Goal: Task Accomplishment & Management: Manage account settings

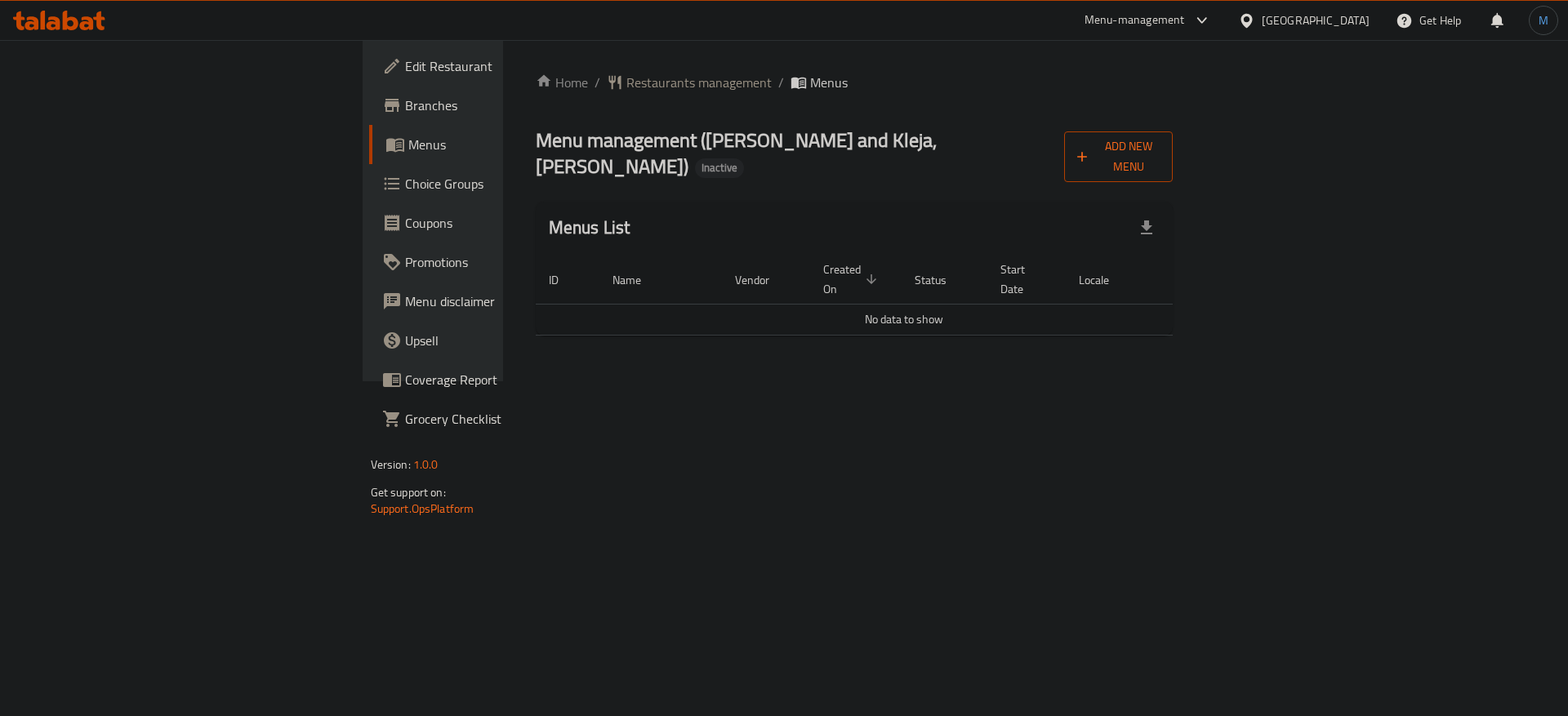
click at [1161, 139] on span "Add New Menu" at bounding box center [1119, 156] width 84 height 40
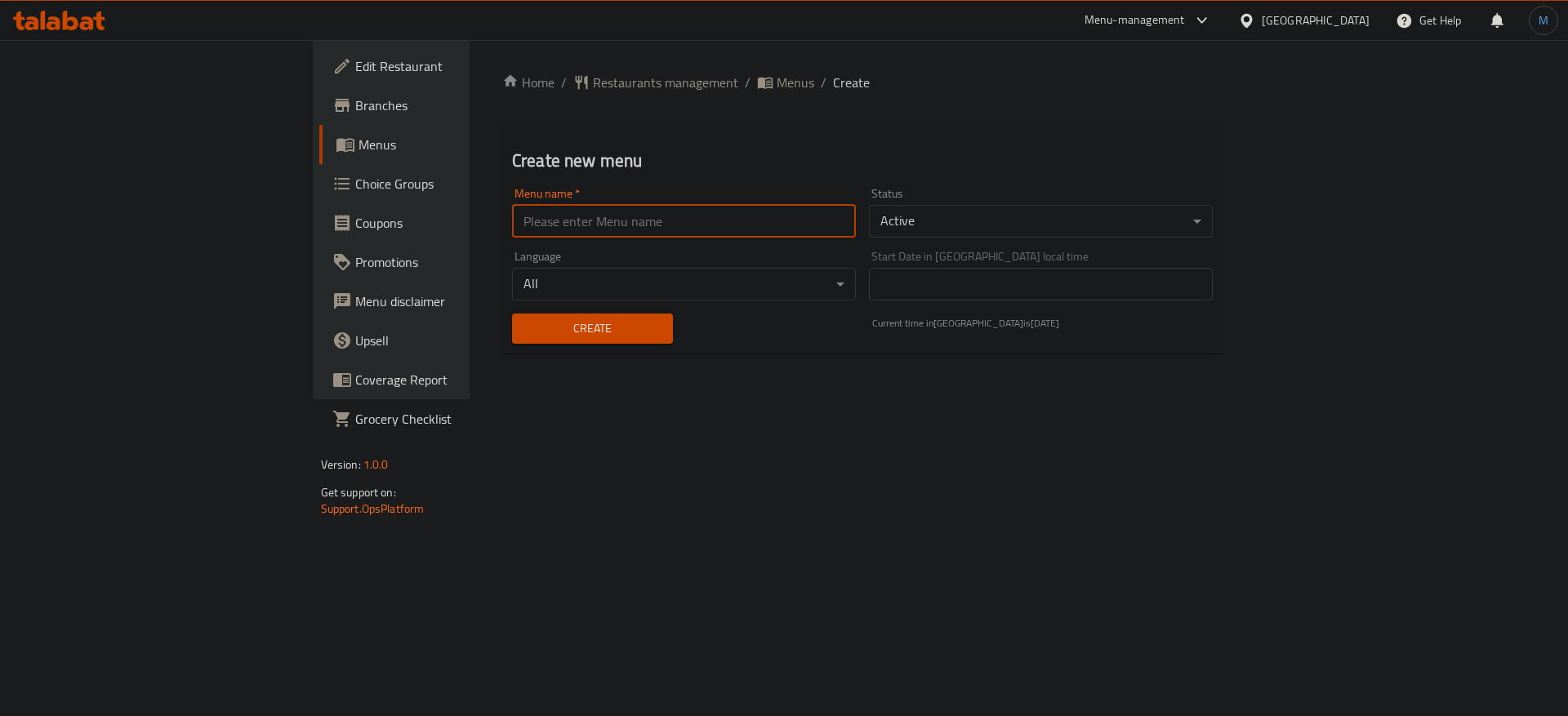
click at [522, 222] on input "text" at bounding box center [684, 222] width 344 height 33
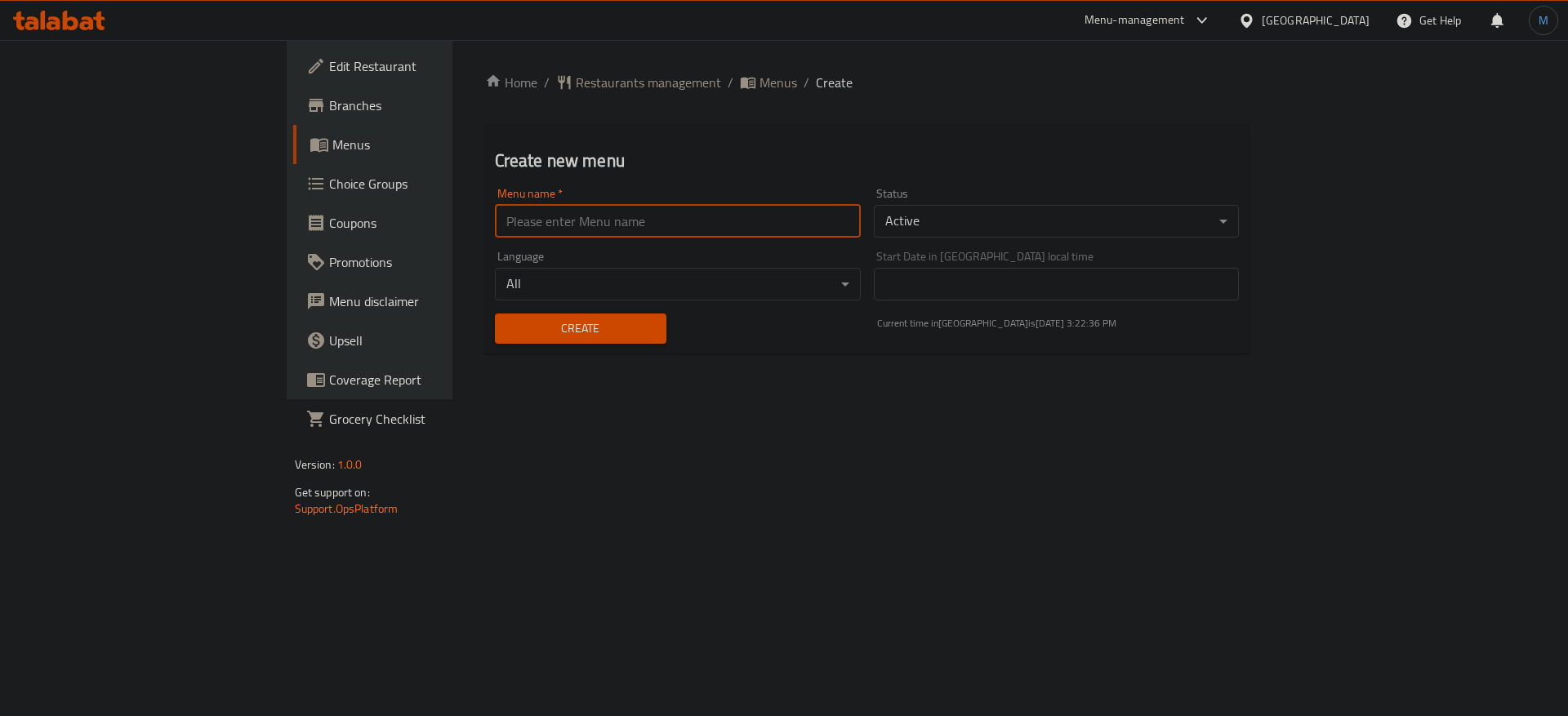
type input "1"
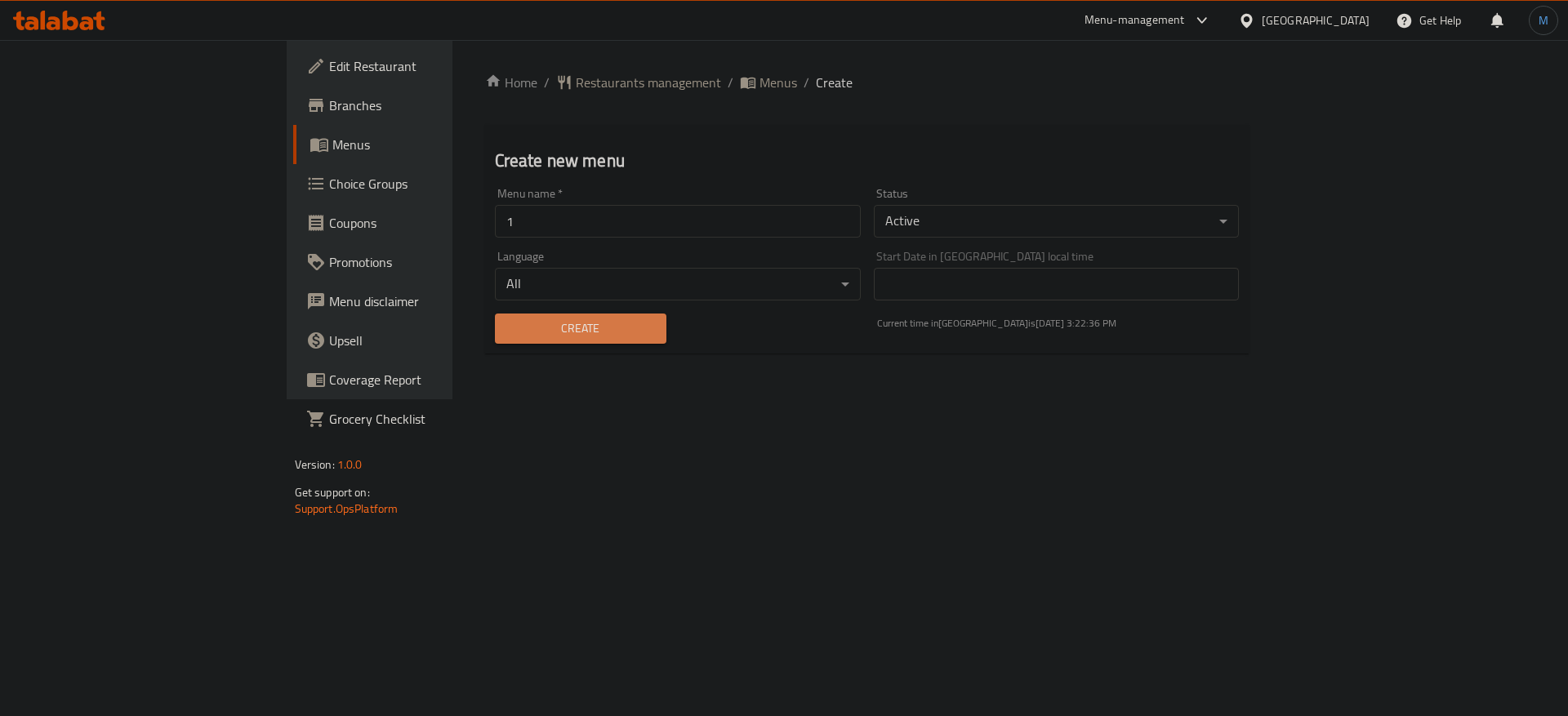
click at [508, 329] on span "Create" at bounding box center [581, 329] width 145 height 20
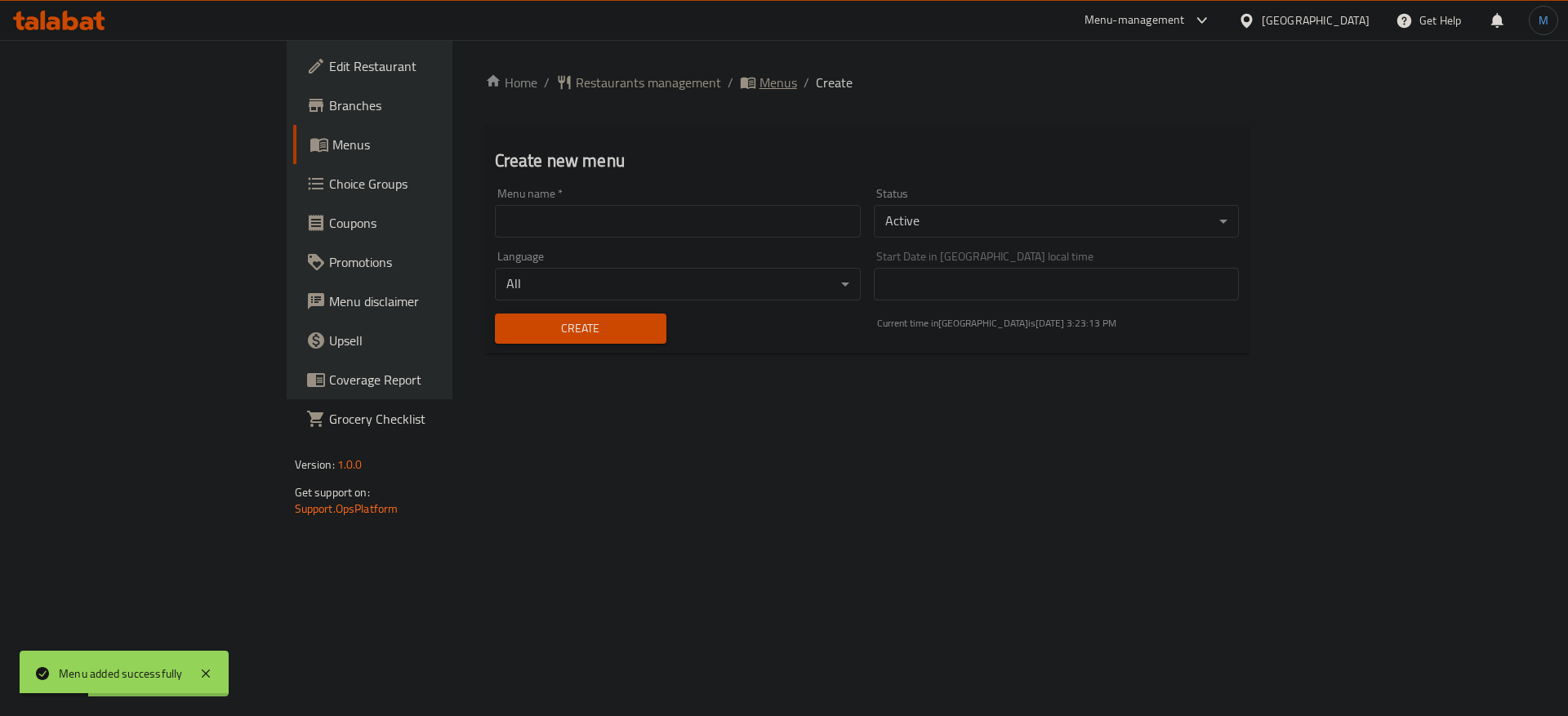
click at [759, 83] on span "Menus" at bounding box center [778, 82] width 38 height 19
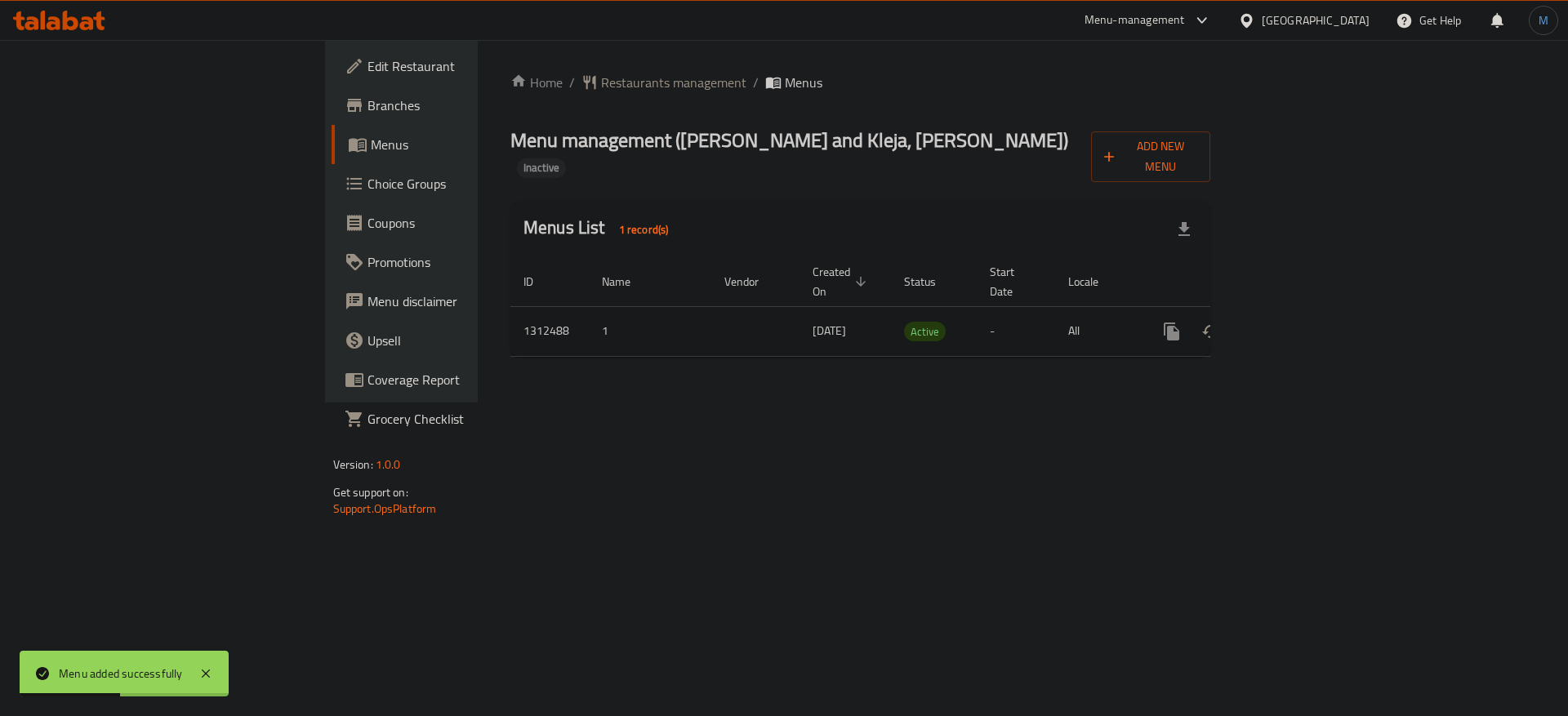
click at [1300, 322] on icon "enhanced table" at bounding box center [1289, 331] width 19 height 19
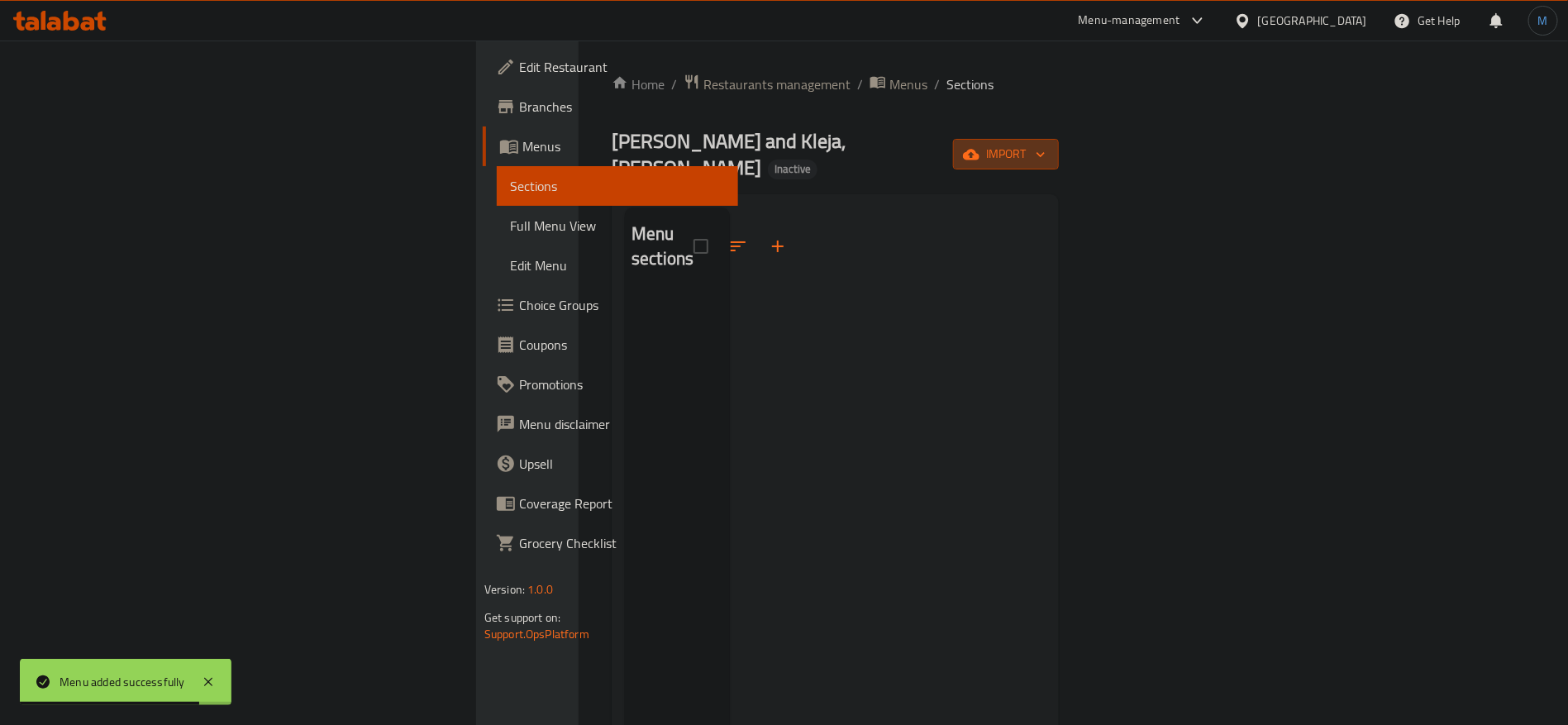
click at [1059, 154] on button "import" at bounding box center [1006, 154] width 106 height 31
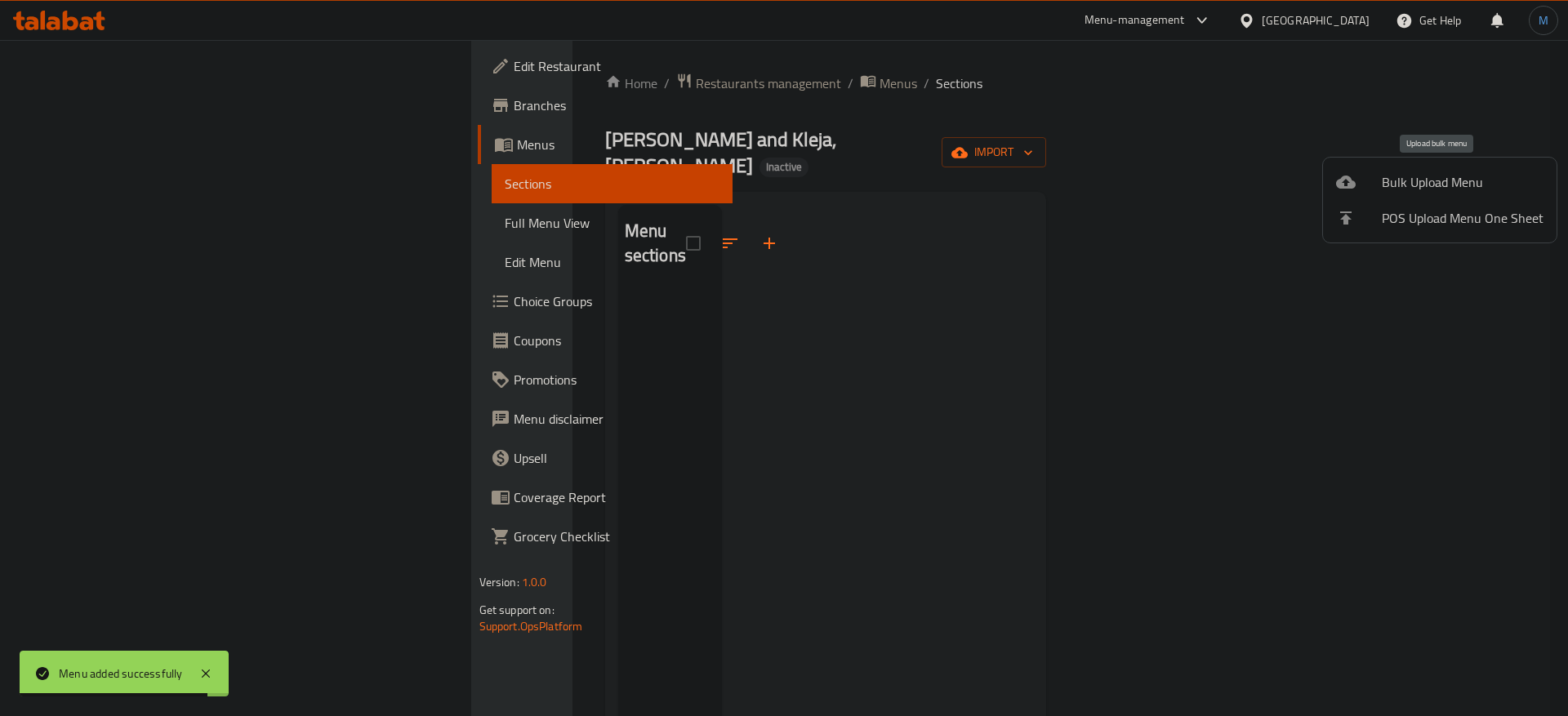
click at [1422, 179] on span "Bulk Upload Menu" at bounding box center [1462, 181] width 162 height 19
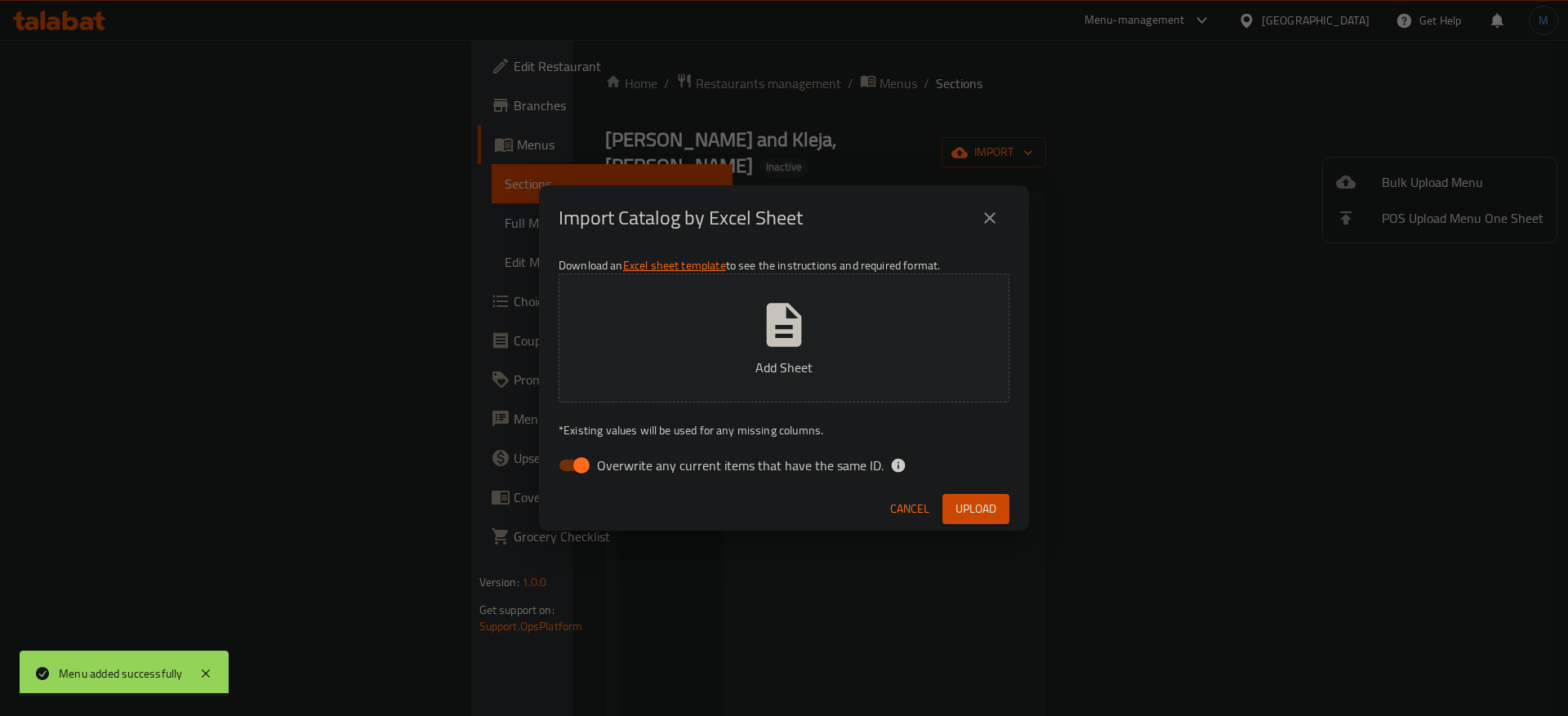
click at [638, 474] on span "Overwrite any current items that have the same ID." at bounding box center [740, 465] width 287 height 19
click at [628, 474] on input "Overwrite any current items that have the same ID." at bounding box center [581, 466] width 93 height 31
checkbox input "false"
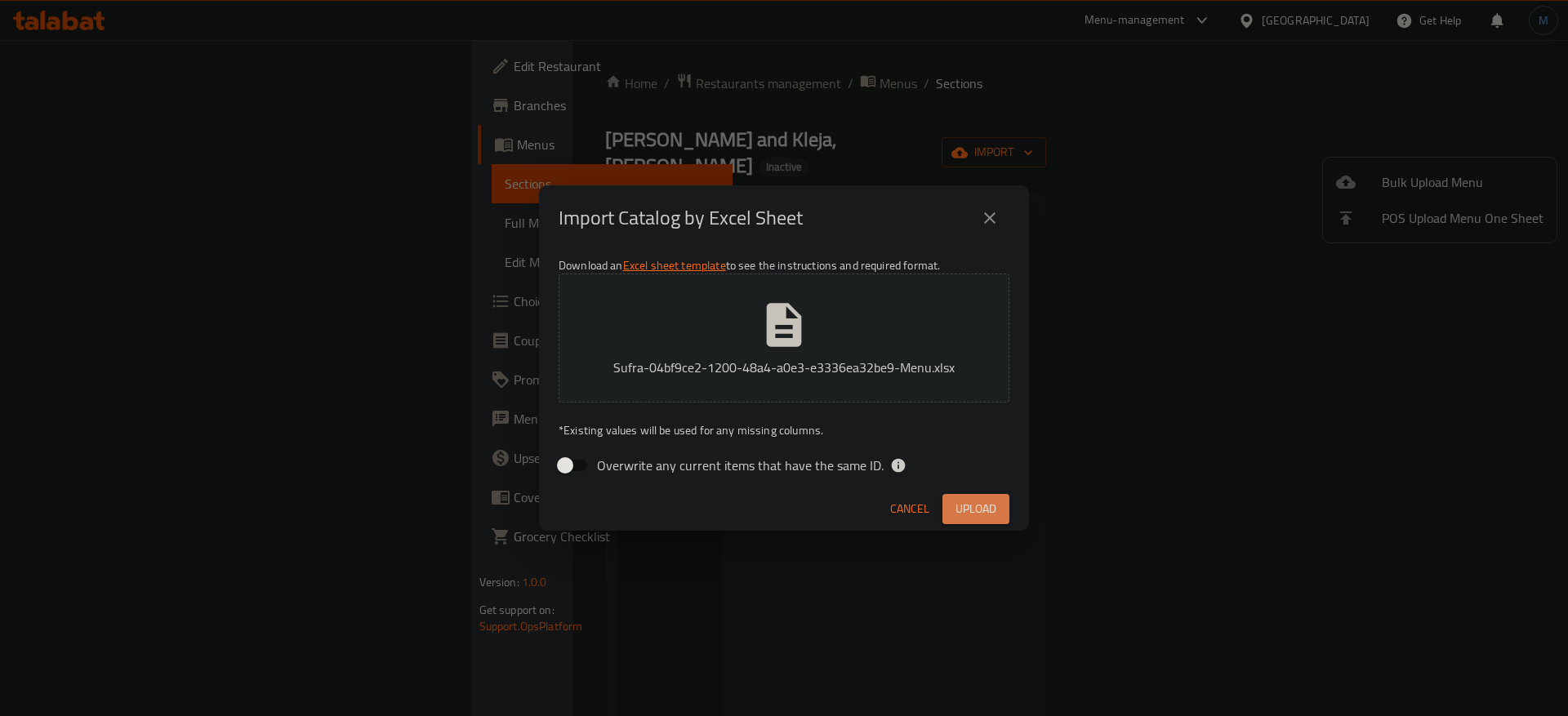
click at [971, 522] on button "Upload" at bounding box center [975, 509] width 67 height 30
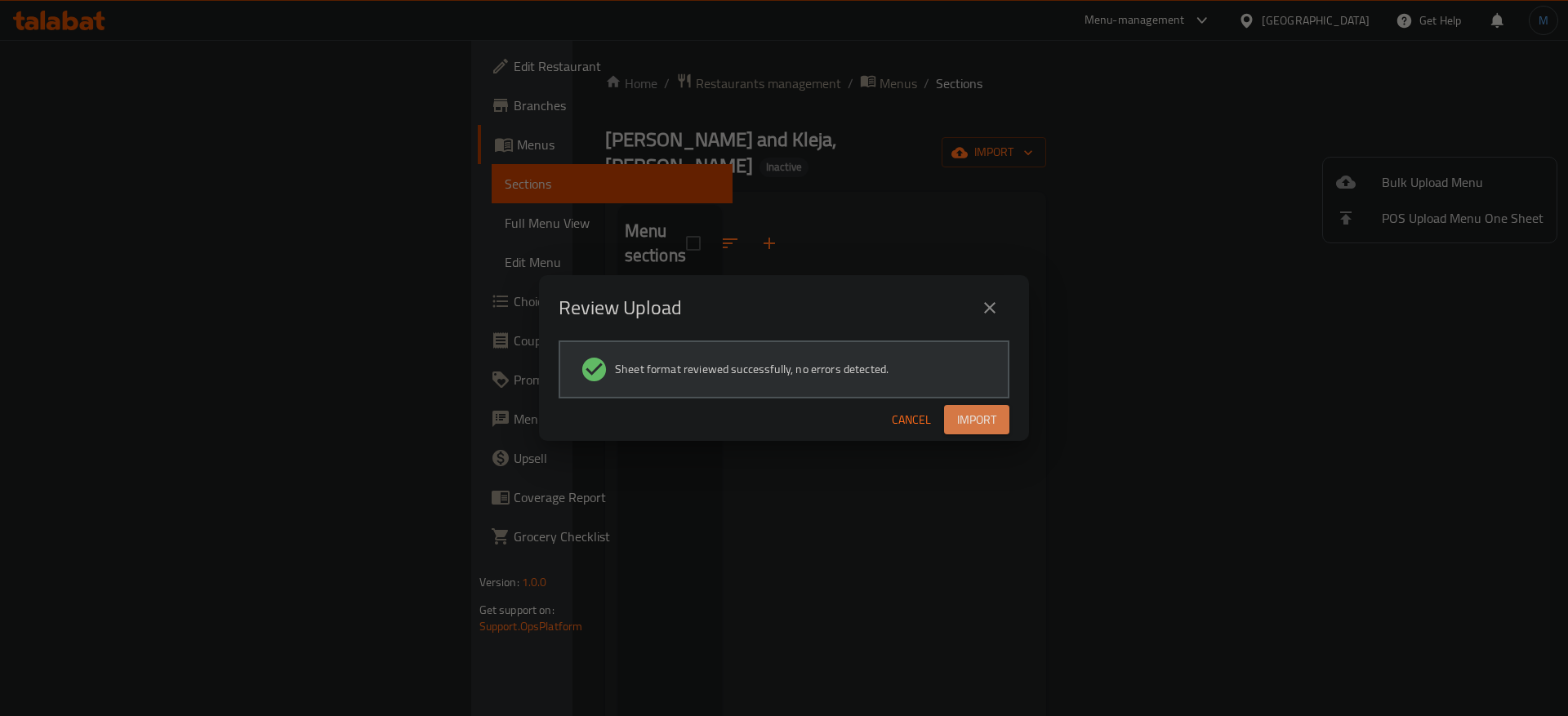
click at [973, 414] on span "Import" at bounding box center [976, 420] width 40 height 20
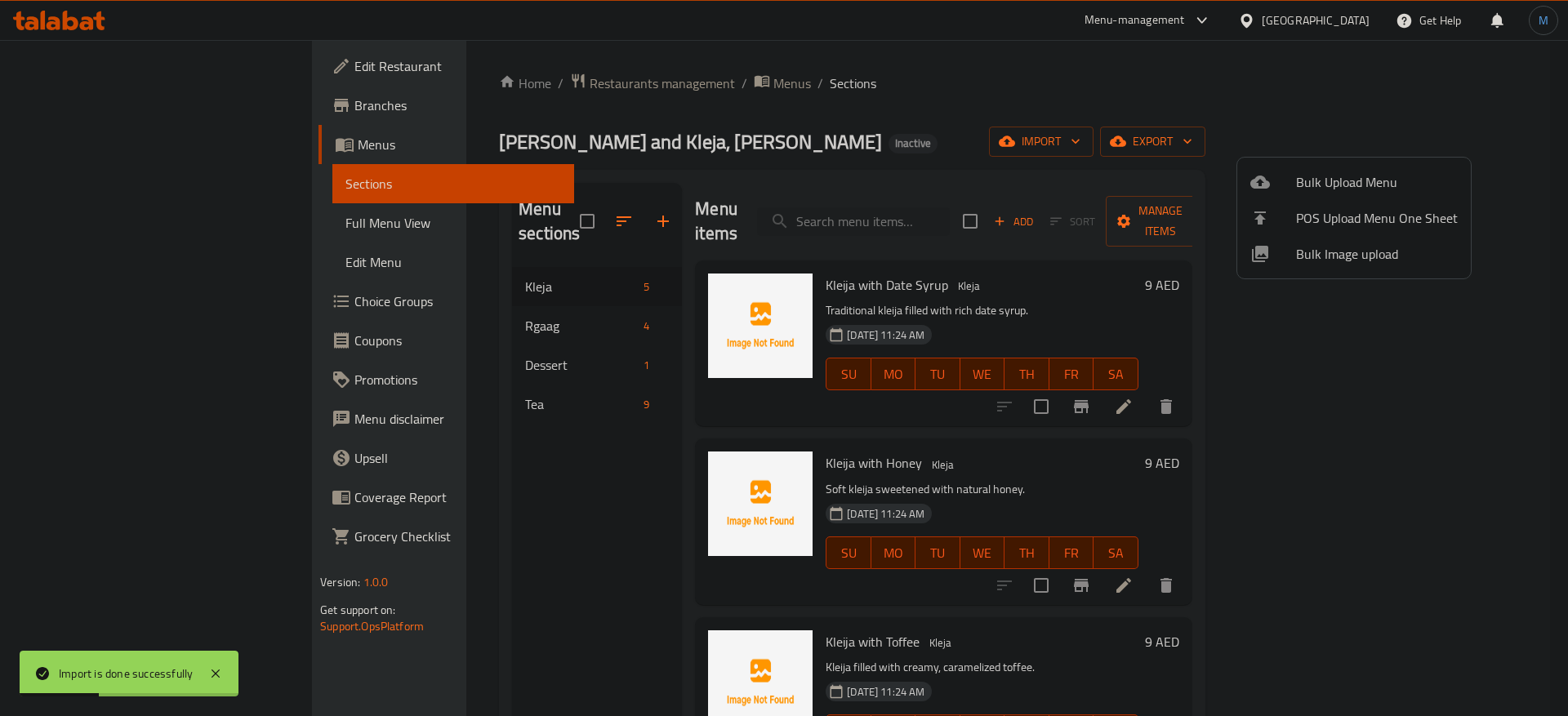
click at [401, 471] on div at bounding box center [784, 358] width 1568 height 716
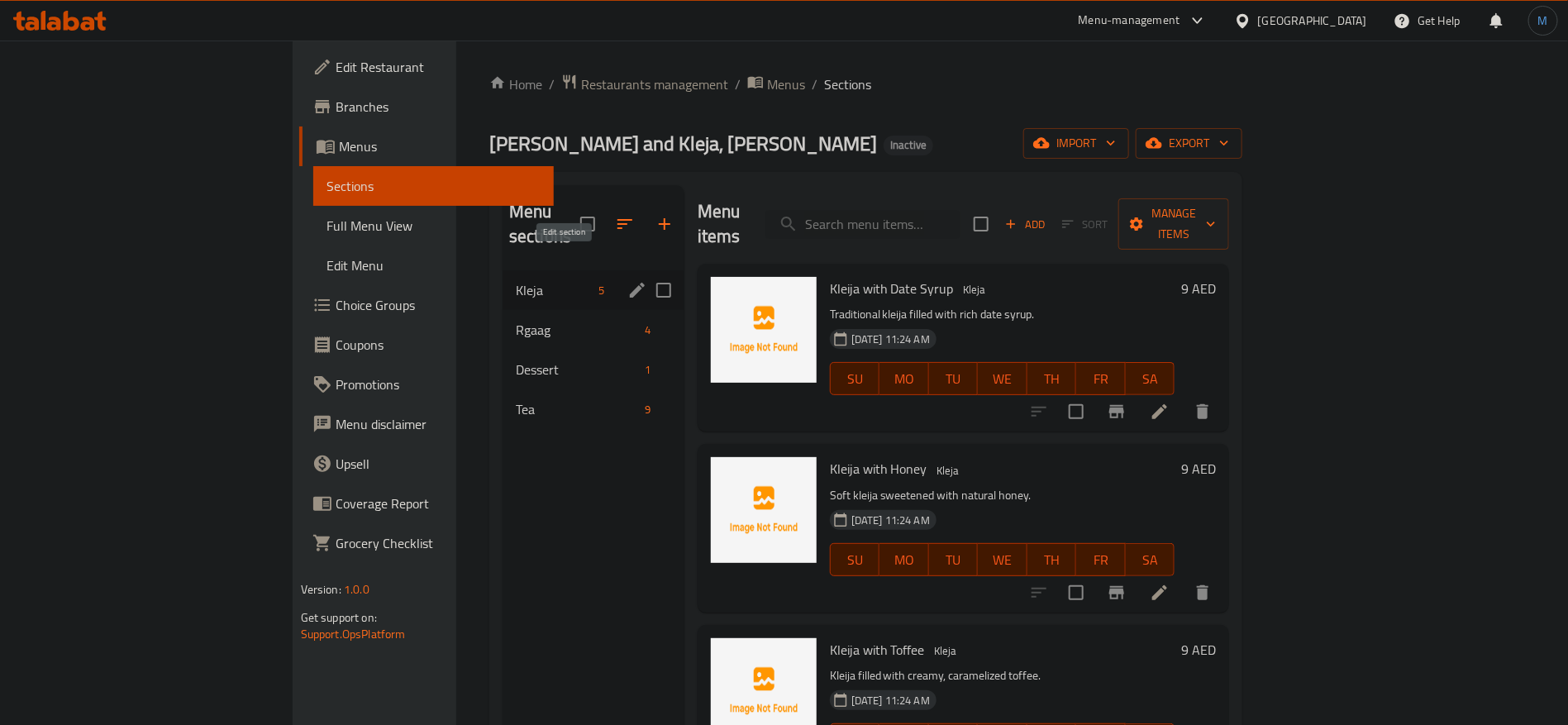
click at [630, 283] on icon "edit" at bounding box center [637, 290] width 15 height 15
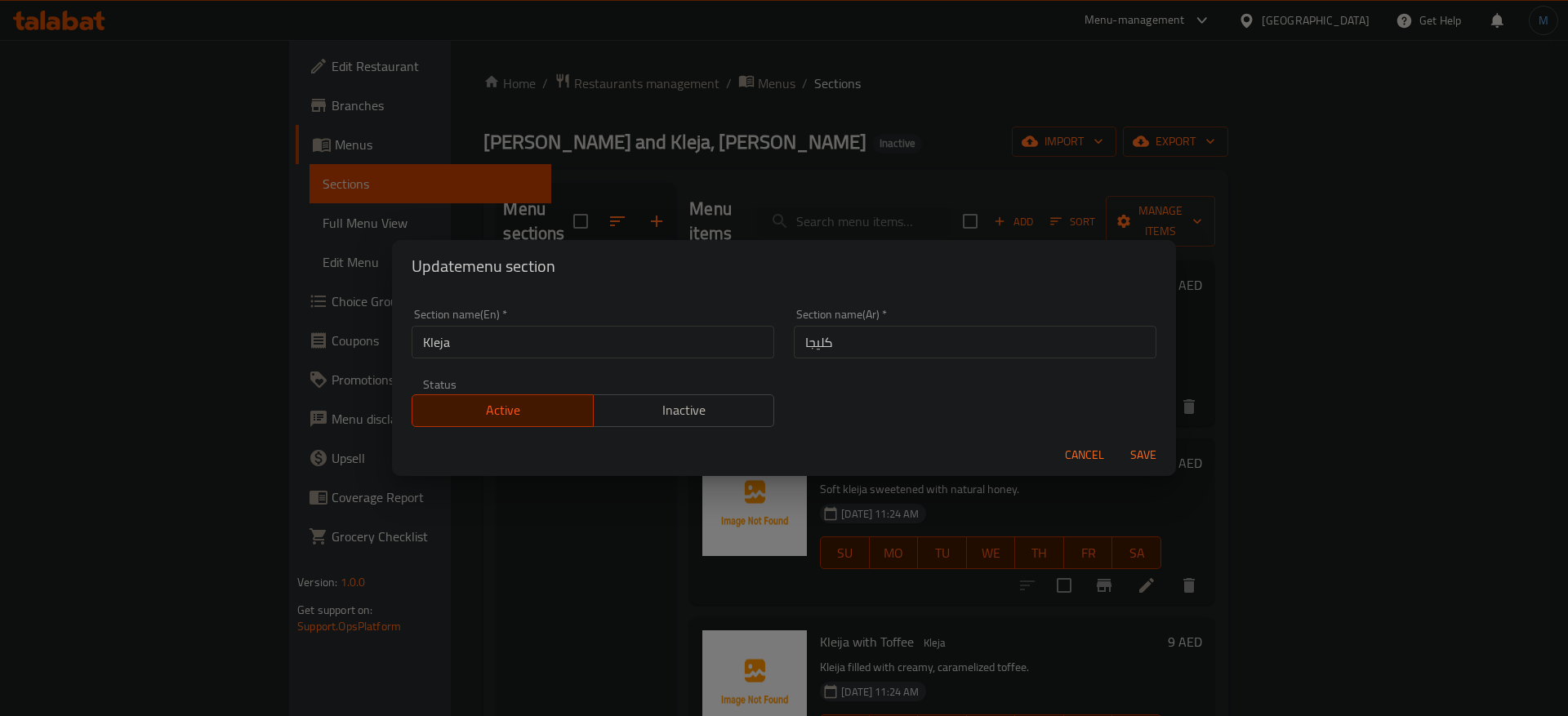
click at [1090, 465] on span "Cancel" at bounding box center [1085, 455] width 40 height 20
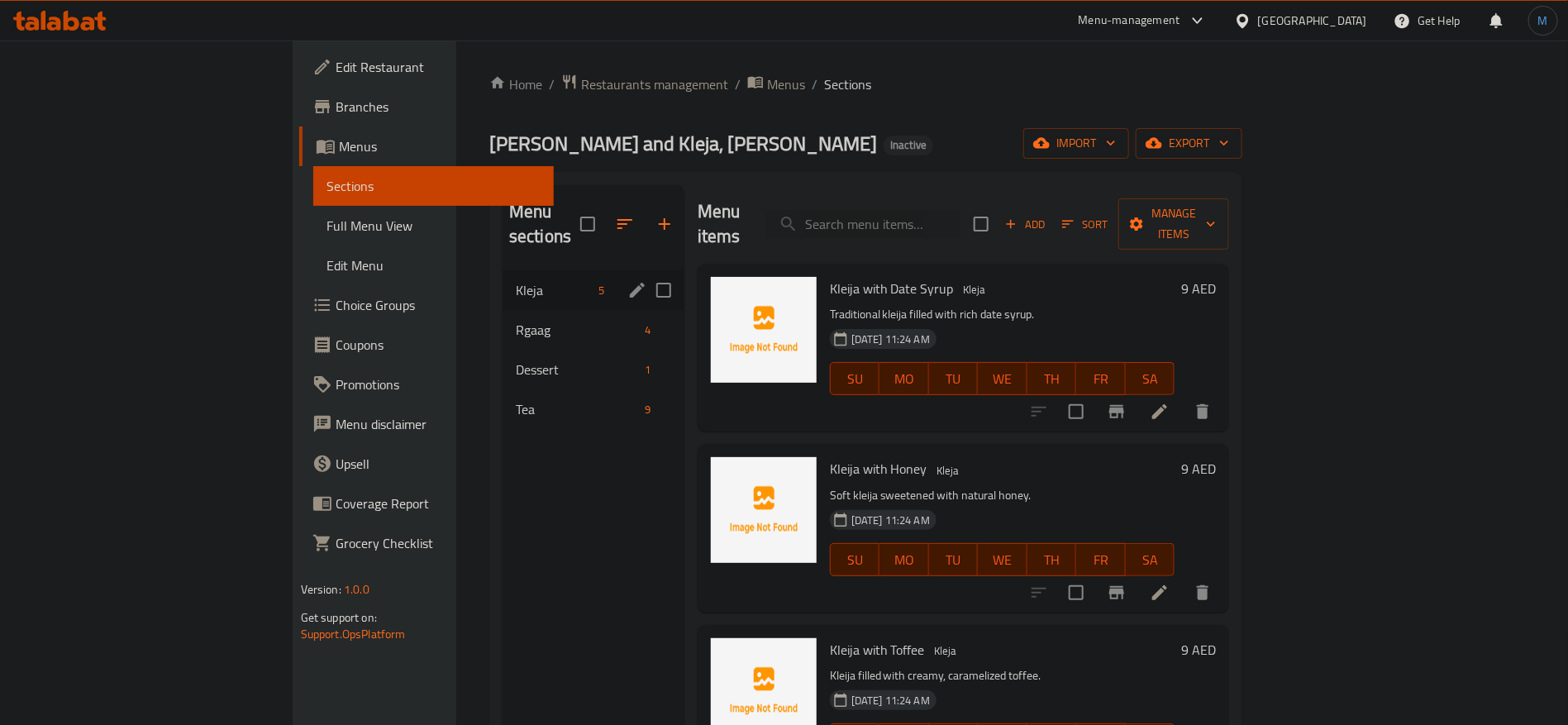
click at [1183, 400] on li at bounding box center [1160, 411] width 47 height 30
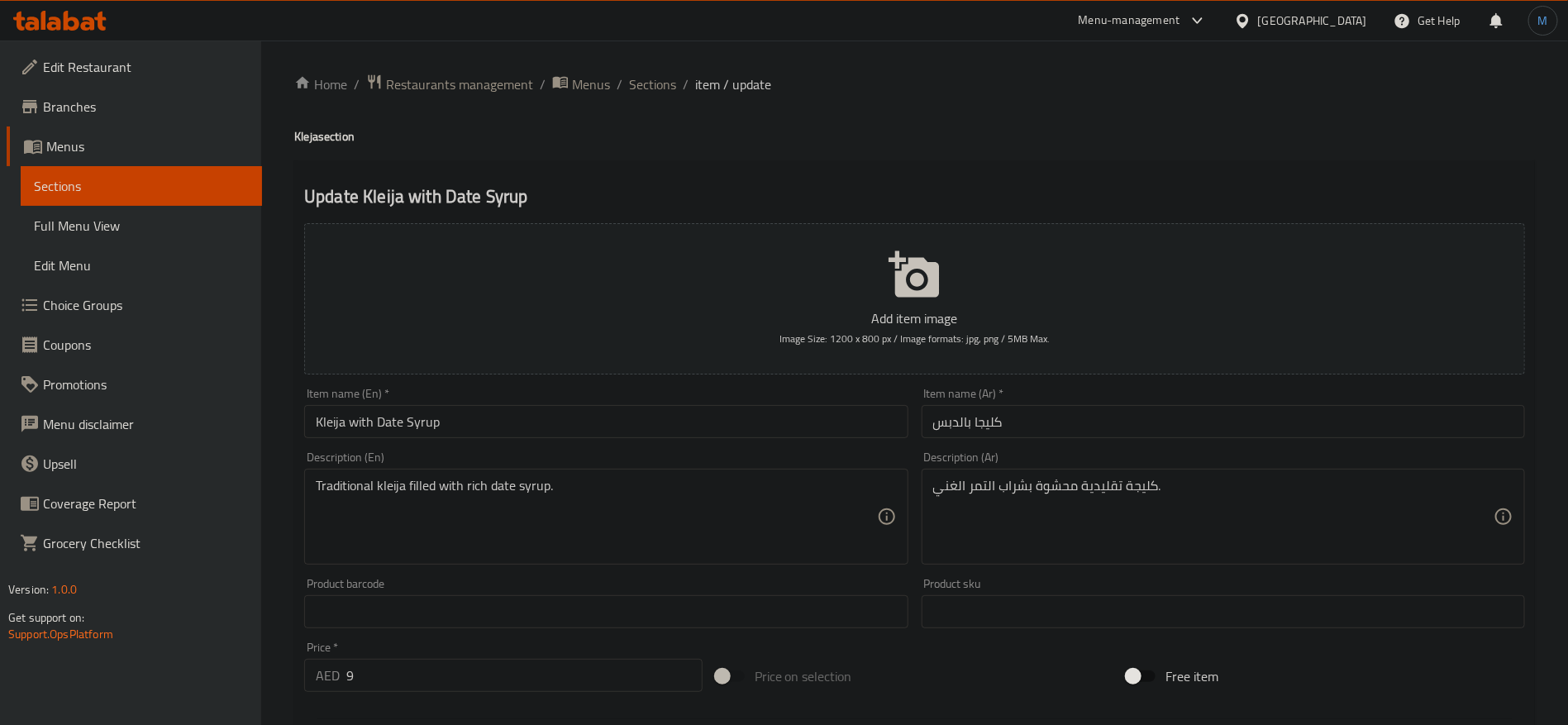
click at [847, 423] on input "Kleija with Date Syrup" at bounding box center [606, 422] width 604 height 34
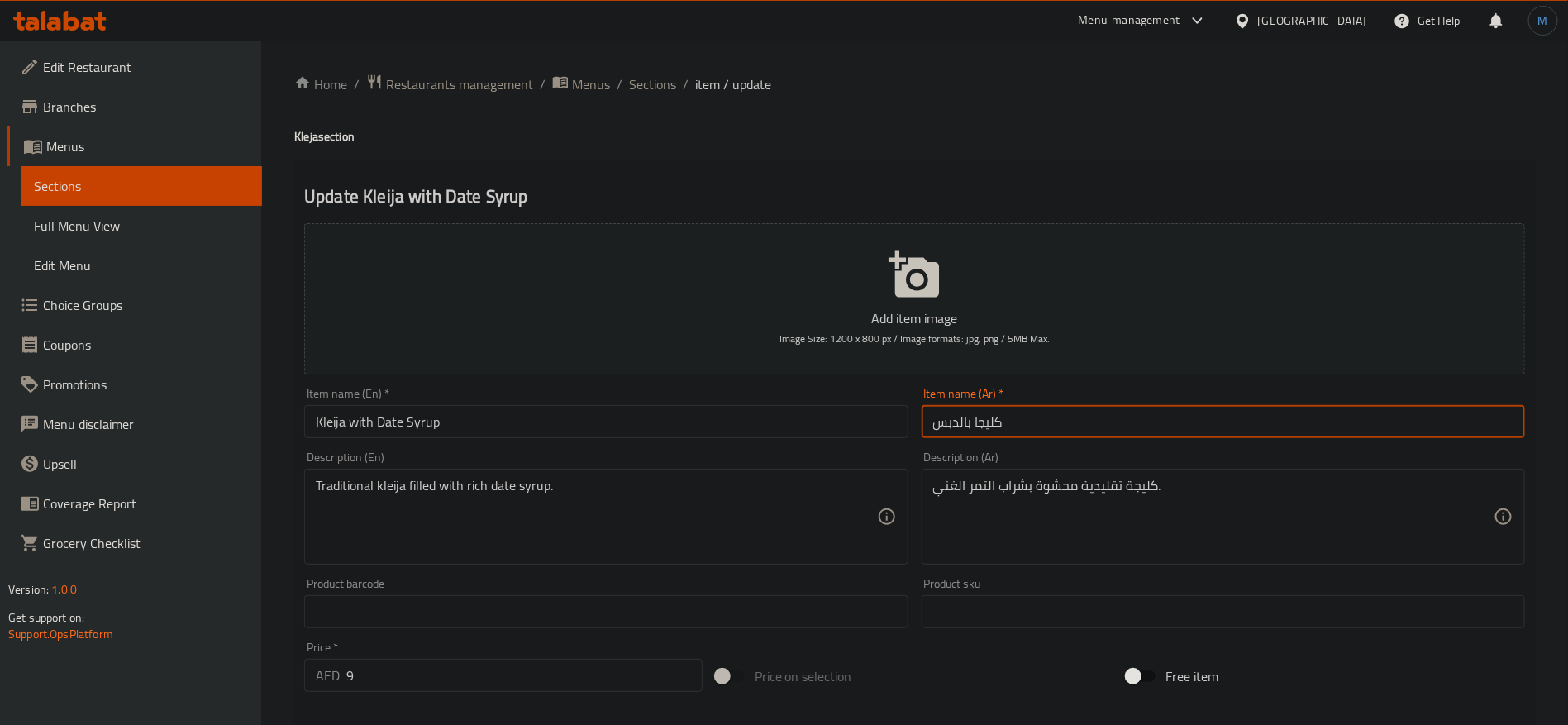
click at [1056, 431] on input "كليجا بالدبس" at bounding box center [1224, 422] width 604 height 34
click at [1025, 417] on input "كليجا مع شراب التمر" at bounding box center [1224, 422] width 604 height 34
type input "كليجا مع شراب التمر"
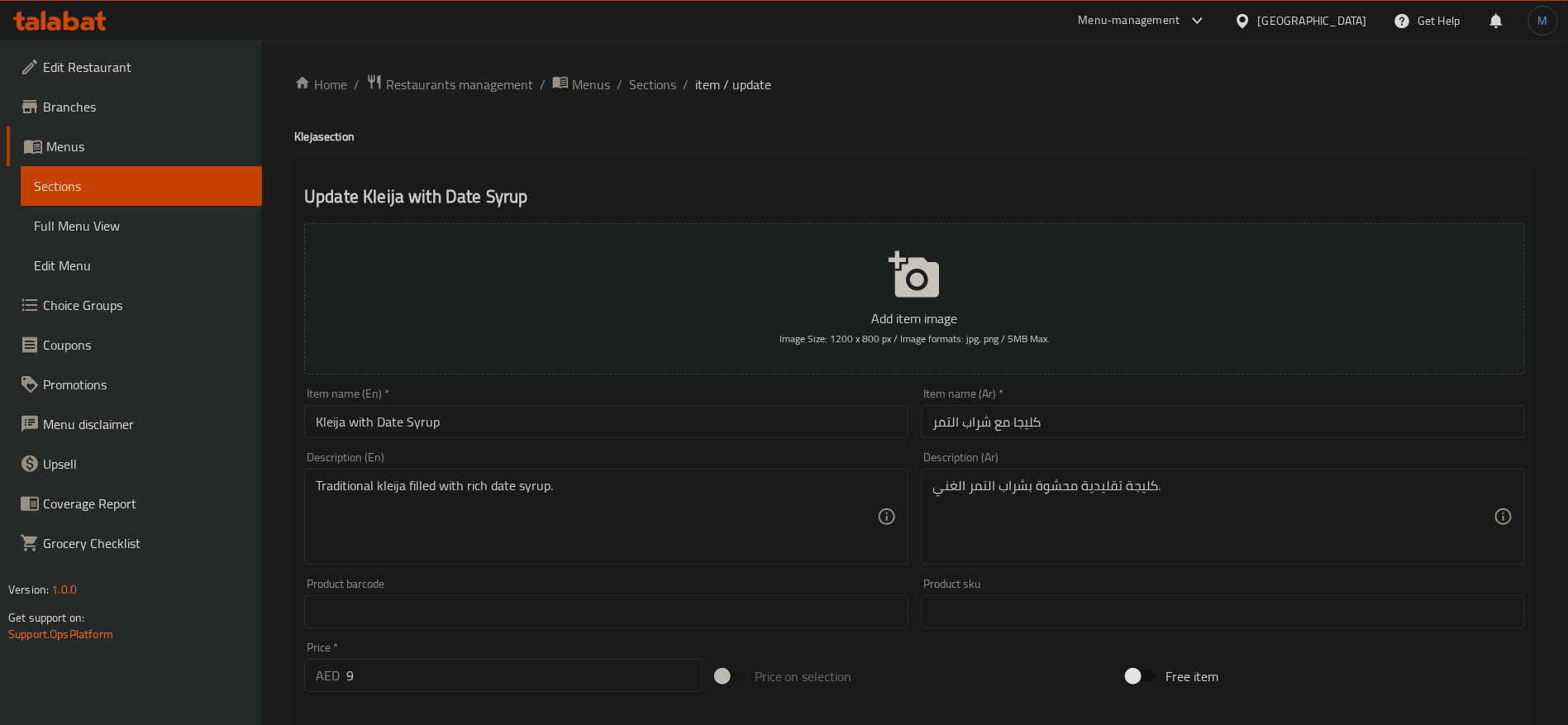
click at [1143, 475] on div "كليجة تقليدية محشوة بشراب التمر الغني. Description (Ar)" at bounding box center [1224, 517] width 604 height 96
click at [1144, 484] on textarea "كليجة تقليدية محشوة بشراب التمر الغني." at bounding box center [1213, 517] width 560 height 78
paste textarea
type textarea "كليجا تقليدية محشوة بشراب التمر الغني."
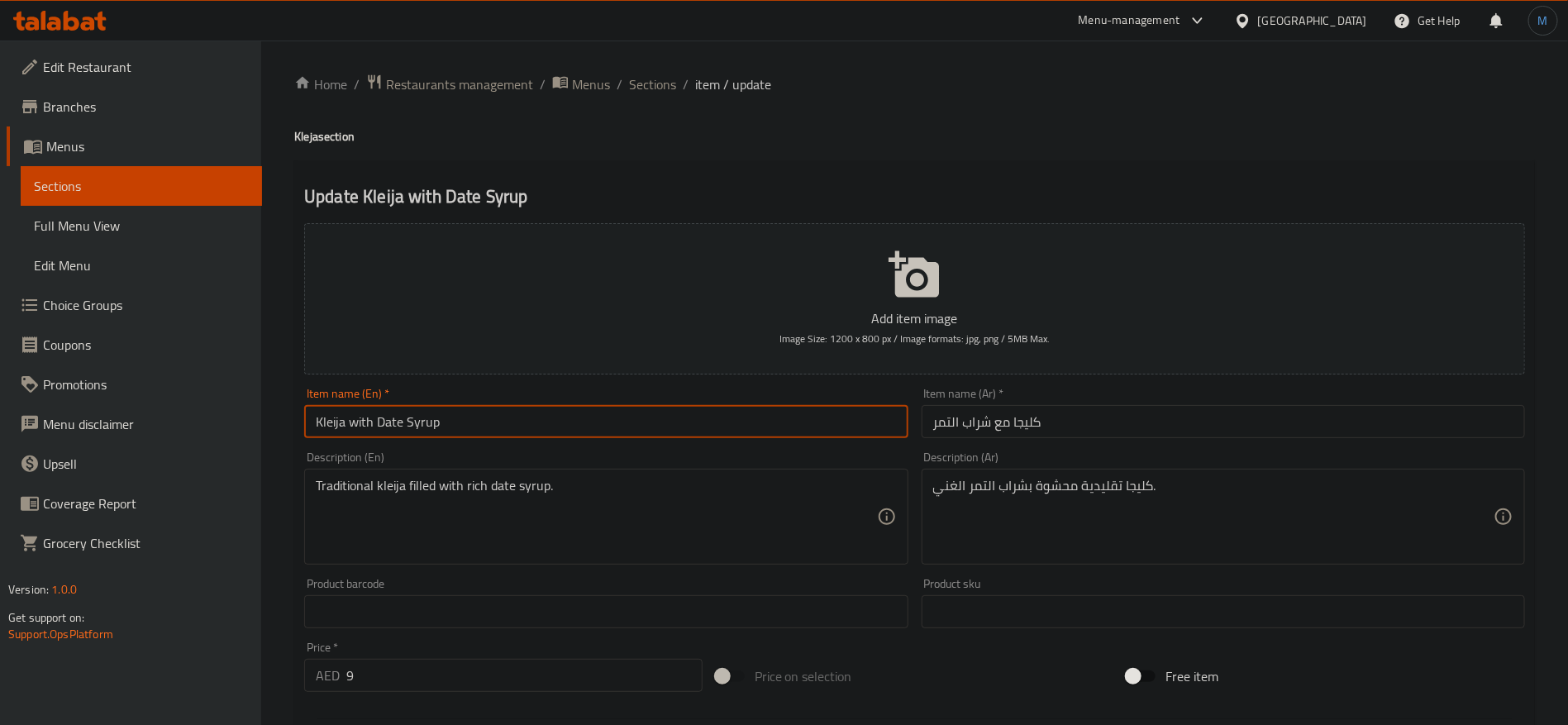
click at [696, 417] on input "Kleija with Date Syrup" at bounding box center [606, 422] width 604 height 34
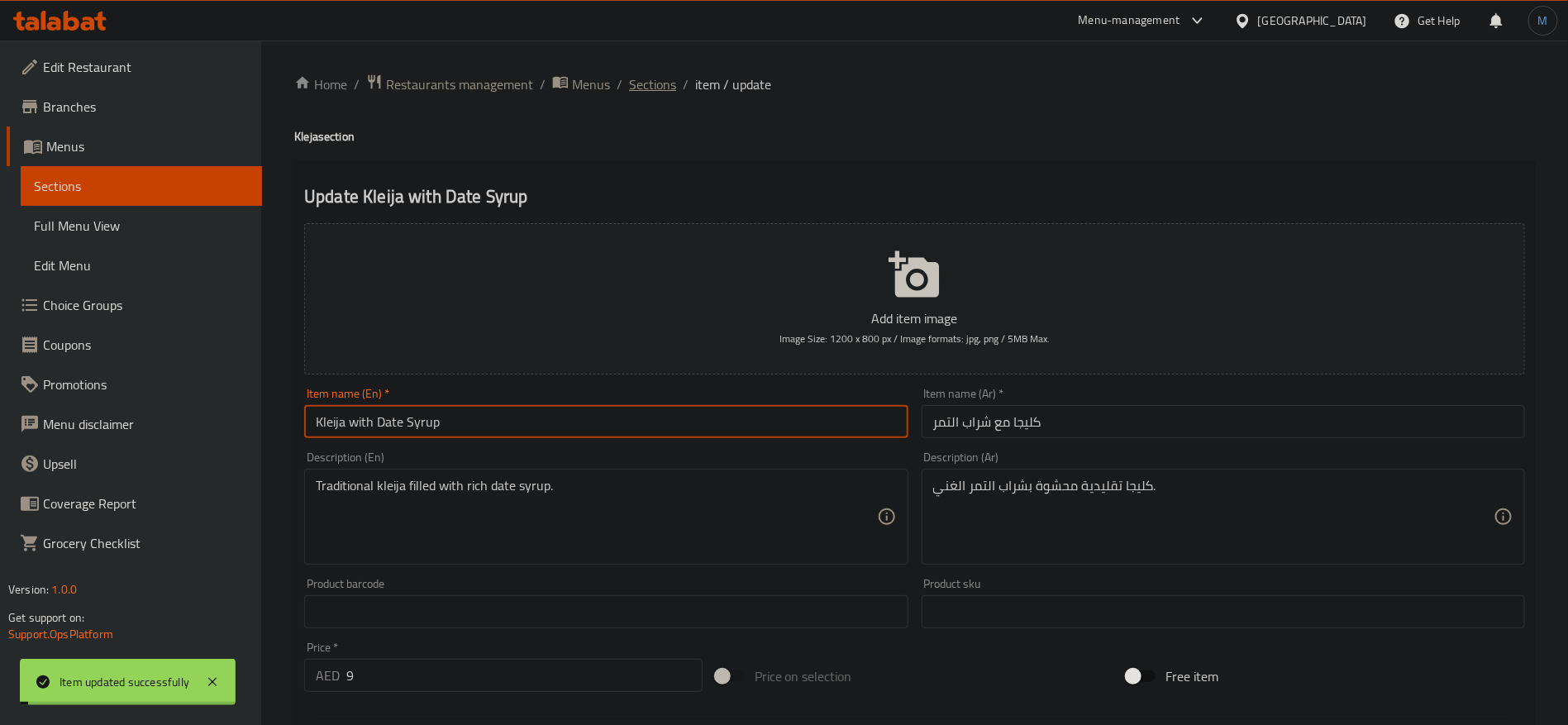
click at [650, 82] on span "Sections" at bounding box center [652, 84] width 47 height 20
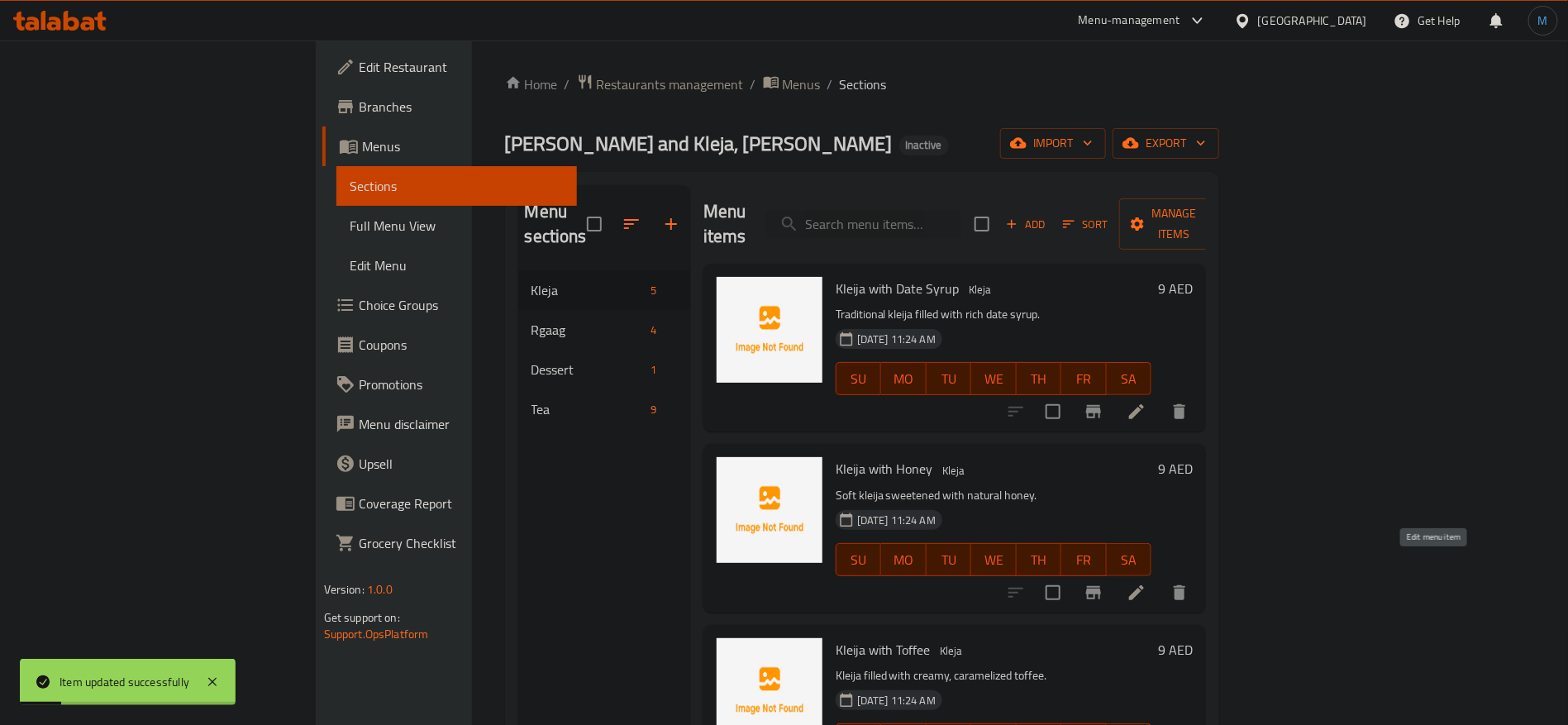
click at [1145, 585] on icon at bounding box center [1137, 593] width 15 height 15
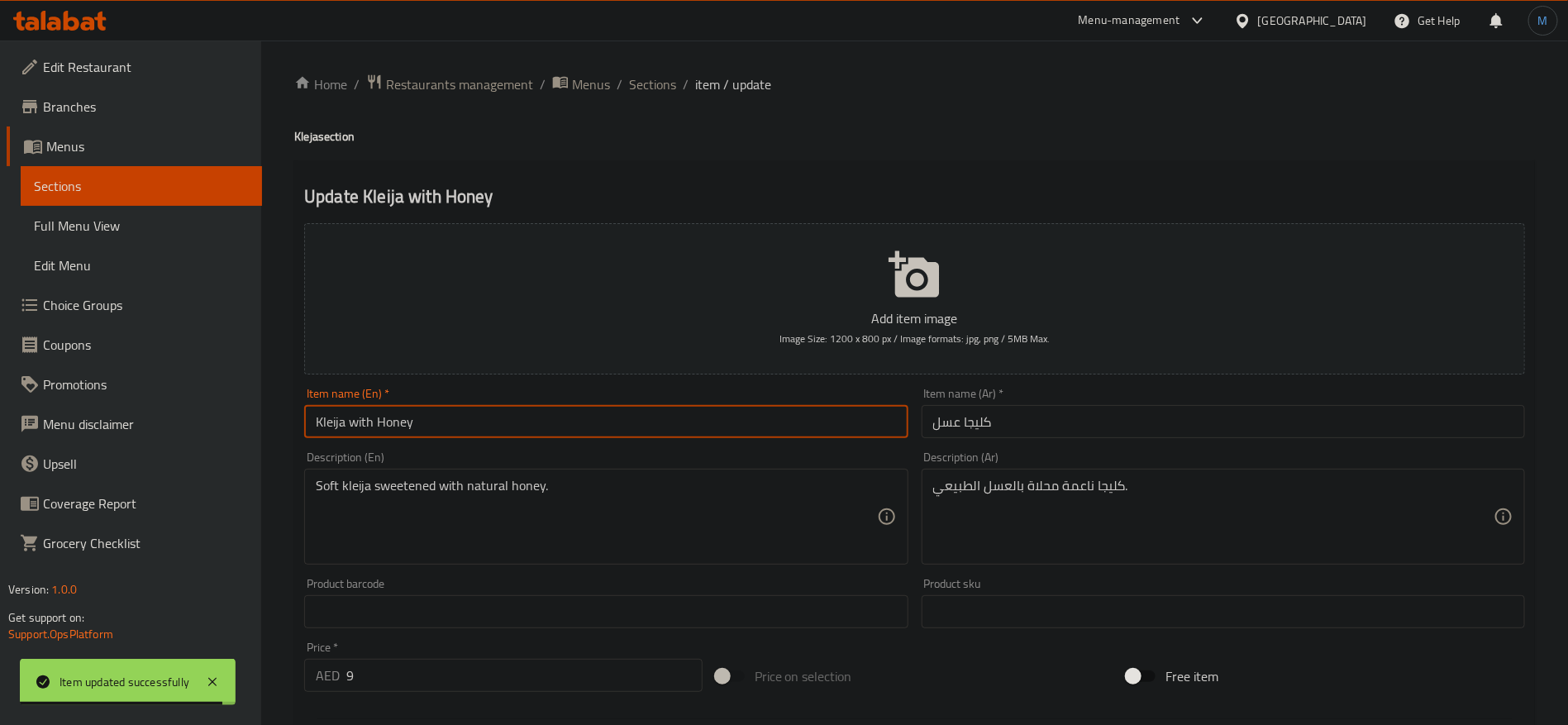
click at [574, 411] on input "Kleija with Honey" at bounding box center [606, 422] width 604 height 34
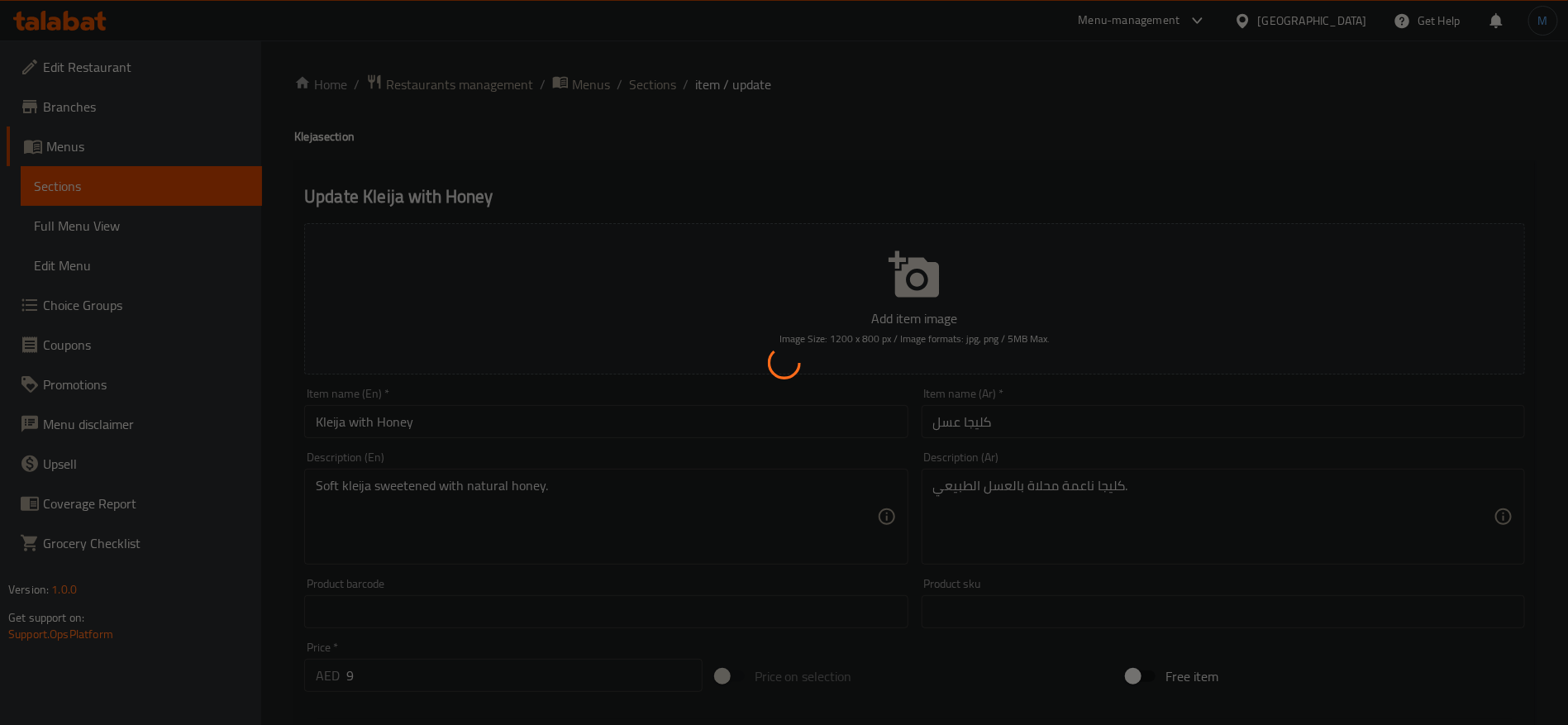
click at [660, 96] on div at bounding box center [784, 362] width 1568 height 725
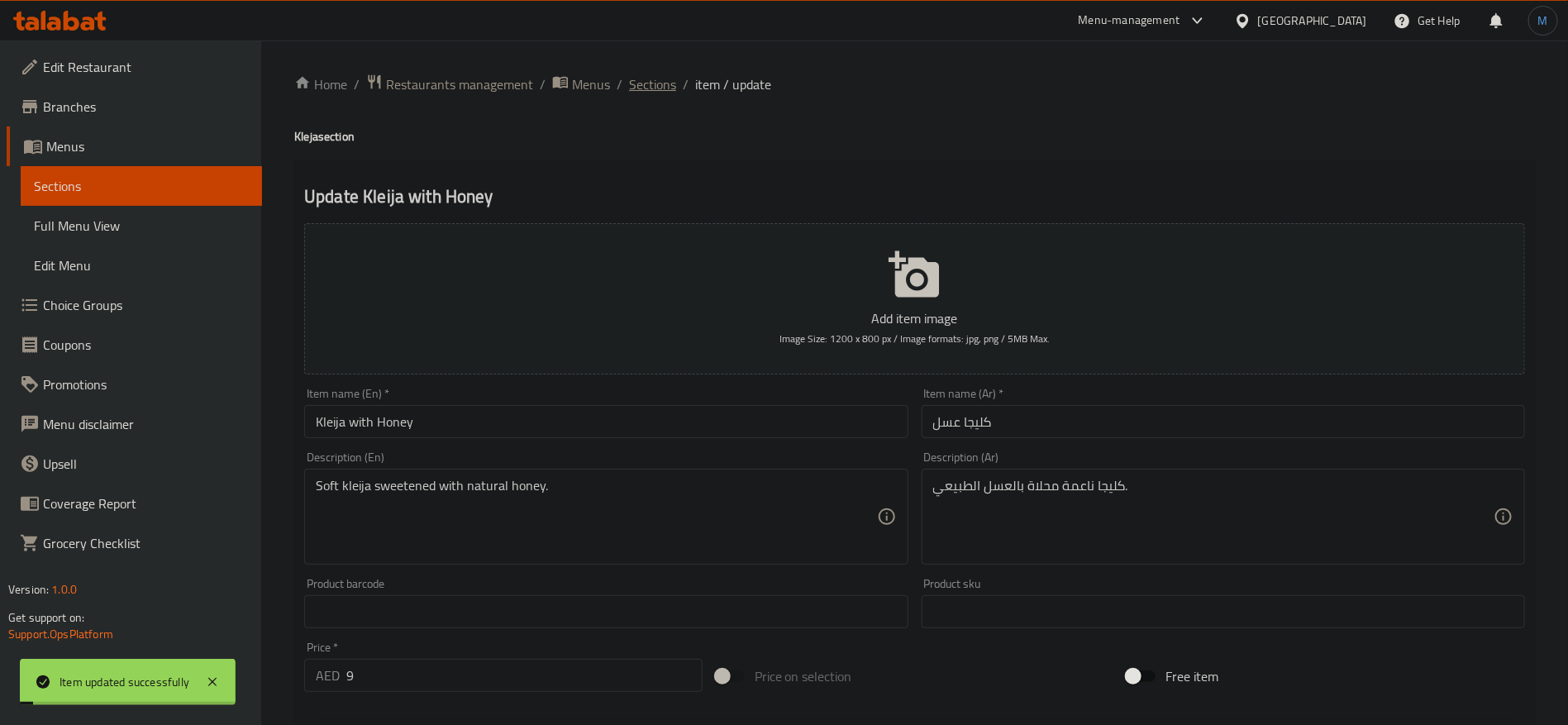
click at [660, 94] on span "Sections" at bounding box center [652, 84] width 47 height 20
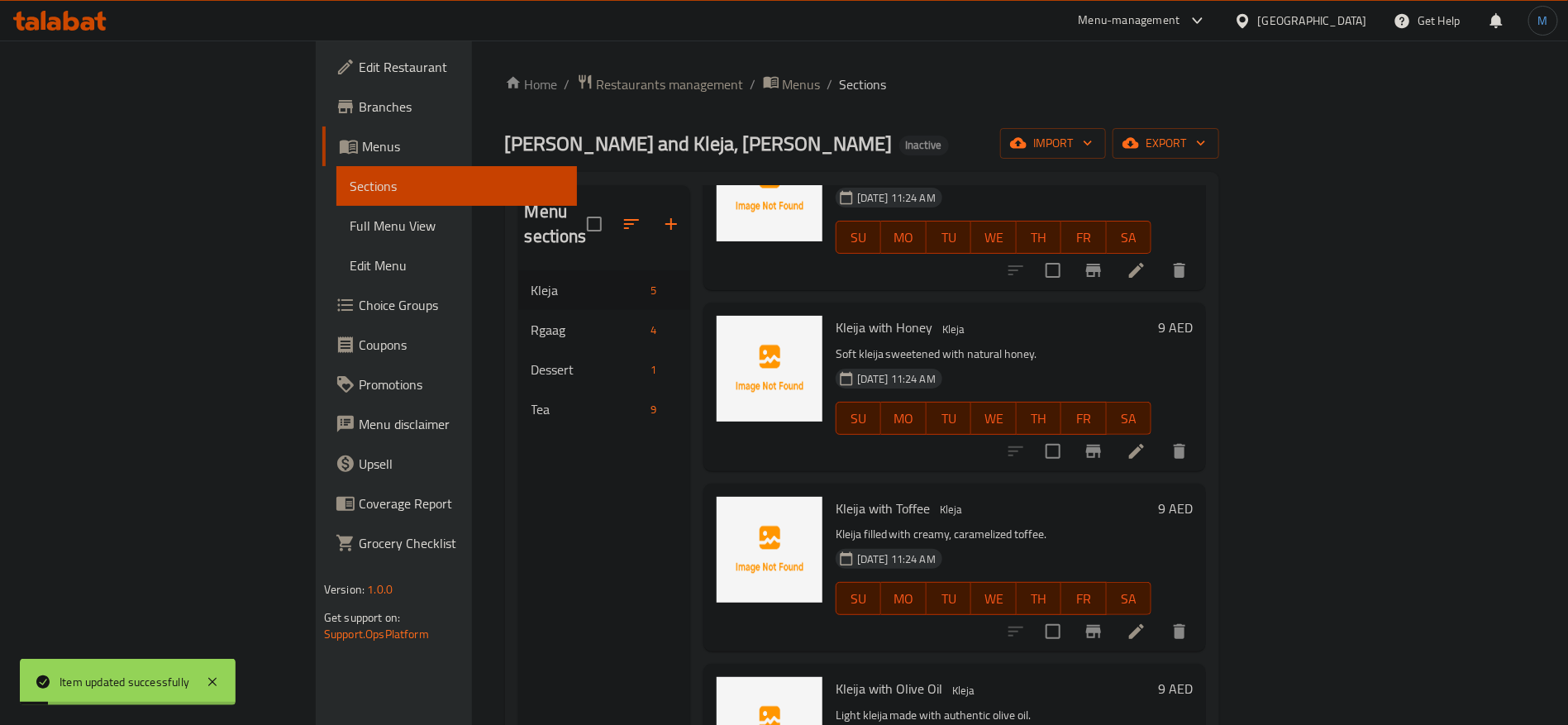
scroll to position [219, 0]
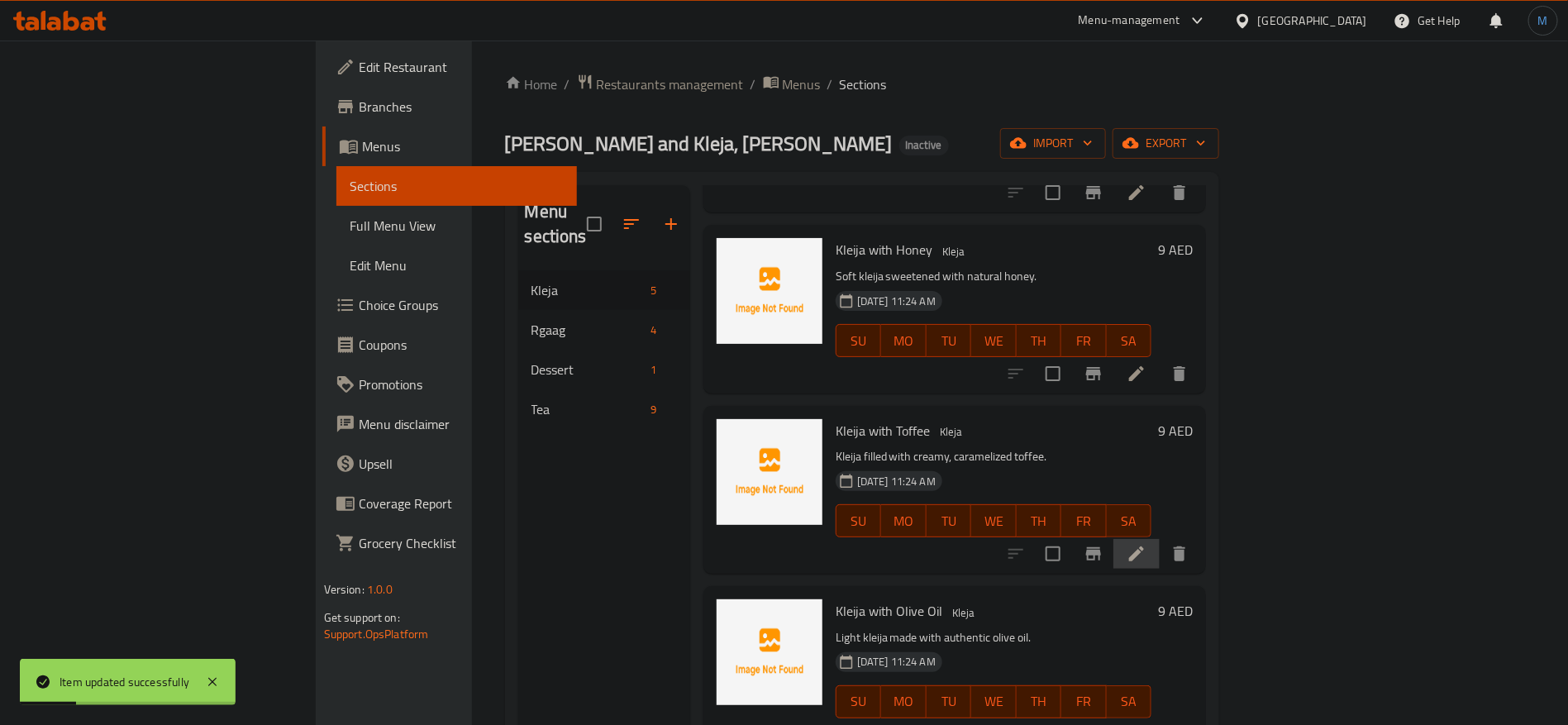
click at [1160, 539] on li at bounding box center [1137, 554] width 47 height 30
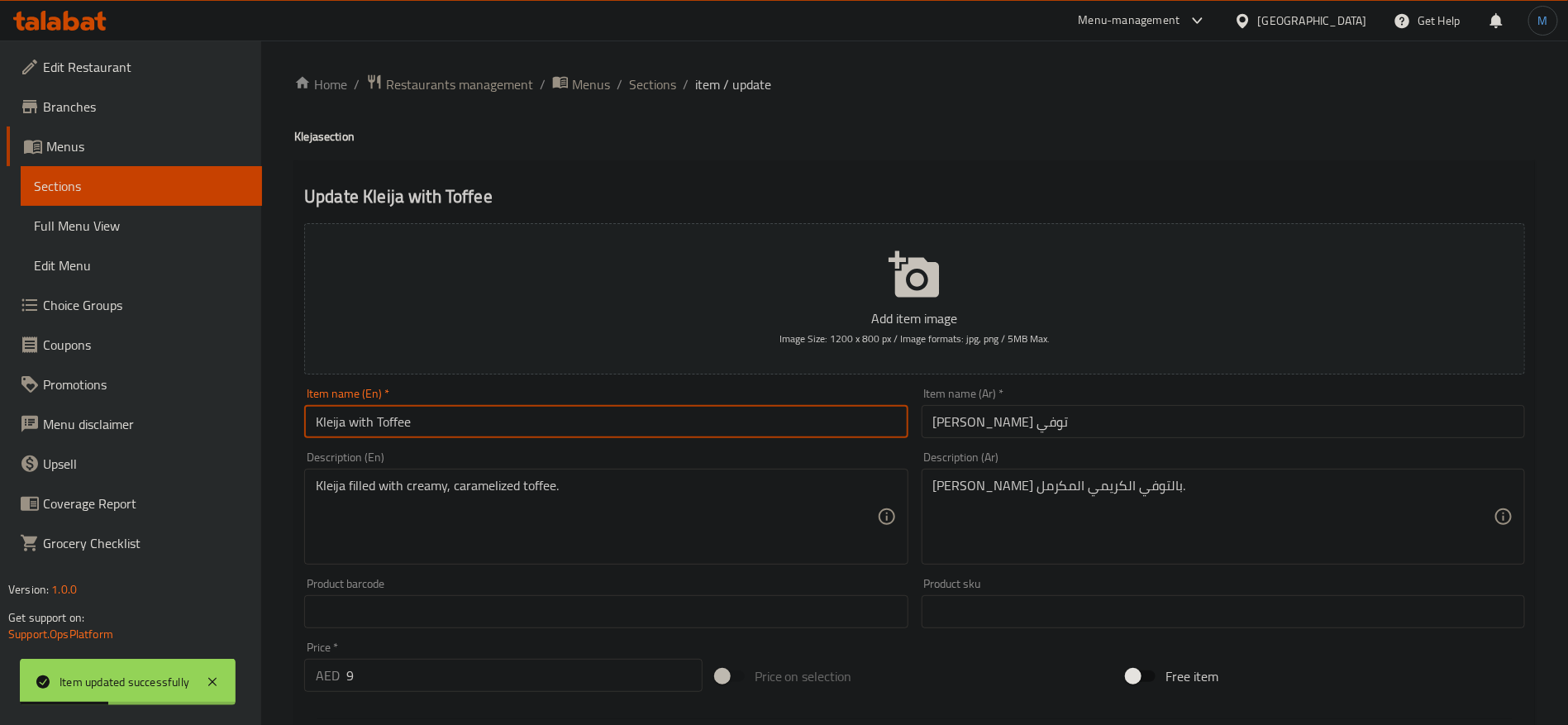
click at [730, 406] on input "Kleija with Toffee" at bounding box center [606, 422] width 604 height 34
click at [964, 424] on input "[PERSON_NAME] توفي" at bounding box center [1224, 422] width 604 height 34
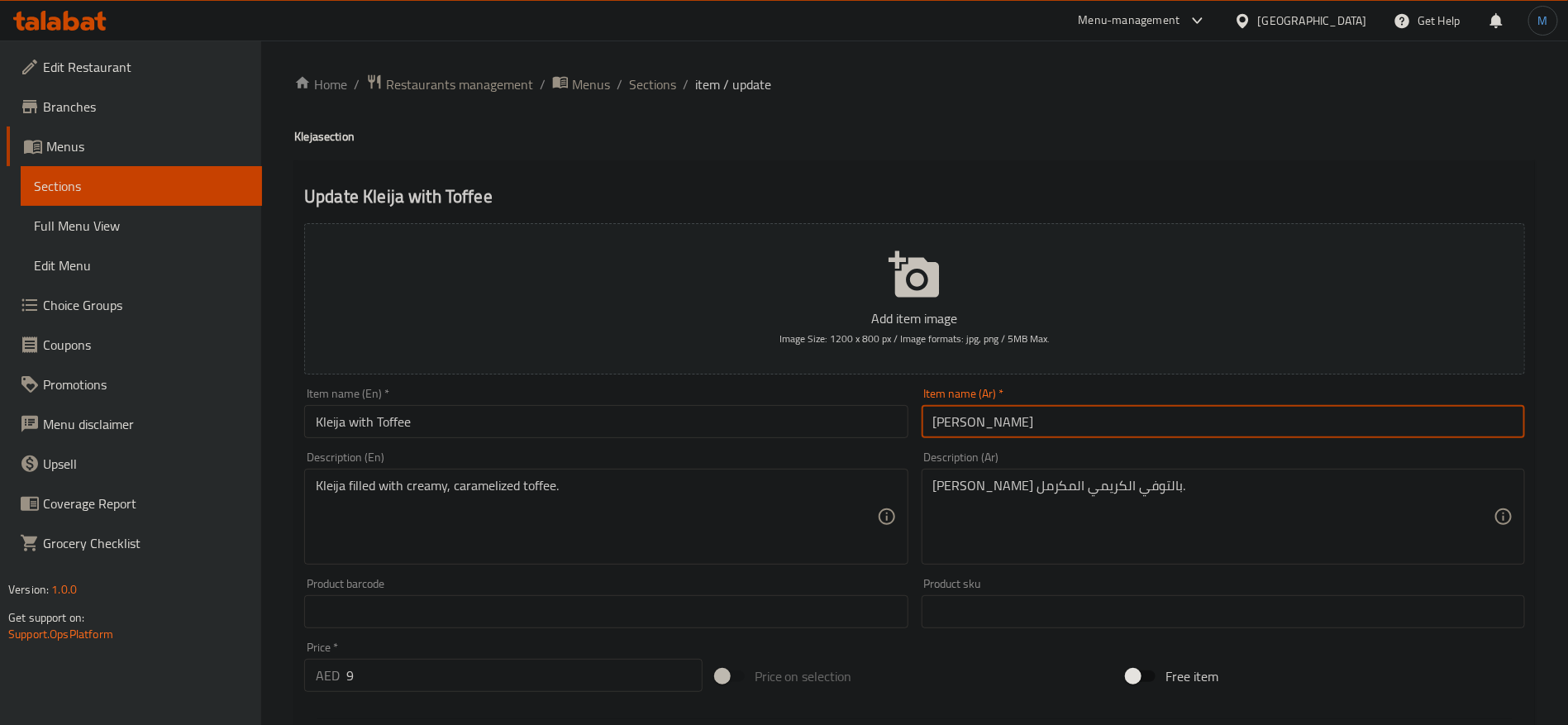
type input "[PERSON_NAME]"
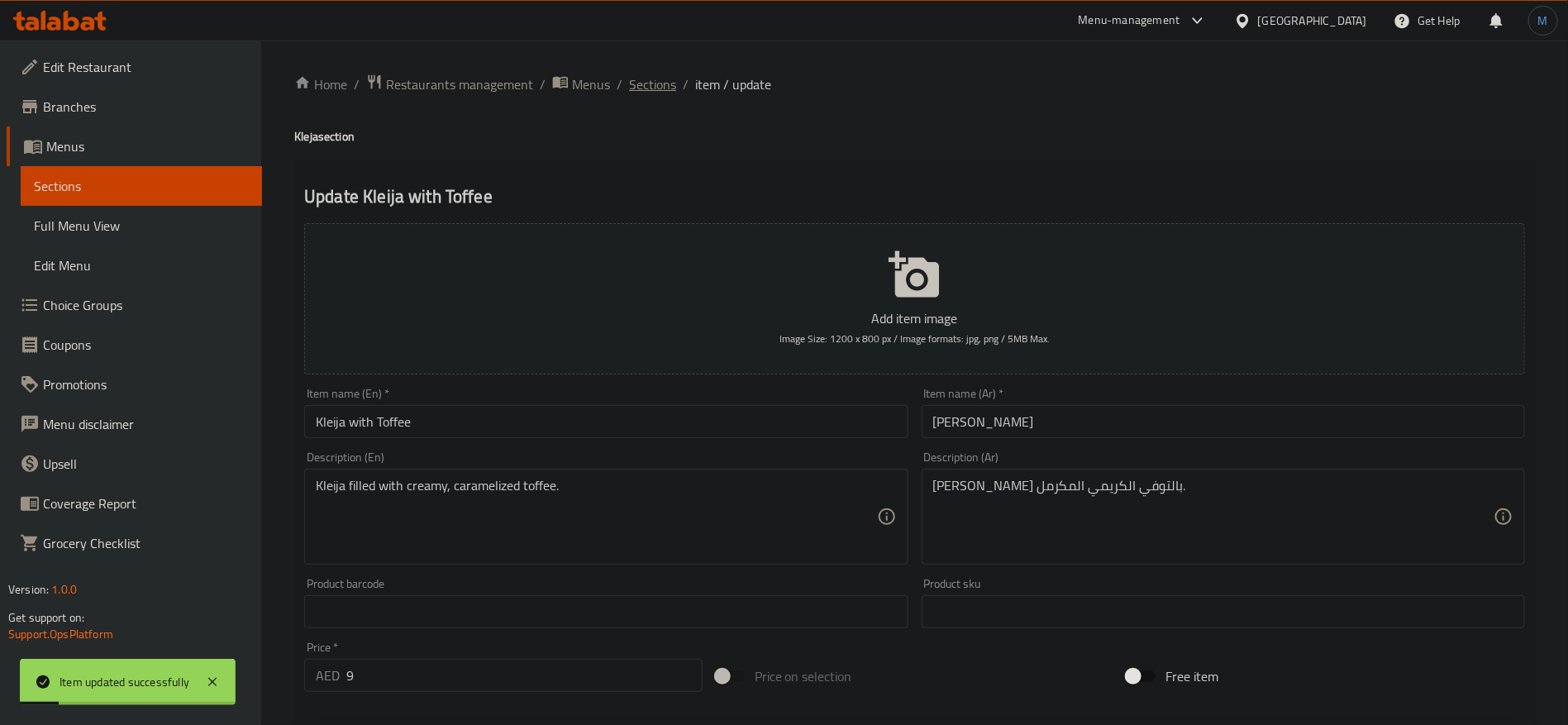
click at [648, 90] on span "Sections" at bounding box center [652, 84] width 47 height 20
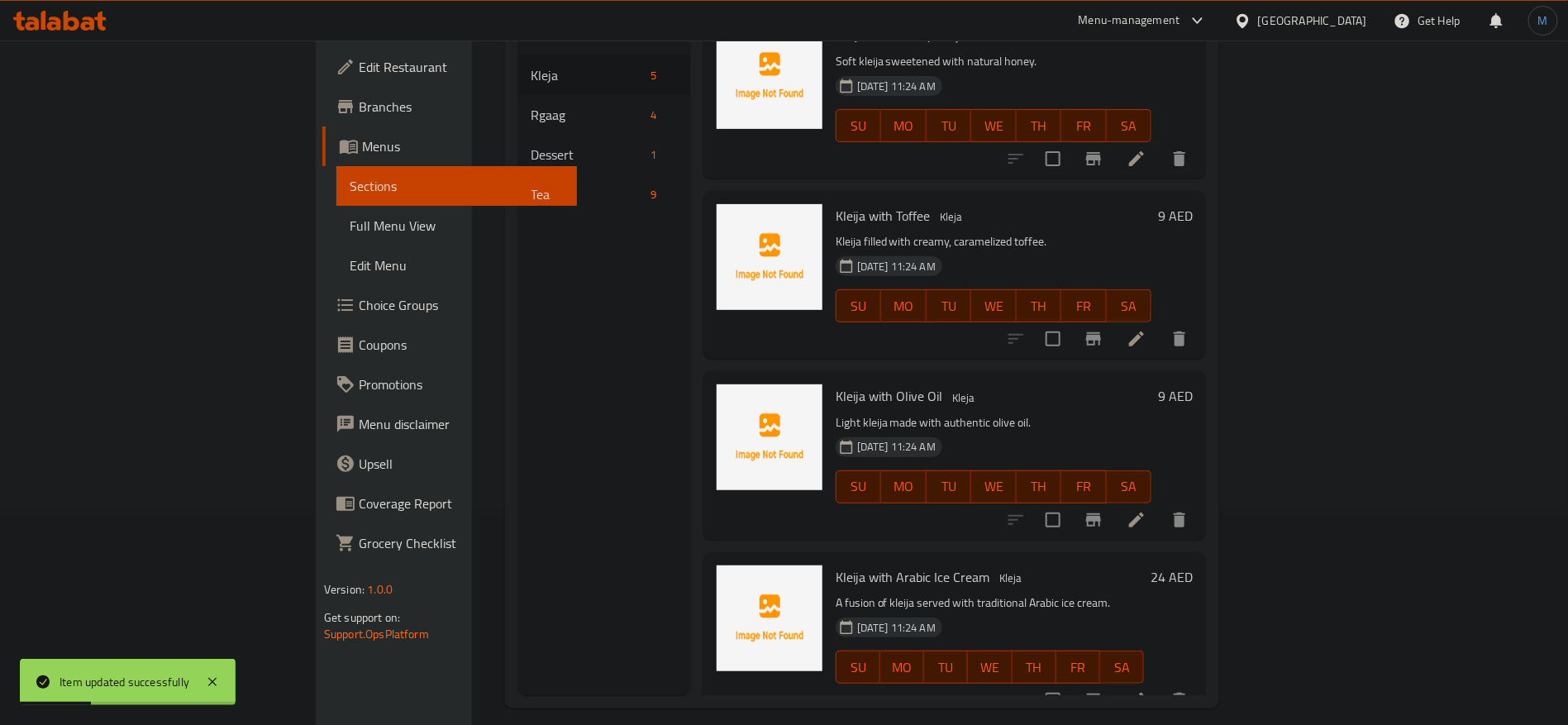
scroll to position [232, 0]
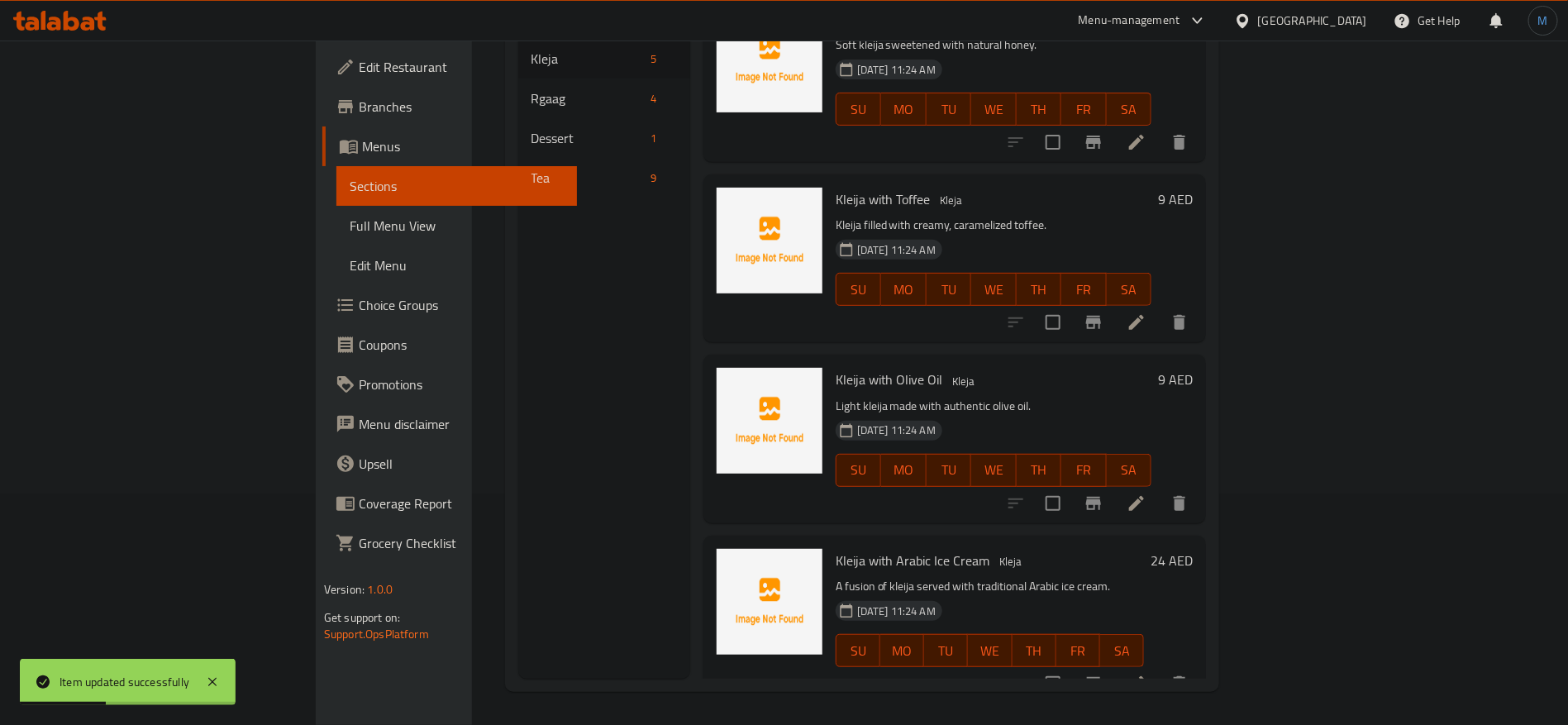
click at [1160, 489] on li at bounding box center [1137, 503] width 47 height 30
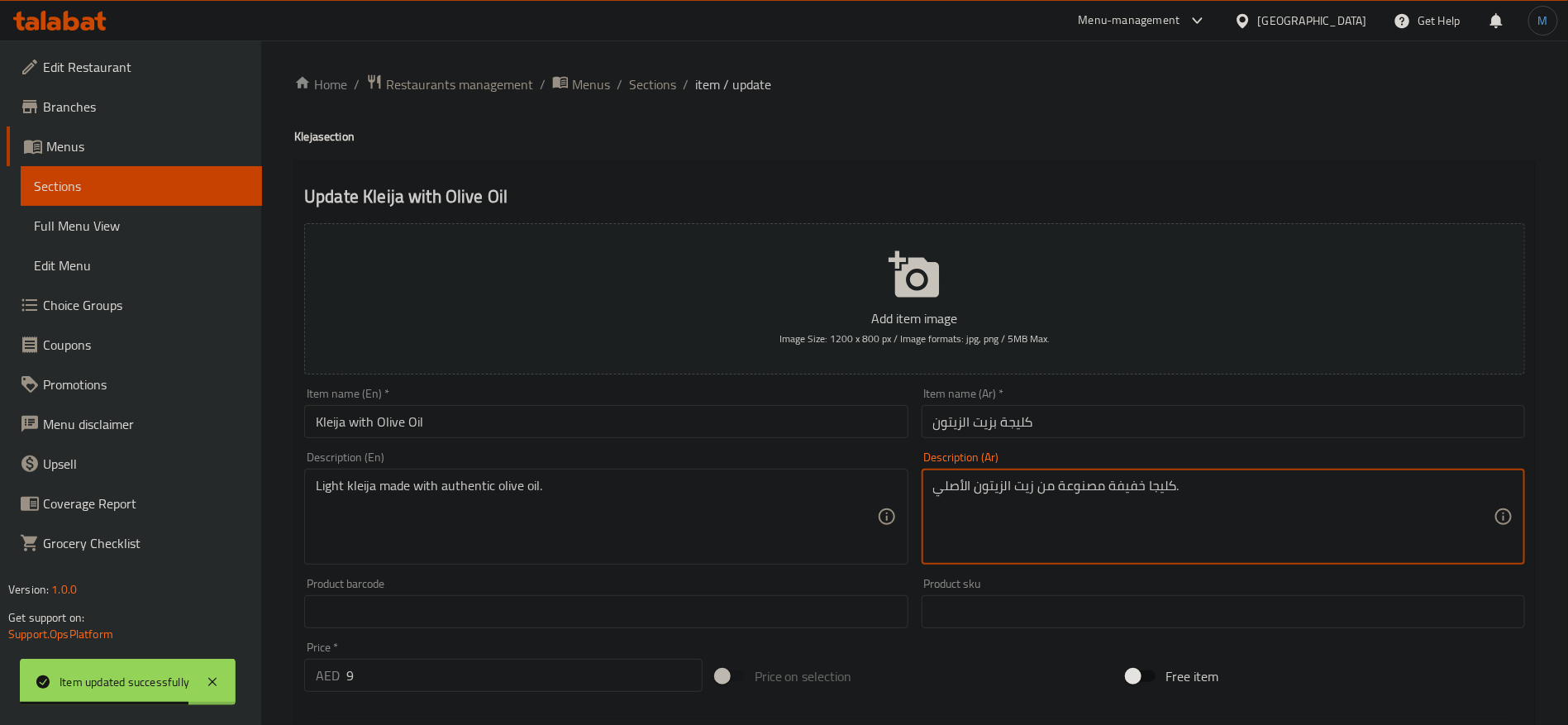
click at [1173, 492] on textarea "كليجا خفيفة مصنوعة من زيت الزيتون الأصلي." at bounding box center [1213, 517] width 560 height 78
click at [1163, 486] on textarea "كليجا خفيفة مصنوعة من زيت الزيتون الأصلي." at bounding box center [1213, 517] width 560 height 78
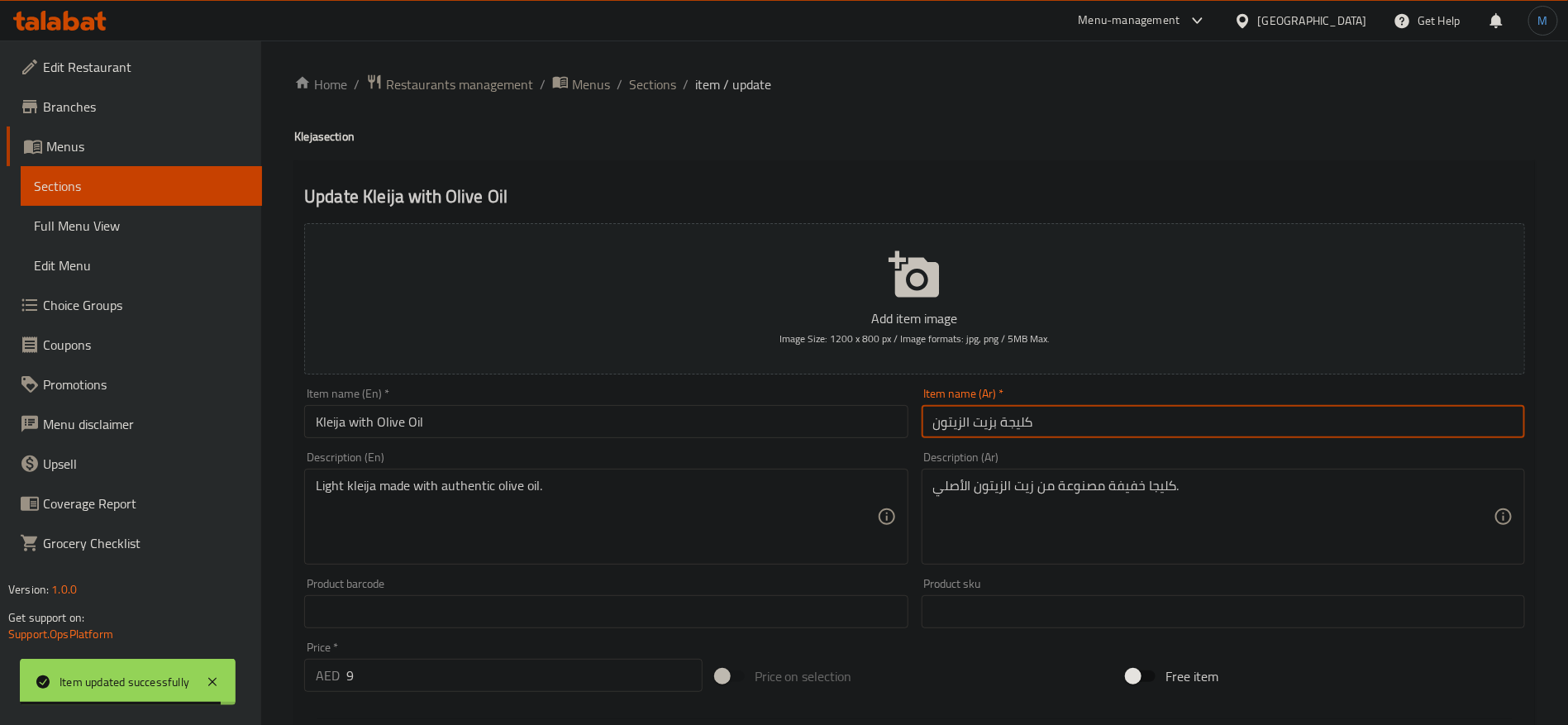
click at [1024, 427] on input "كليجة بزيت الزيتون" at bounding box center [1224, 422] width 604 height 34
paste input "text"
type input "كليجا بزيت الزيتون"
click at [812, 403] on div "Item name (En)   * Kleija with Olive Oil Item name (En) *" at bounding box center [606, 413] width 604 height 50
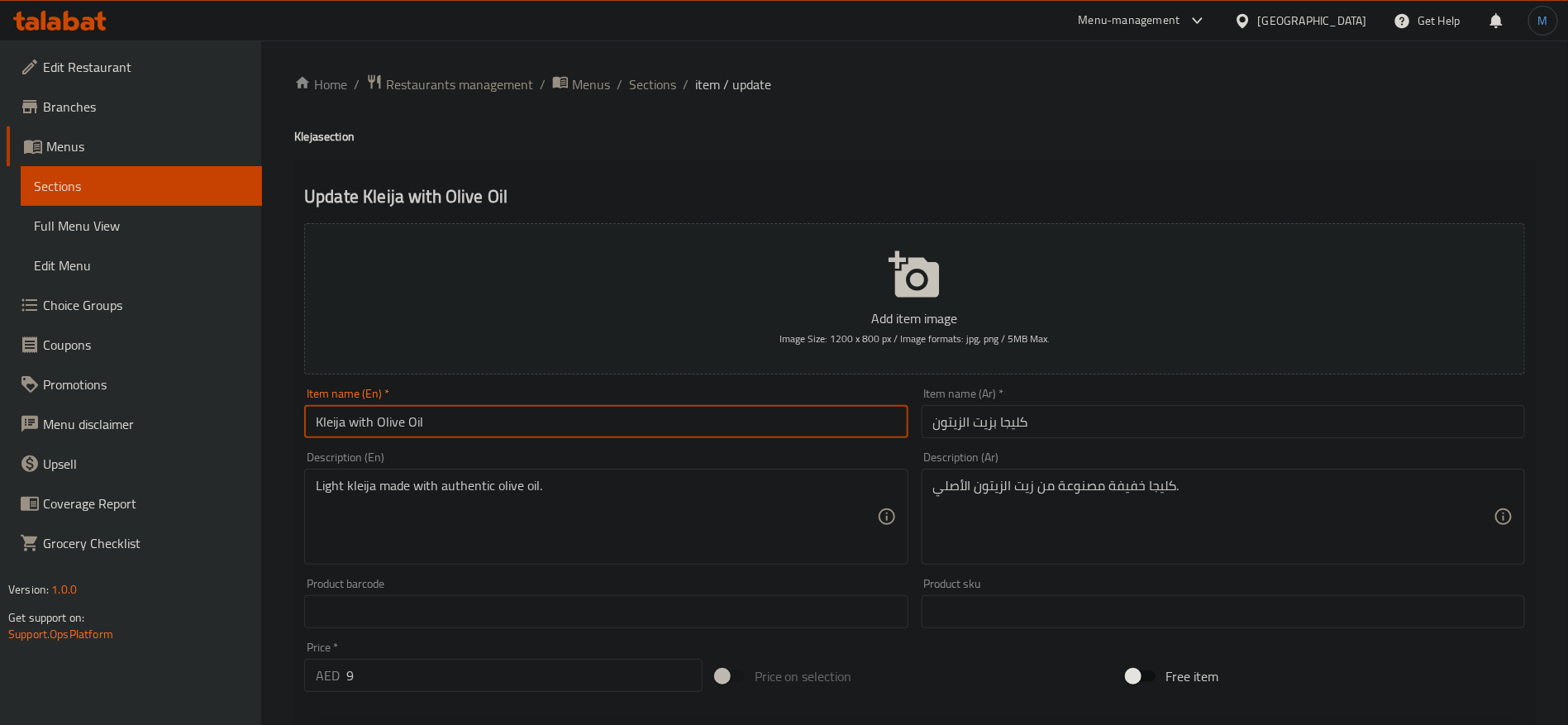
click at [809, 409] on input "Kleija with Olive Oil" at bounding box center [606, 422] width 604 height 34
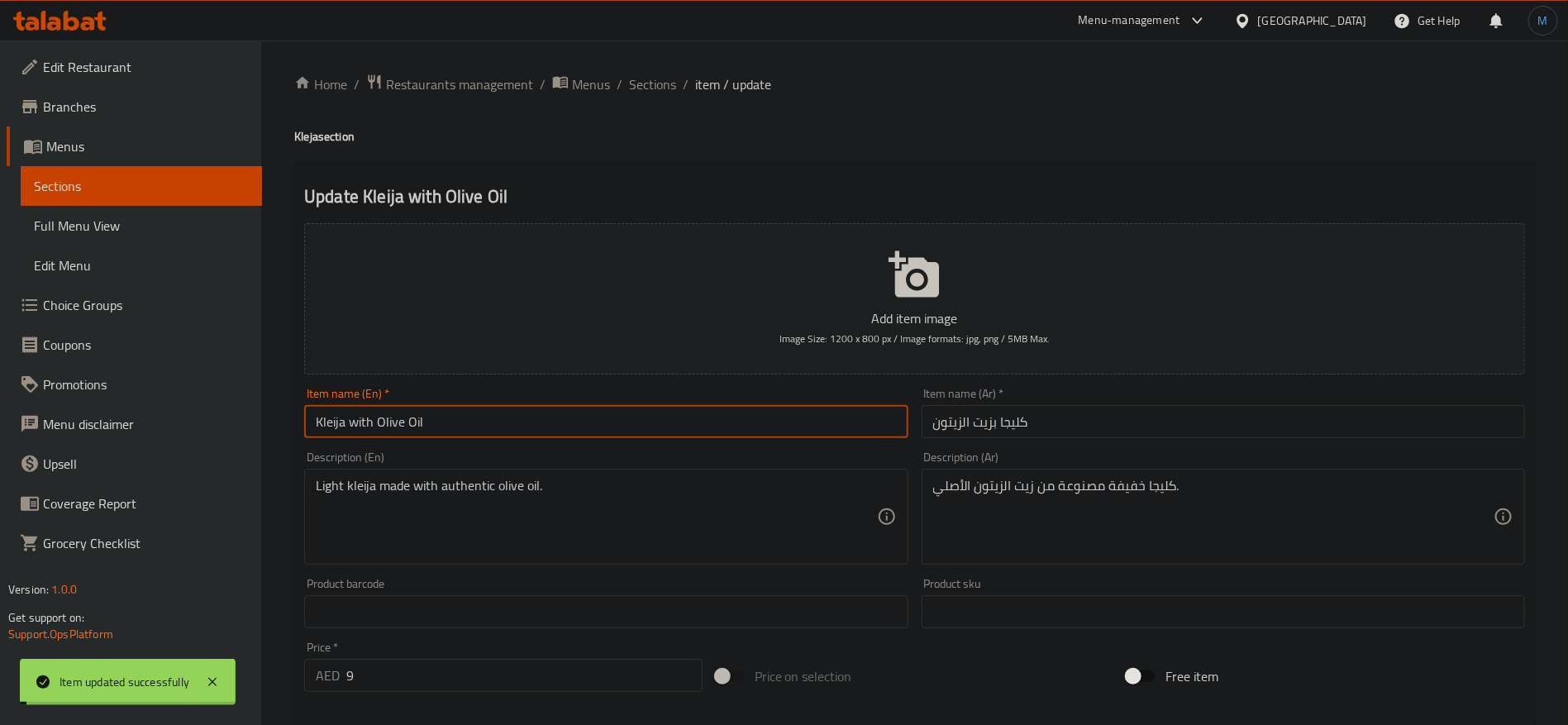
click at [675, 86] on ol "Home / Restaurants management / Menus / Sections / item / update" at bounding box center [915, 84] width 1241 height 21
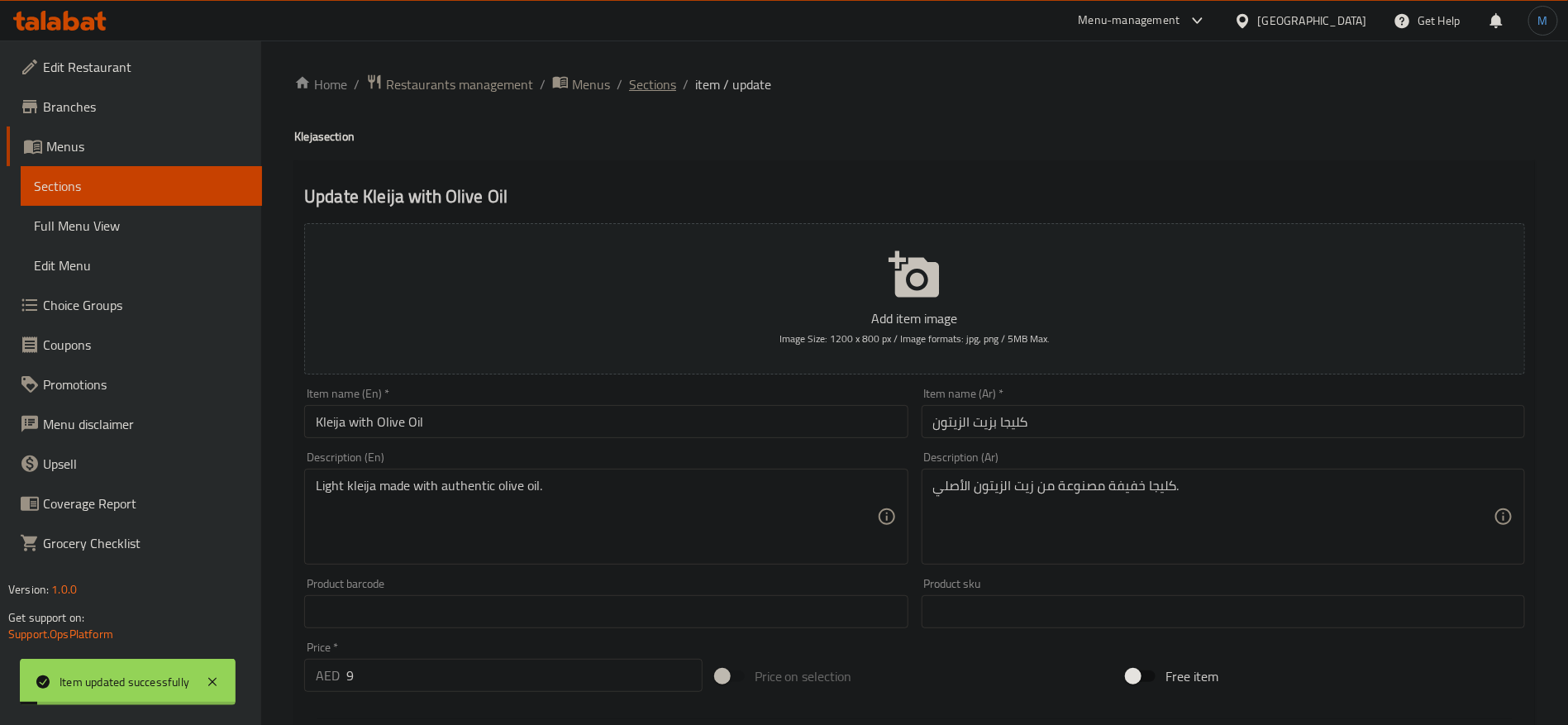
click at [670, 81] on span "Sections" at bounding box center [652, 84] width 47 height 20
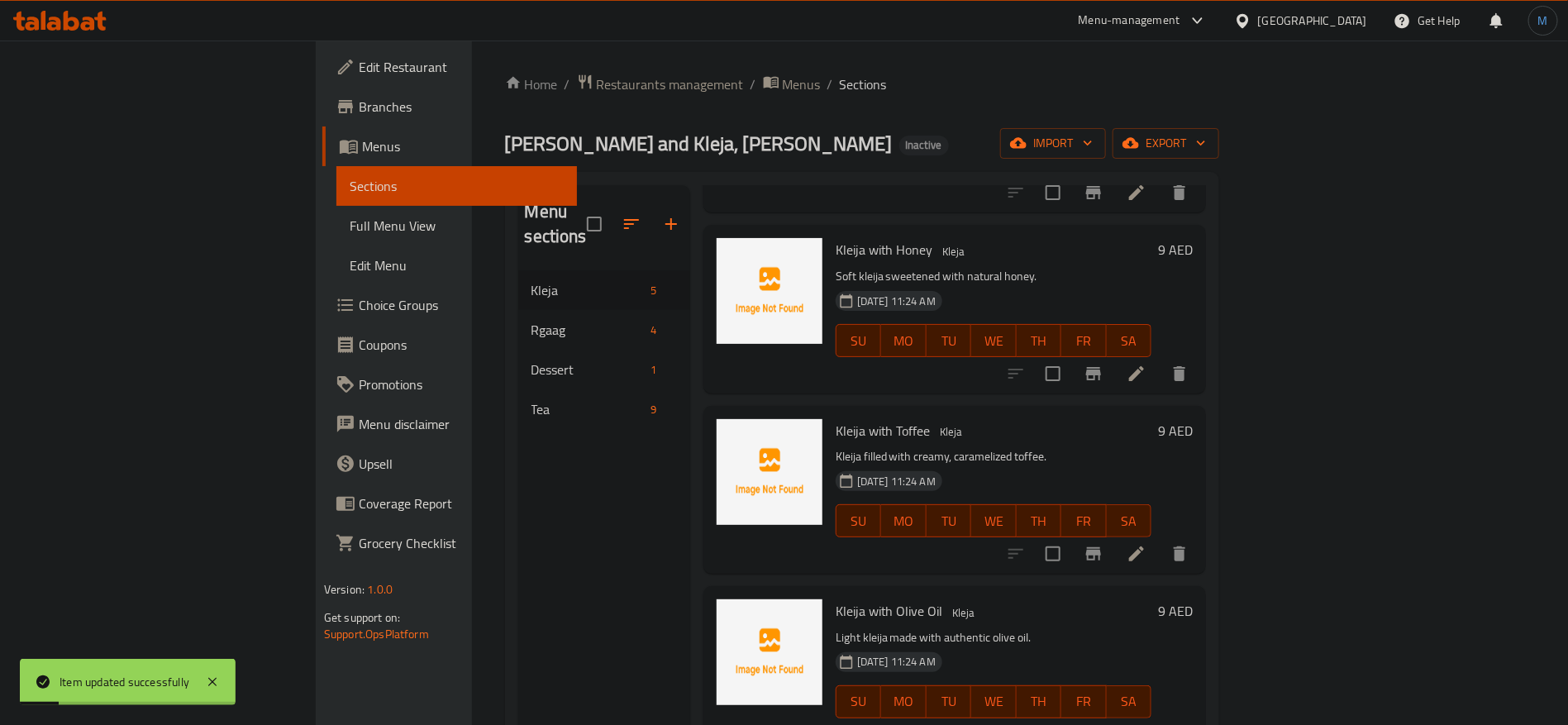
scroll to position [232, 0]
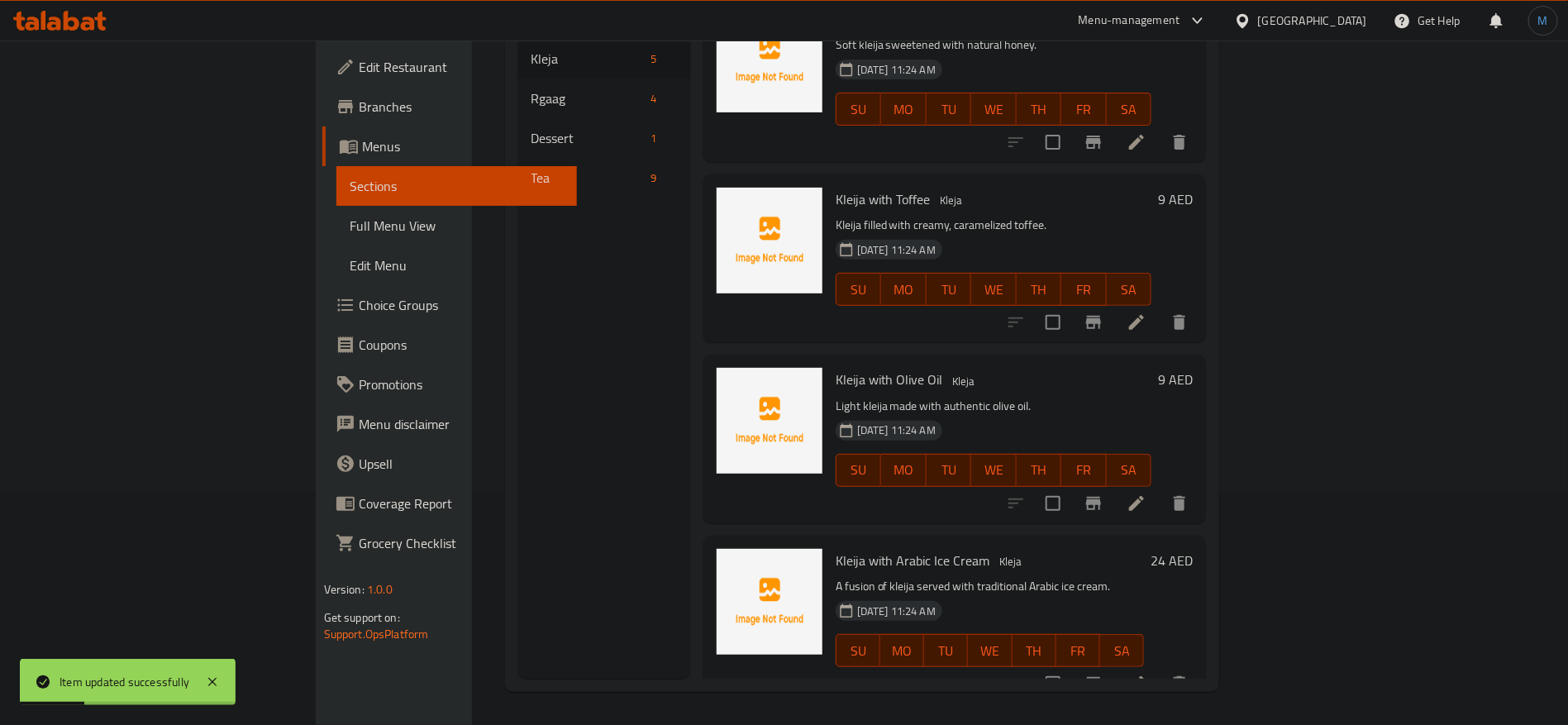
click at [1146, 674] on icon at bounding box center [1136, 683] width 20 height 20
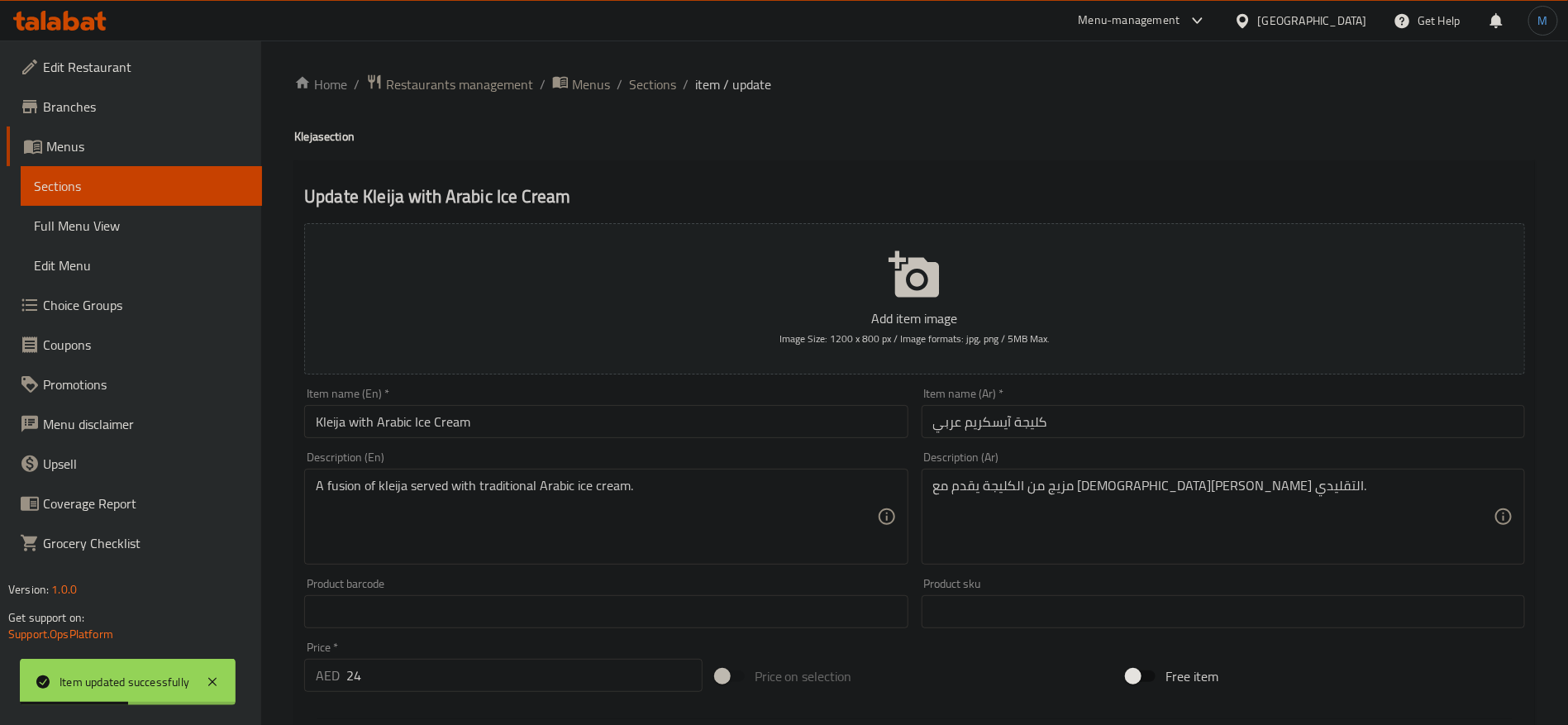
click at [1045, 423] on input "كليجة آيسكريم عربي" at bounding box center [1224, 422] width 604 height 34
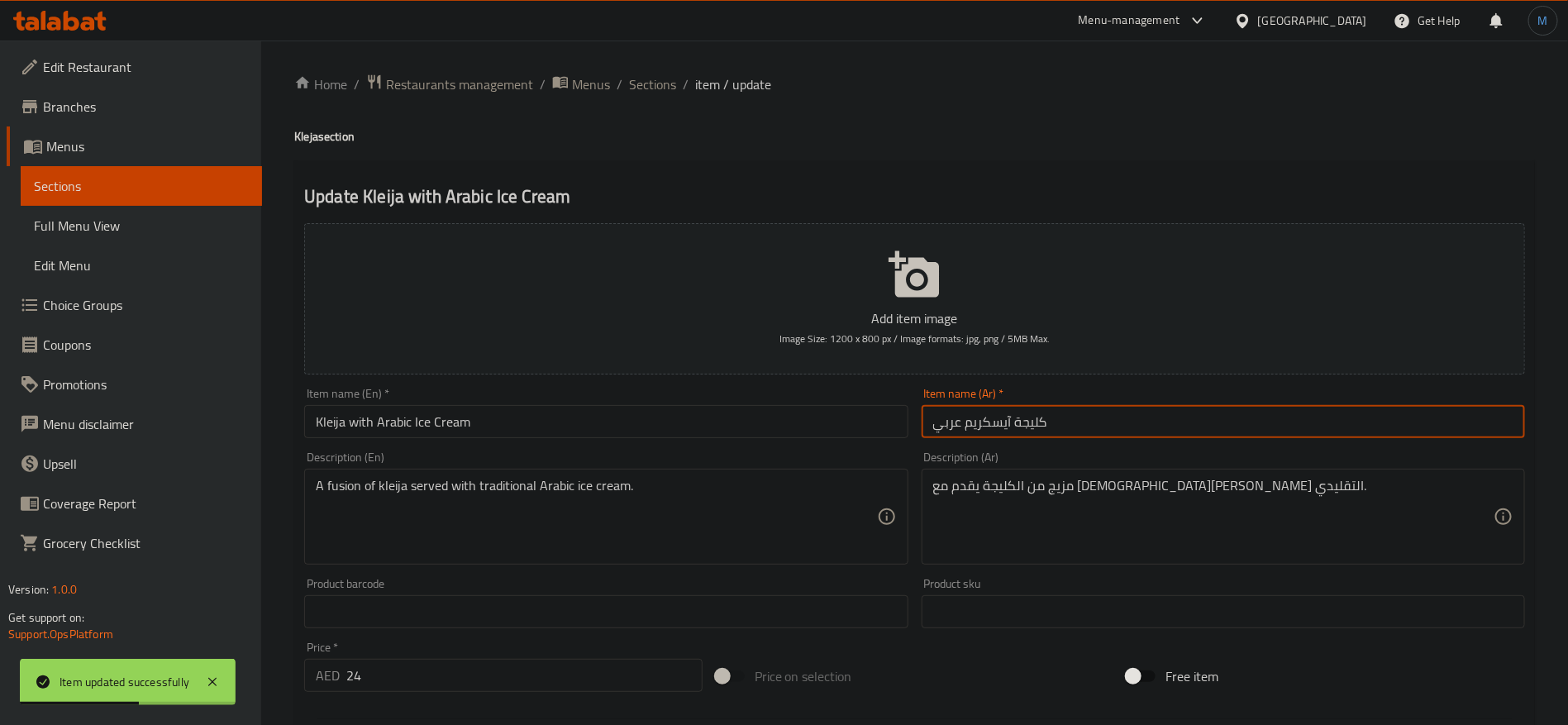
click at [1021, 423] on input "كليجة آيسكريم عربي" at bounding box center [1224, 422] width 604 height 34
click at [1029, 423] on input "كليجة آيسكريم عربي" at bounding box center [1224, 422] width 604 height 34
click at [1038, 424] on input "كليجة آيسكريم عربي" at bounding box center [1224, 422] width 604 height 34
paste input "text"
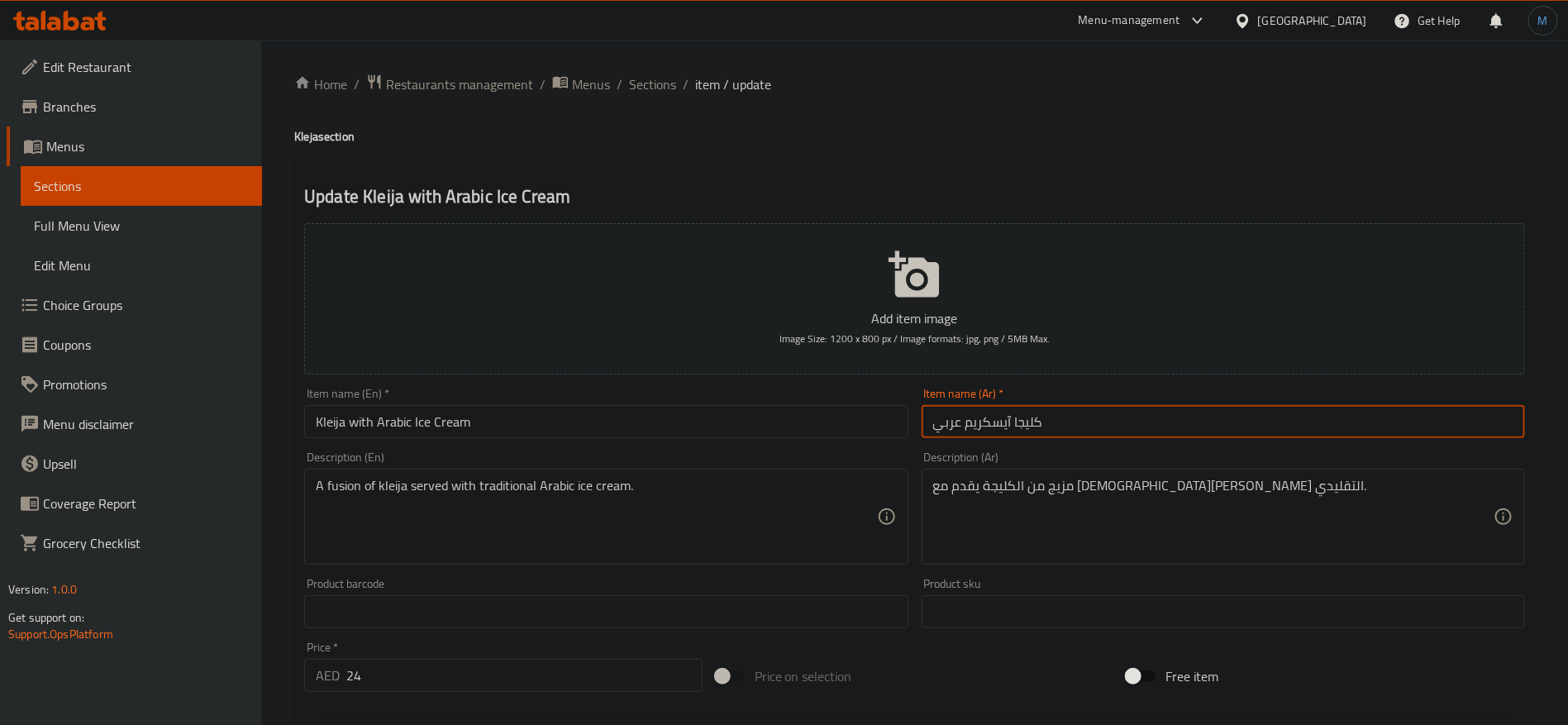
click at [990, 426] on input "كليجا آيسكريم عربي" at bounding box center [1224, 422] width 604 height 34
type input "كليجا آيس كريم عربي"
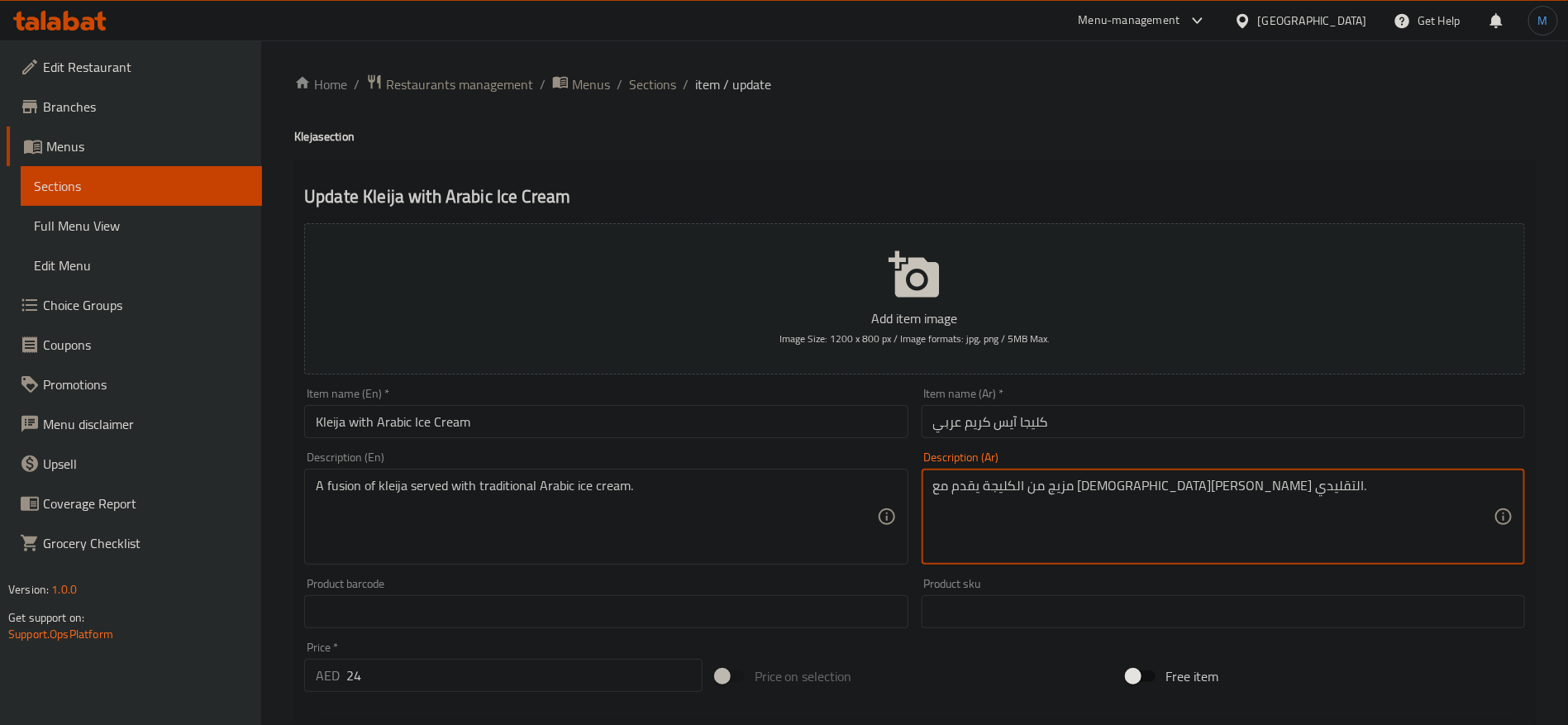
click at [1160, 488] on textarea "مزيج من الكليجة يقدم مع [DEMOGRAPHIC_DATA][PERSON_NAME] التقليدي." at bounding box center [1213, 517] width 560 height 78
paste textarea "كليجا"
type textarea "مزيج من كليجا يقدم مع الآيس كريم العربي التقليدي."
click at [1112, 426] on input "كليجا آيس كريم عربي" at bounding box center [1224, 422] width 604 height 34
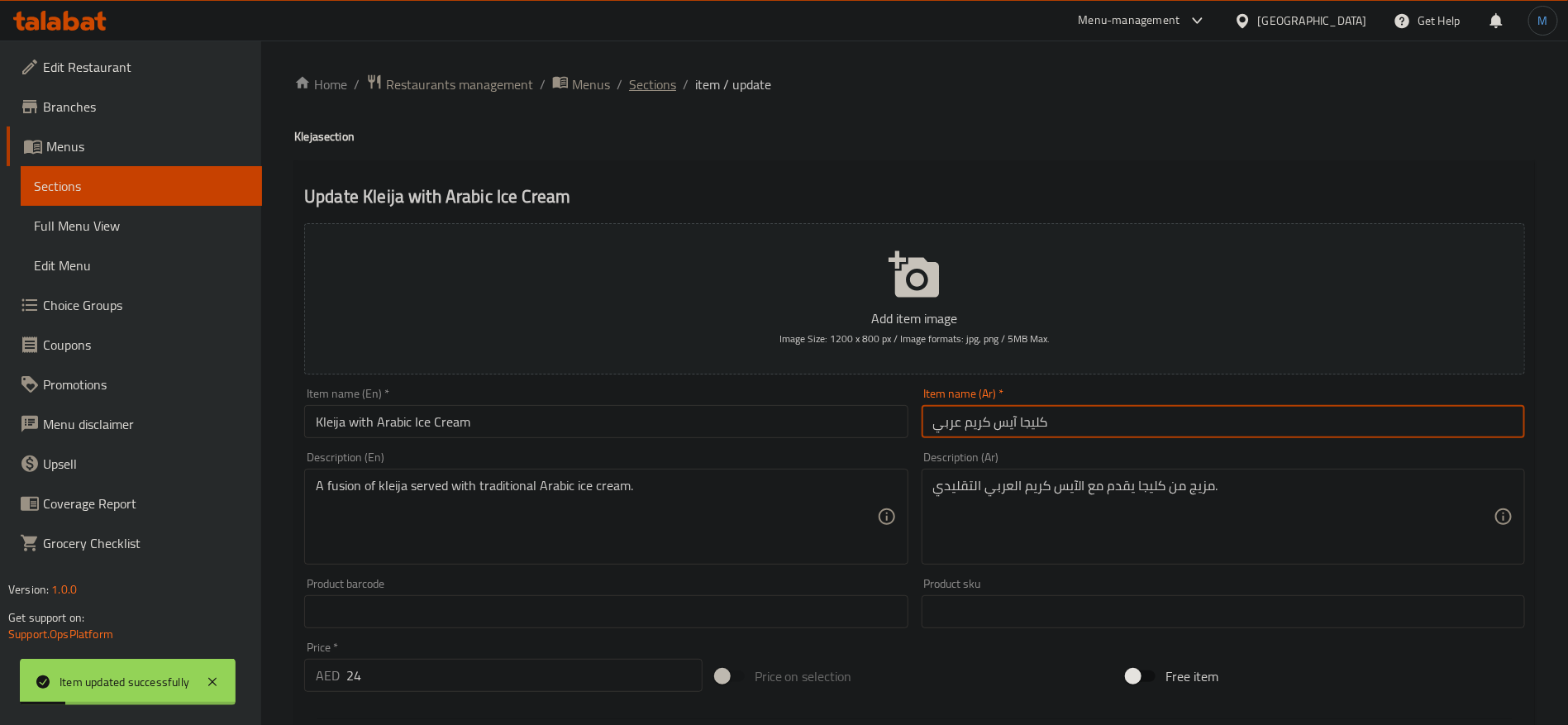
click at [665, 87] on span "Sections" at bounding box center [652, 84] width 47 height 20
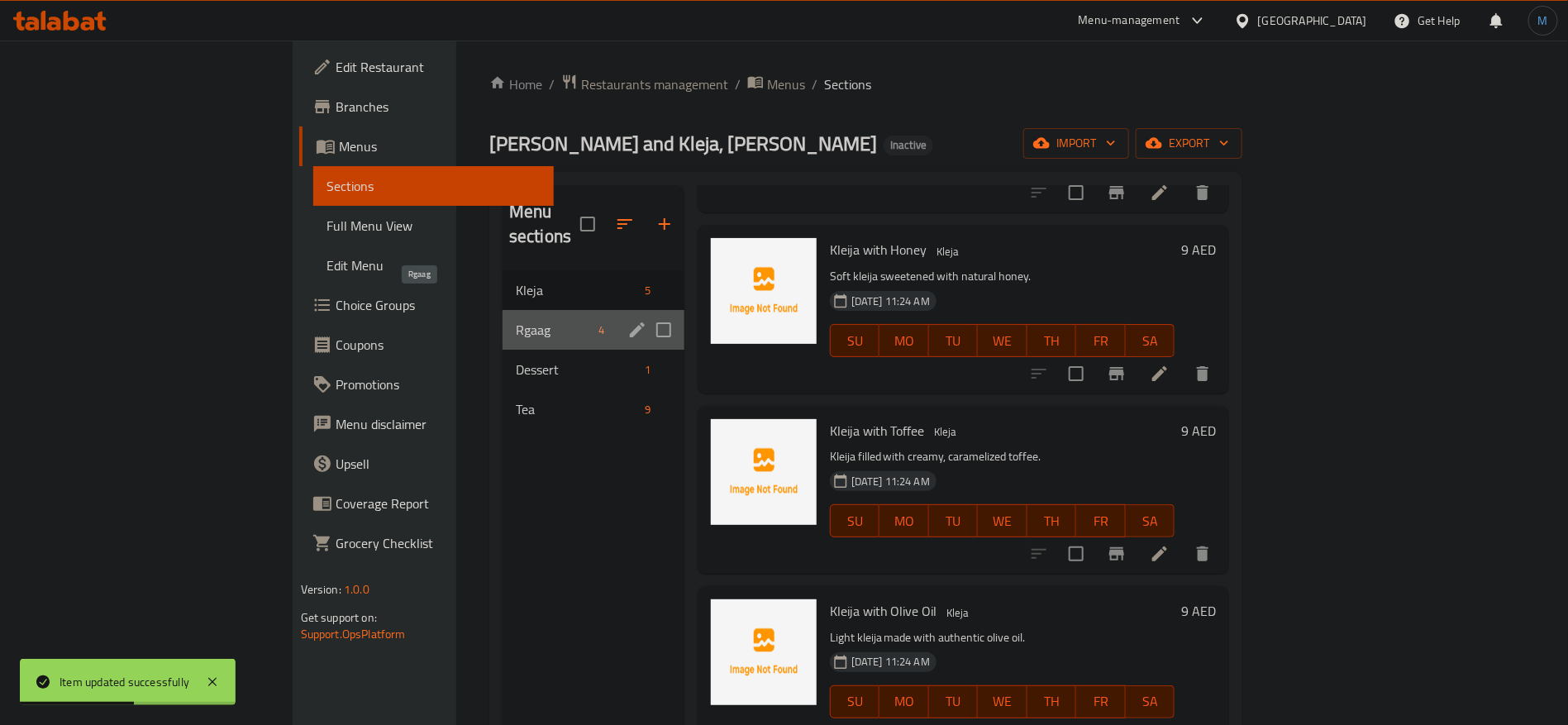
click at [516, 320] on span "Rgaag" at bounding box center [554, 329] width 77 height 20
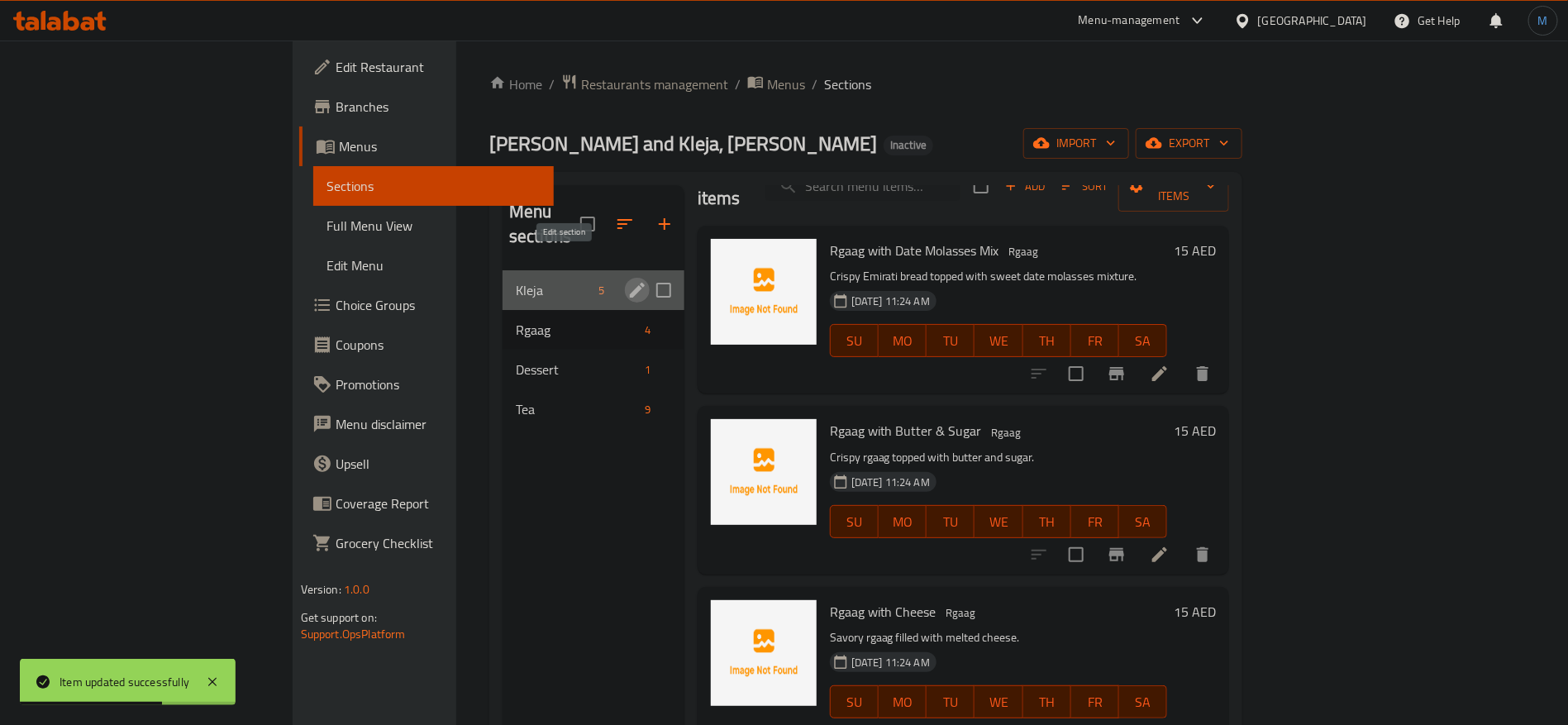
click at [627, 280] on icon "edit" at bounding box center [637, 289] width 20 height 20
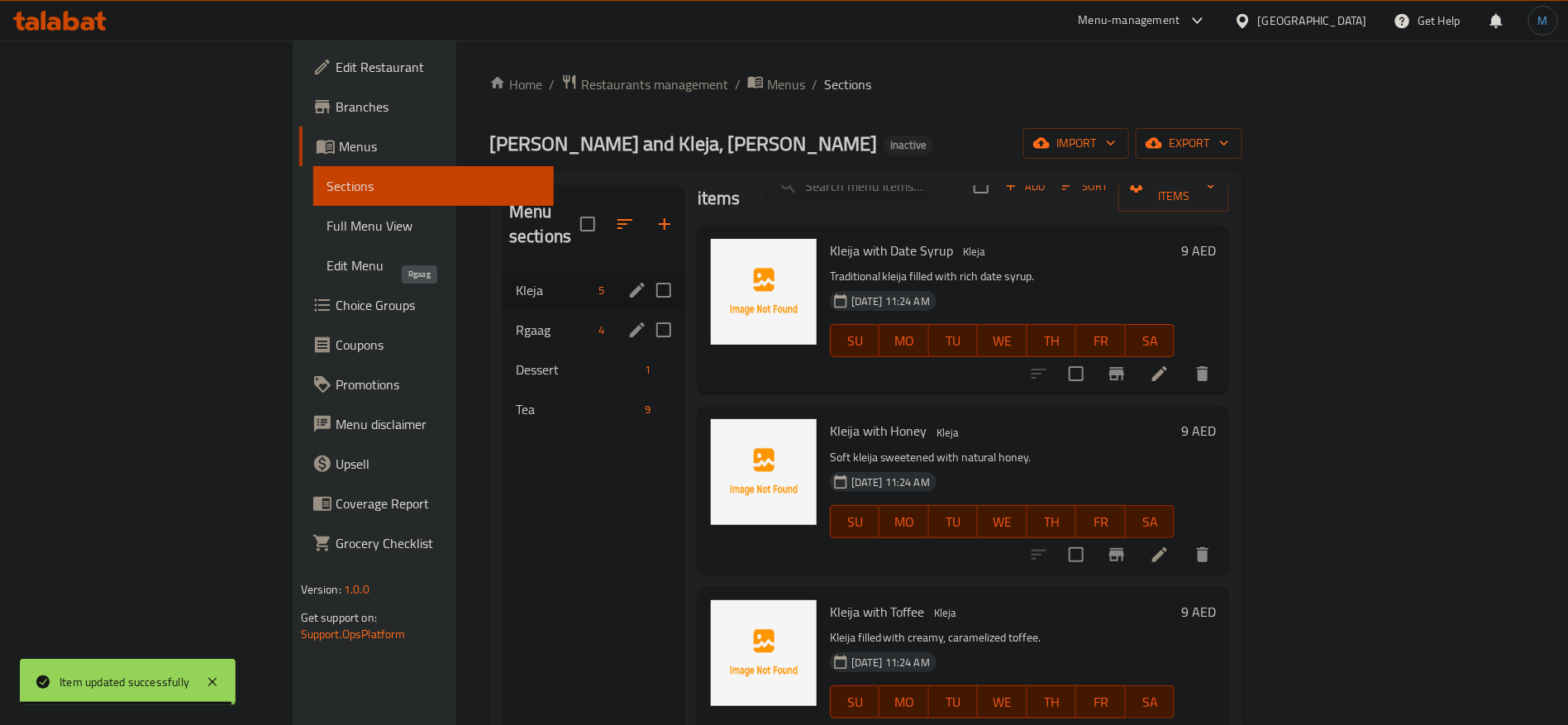
click at [516, 320] on span "Rgaag" at bounding box center [554, 329] width 77 height 20
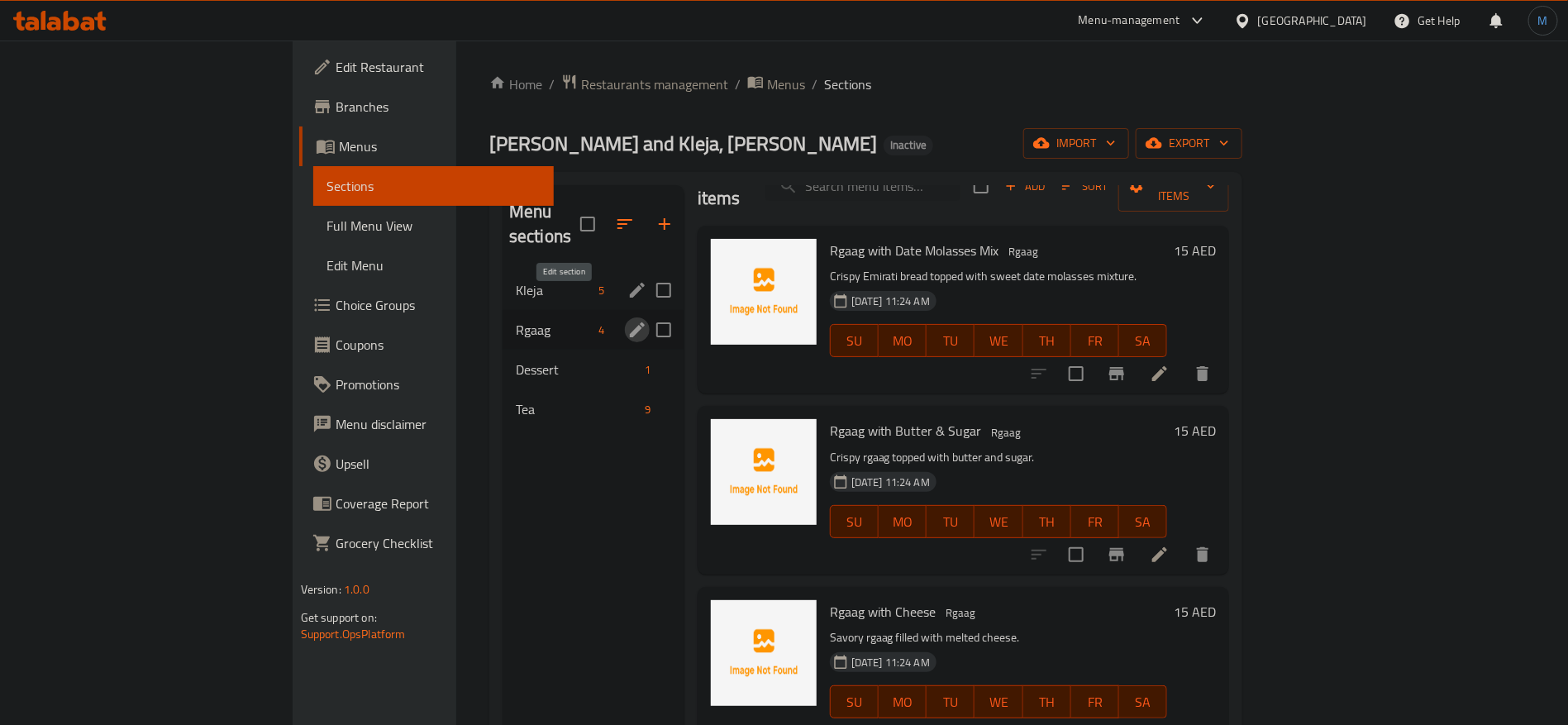
click at [627, 320] on icon "edit" at bounding box center [637, 329] width 20 height 20
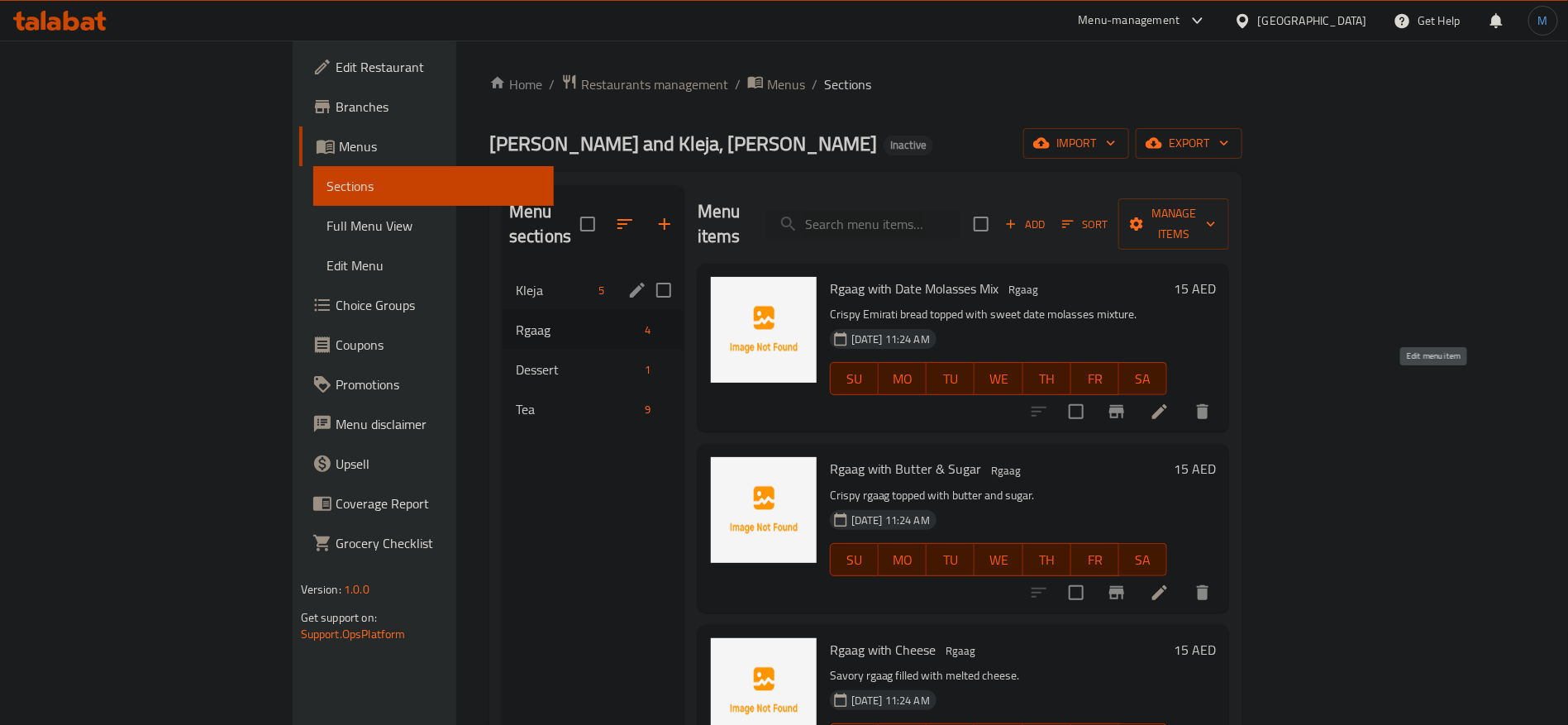
click at [1170, 402] on icon at bounding box center [1159, 411] width 20 height 20
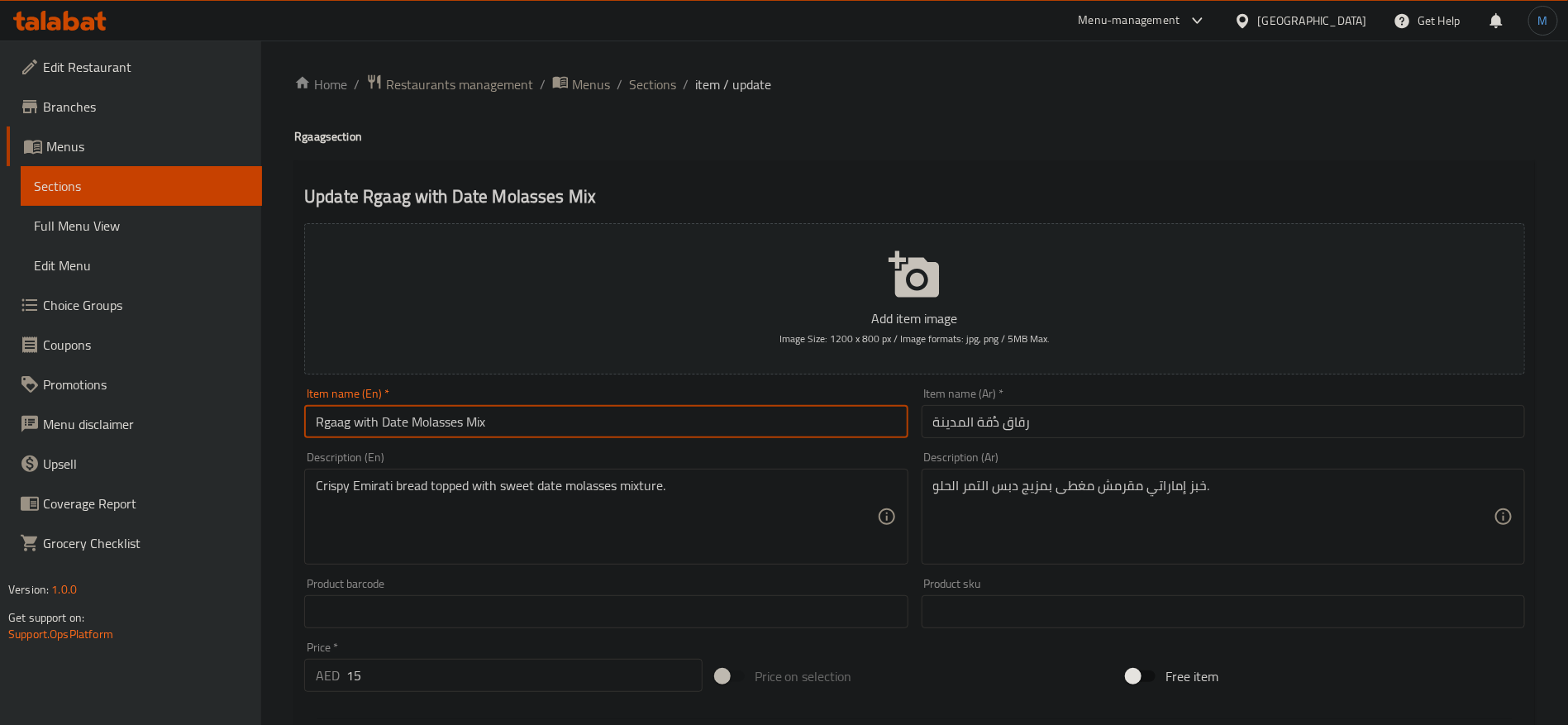
click at [399, 425] on input "Rgaag with Date Molasses Mix" at bounding box center [606, 422] width 604 height 34
drag, startPoint x: 399, startPoint y: 425, endPoint x: 506, endPoint y: 425, distance: 107.0
click at [506, 425] on input "Rgaag with Date Molasses Mix" at bounding box center [606, 422] width 604 height 34
click at [1173, 418] on input "رقاق دُقة المدينة" at bounding box center [1224, 422] width 604 height 34
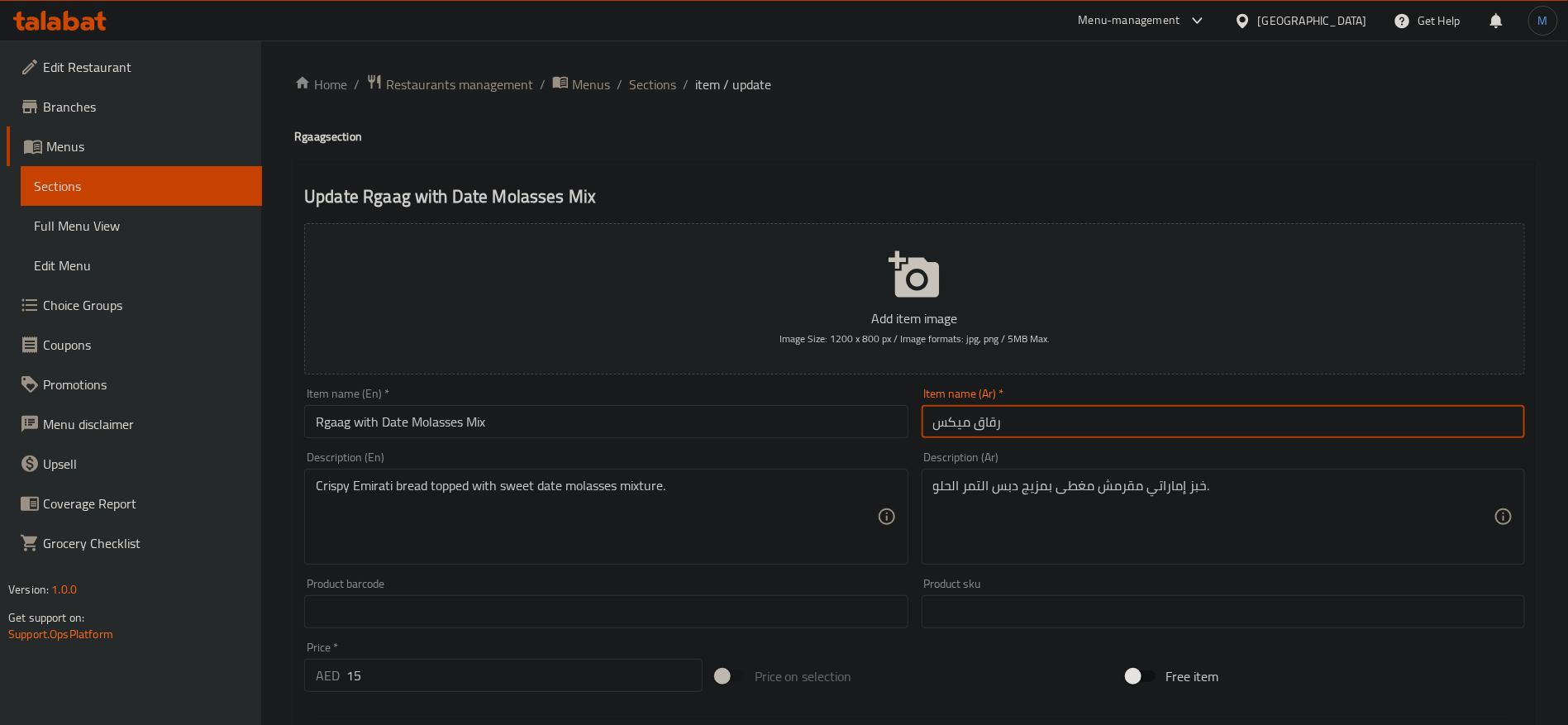
paste input "مزيج دبس التمر"
type input "رقاق ميكس دبس التمر"
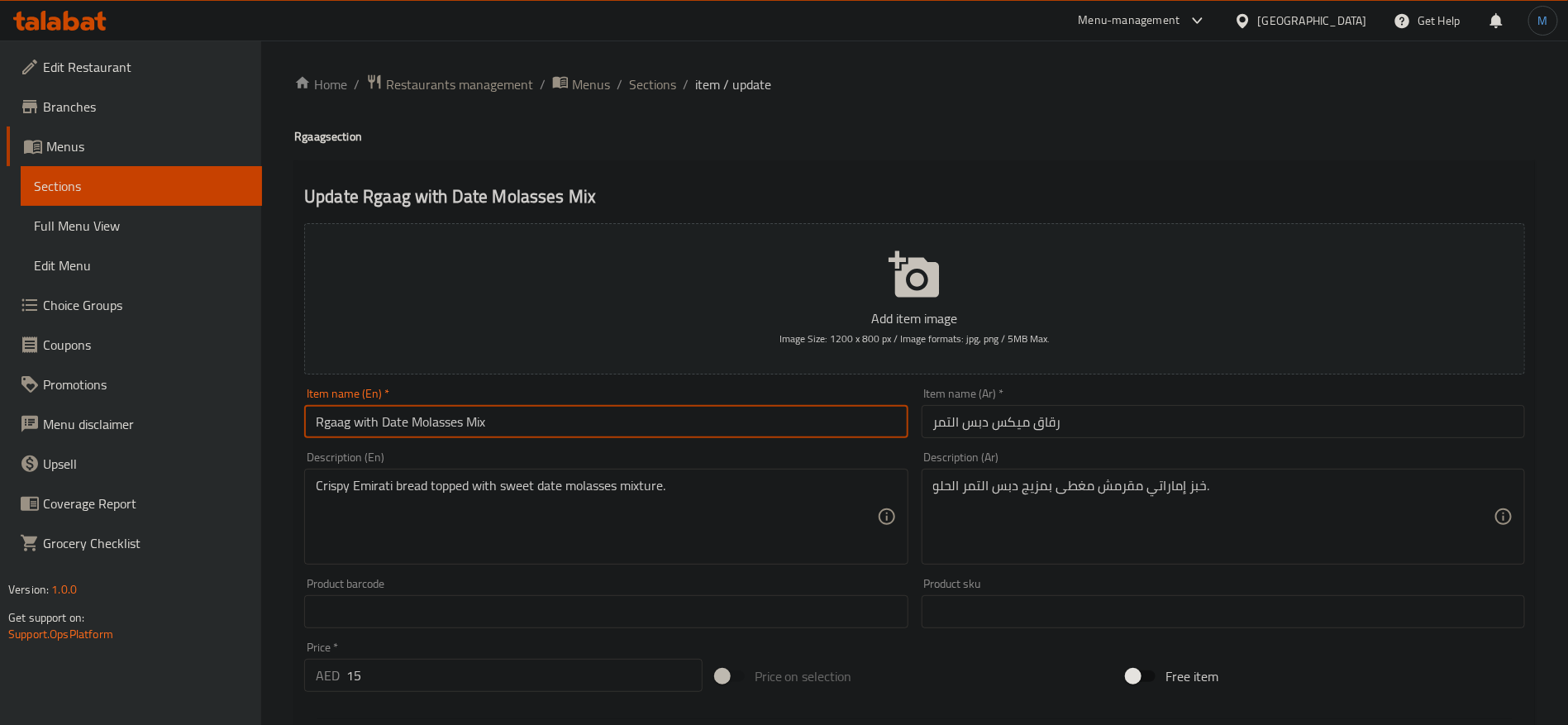
click at [758, 414] on input "Rgaag with Date Molasses Mix" at bounding box center [606, 422] width 604 height 34
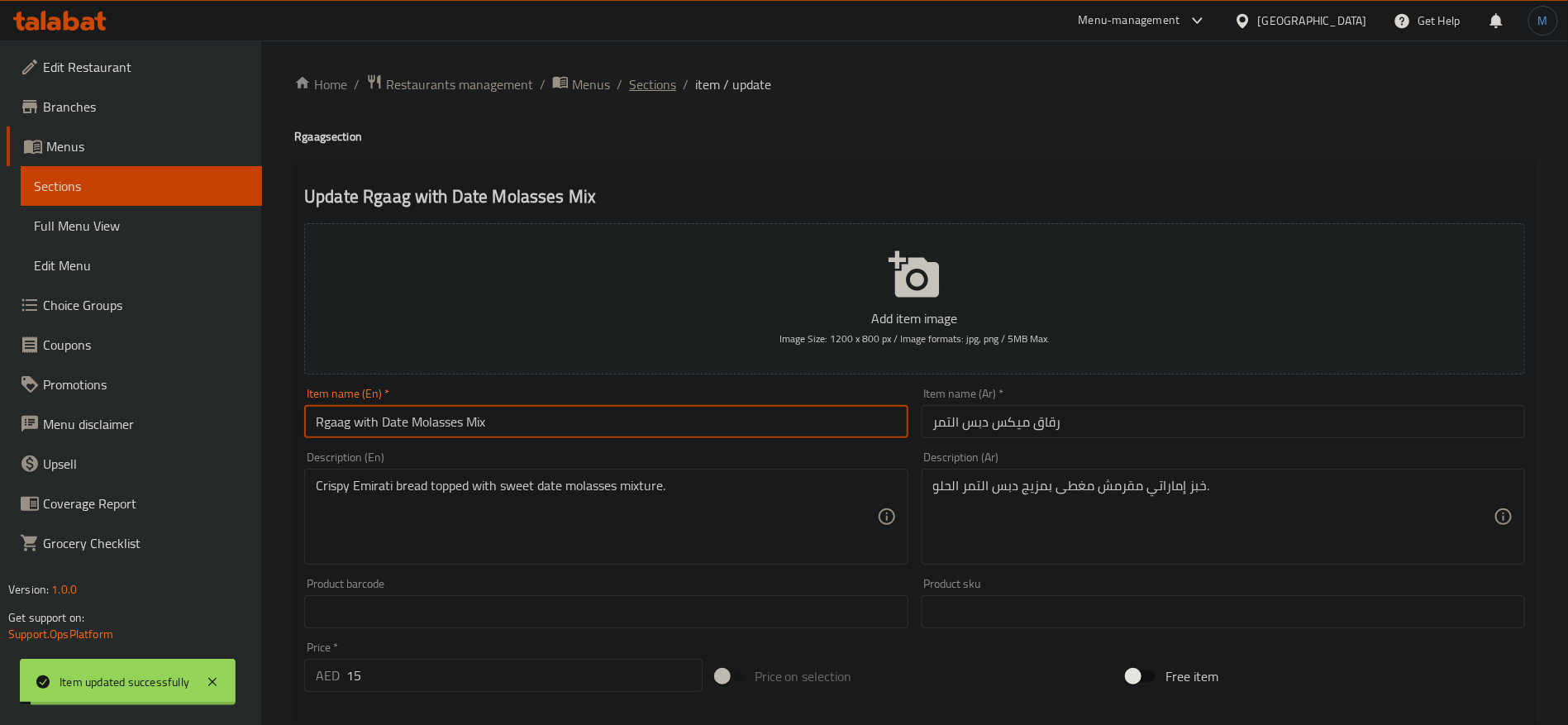
click at [635, 88] on span "Sections" at bounding box center [652, 84] width 47 height 20
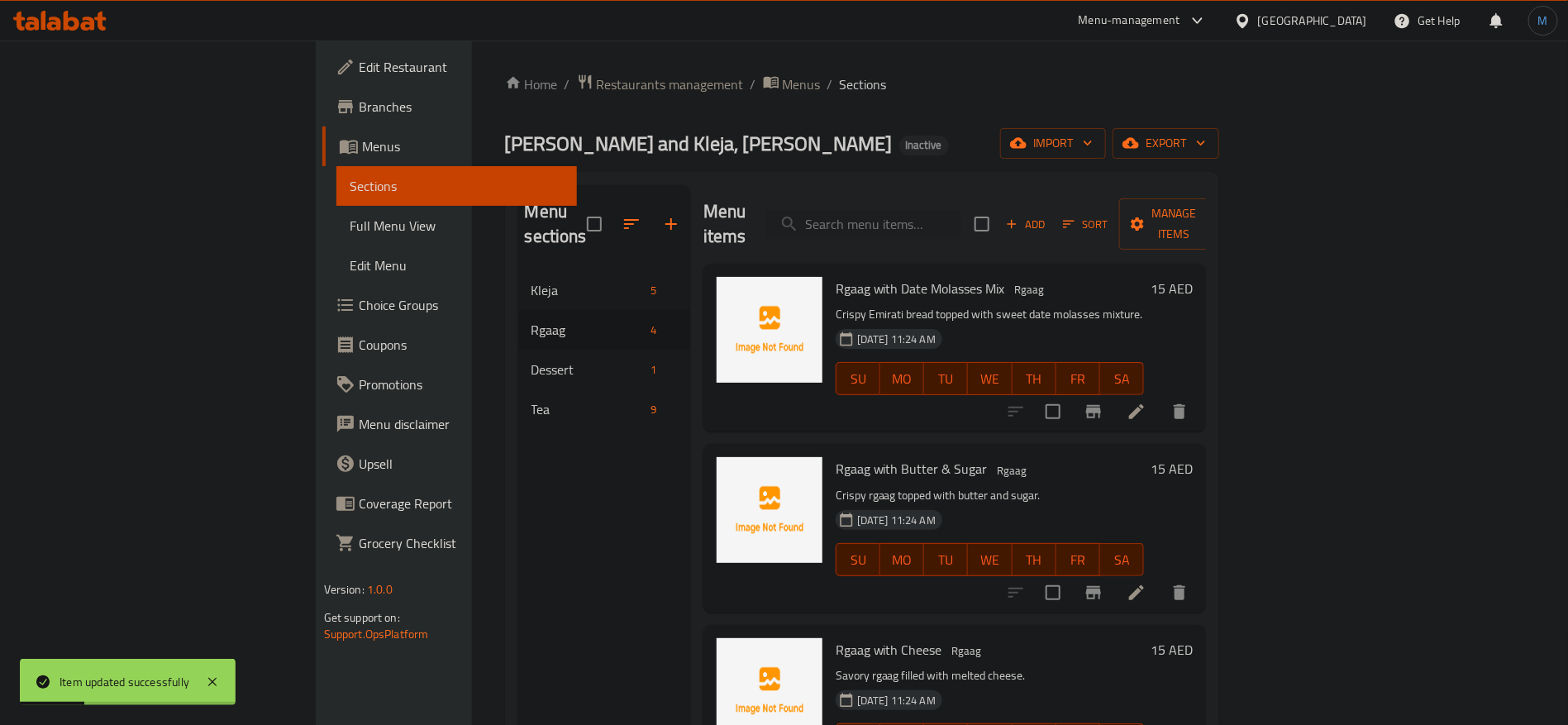
scroll to position [38, 0]
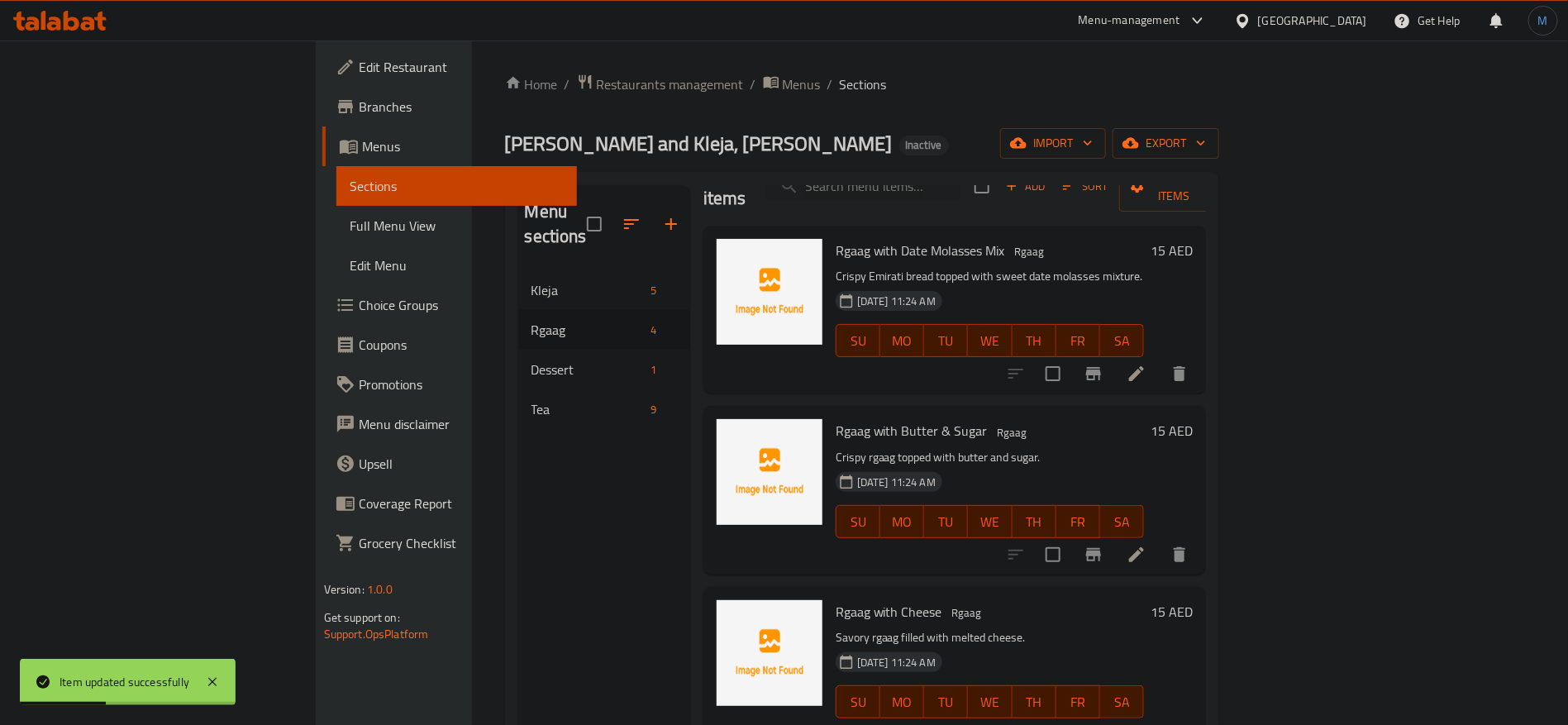
click at [1146, 545] on icon at bounding box center [1136, 555] width 20 height 20
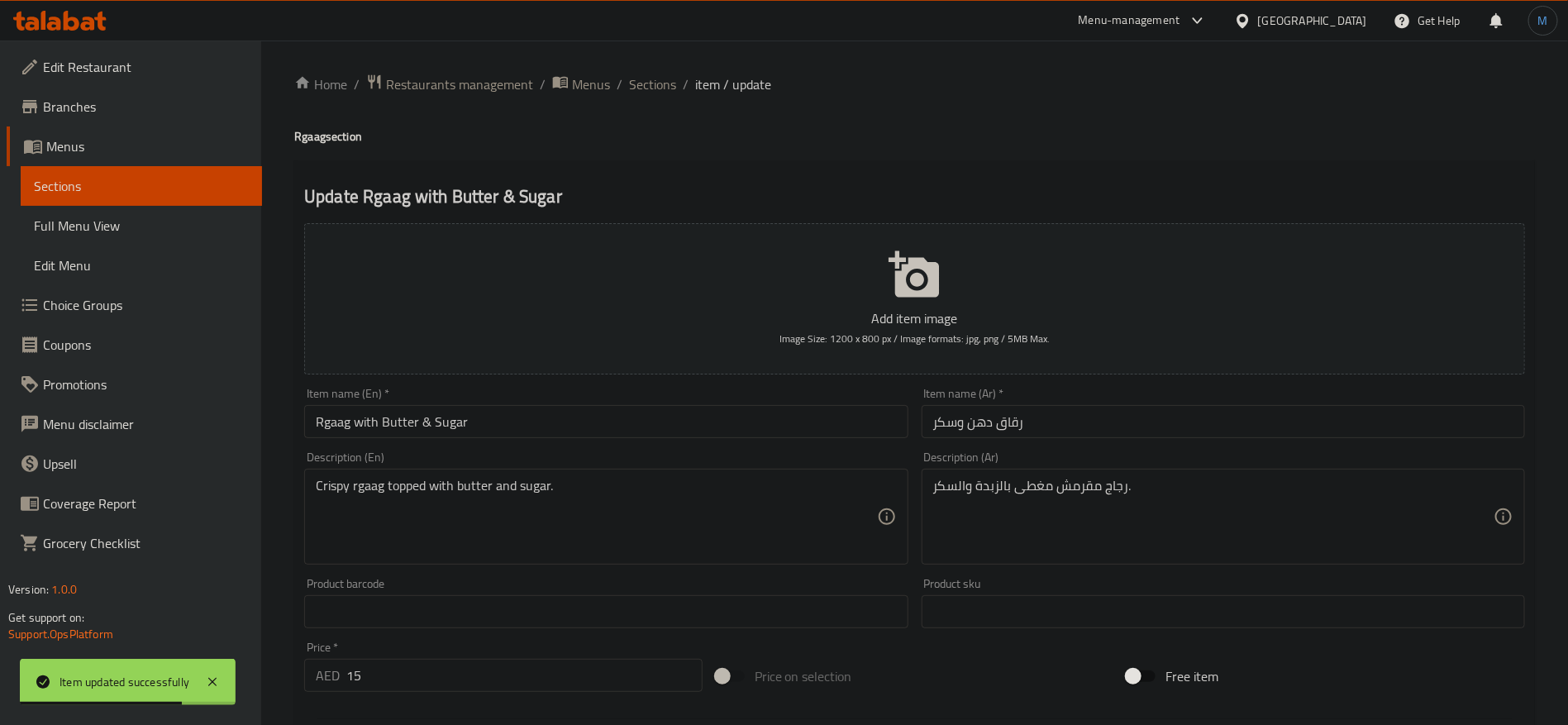
click at [814, 434] on input "Rgaag with Butter & Sugar" at bounding box center [606, 422] width 604 height 34
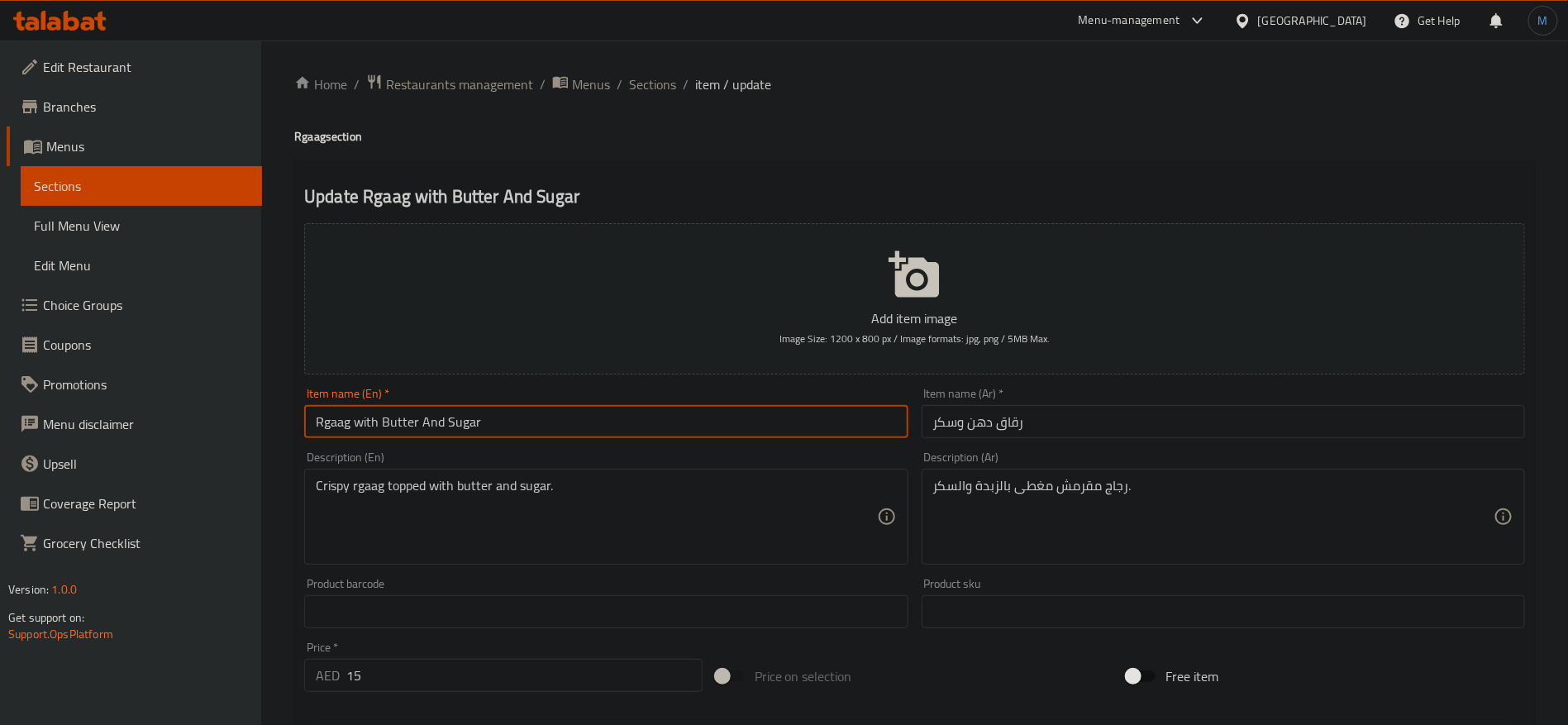
type input "Rgaag with Butter And Sugar"
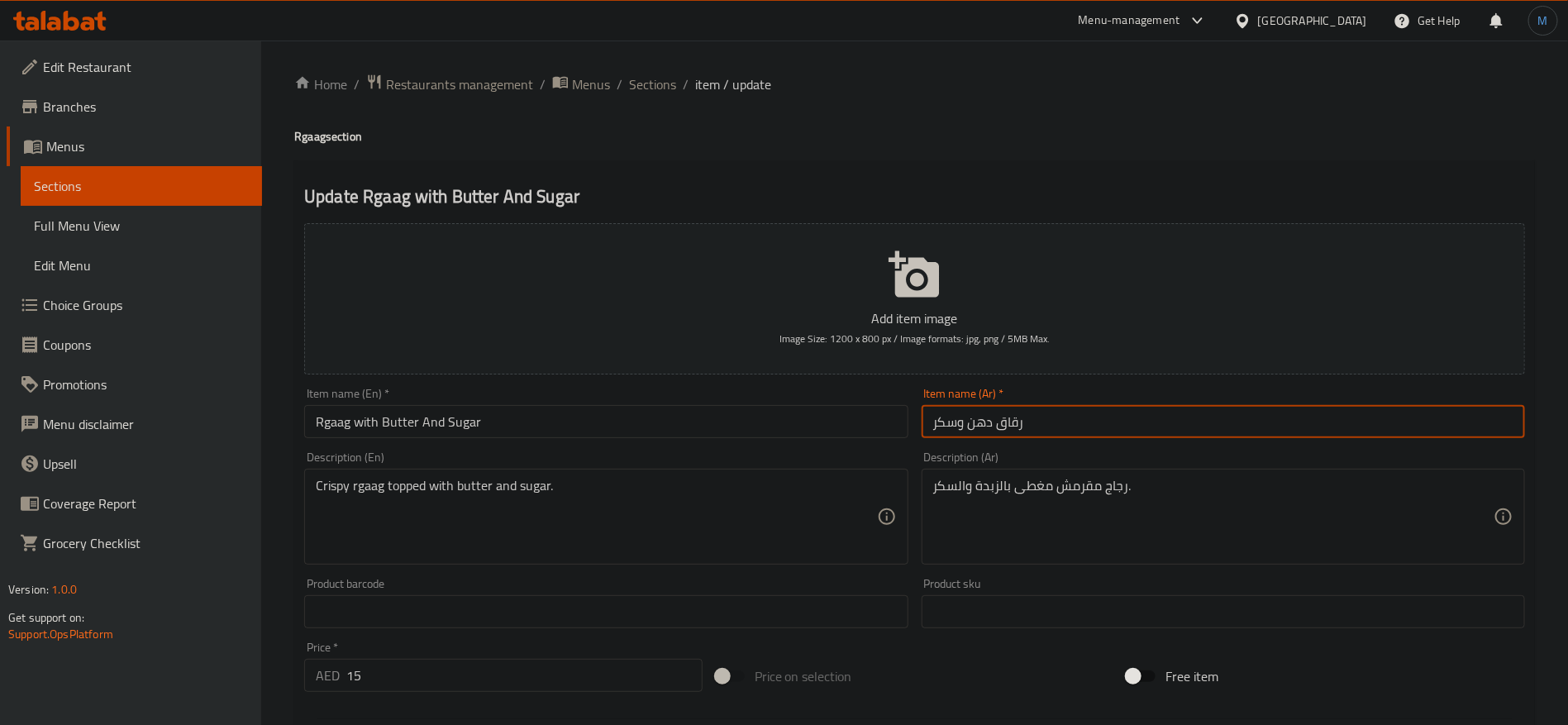
click at [1095, 422] on input "رقاق دهن وسكر" at bounding box center [1224, 422] width 604 height 34
click at [1039, 418] on input "رقاق مع زبدة وسكر" at bounding box center [1224, 422] width 604 height 34
click at [1034, 418] on input "رقاق مع زبدة وسكر" at bounding box center [1224, 422] width 604 height 34
type input "رقاق مع زبدة وسكر"
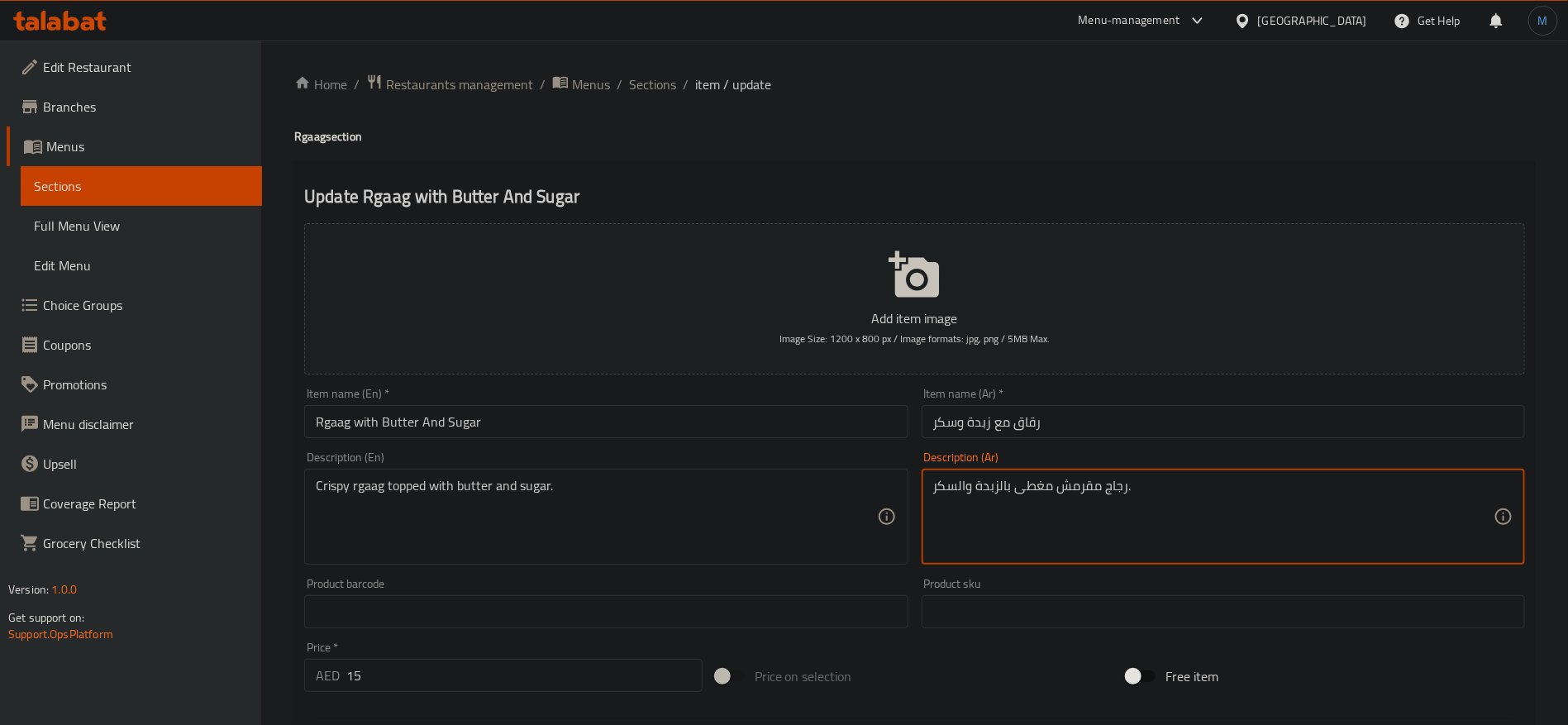
click at [1114, 490] on textarea "رجاج مقرمش مغطى بالزبدة والسكر." at bounding box center [1213, 517] width 560 height 78
paste textarea "قاق"
type textarea "رقاق مقرمش مغطى بالزبدة والسكر."
click at [656, 419] on input "Rgaag with Butter And Sugar" at bounding box center [606, 422] width 604 height 34
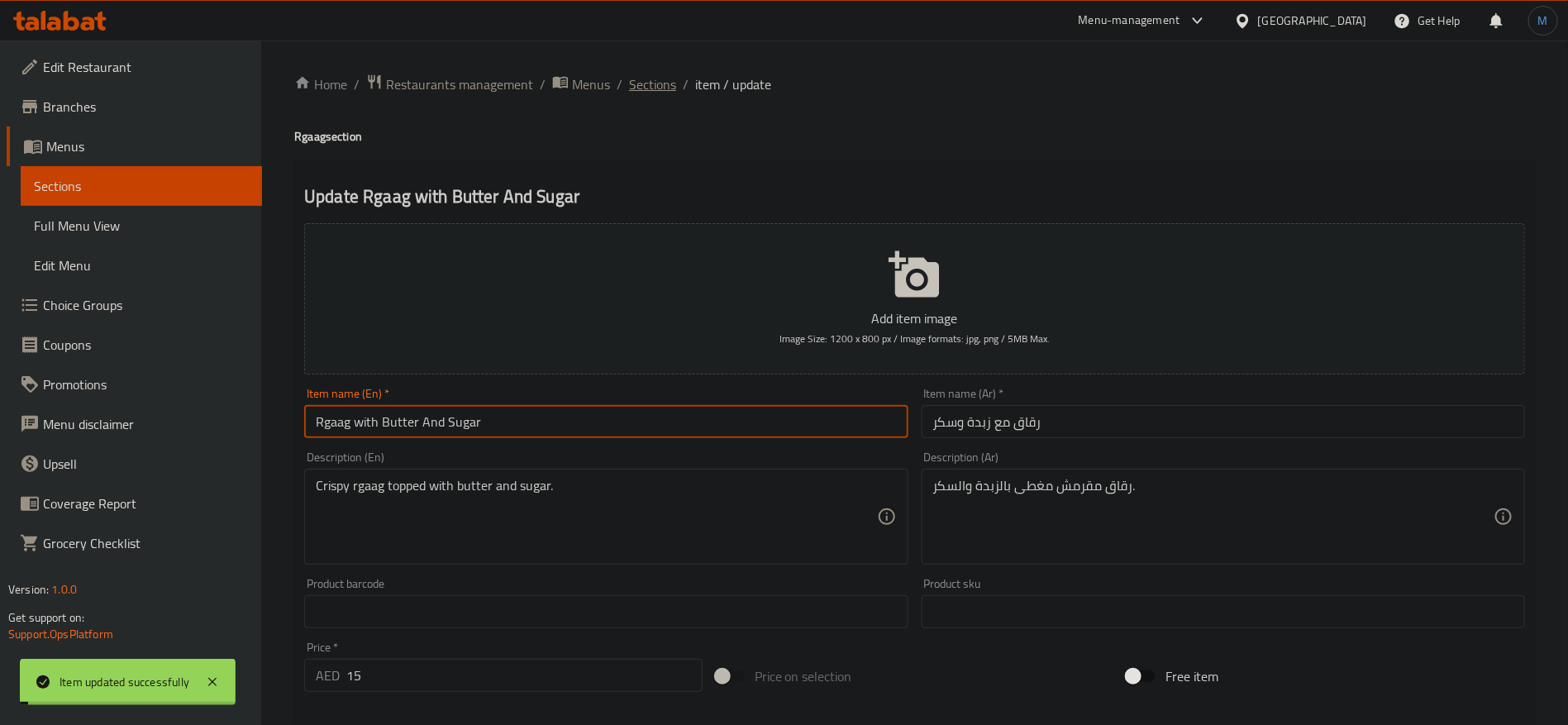
click at [662, 74] on span "Sections" at bounding box center [652, 84] width 47 height 20
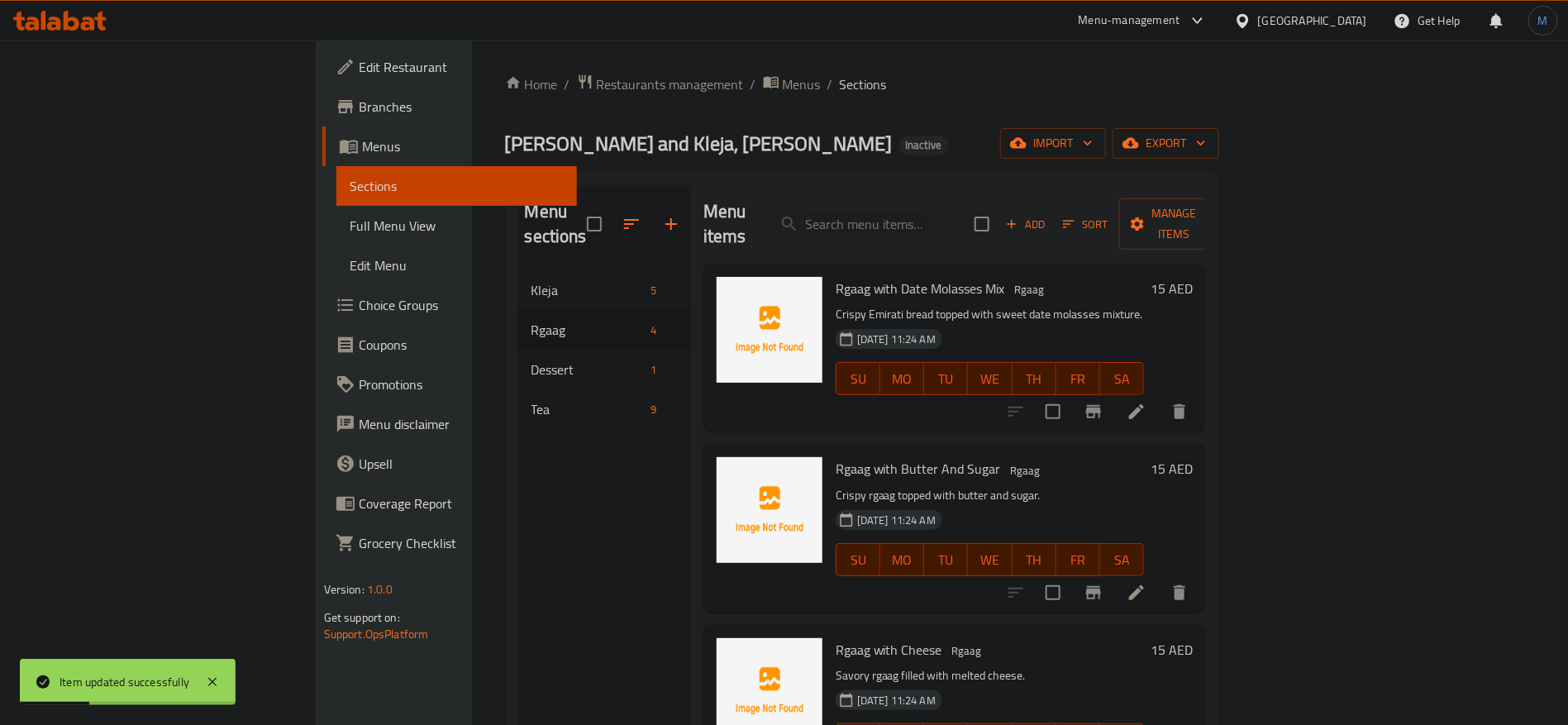
click at [1160, 396] on li at bounding box center [1137, 411] width 47 height 30
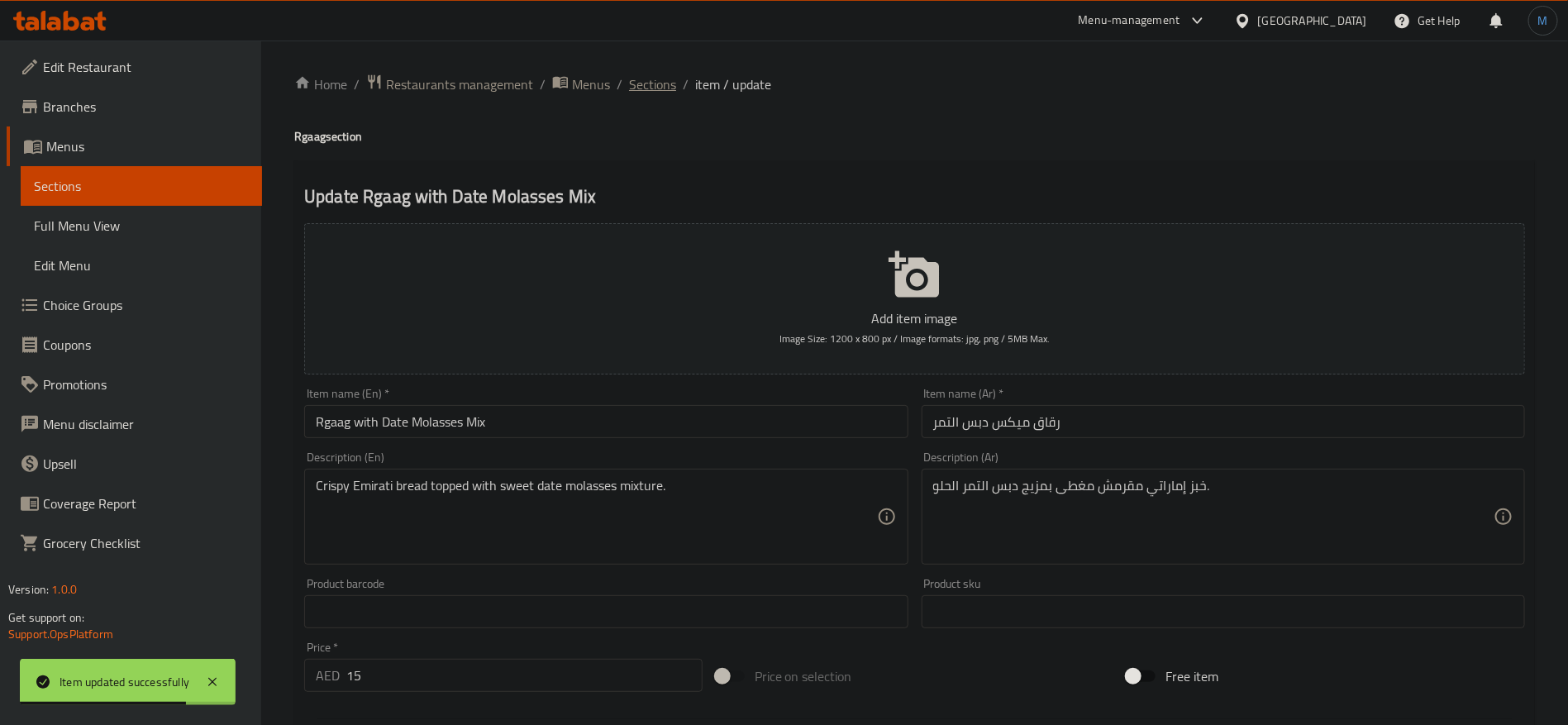
click at [658, 85] on span "Sections" at bounding box center [652, 84] width 47 height 20
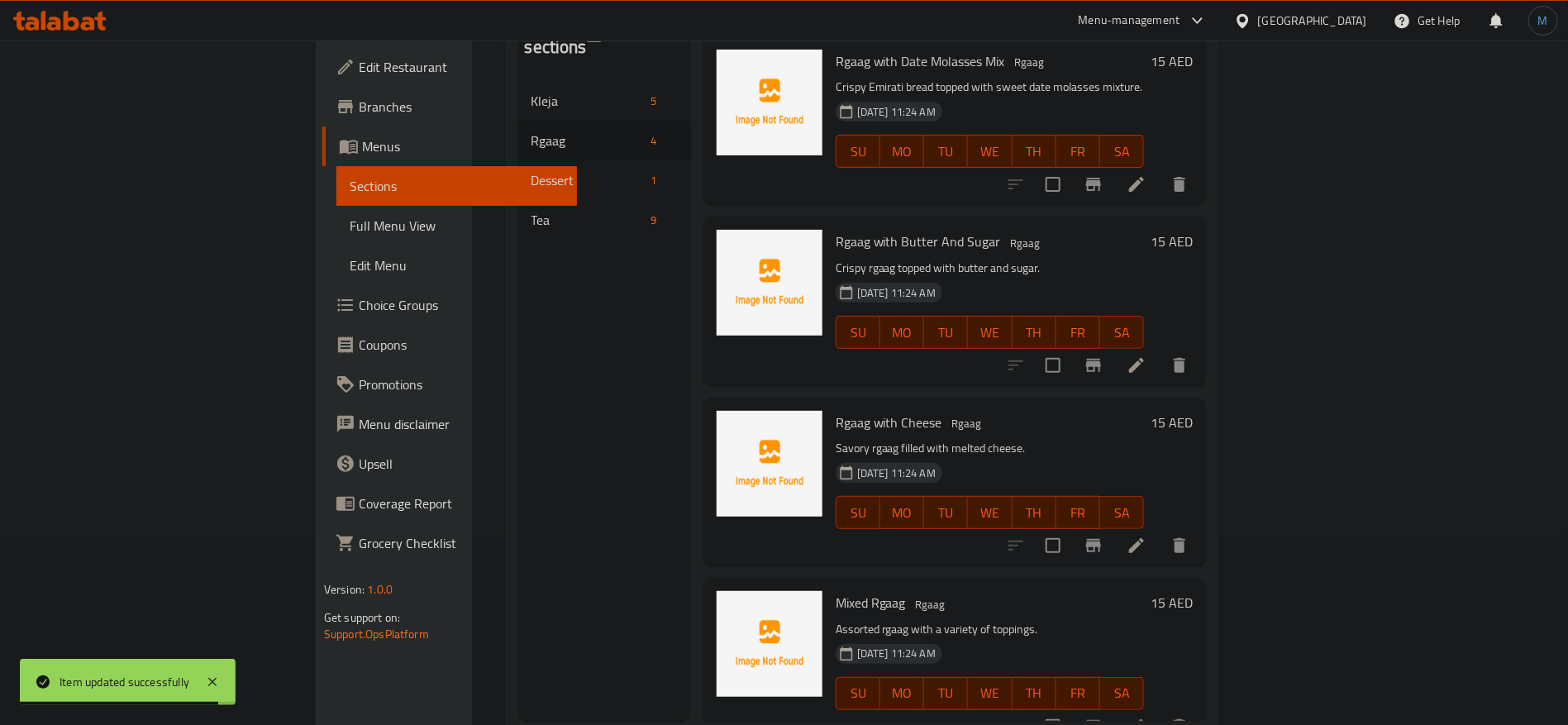
scroll to position [232, 0]
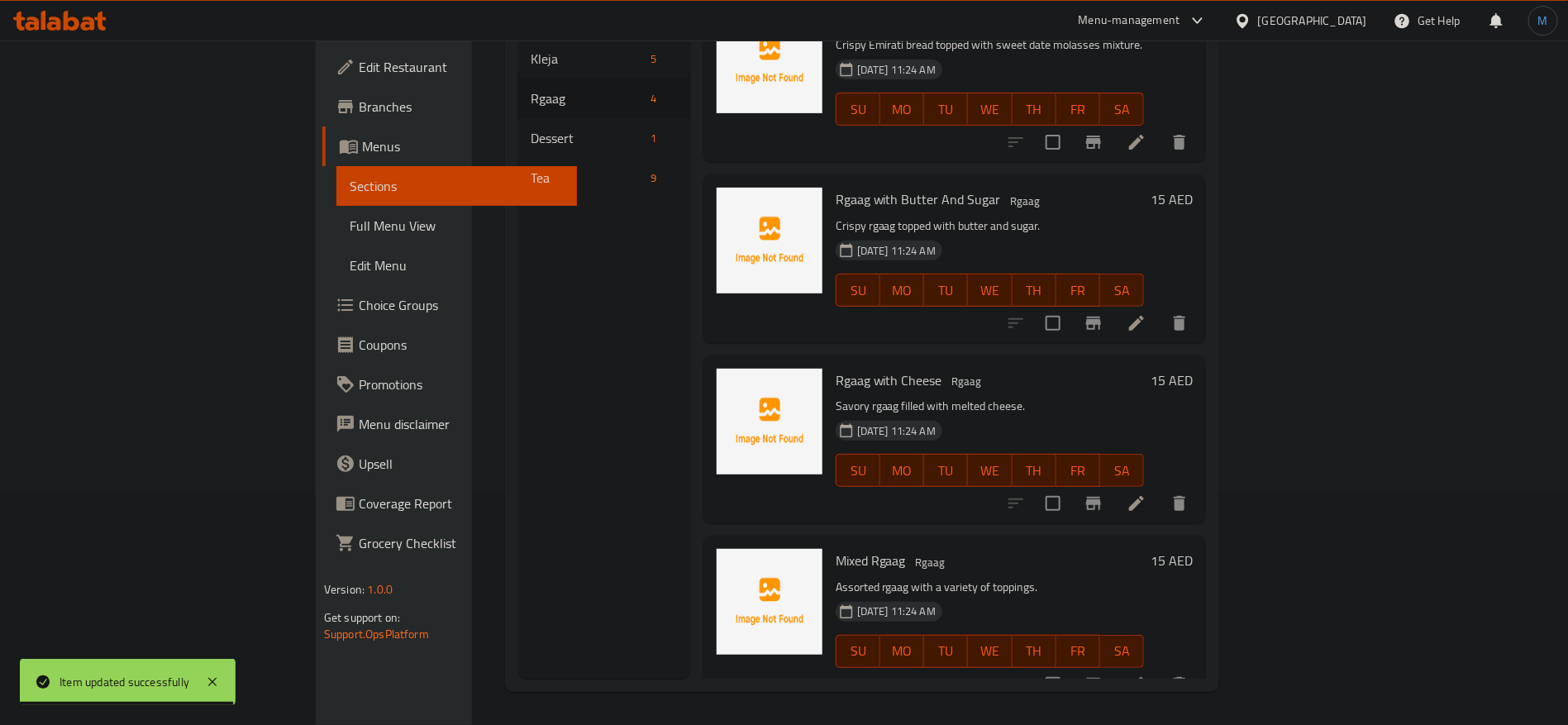
click at [1160, 489] on li at bounding box center [1137, 503] width 47 height 30
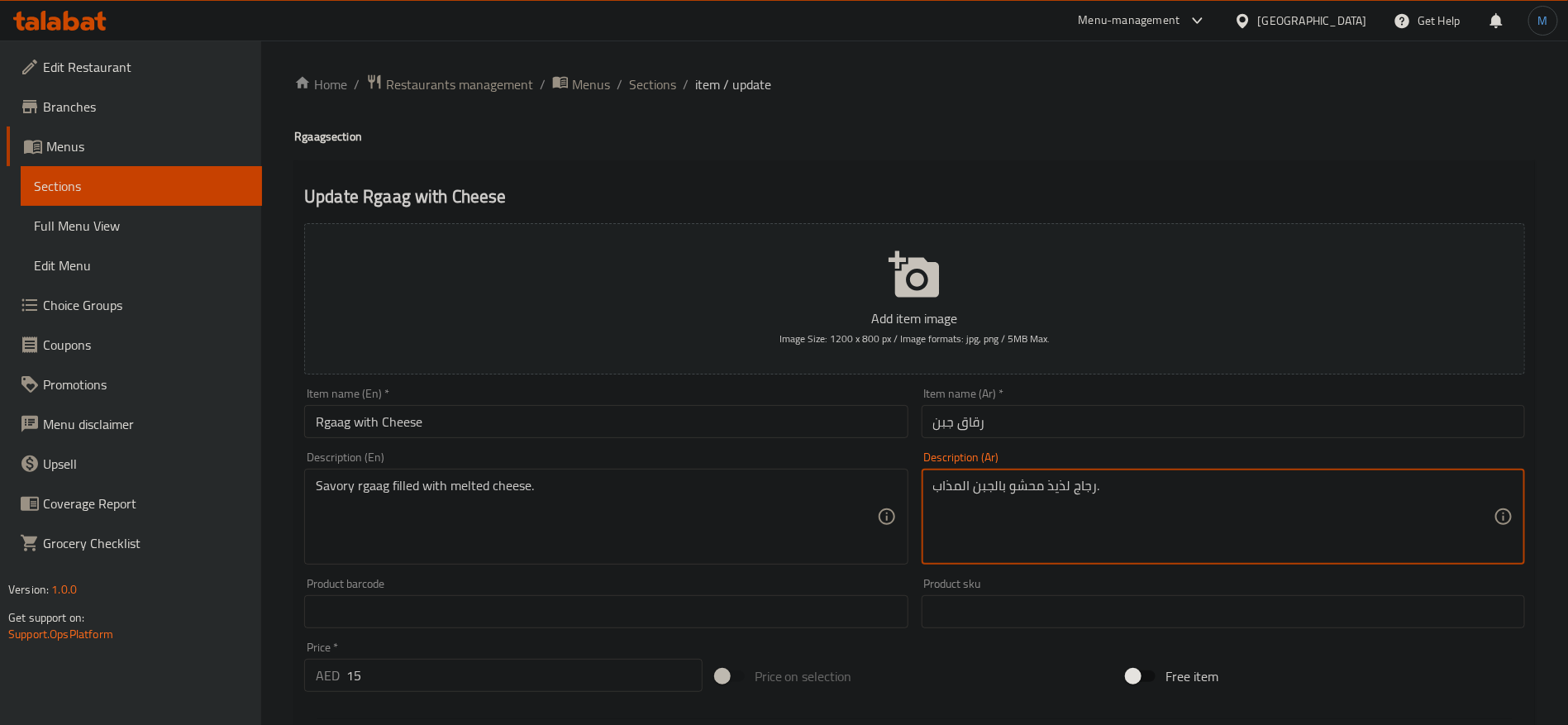
click at [1079, 488] on textarea "رجاج لذيذ محشو بالجبن المذاب." at bounding box center [1213, 517] width 560 height 78
click at [1060, 486] on textarea "رقاق لذيذ محشو بالجبن المذاب." at bounding box center [1213, 517] width 560 height 78
type textarea "رقاق مالح محشو بالجبن المذاب."
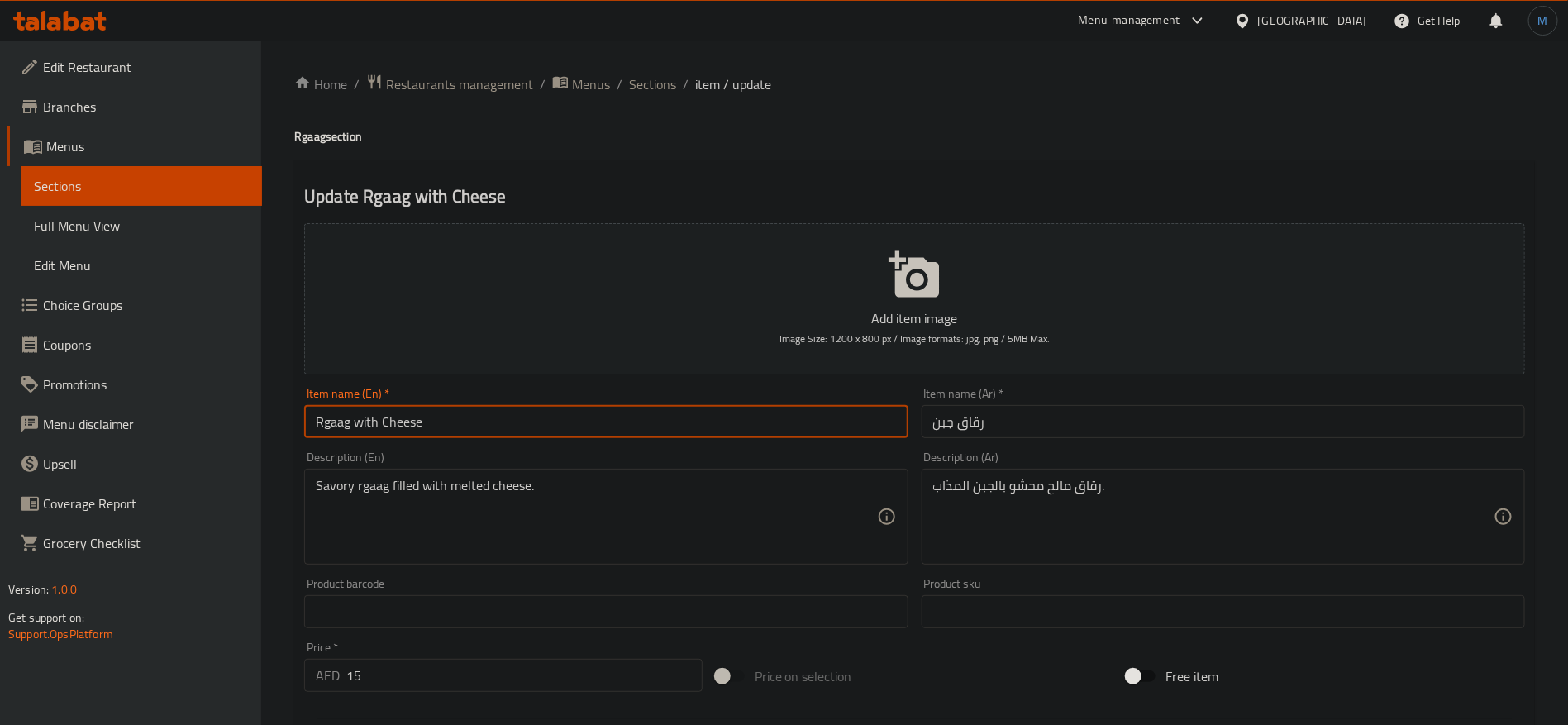
click at [656, 422] on input "Rgaag with Cheese" at bounding box center [606, 422] width 604 height 34
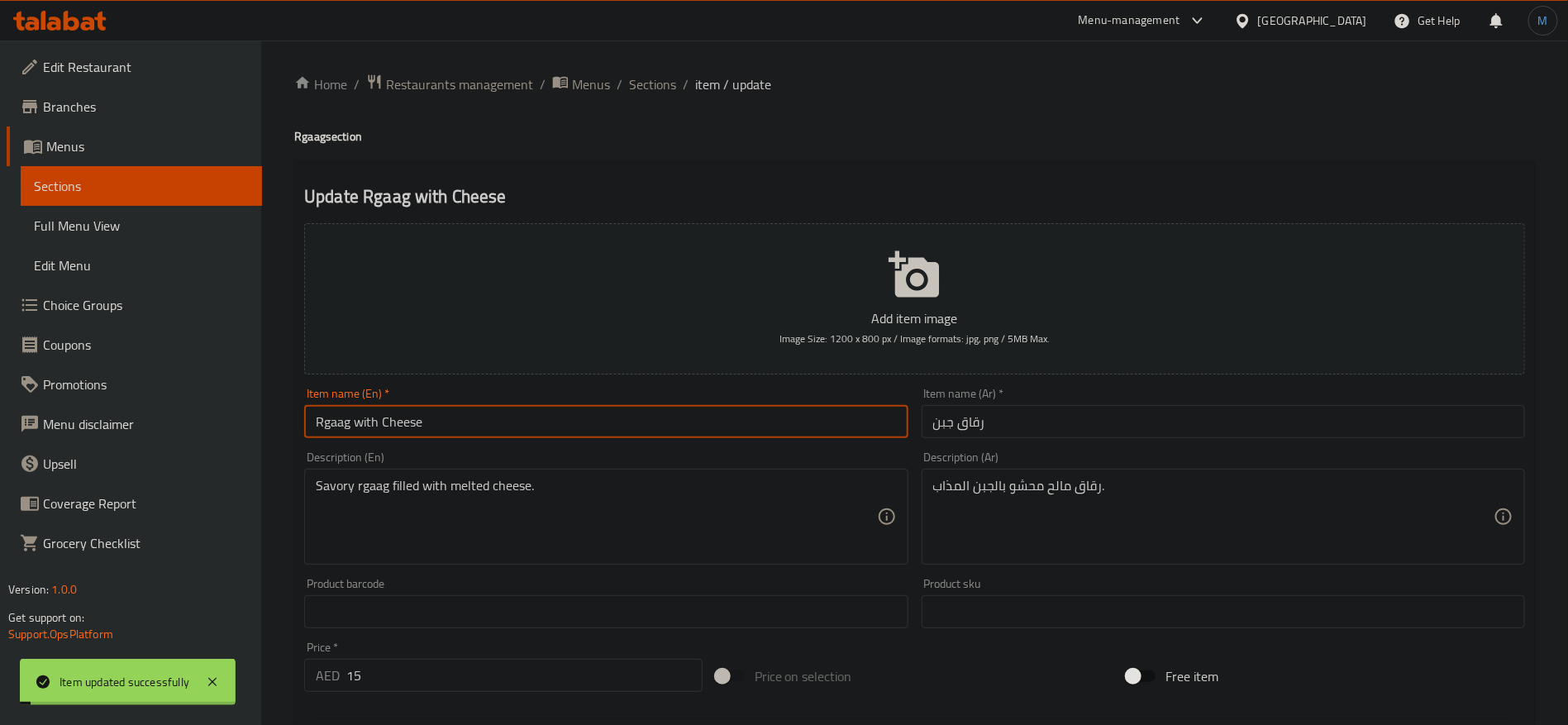
click at [346, 417] on input "Rgaag with Cheese" at bounding box center [606, 422] width 604 height 34
click at [346, 416] on input "Rgaag with Cheese" at bounding box center [606, 422] width 604 height 34
click at [343, 415] on input "Rgaag with Cheese" at bounding box center [606, 422] width 604 height 34
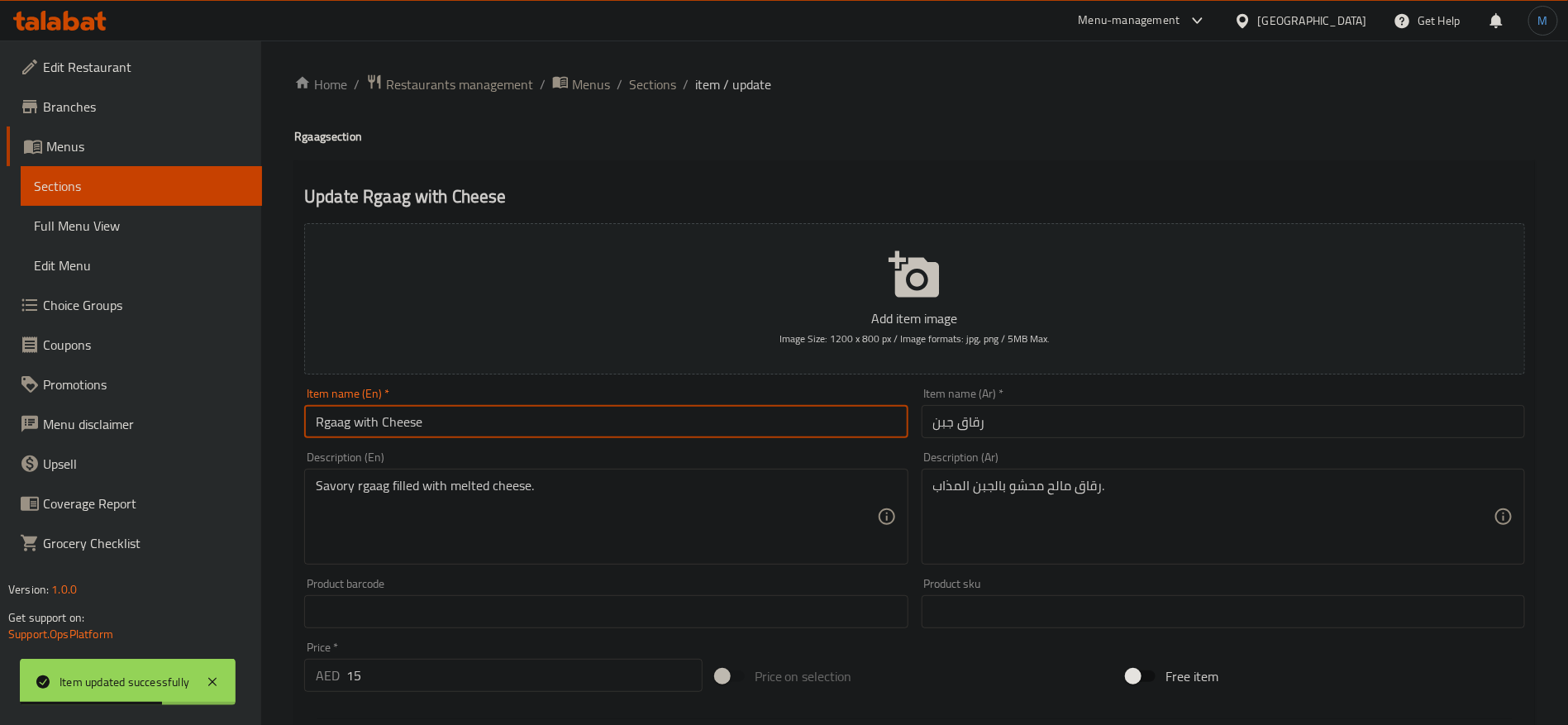
paste input "eg"
type input "Regag with Cheese"
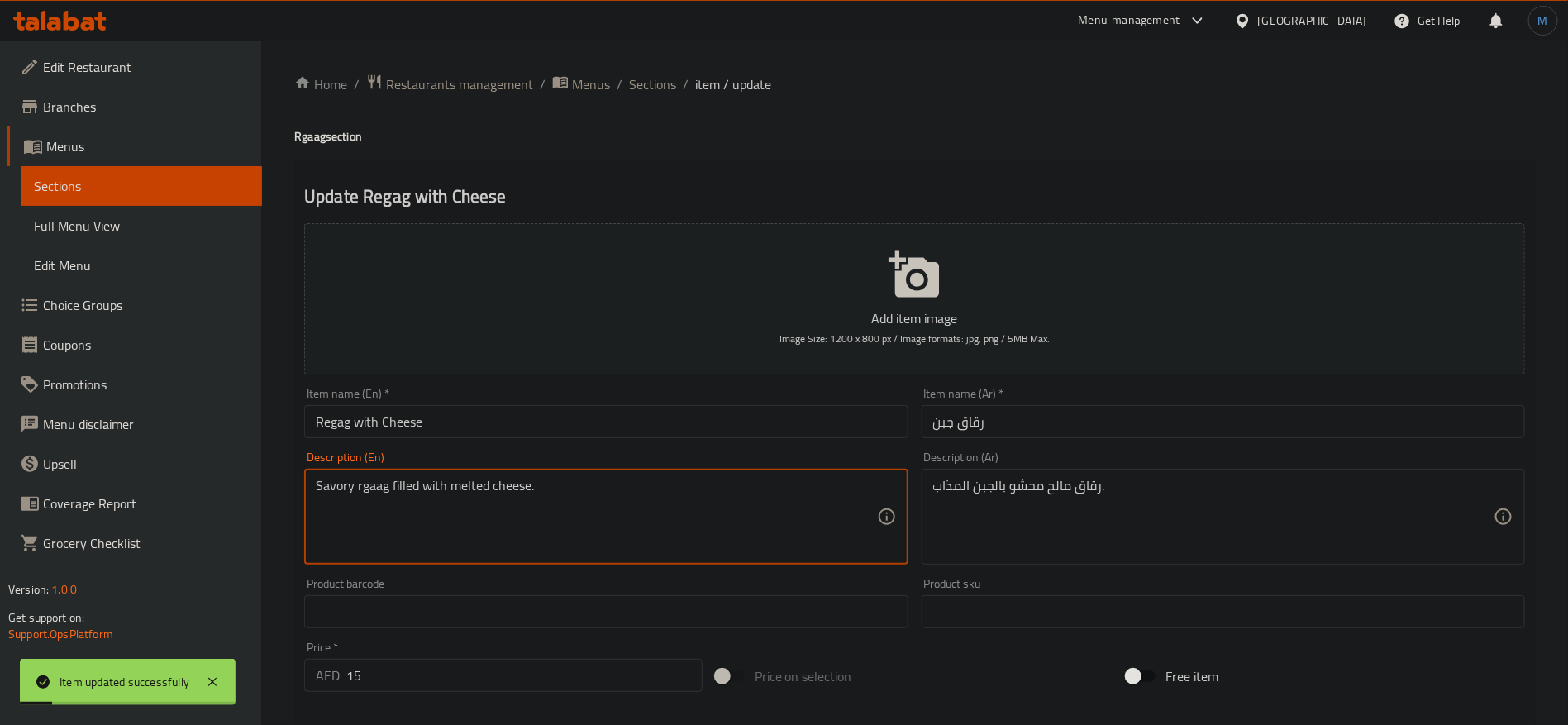
click at [364, 493] on textarea "Savory rgaag filled with melted cheese." at bounding box center [596, 517] width 560 height 78
paste textarea "Reg"
type textarea "Savory Regag filled with melted cheese."
click at [478, 422] on input "Regag with Cheese" at bounding box center [606, 422] width 604 height 34
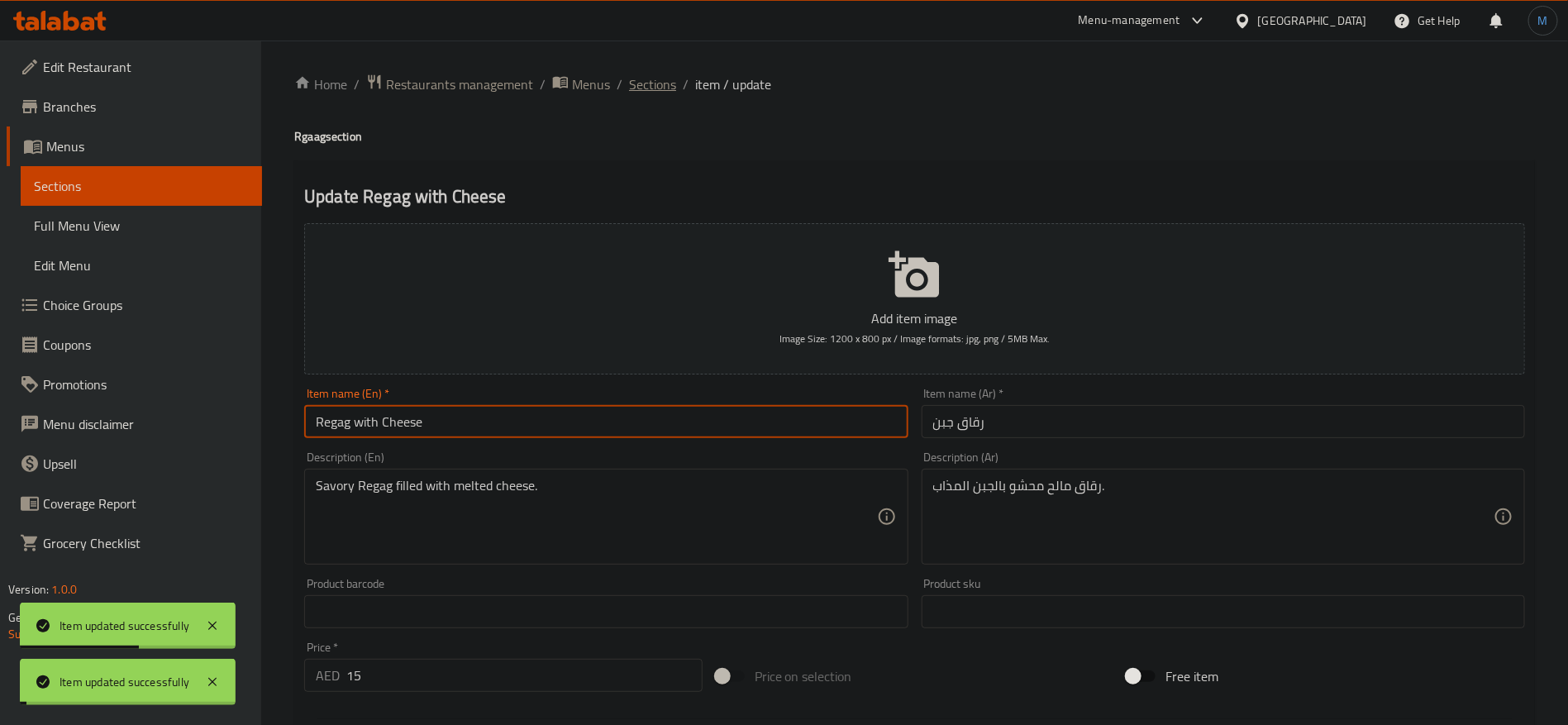
click at [639, 78] on span "Sections" at bounding box center [652, 84] width 47 height 20
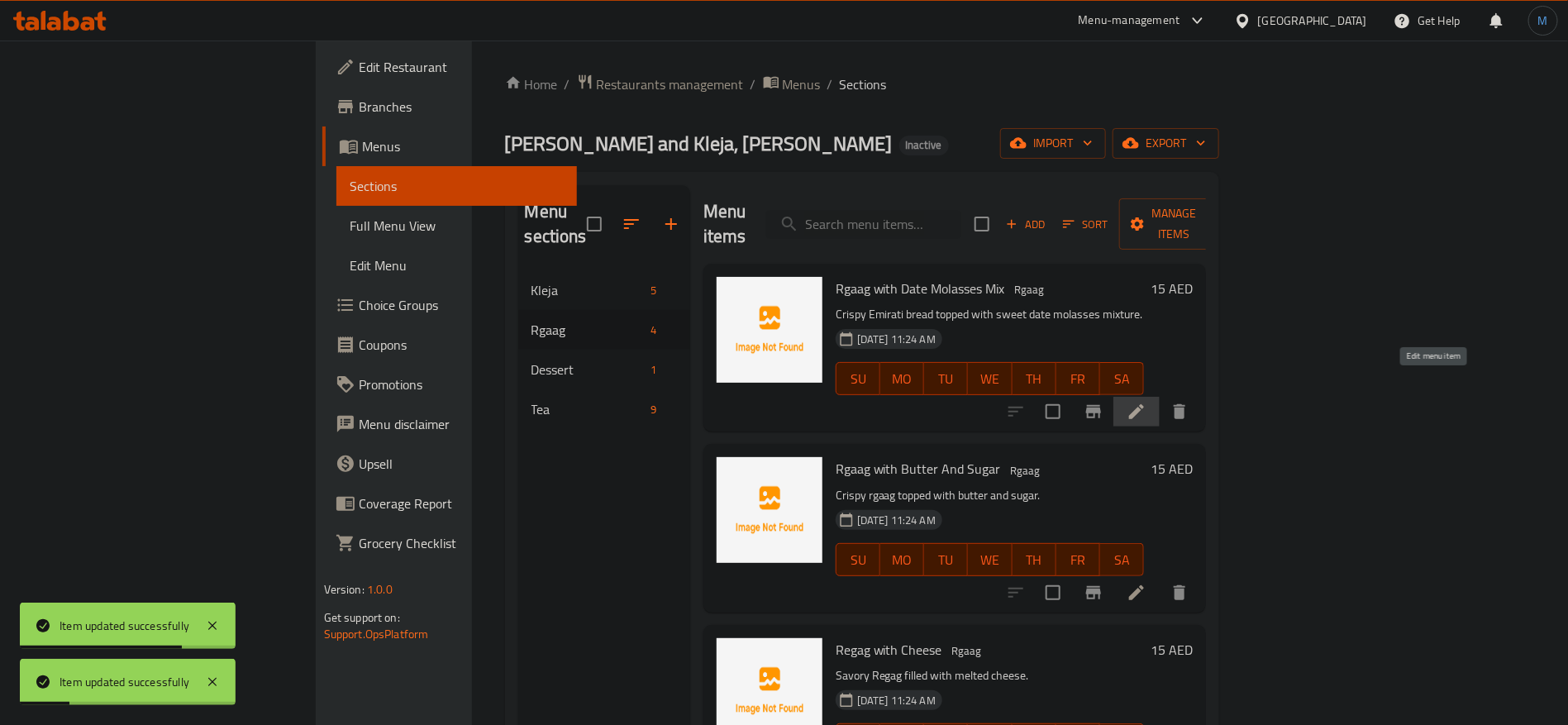
click at [1146, 402] on icon at bounding box center [1136, 411] width 20 height 20
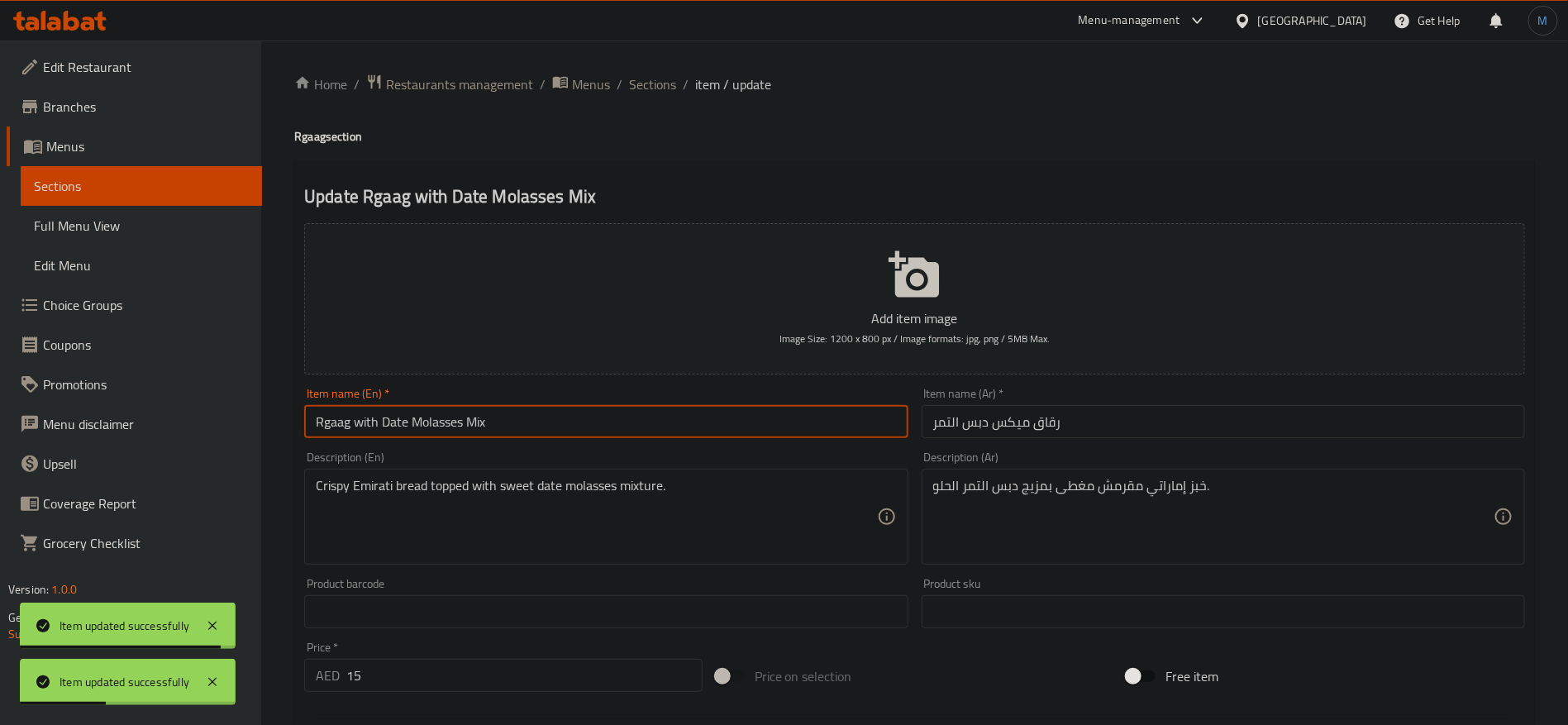
click at [311, 420] on input "Rgaag with Date Molasses Mix" at bounding box center [606, 422] width 604 height 34
click at [333, 420] on input "Rgaag with Date Molasses Mix" at bounding box center [606, 422] width 604 height 34
paste input "eg"
type input "Regag with Date Molasses Mix"
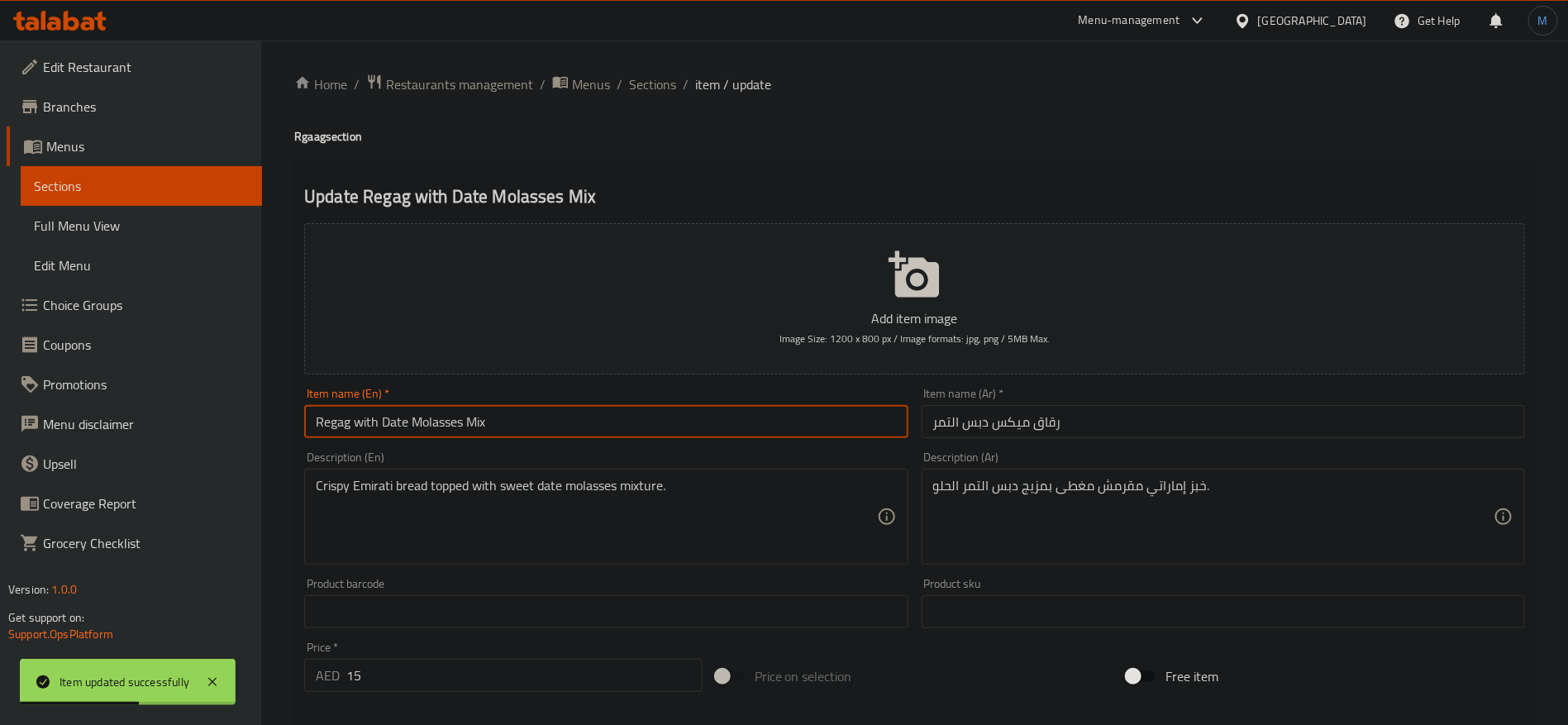
click at [659, 87] on span "Sections" at bounding box center [652, 84] width 47 height 20
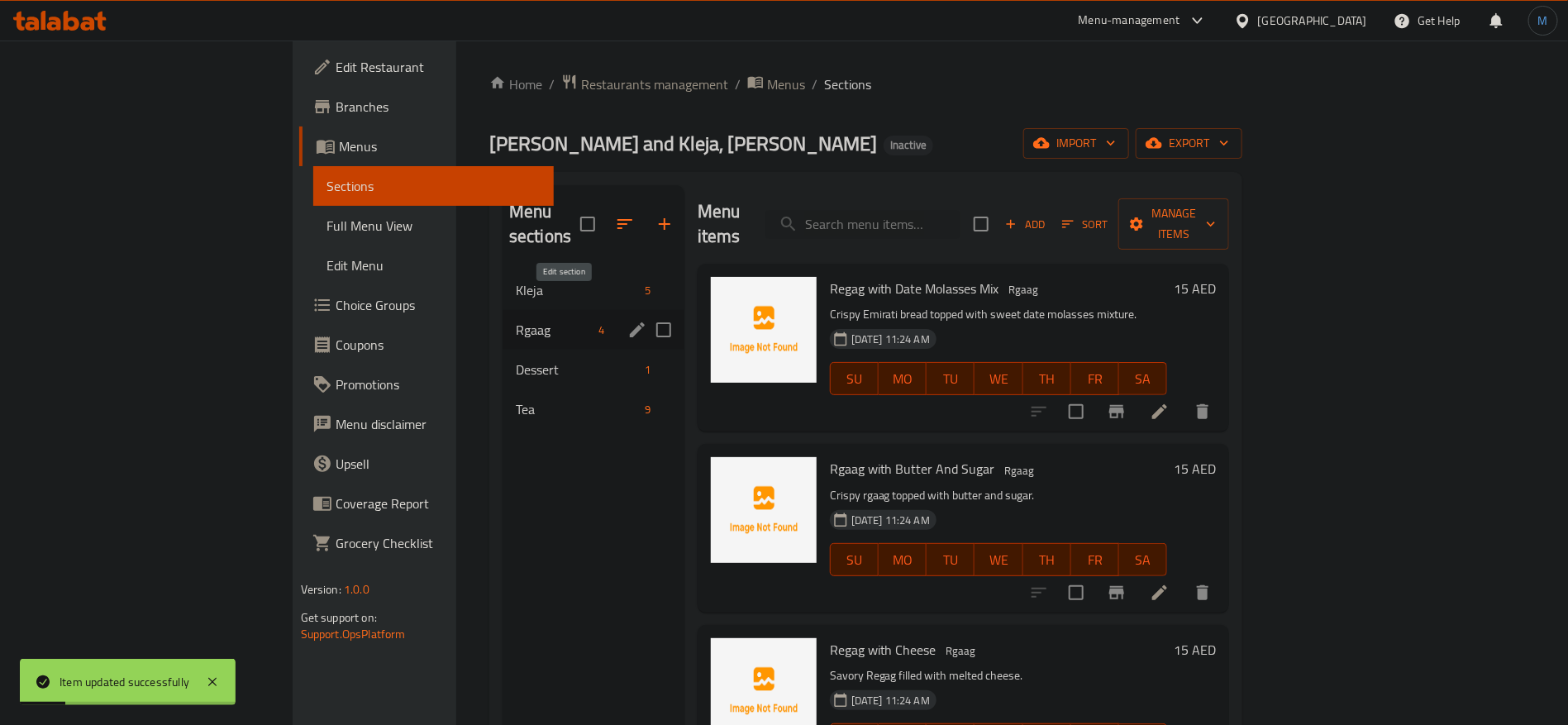
click at [630, 323] on icon "edit" at bounding box center [637, 330] width 15 height 15
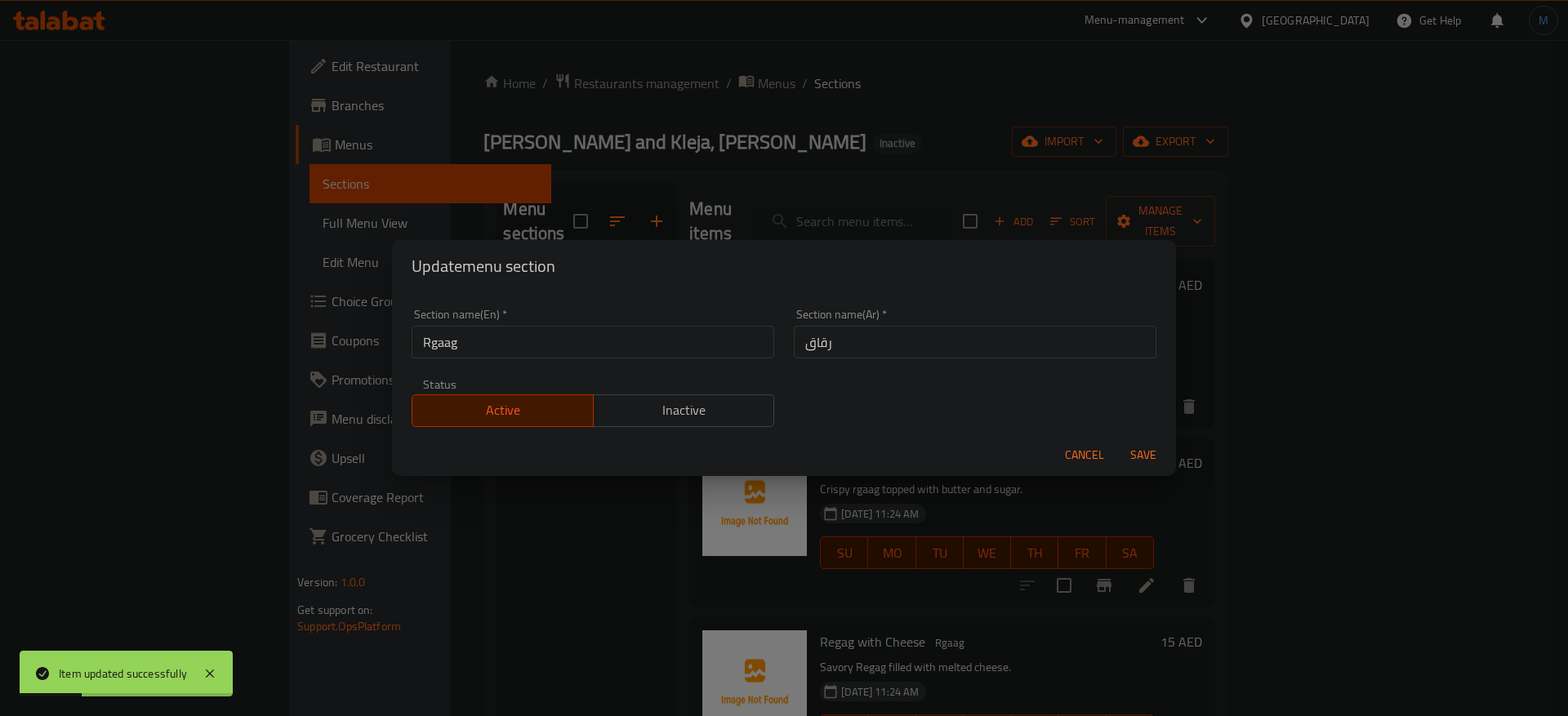
click at [567, 329] on input "Rgaag" at bounding box center [593, 343] width 362 height 33
paste input "egag"
type input "Regag"
click at [1117, 440] on button "Save" at bounding box center [1142, 455] width 52 height 30
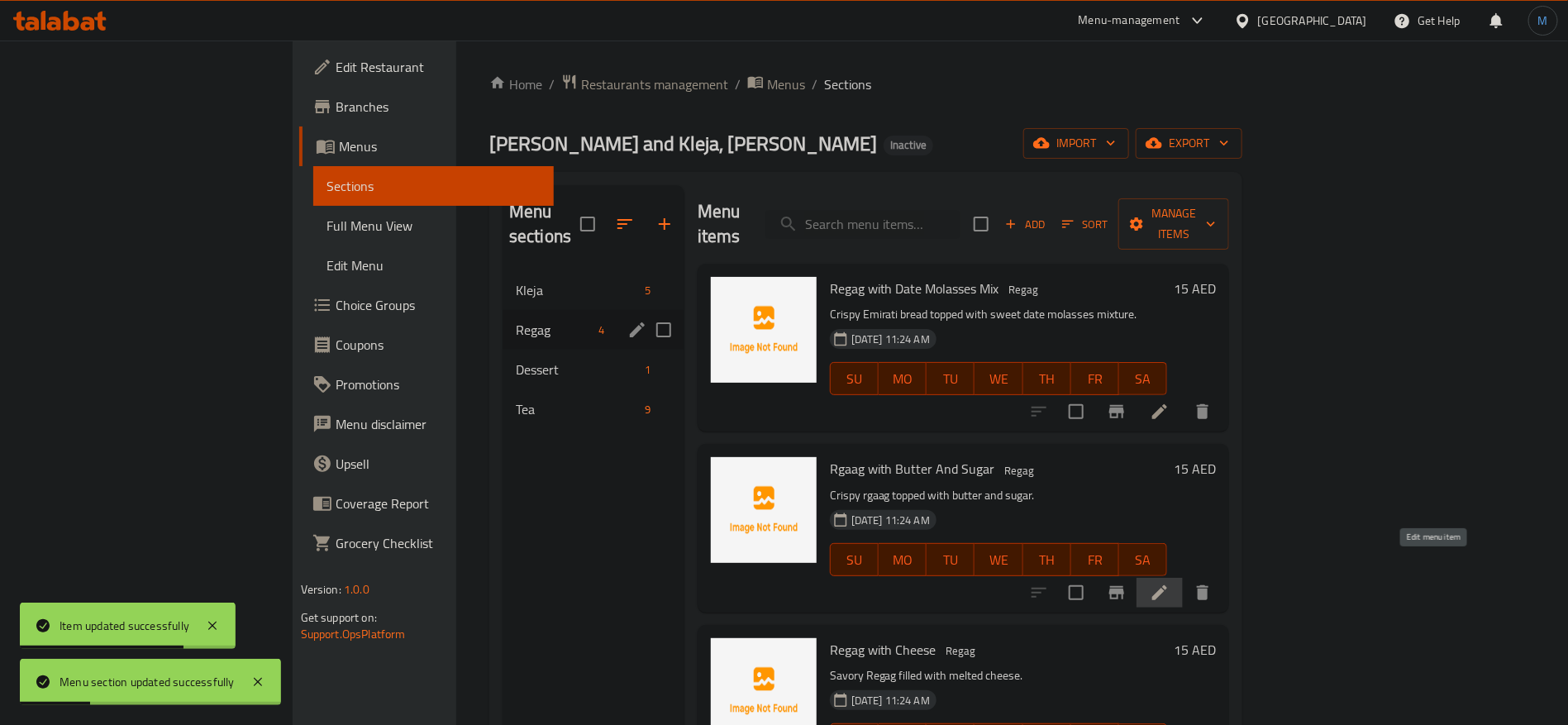
click at [1170, 583] on icon at bounding box center [1159, 592] width 20 height 20
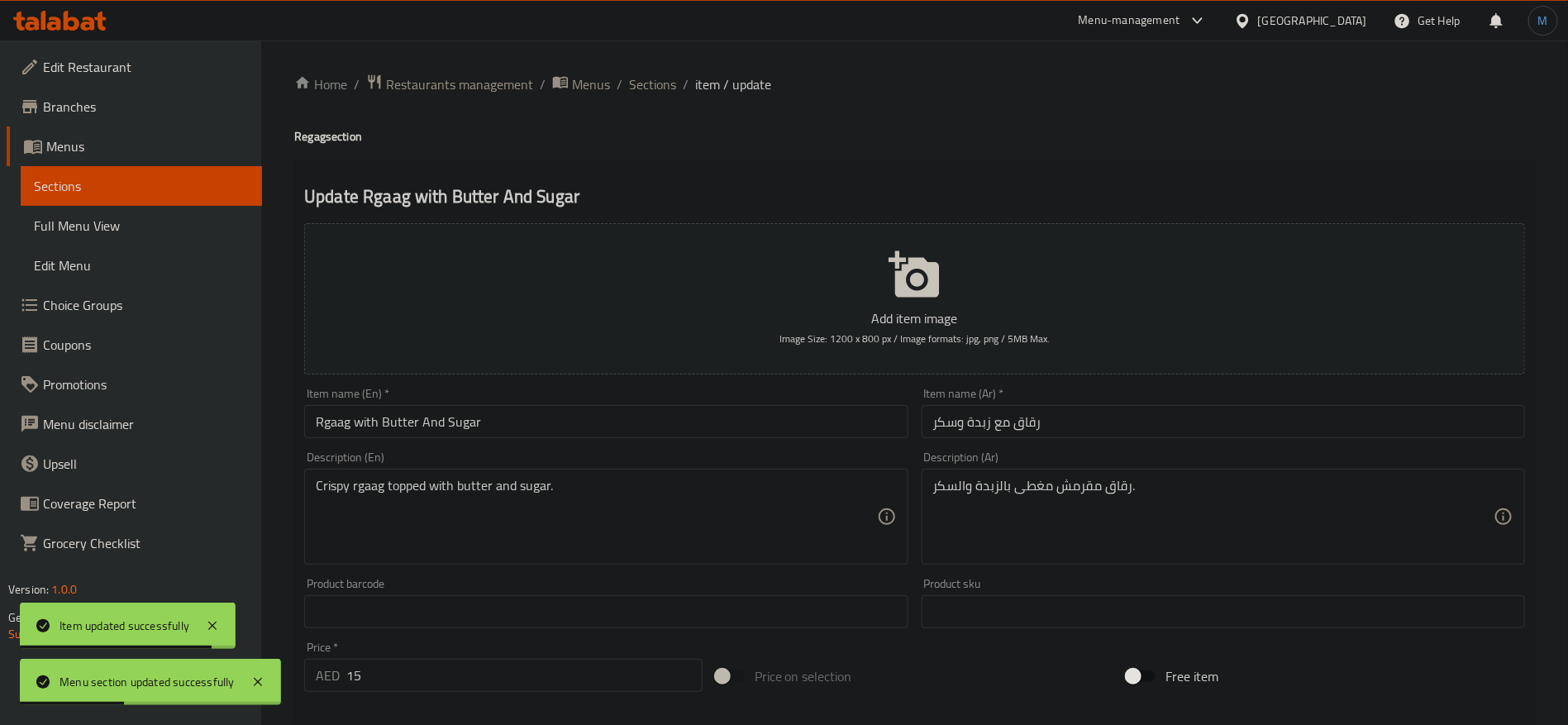
click at [336, 431] on input "Rgaag with Butter And Sugar" at bounding box center [606, 422] width 604 height 34
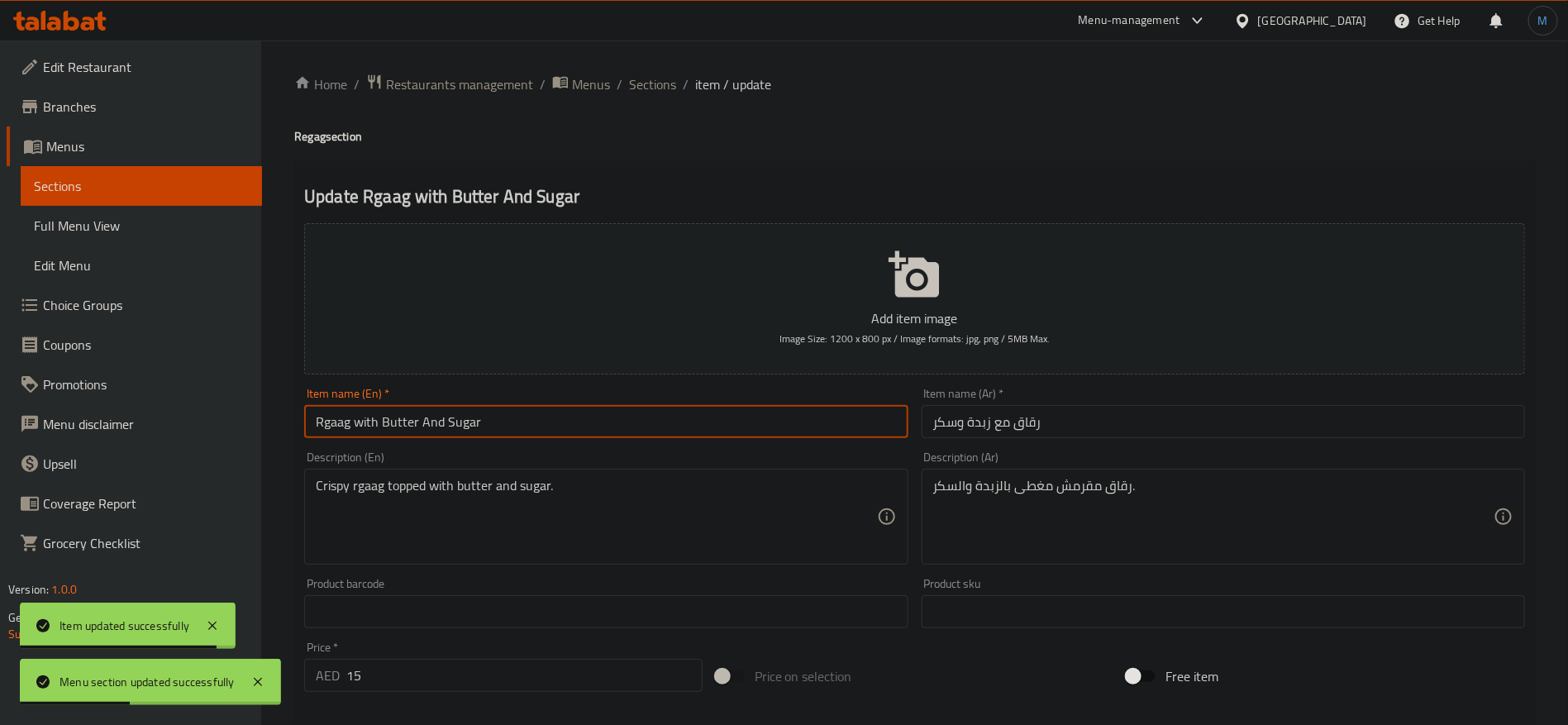
click at [336, 431] on input "Rgaag with Butter And Sugar" at bounding box center [606, 422] width 604 height 34
paste input "eg"
type input "Regag with Butter And Sugar"
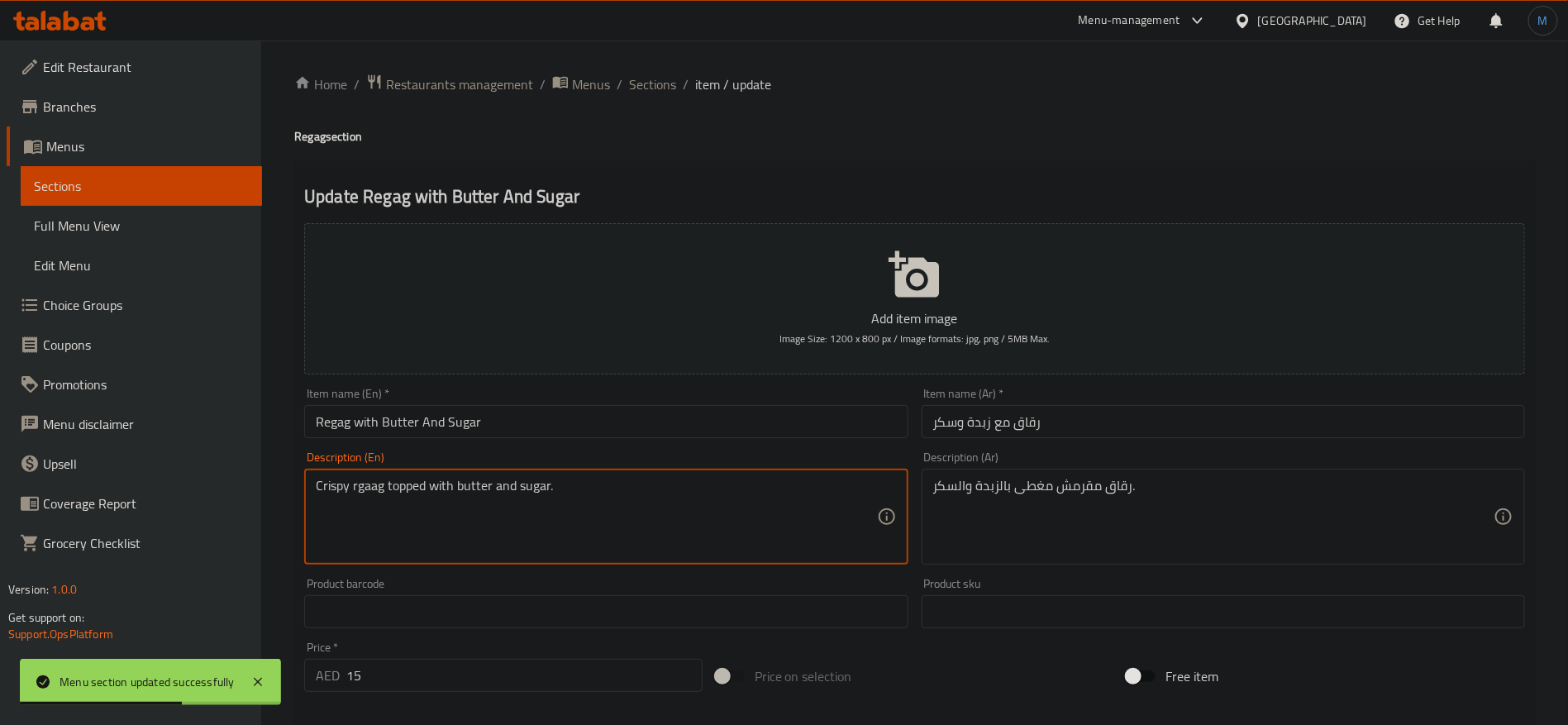
click at [368, 491] on textarea "Crispy rgaag topped with butter and sugar." at bounding box center [596, 517] width 560 height 78
paste textarea "Reg"
type textarea "Crispy Regag topped with butter and sugar."
click at [445, 416] on input "Regag with Butter And Sugar" at bounding box center [606, 422] width 604 height 34
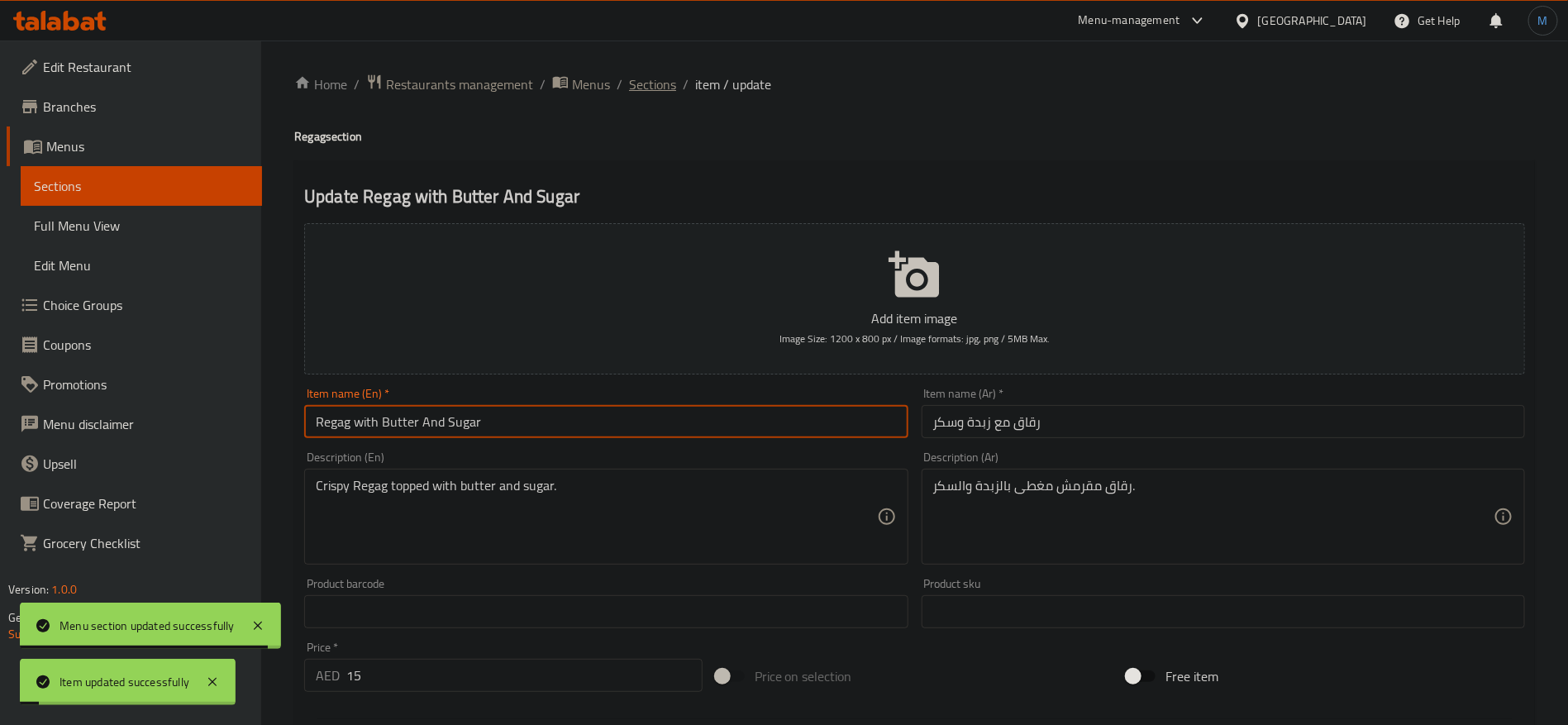
click at [661, 84] on span "Sections" at bounding box center [652, 84] width 47 height 20
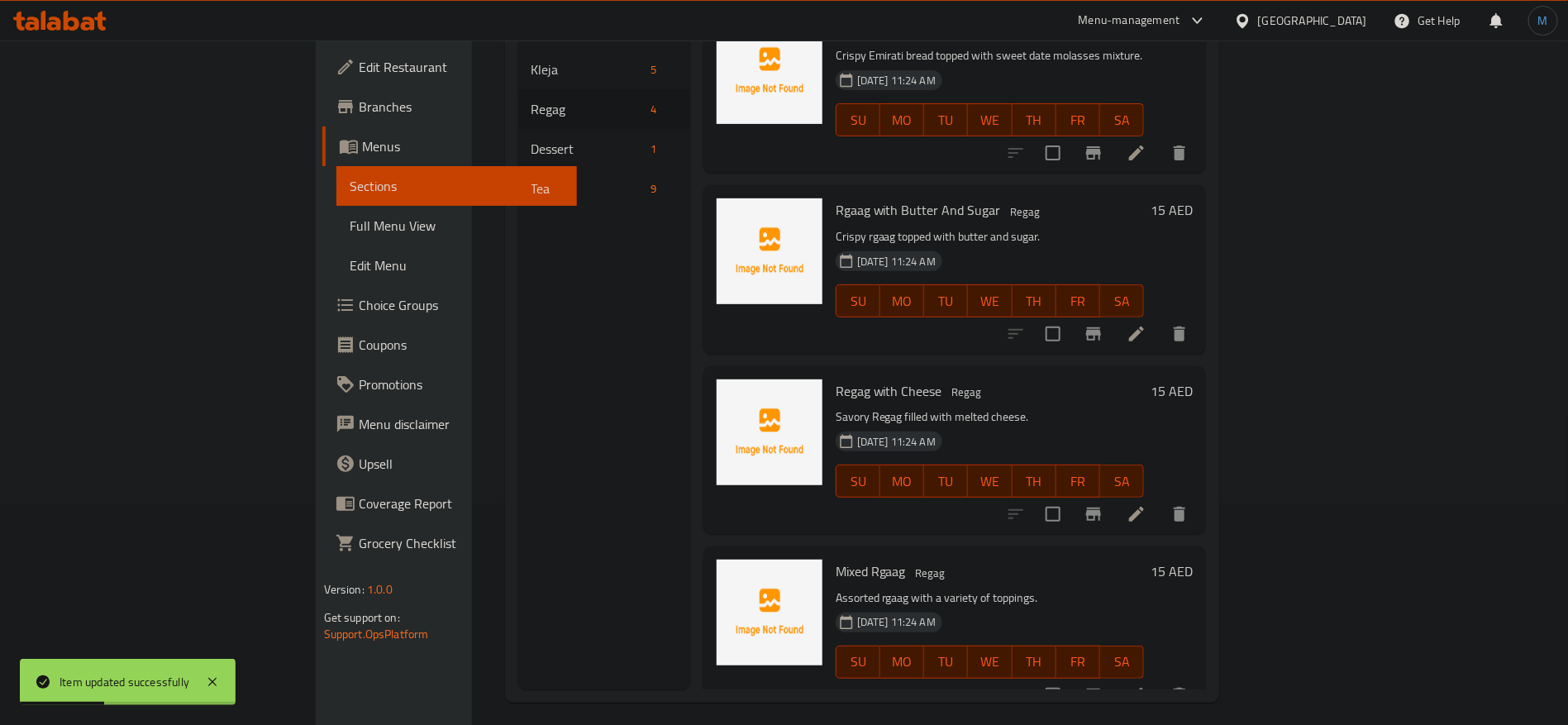
scroll to position [232, 0]
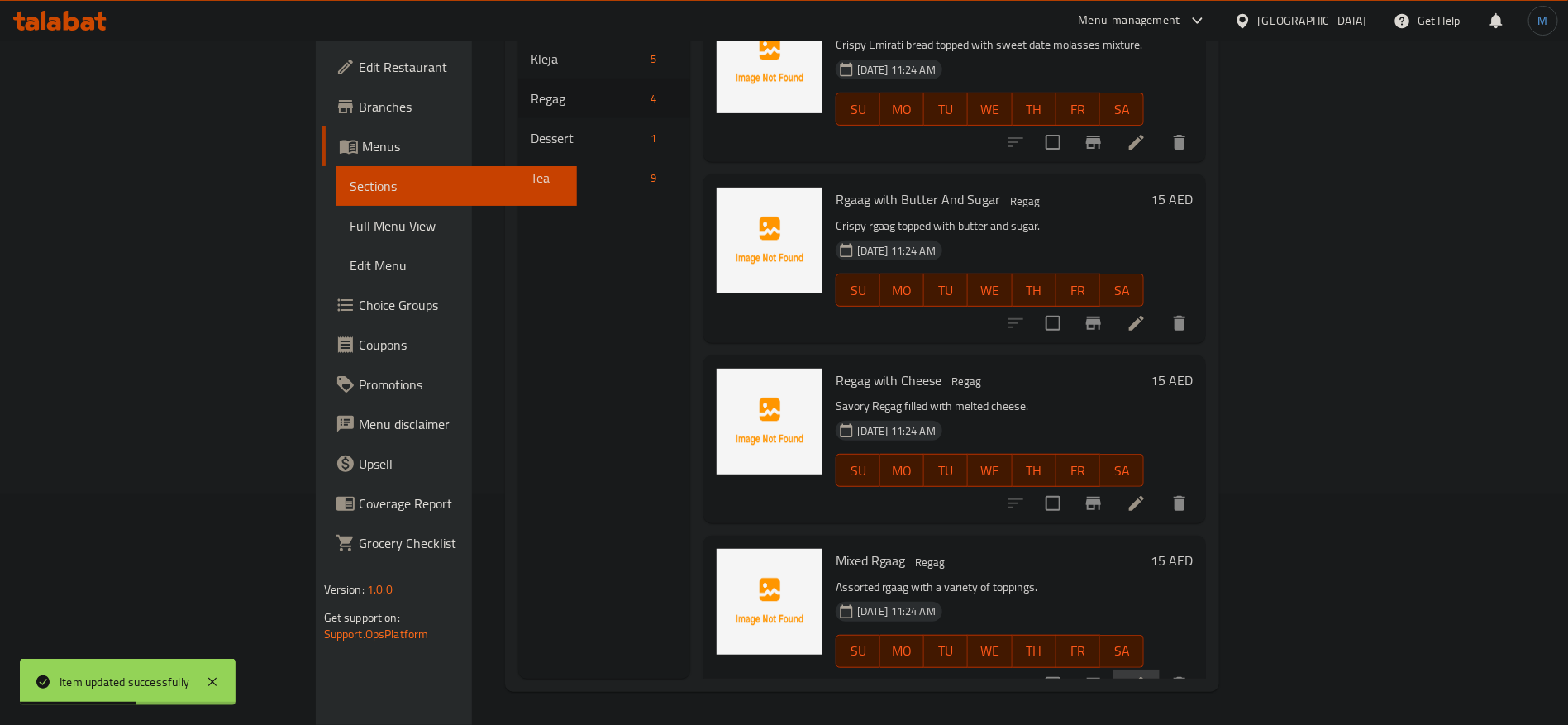
click at [1160, 670] on li at bounding box center [1137, 685] width 47 height 30
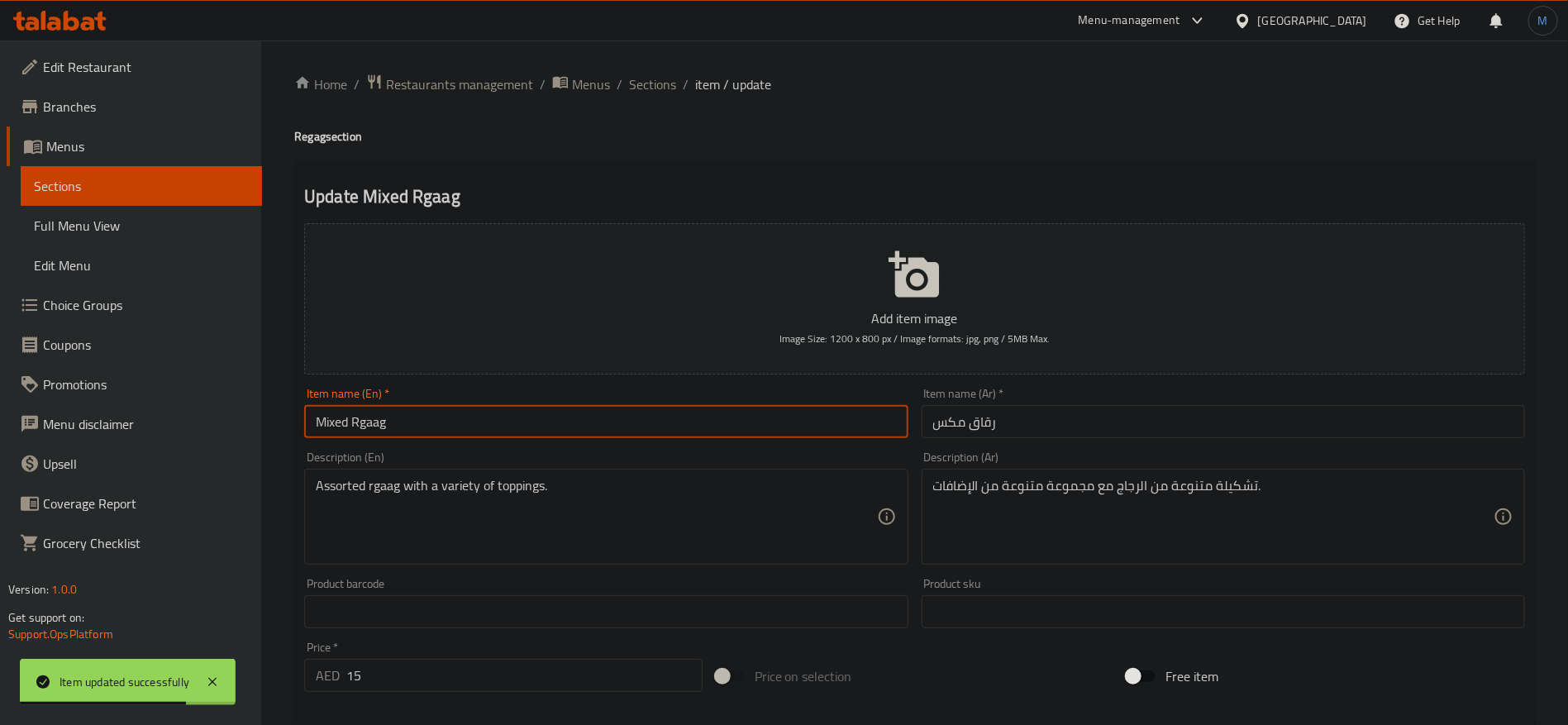
click at [415, 418] on input "Mixed Rgaag" at bounding box center [606, 422] width 604 height 34
paste input "egag"
type input "Mixed Regag"
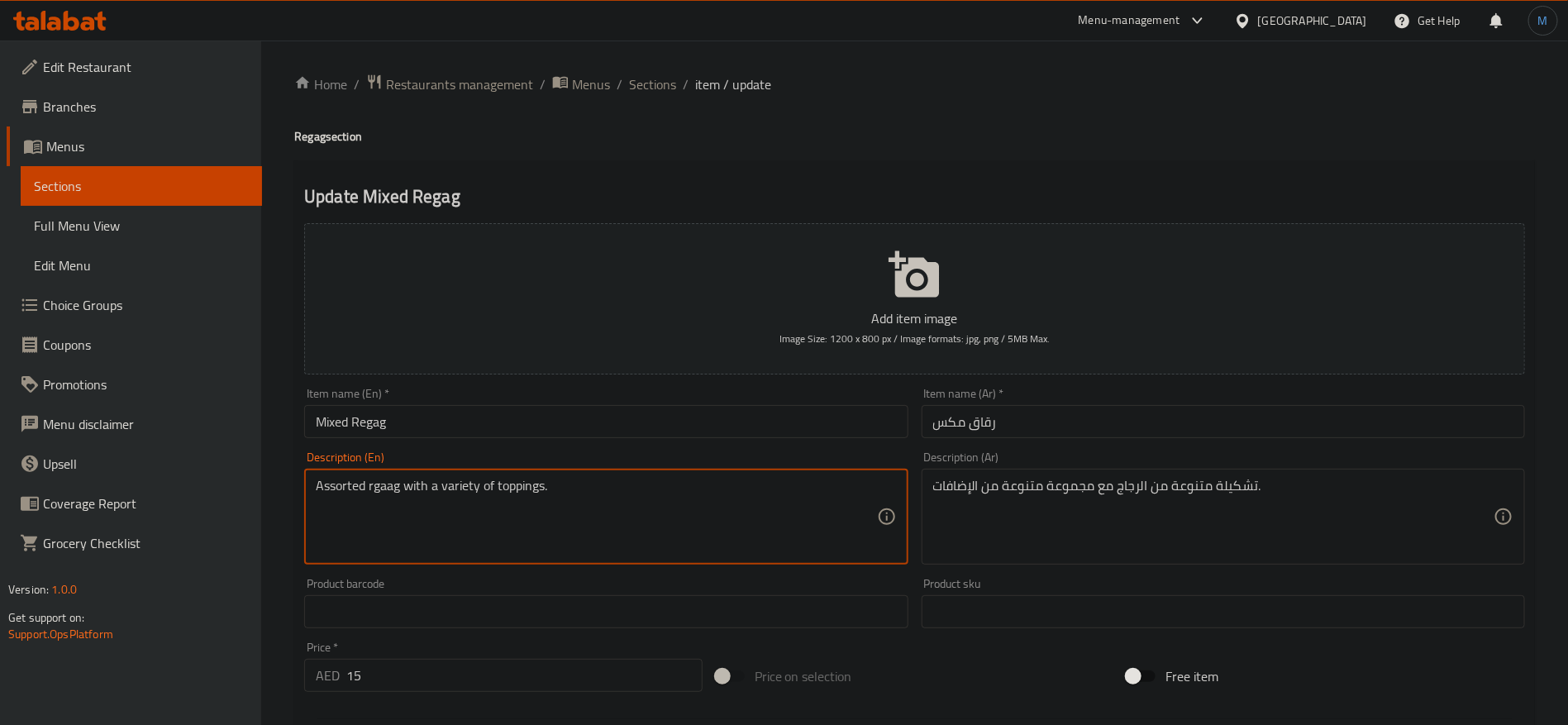
click at [388, 478] on textarea "Assorted rgaag with a variety of toppings." at bounding box center [596, 517] width 560 height 78
paste textarea "Reg"
type textarea "Assorted Regag with a variety of toppings."
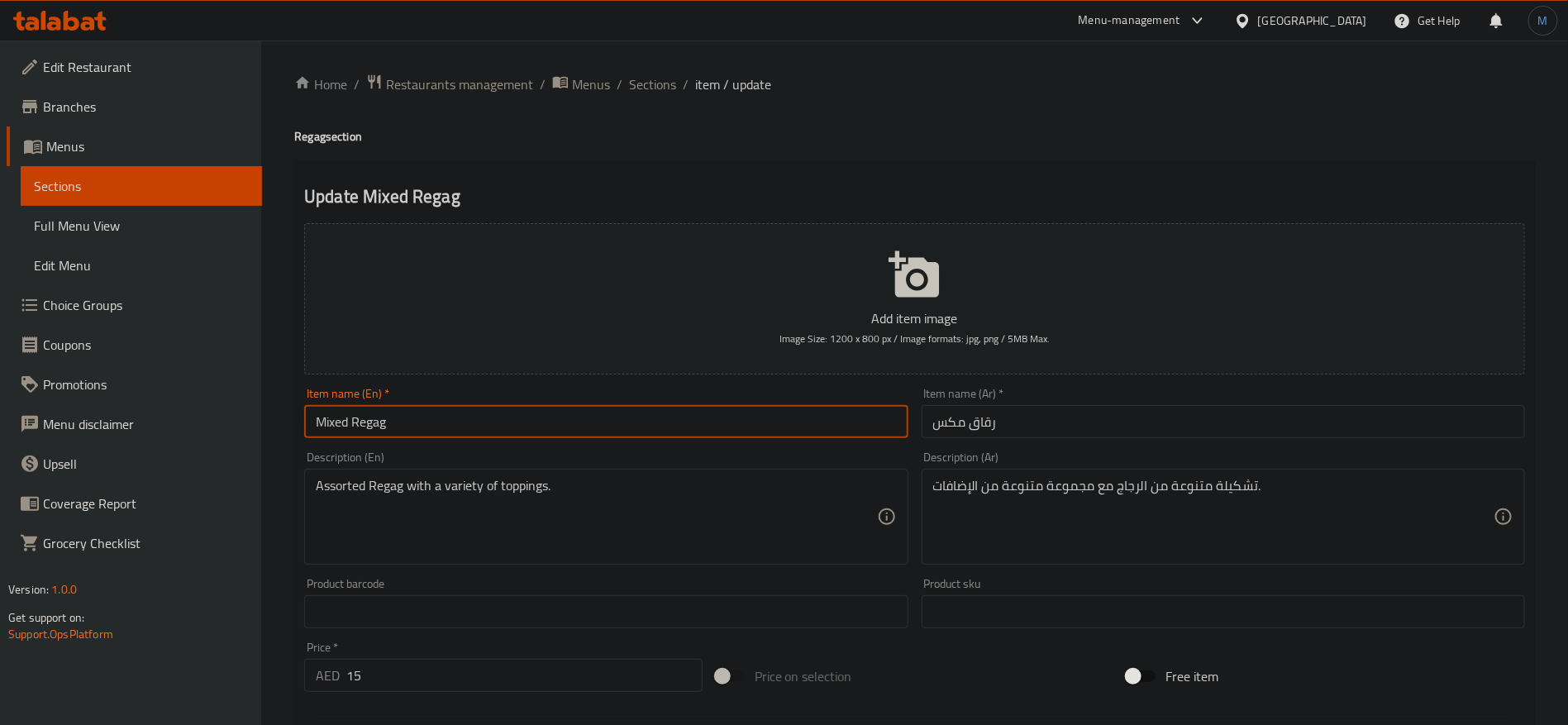
click at [408, 433] on input "Mixed Regag" at bounding box center [606, 422] width 604 height 34
click at [344, 437] on input "Mixed Regag" at bounding box center [606, 422] width 604 height 34
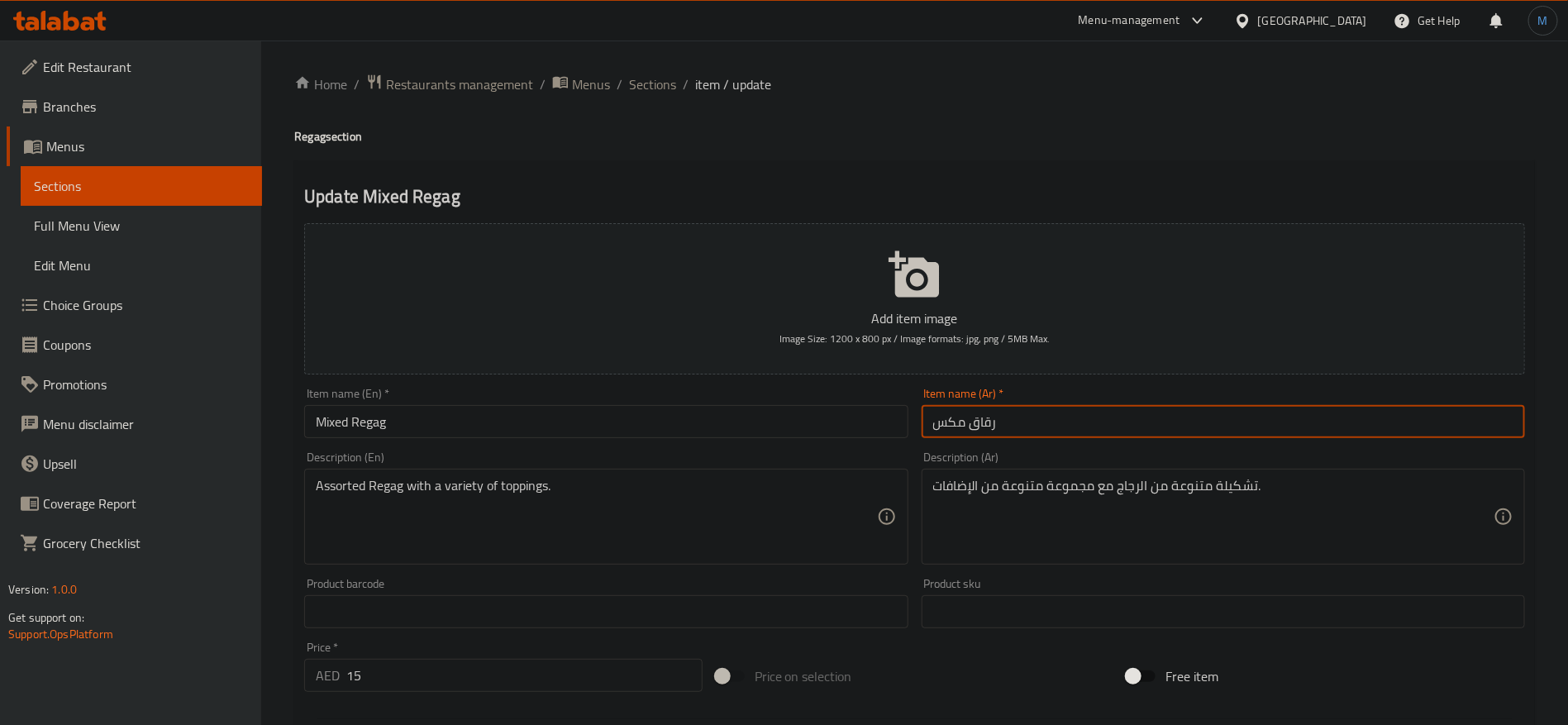
click at [1136, 436] on input "رقاق مكس" at bounding box center [1224, 422] width 604 height 34
type input "رقاق ميكس"
click at [996, 422] on input "رقاق ميكس" at bounding box center [1224, 422] width 604 height 34
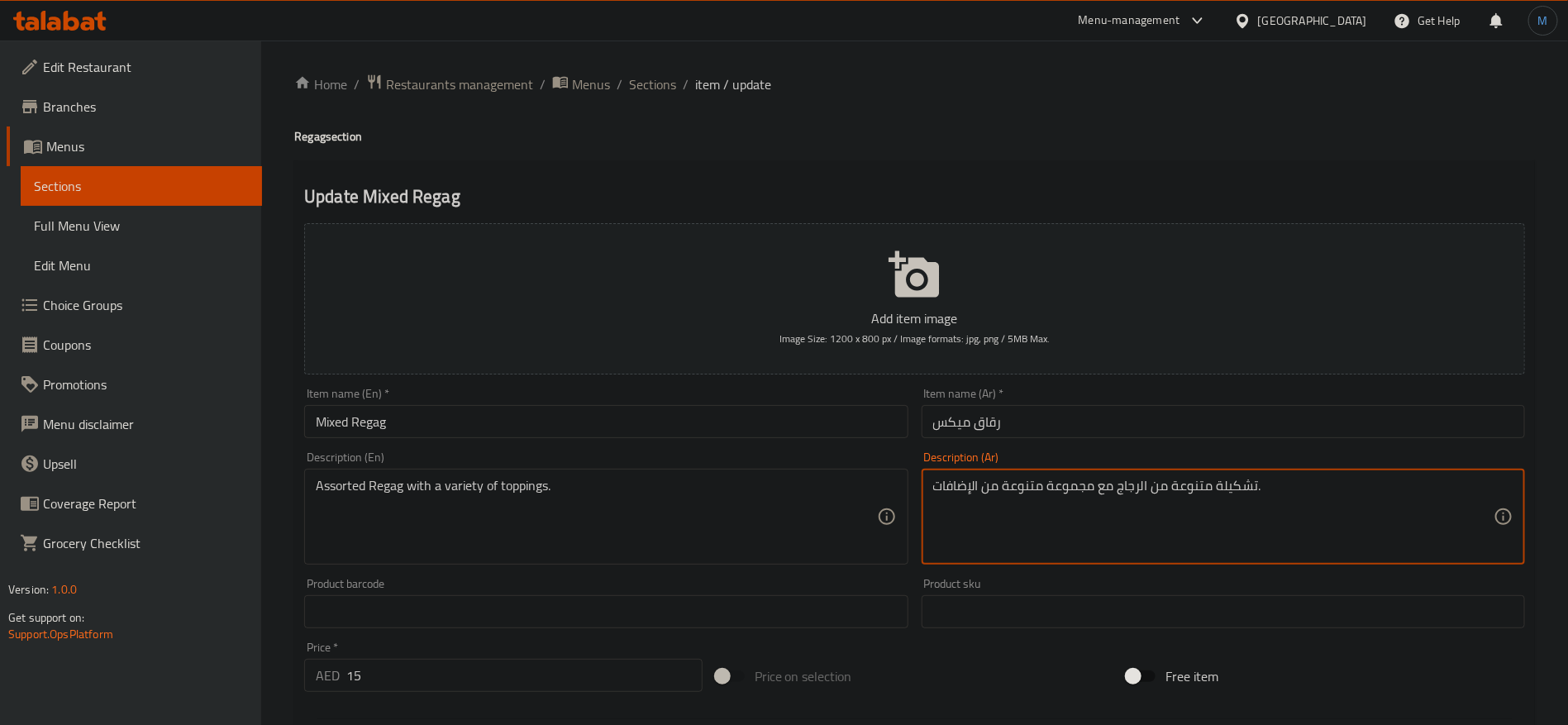
click at [1123, 484] on textarea "تشكيلة متنوعة من الرجاج مع مجموعة متنوعة من الإضافات." at bounding box center [1213, 517] width 560 height 78
type textarea "تشكيلة متنوعة من الرقاق مع مجموعة متنوعة من الإضافات."
click at [855, 431] on input "Mixed Regag" at bounding box center [606, 422] width 604 height 34
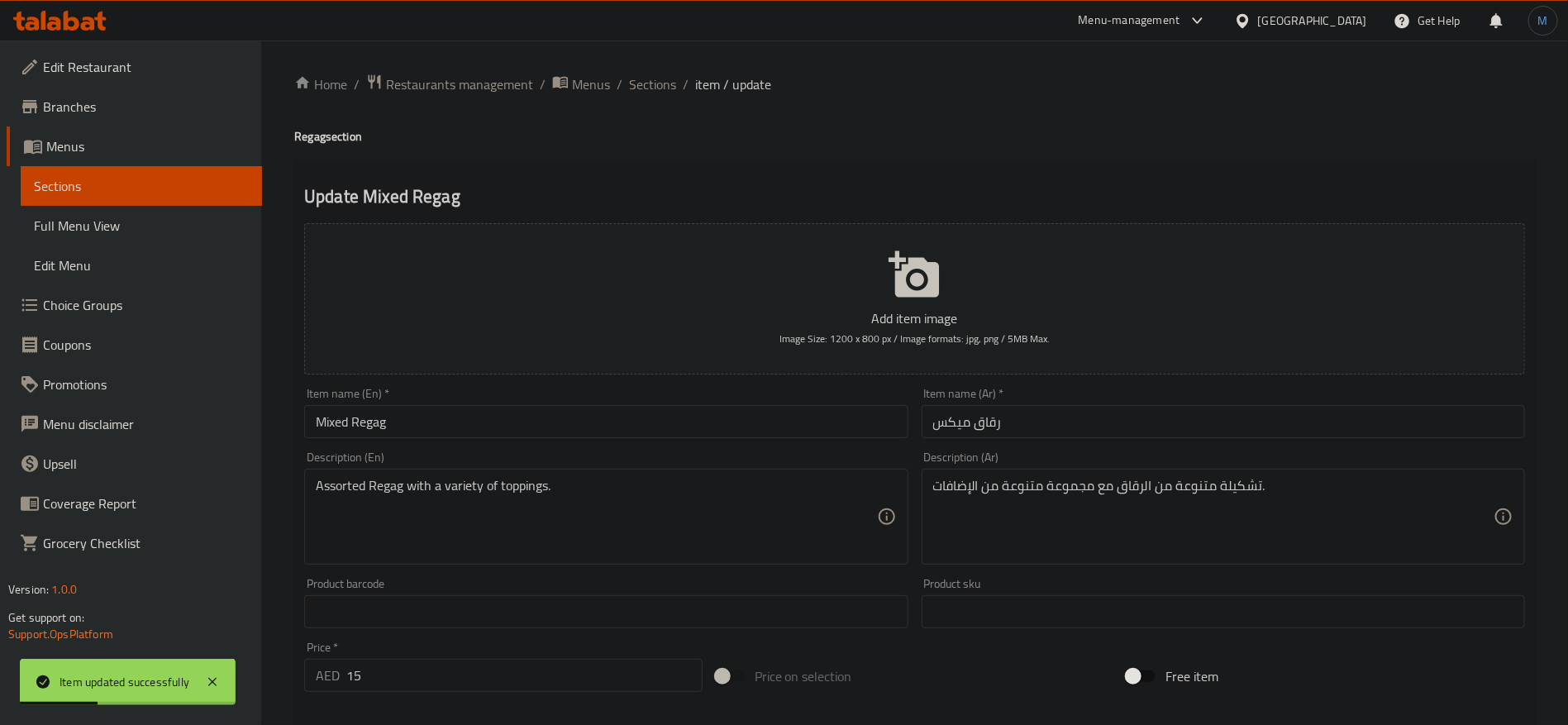
click at [651, 101] on div "Home / Restaurants management / Menus / Sections / item / update Regag section …" at bounding box center [915, 604] width 1241 height 1062
click at [653, 94] on span "Sections" at bounding box center [652, 84] width 47 height 20
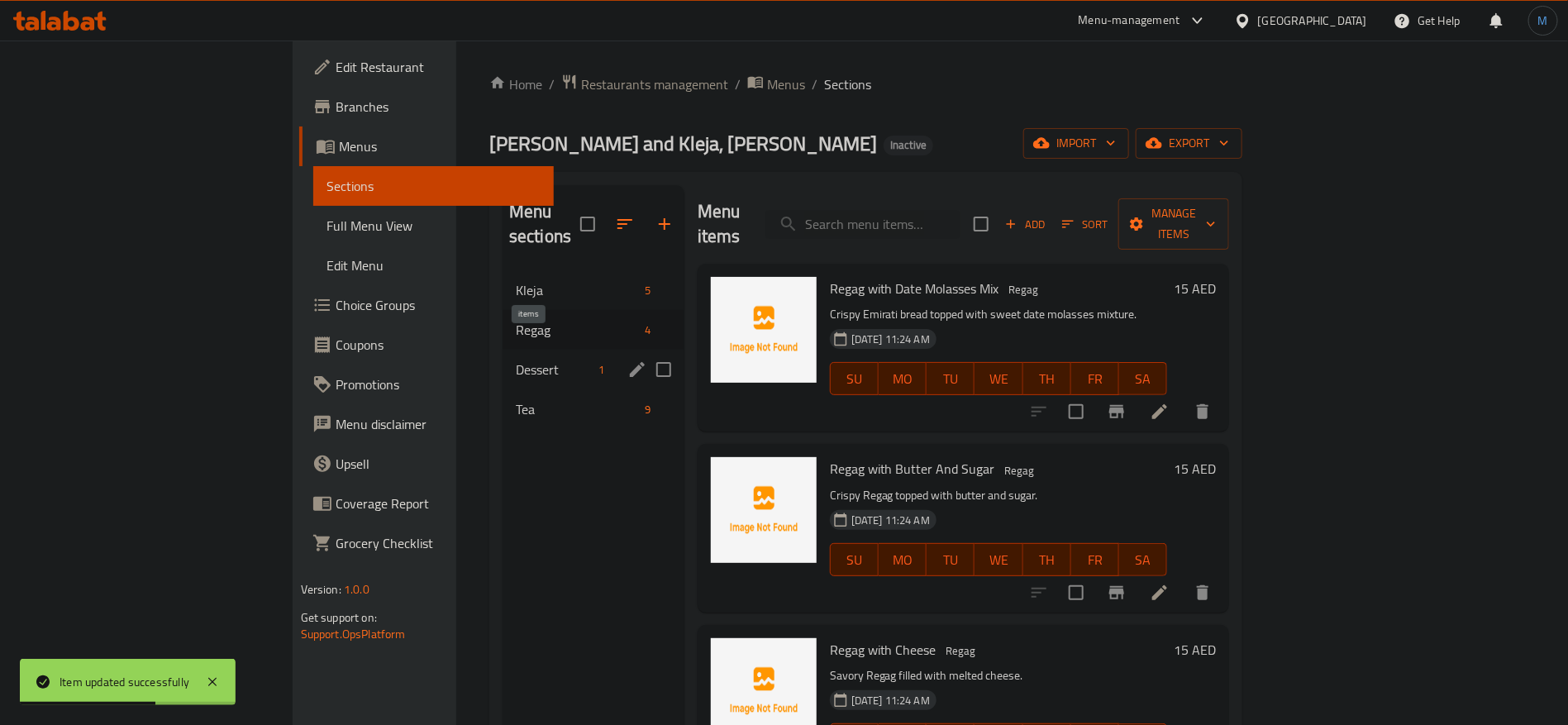
click at [593, 362] on span "1" at bounding box center [602, 369] width 19 height 16
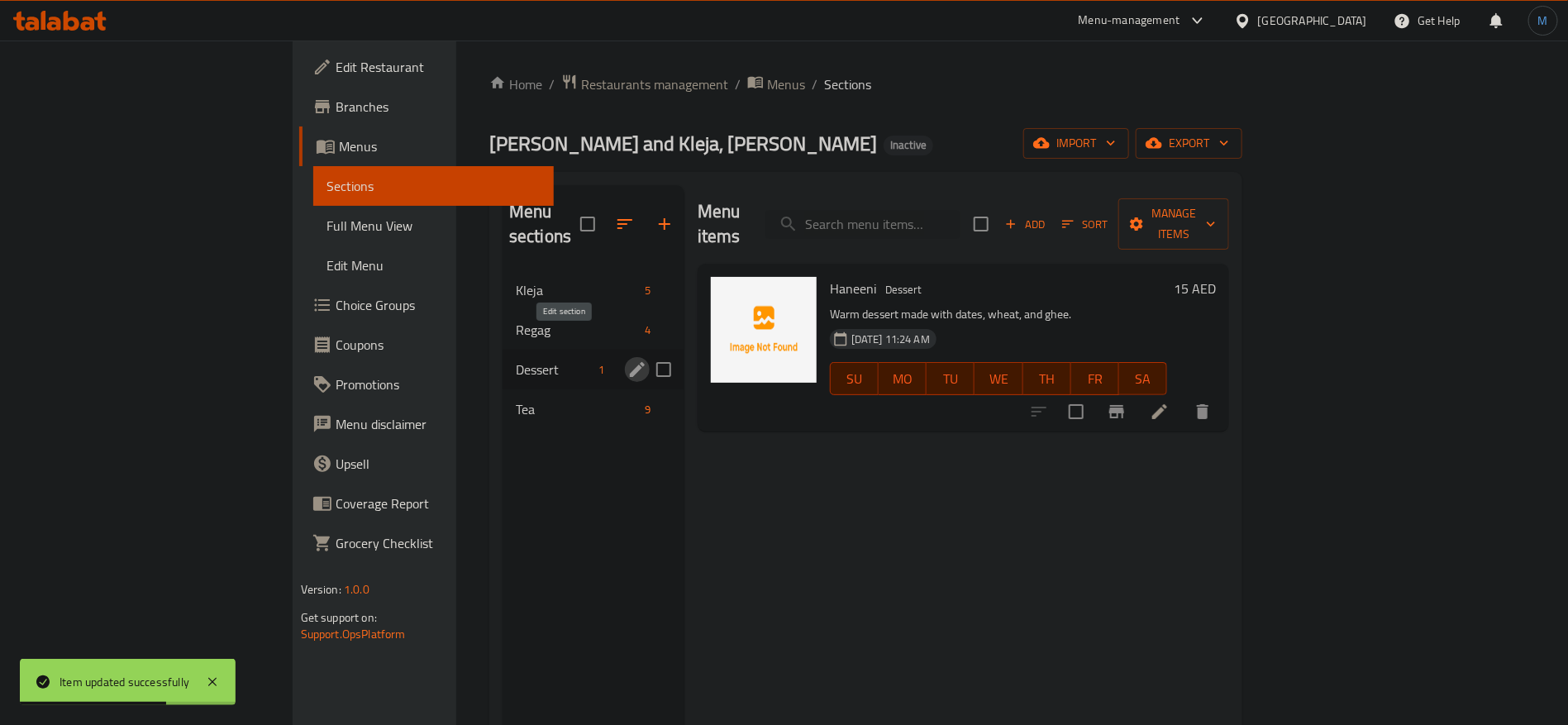
click at [630, 362] on icon "edit" at bounding box center [637, 369] width 15 height 15
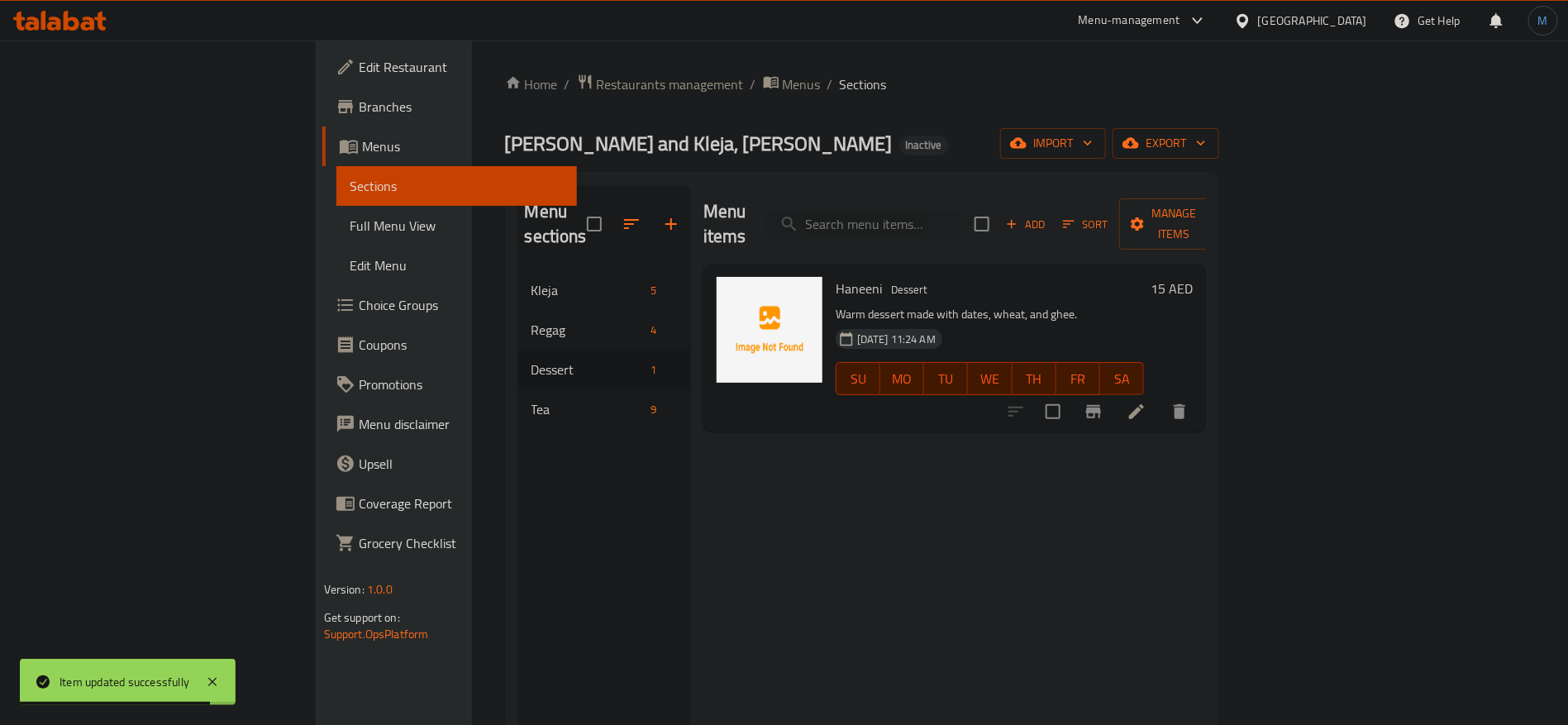
click at [1146, 402] on icon at bounding box center [1136, 411] width 20 height 20
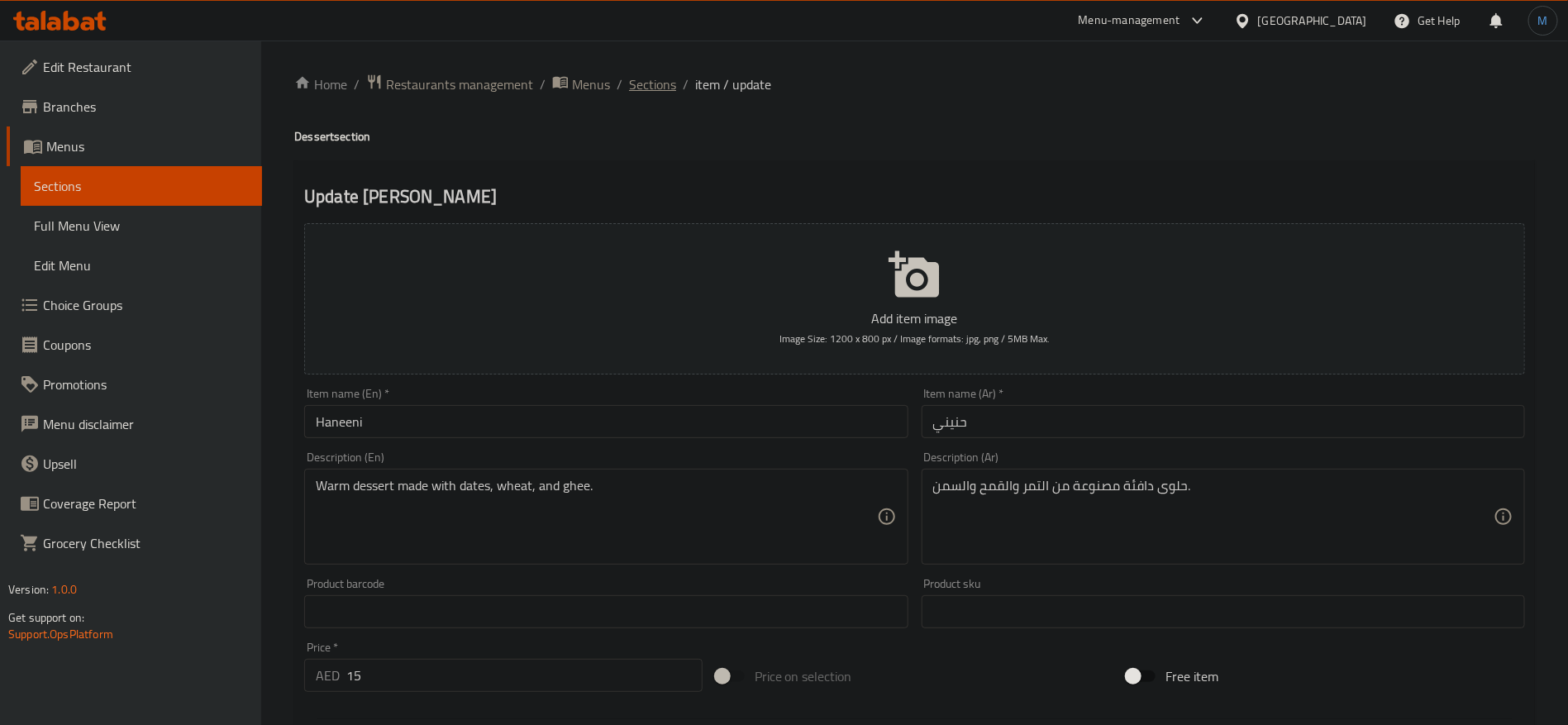
click at [655, 92] on span "Sections" at bounding box center [652, 84] width 47 height 20
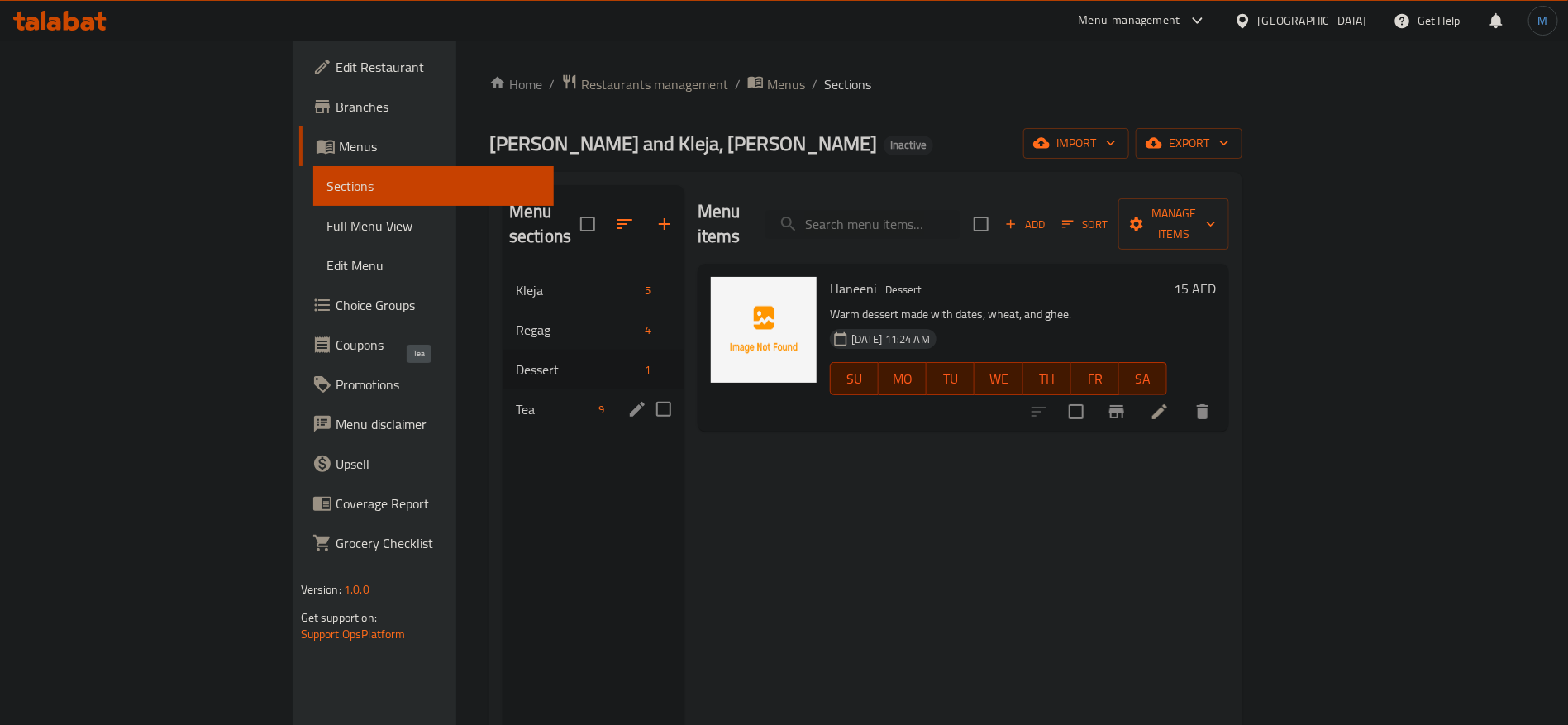
click at [516, 399] on span "Tea" at bounding box center [554, 409] width 77 height 20
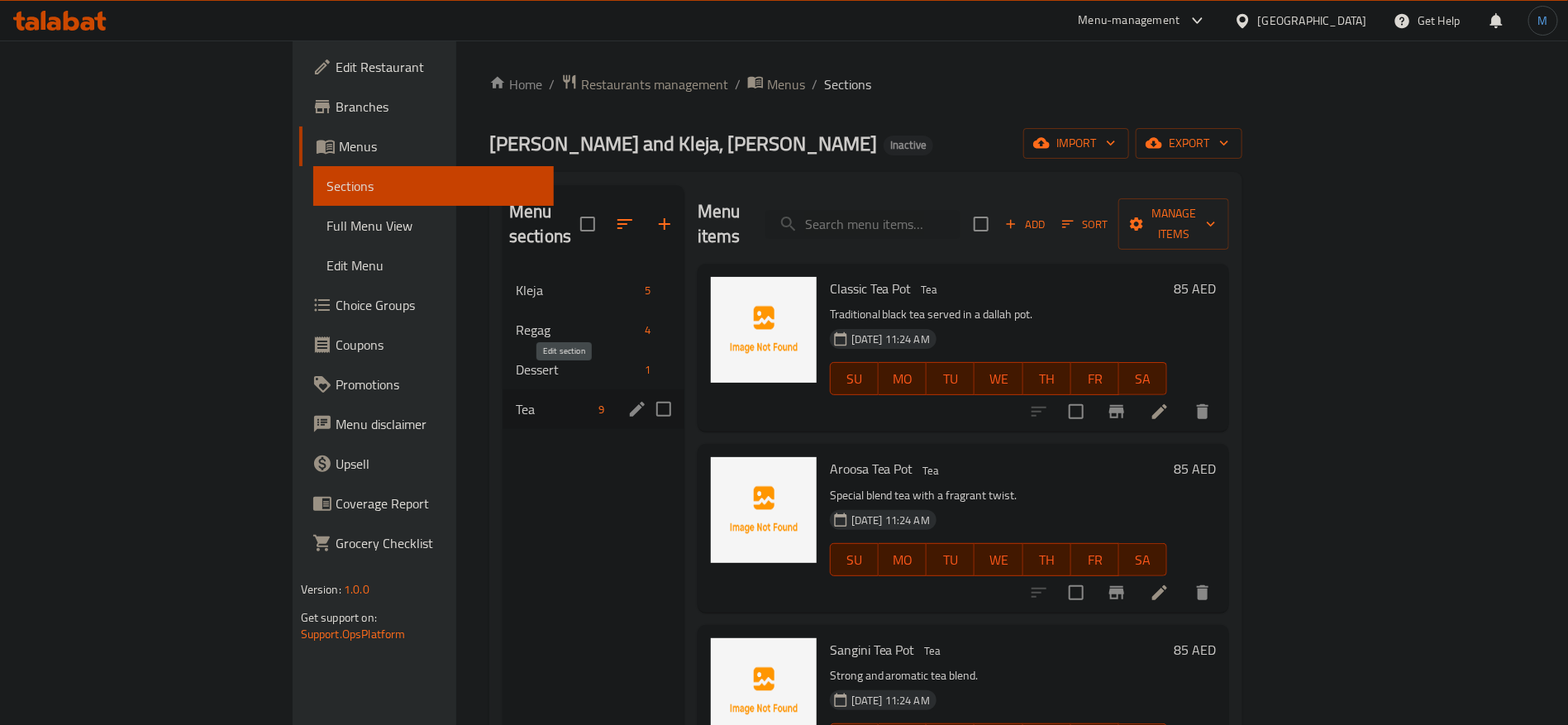
click at [627, 399] on icon "edit" at bounding box center [637, 409] width 20 height 20
click at [1183, 396] on li at bounding box center [1160, 411] width 47 height 30
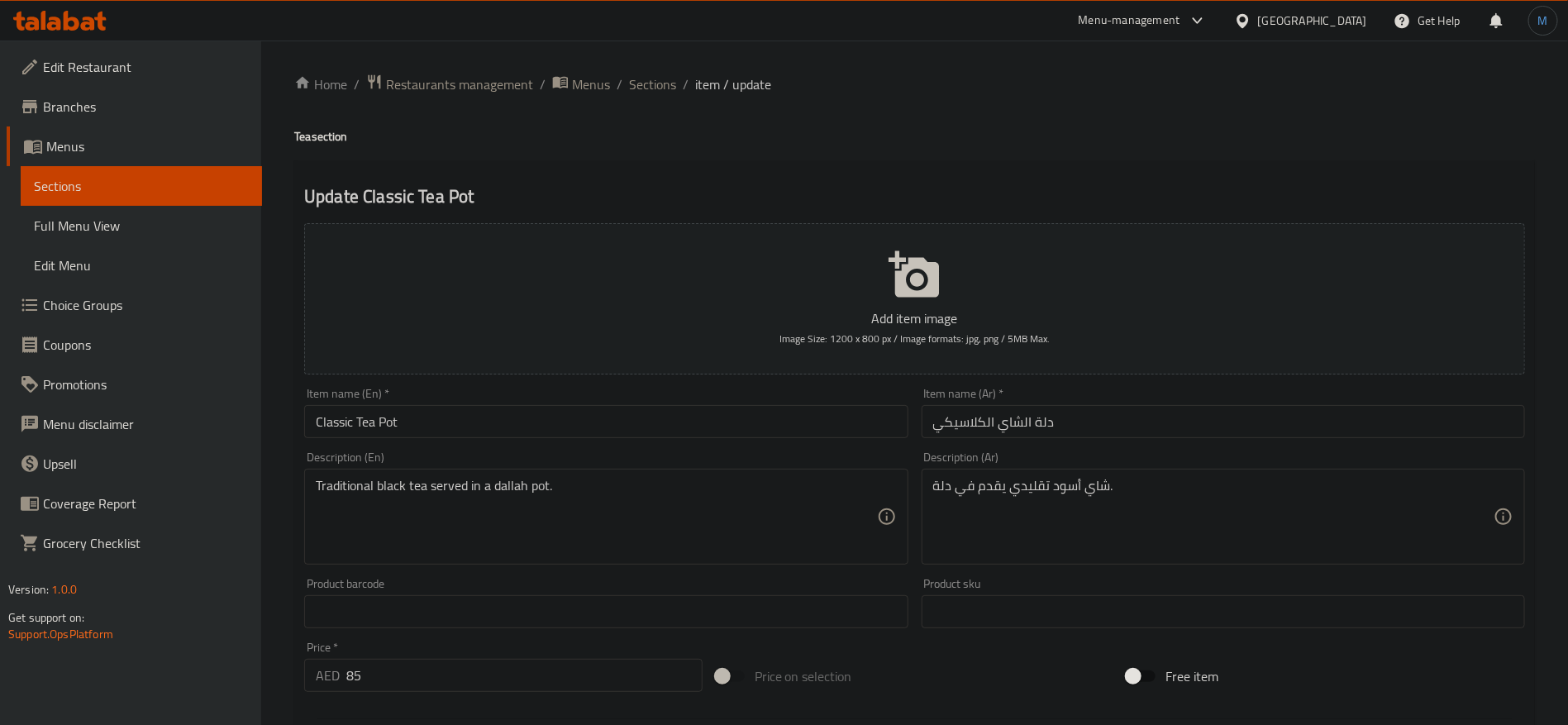
click at [501, 417] on input "Classic Tea Pot" at bounding box center [606, 422] width 604 height 34
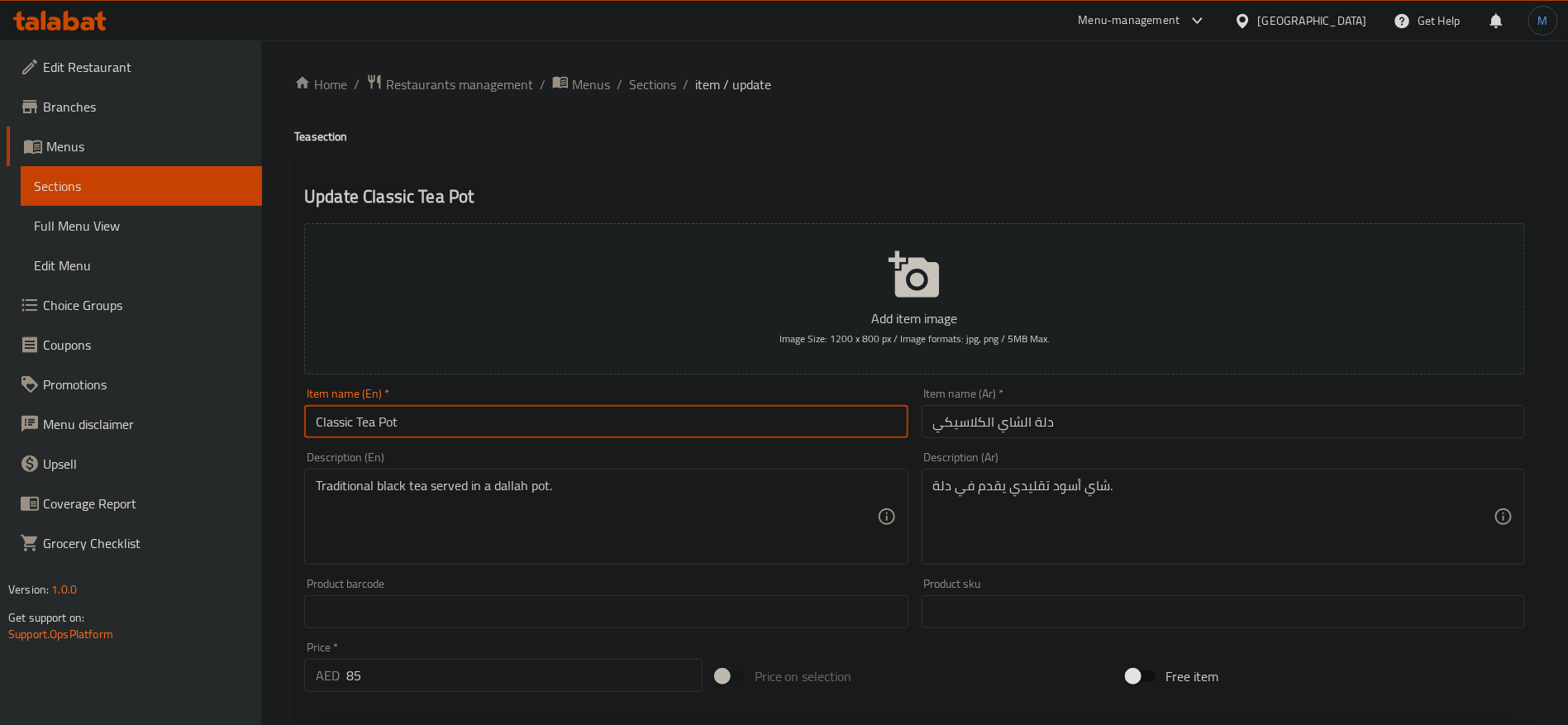
click at [501, 417] on input "Classic Tea Pot" at bounding box center [606, 422] width 604 height 34
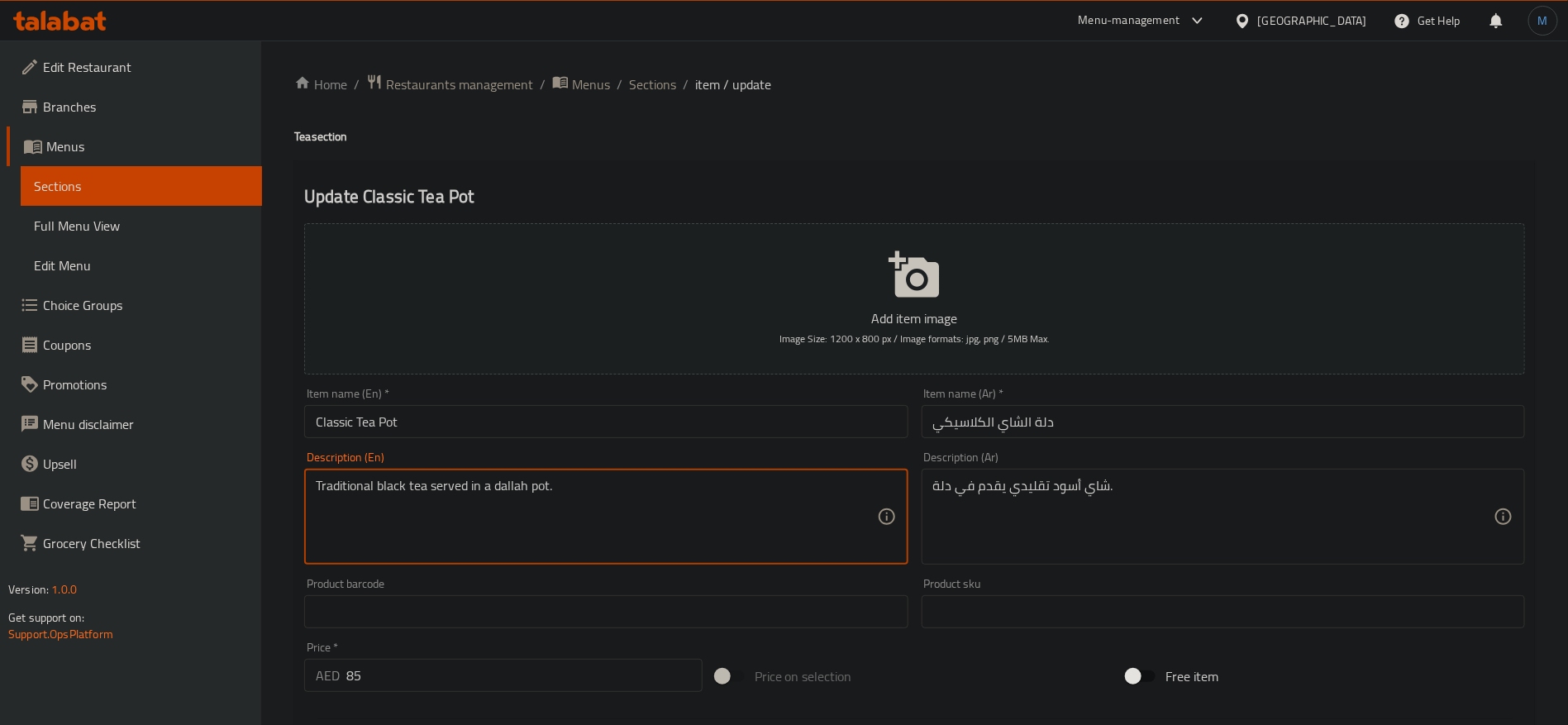
click at [525, 490] on textarea "Traditional black tea served in a dallah pot." at bounding box center [596, 517] width 560 height 78
click at [530, 490] on textarea "Traditional black tea served in a dallah pot." at bounding box center [596, 517] width 560 height 78
click at [1074, 437] on input "دلة الشاي الكلاسيكي" at bounding box center [1224, 422] width 604 height 34
click at [537, 497] on textarea "Traditional black tea served in a dallah pot." at bounding box center [596, 517] width 560 height 78
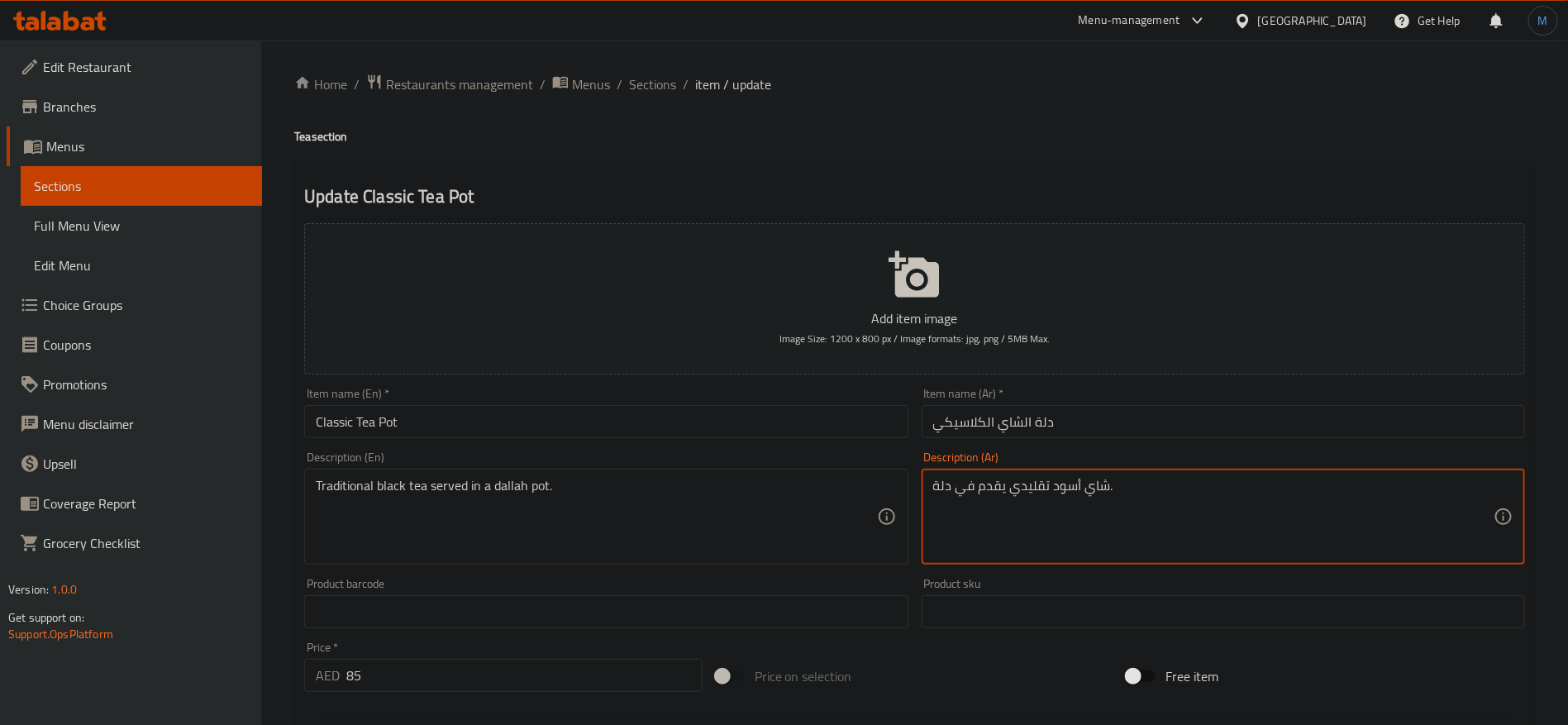
click at [1170, 490] on textarea "شاي أسود تقليدي يقدم في دلة." at bounding box center [1213, 517] width 560 height 78
click at [945, 486] on textarea "شاي أسود تقليدي يقدم في دلة ابريق" at bounding box center [1213, 517] width 560 height 78
click at [1054, 421] on input "دلة الشاي الكلاسيكي" at bounding box center [1224, 422] width 604 height 34
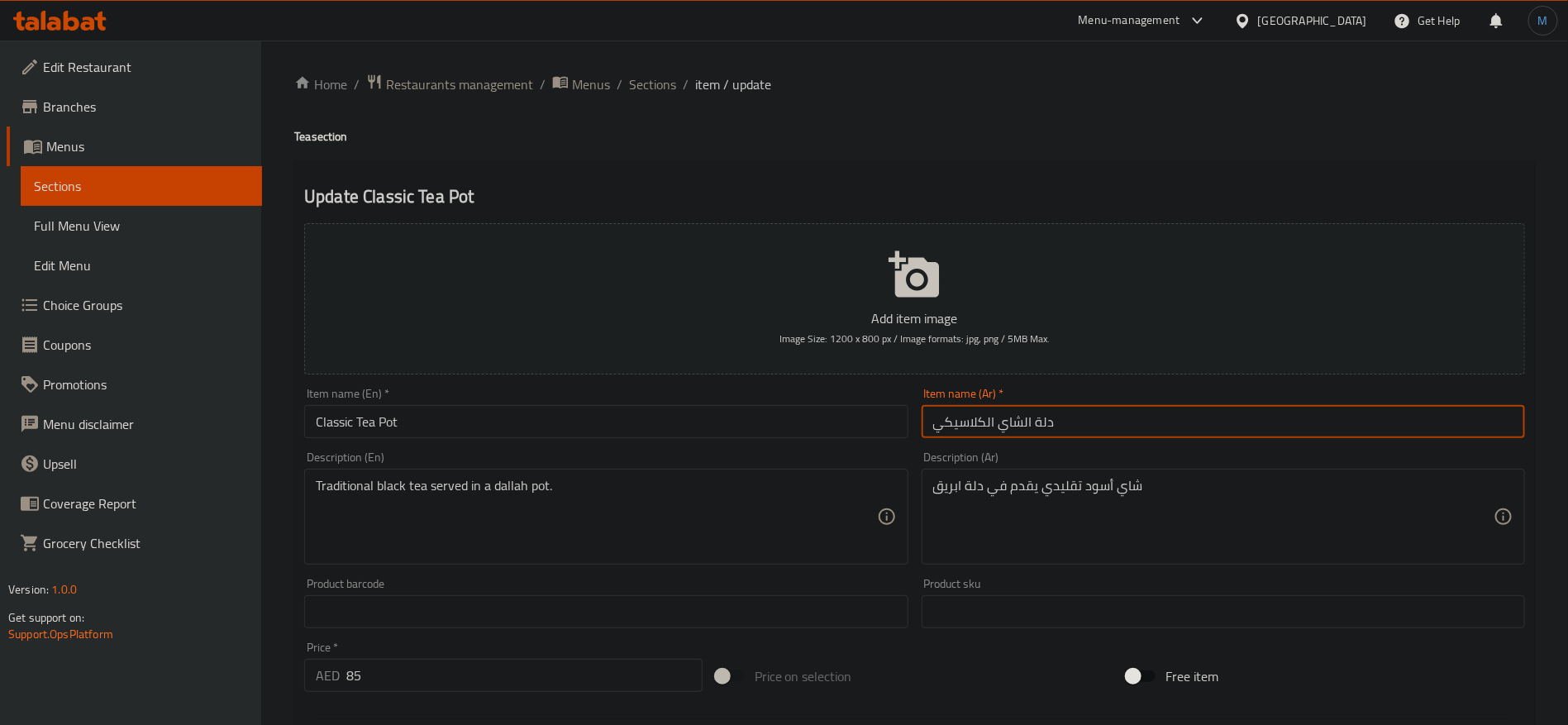
click at [1046, 423] on input "دلة الشاي الكلاسيكي" at bounding box center [1224, 422] width 604 height 34
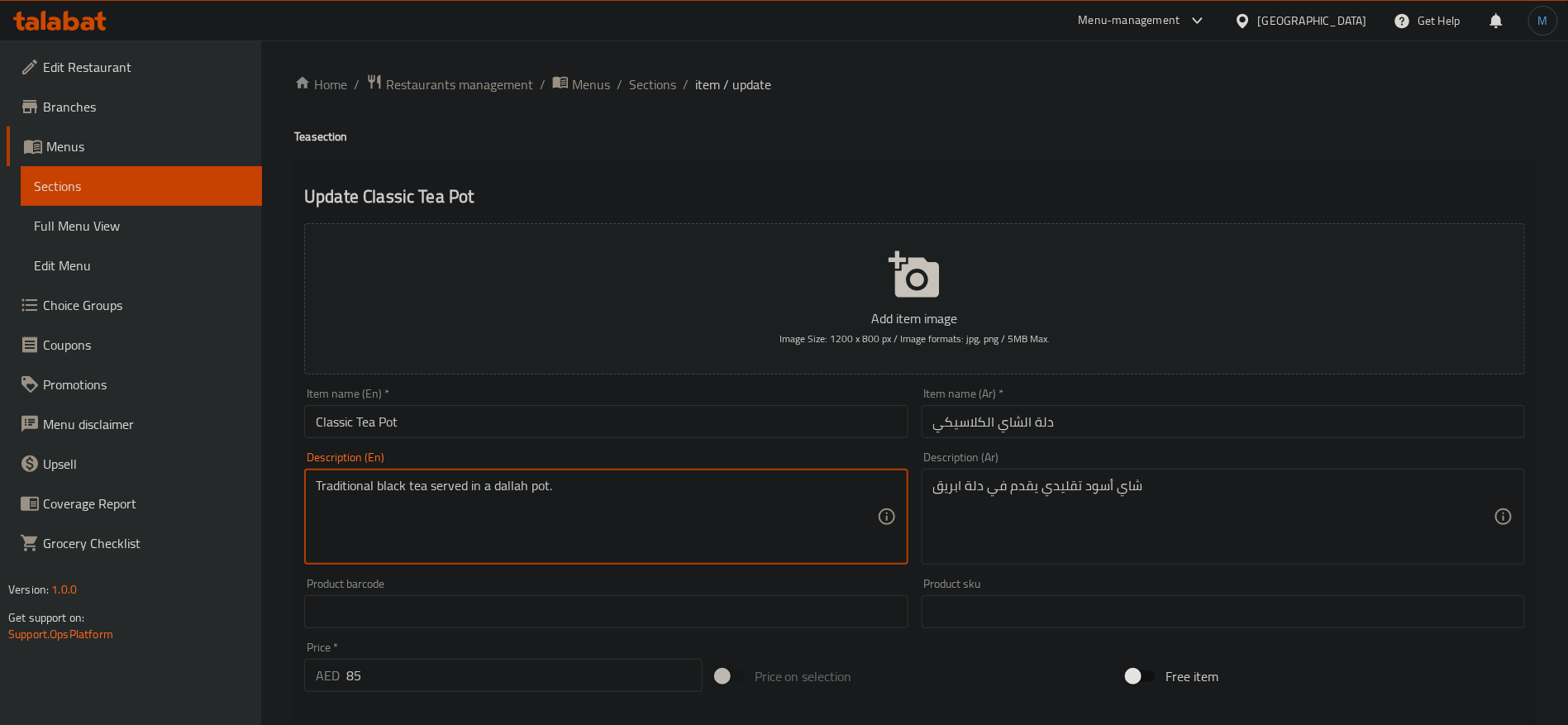
drag, startPoint x: 497, startPoint y: 490, endPoint x: 536, endPoint y: 490, distance: 39.0
click at [536, 490] on textarea "Traditional black tea served in a dallah pot." at bounding box center [596, 517] width 560 height 78
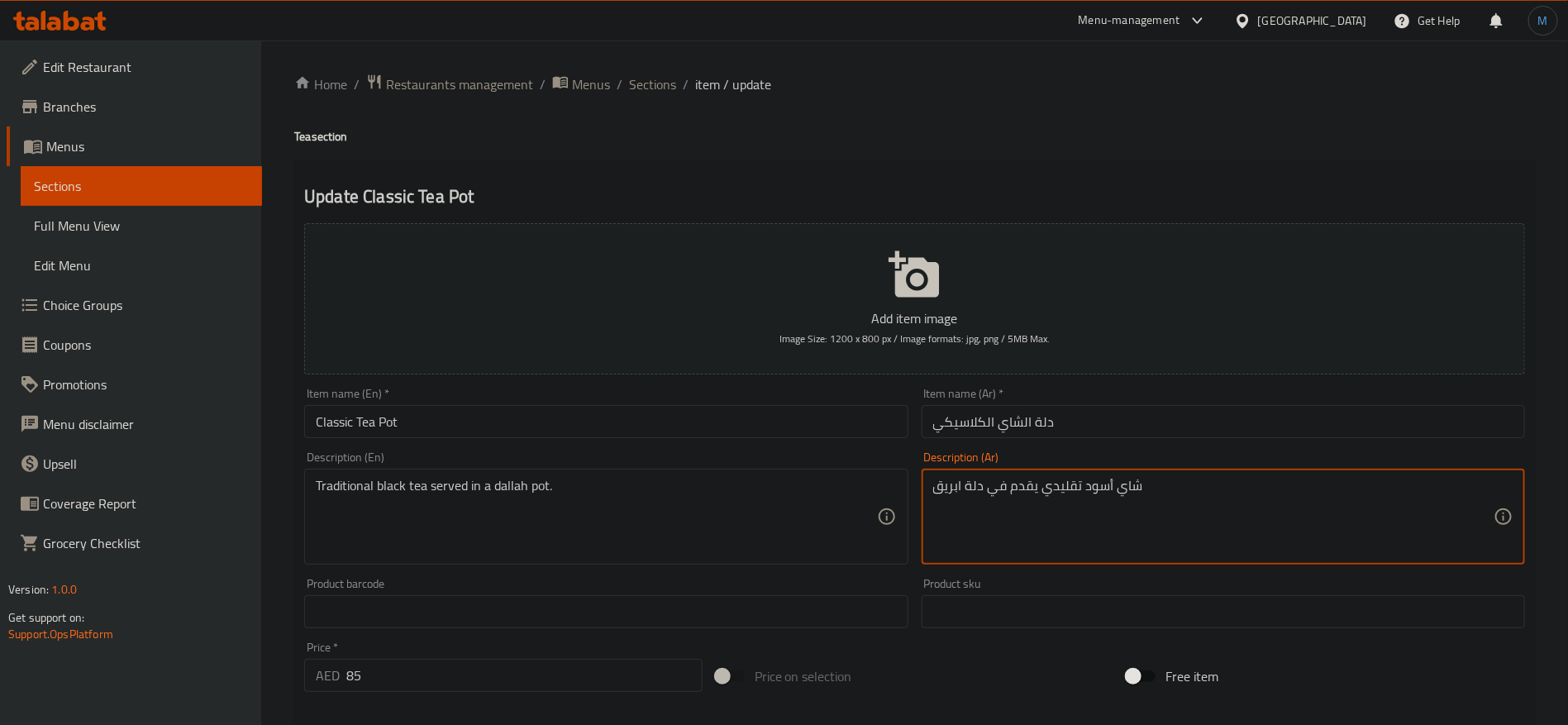
click at [958, 485] on textarea "شاي أسود تقليدي يقدم في دلة ابريق" at bounding box center [1213, 517] width 560 height 78
paste textarea "بريق"
type textarea "شاي أسود تقليدي يقدم في ابريق دلة"
click at [686, 417] on input "Classic Tea Pot" at bounding box center [606, 422] width 604 height 34
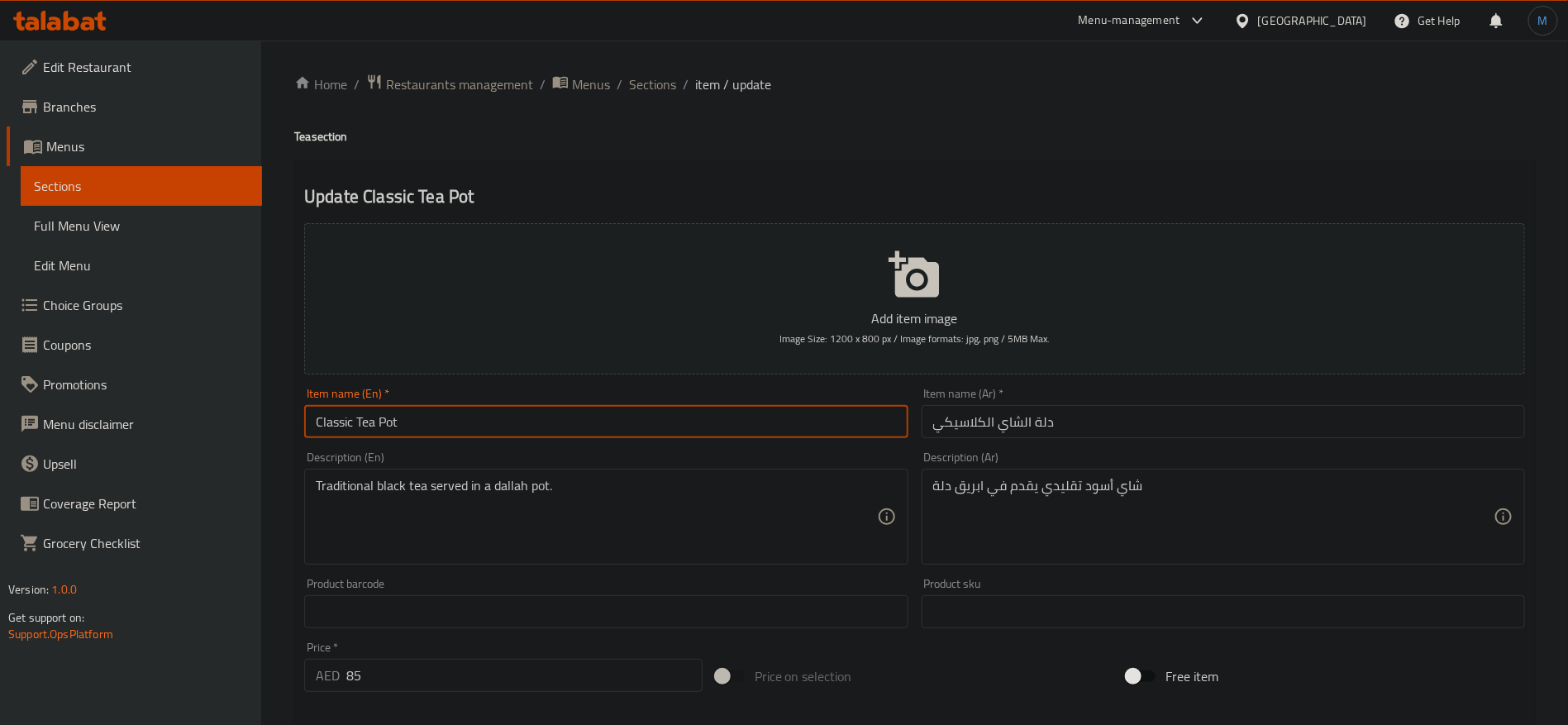
click at [655, 90] on span "Sections" at bounding box center [652, 84] width 47 height 20
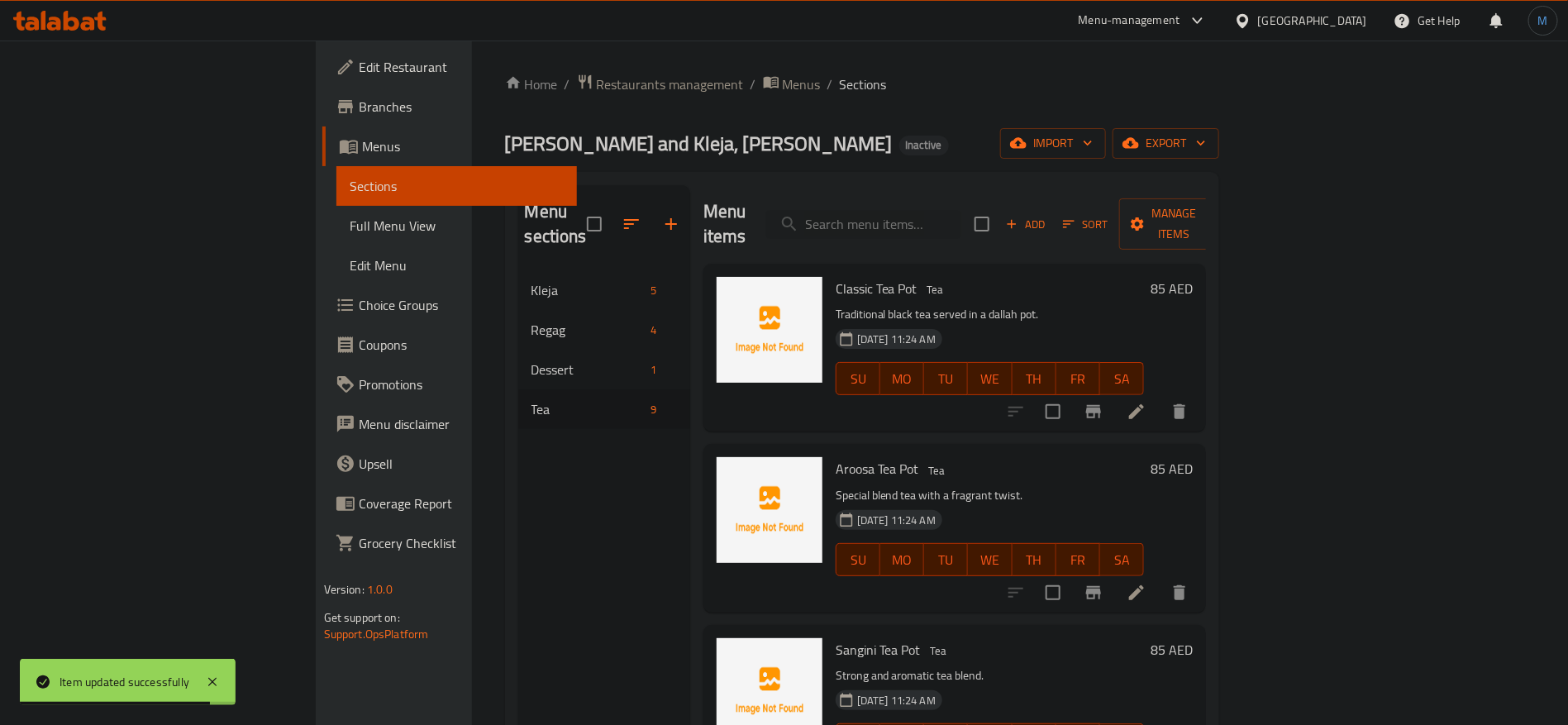
click at [1199, 573] on div at bounding box center [1098, 593] width 204 height 40
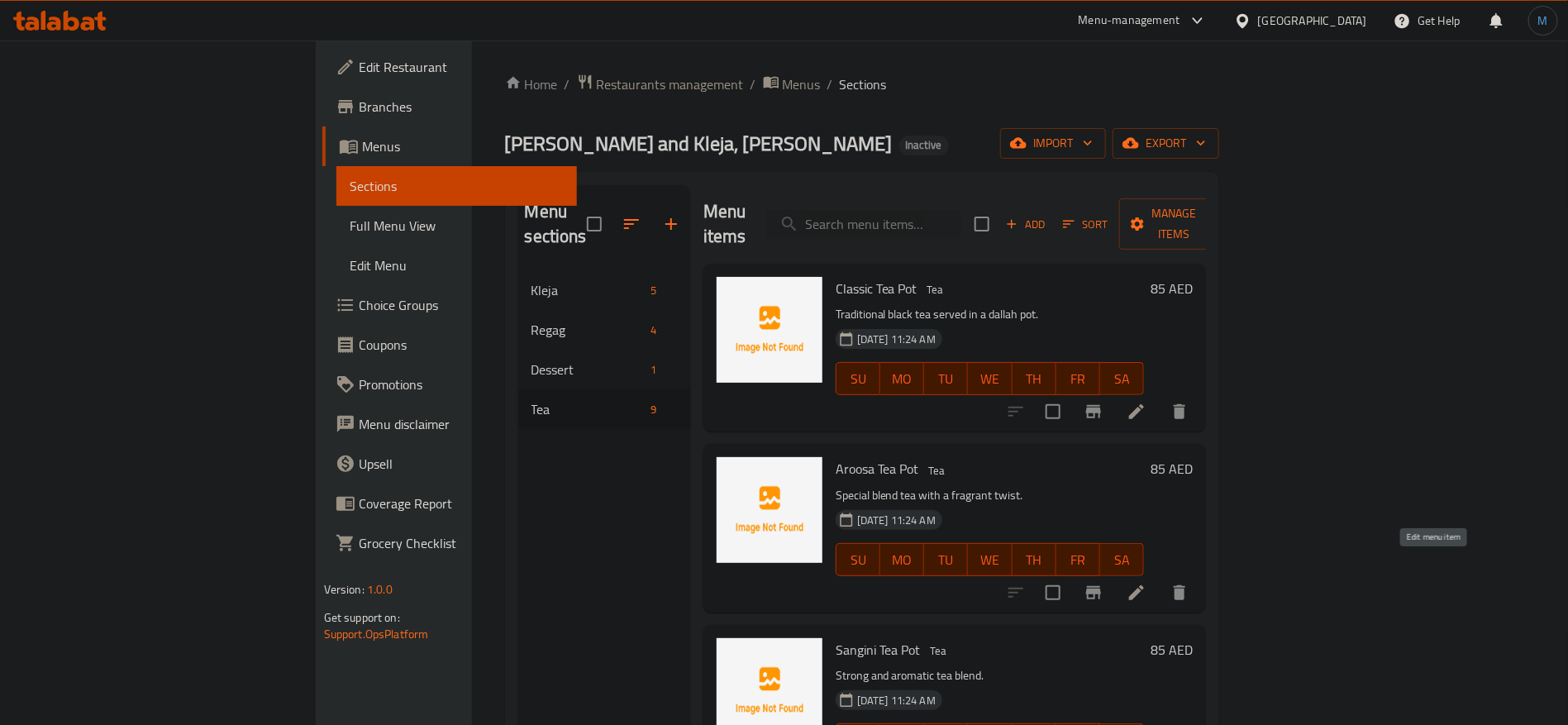
click at [1146, 583] on icon at bounding box center [1136, 592] width 20 height 20
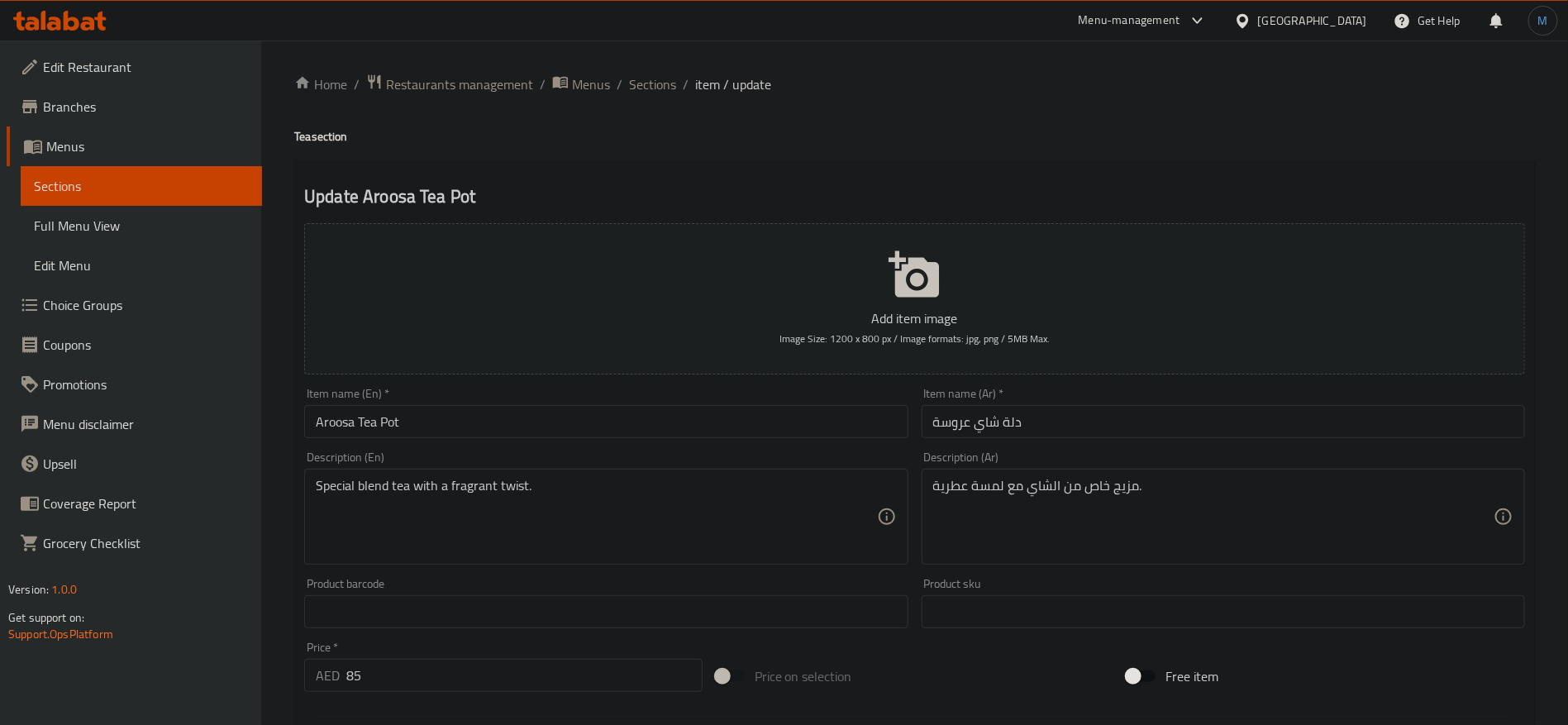
click at [347, 410] on input "Aroosa Tea Pot" at bounding box center [606, 422] width 604 height 34
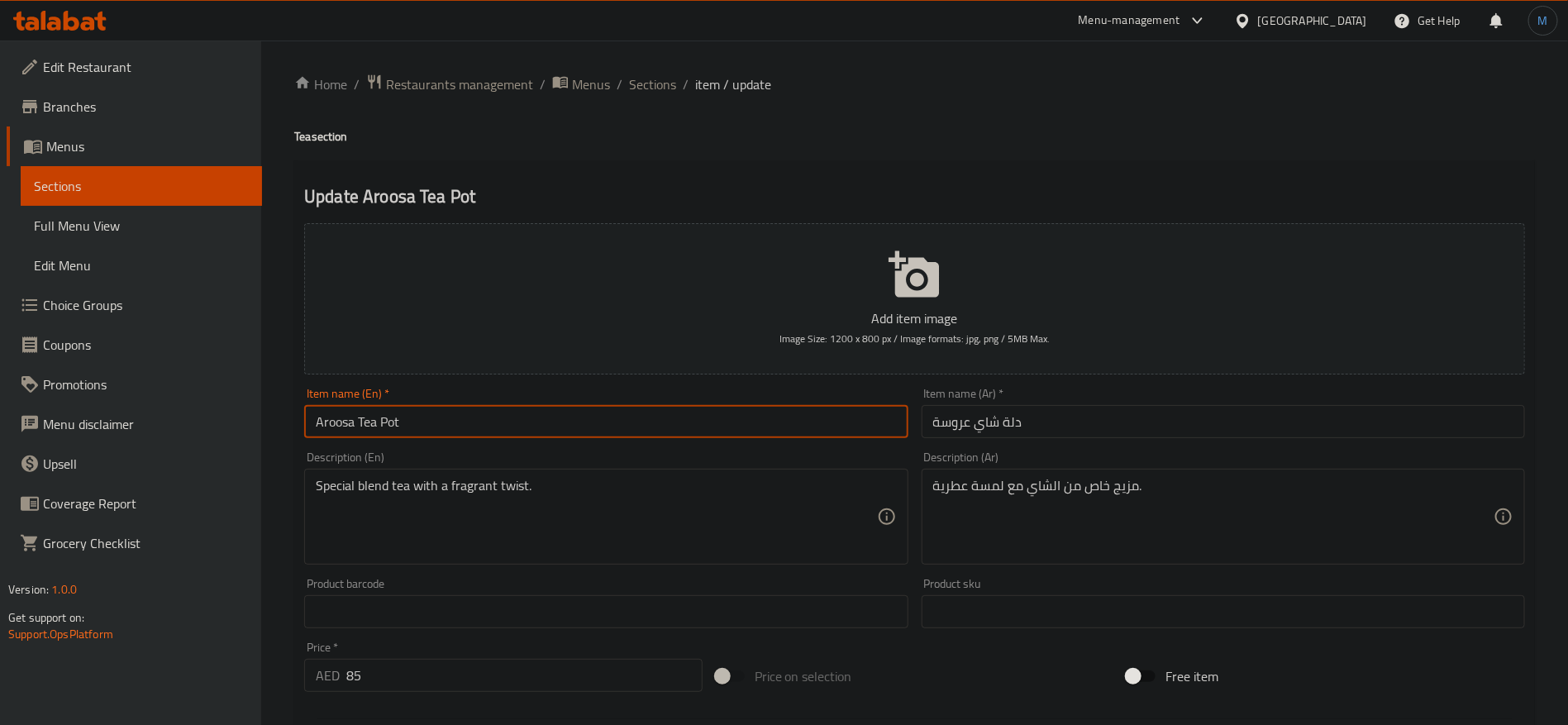
click at [347, 410] on input "Aroosa Tea Pot" at bounding box center [606, 422] width 604 height 34
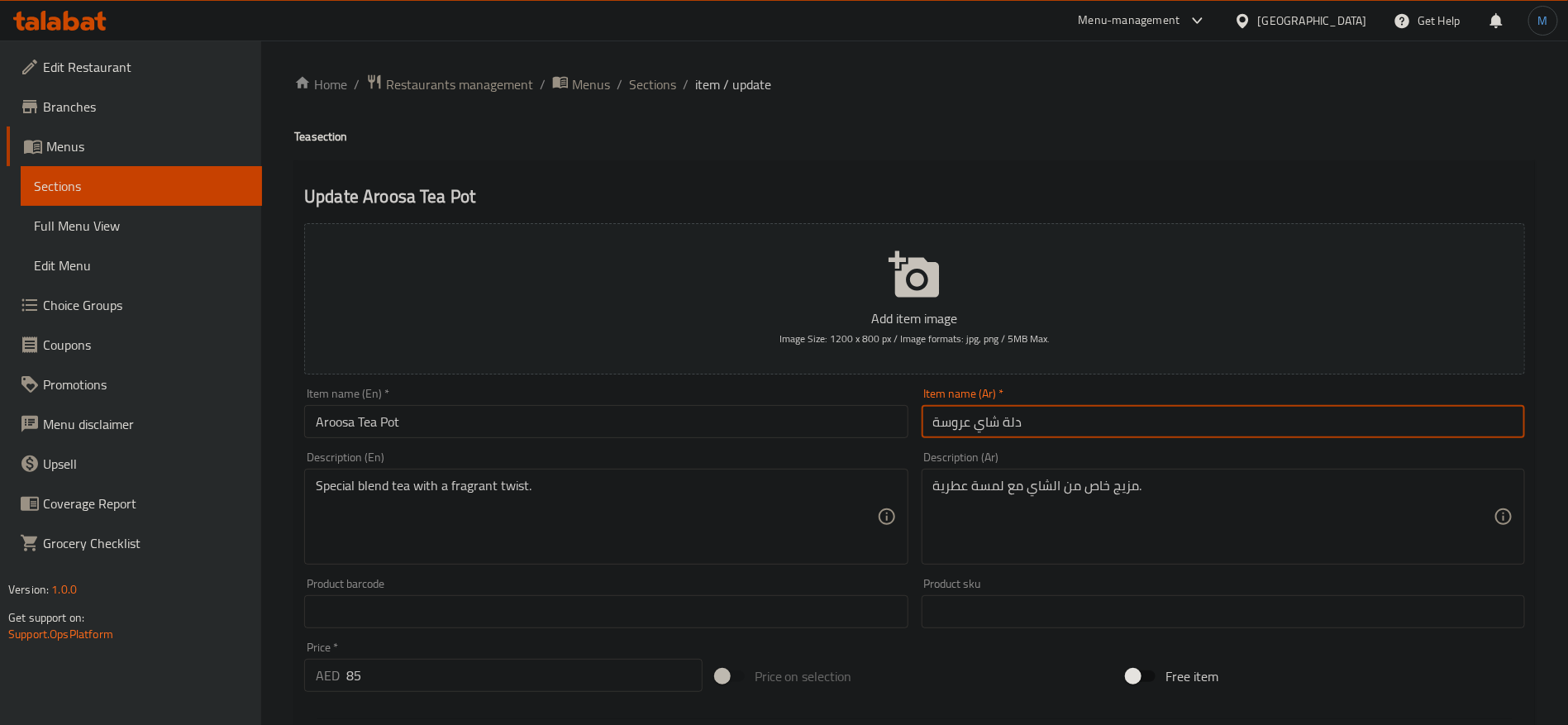
click at [1132, 424] on input "دلة شاي عروسة" at bounding box center [1224, 422] width 604 height 34
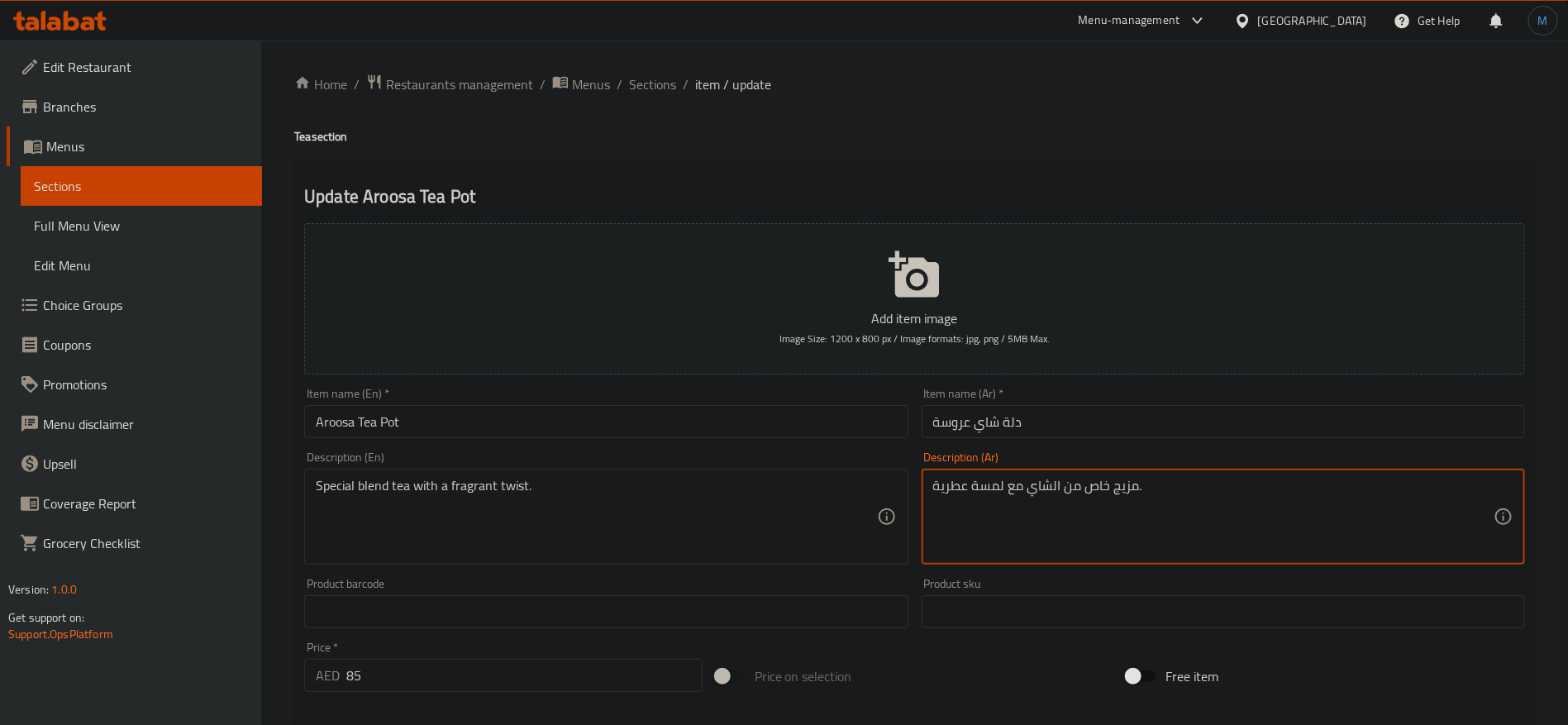
click at [1101, 493] on textarea "مزيج خاص من الشاي مع لمسة عطرية." at bounding box center [1213, 517] width 560 height 78
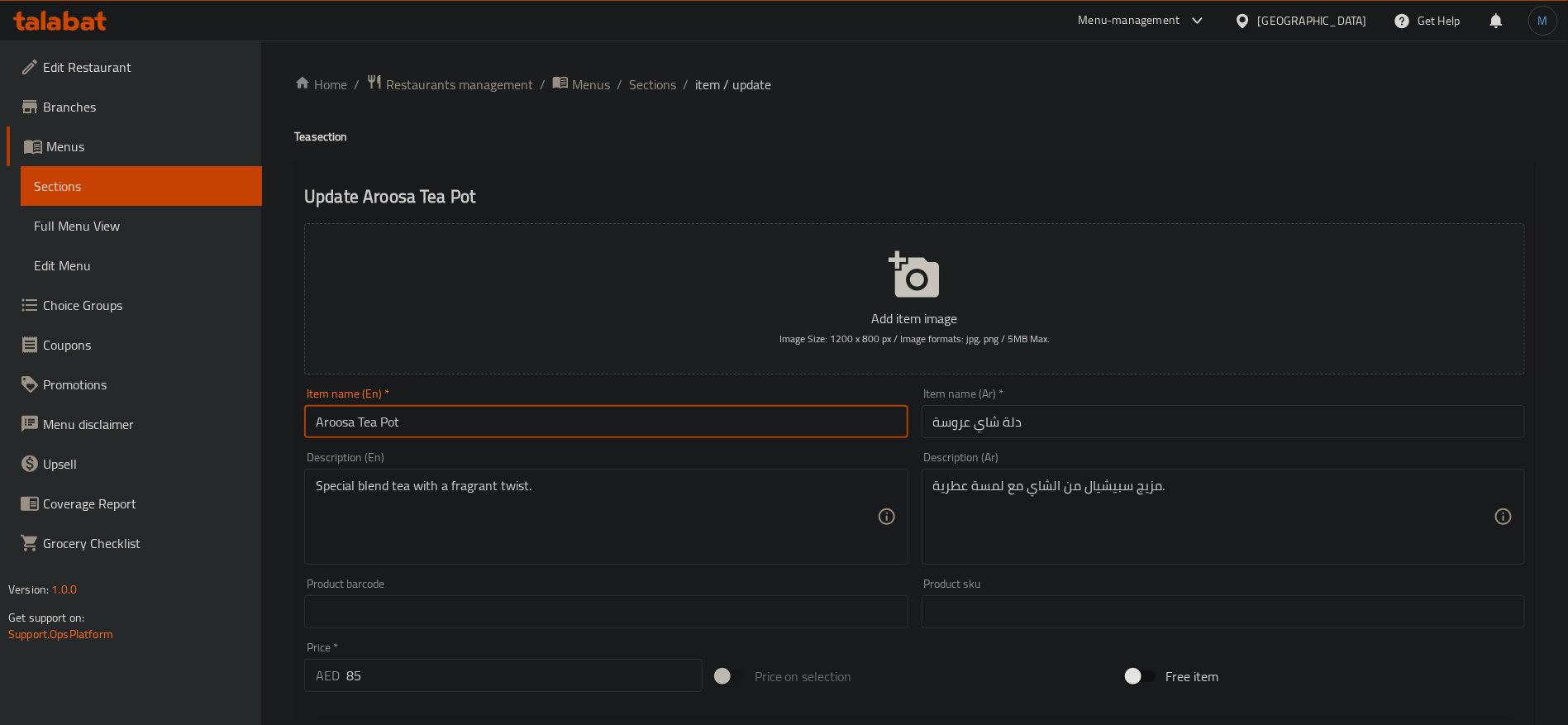
click at [663, 411] on input "Aroosa Tea Pot" at bounding box center [606, 422] width 604 height 34
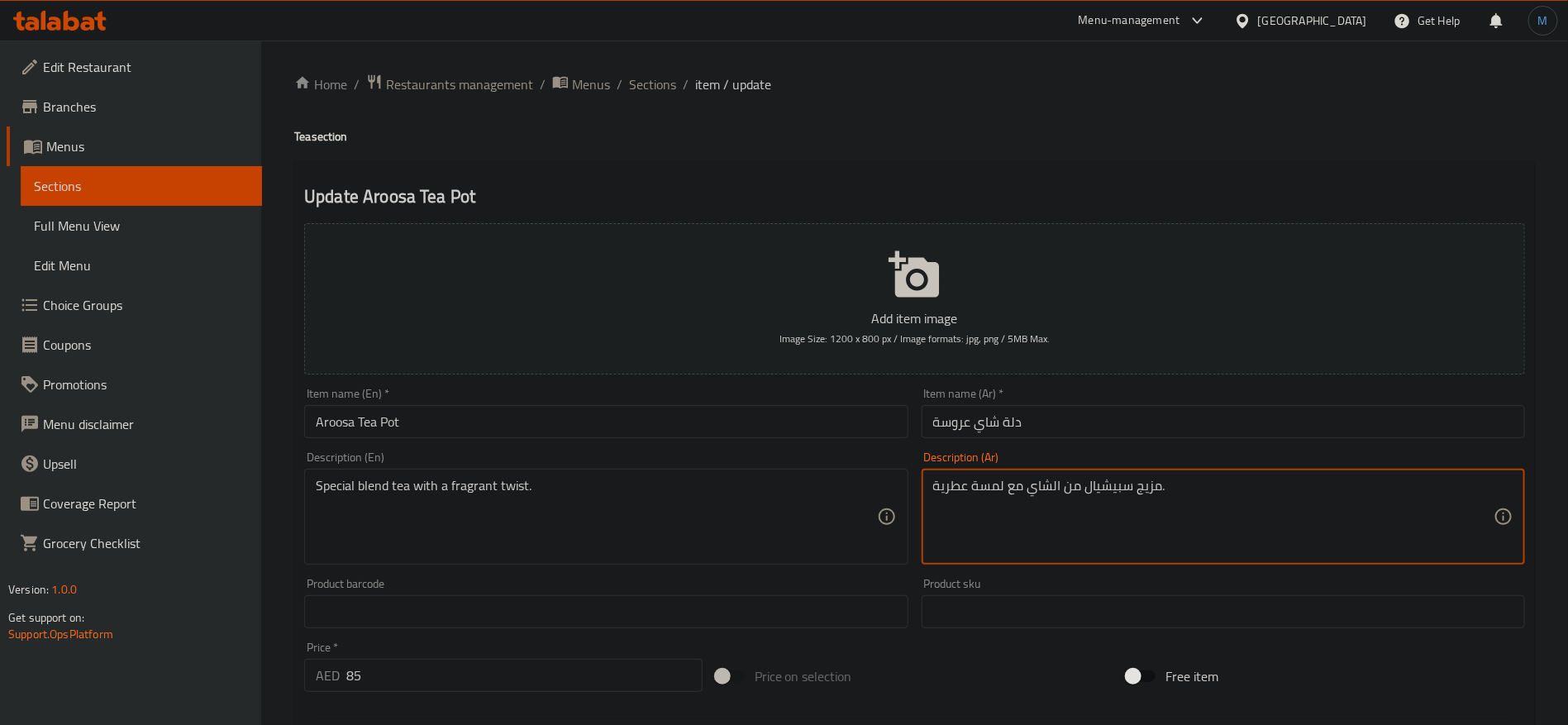
click at [983, 489] on textarea "مزيج سبيشيال من الشاي مع لمسة عطرية." at bounding box center [1213, 517] width 560 height 78
click at [1270, 501] on textarea "مزيج سبيشيال من الشاي مع تويست عطرية." at bounding box center [1213, 517] width 560 height 78
type textarea "مزيج سبيشيال من الشاي مع تويست عطري"
click at [1090, 402] on div "Item name (Ar)   * دلة شاي عروسة Item name (Ar) *" at bounding box center [1224, 413] width 604 height 50
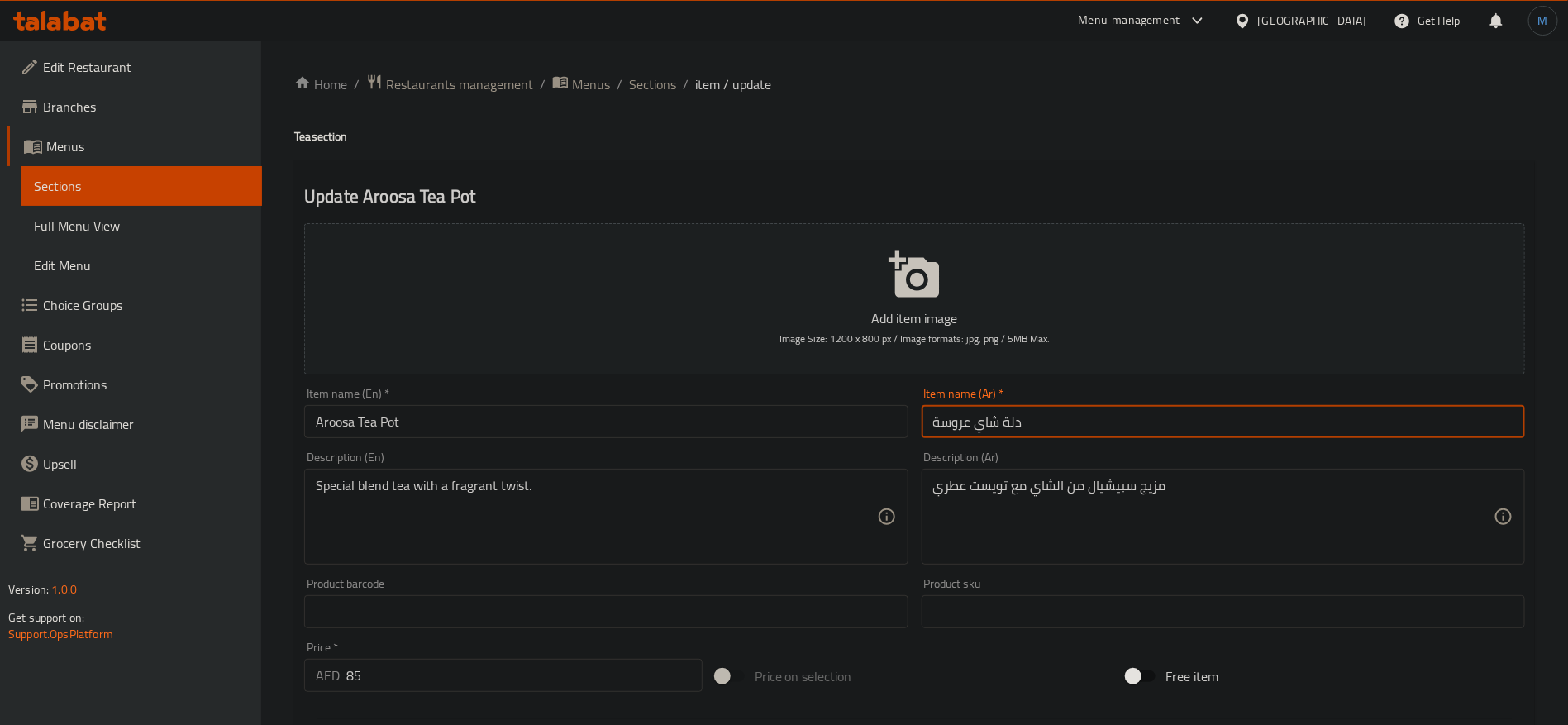
click at [1079, 421] on input "دلة شاي عروسة" at bounding box center [1224, 422] width 604 height 34
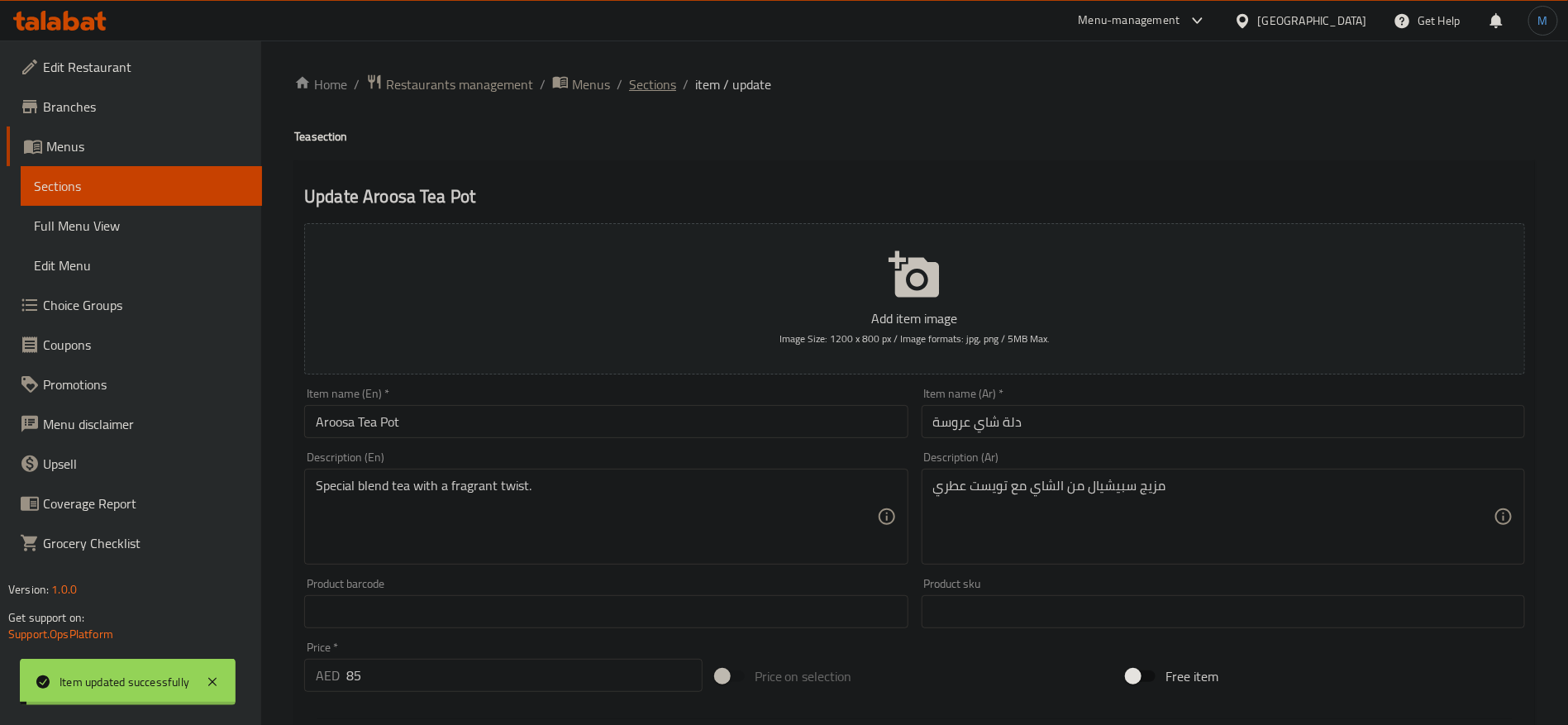
click at [647, 92] on span "Sections" at bounding box center [652, 84] width 47 height 20
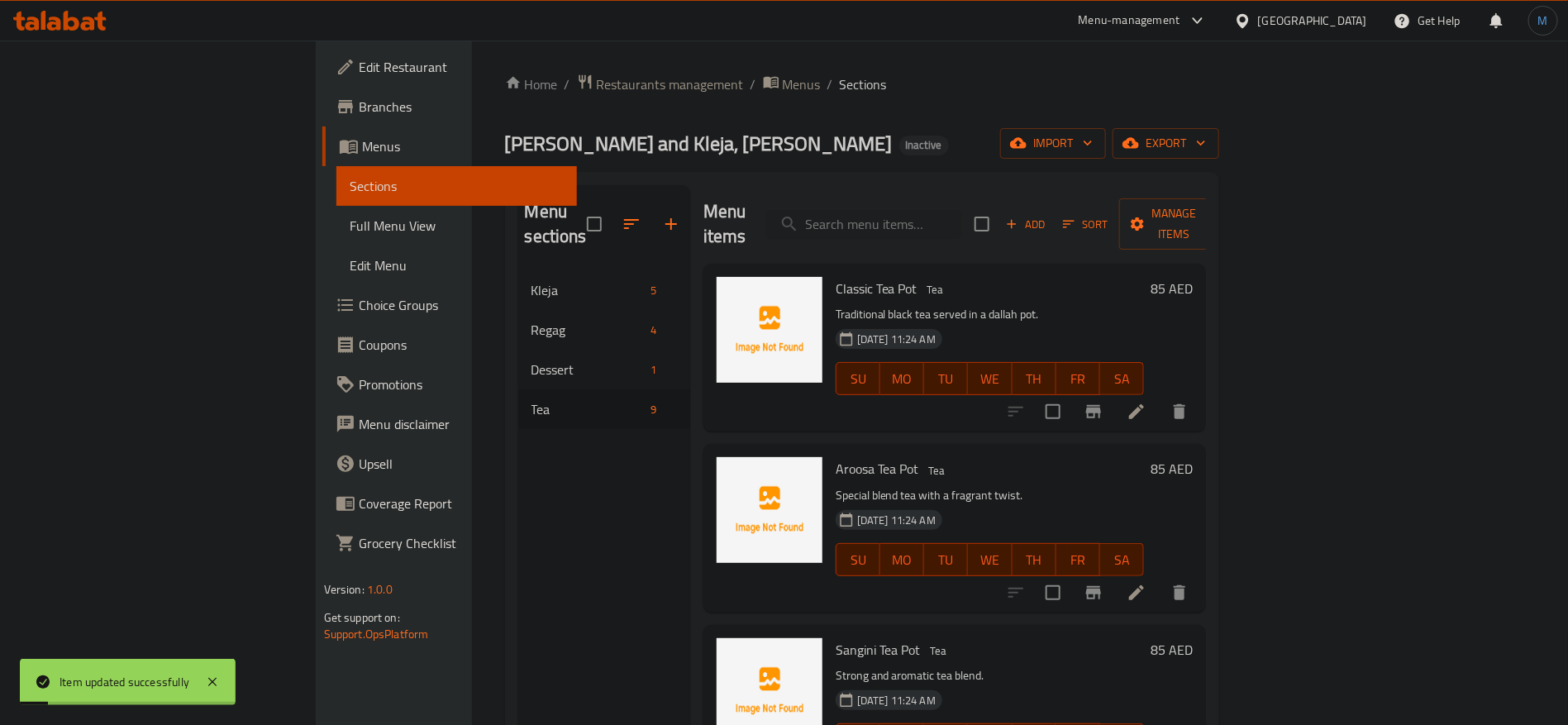
scroll to position [124, 0]
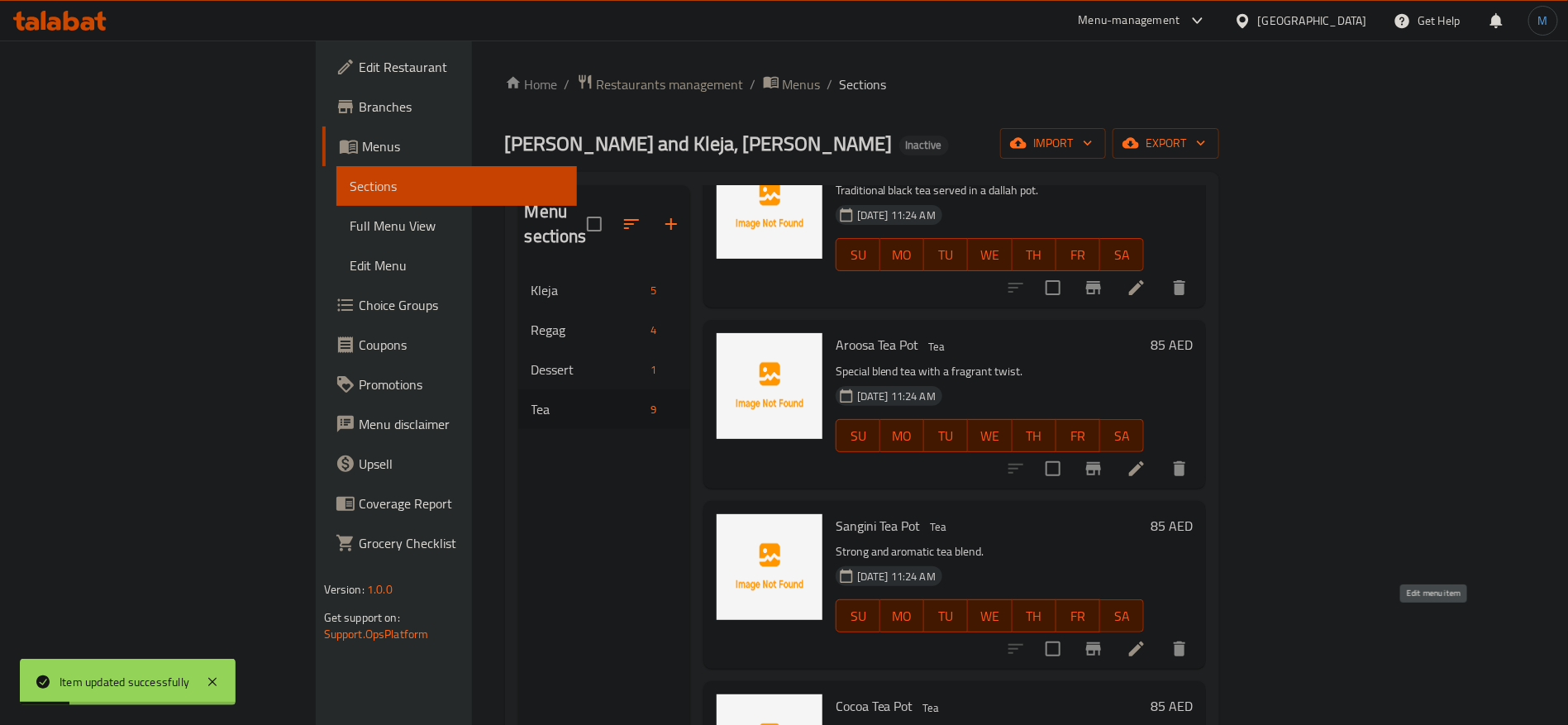
click at [1146, 639] on icon at bounding box center [1136, 649] width 20 height 20
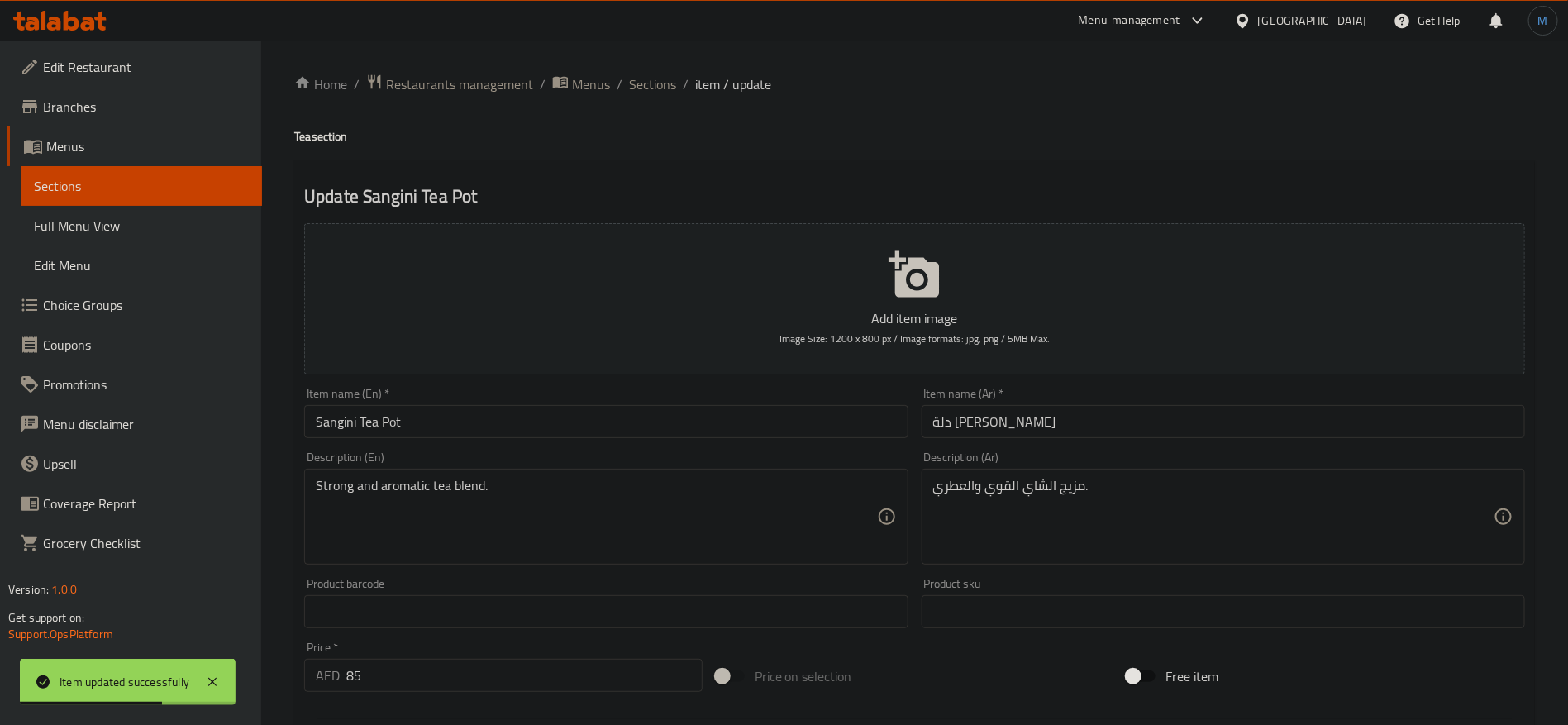
click at [320, 419] on input "Sangini Tea Pot" at bounding box center [606, 422] width 604 height 34
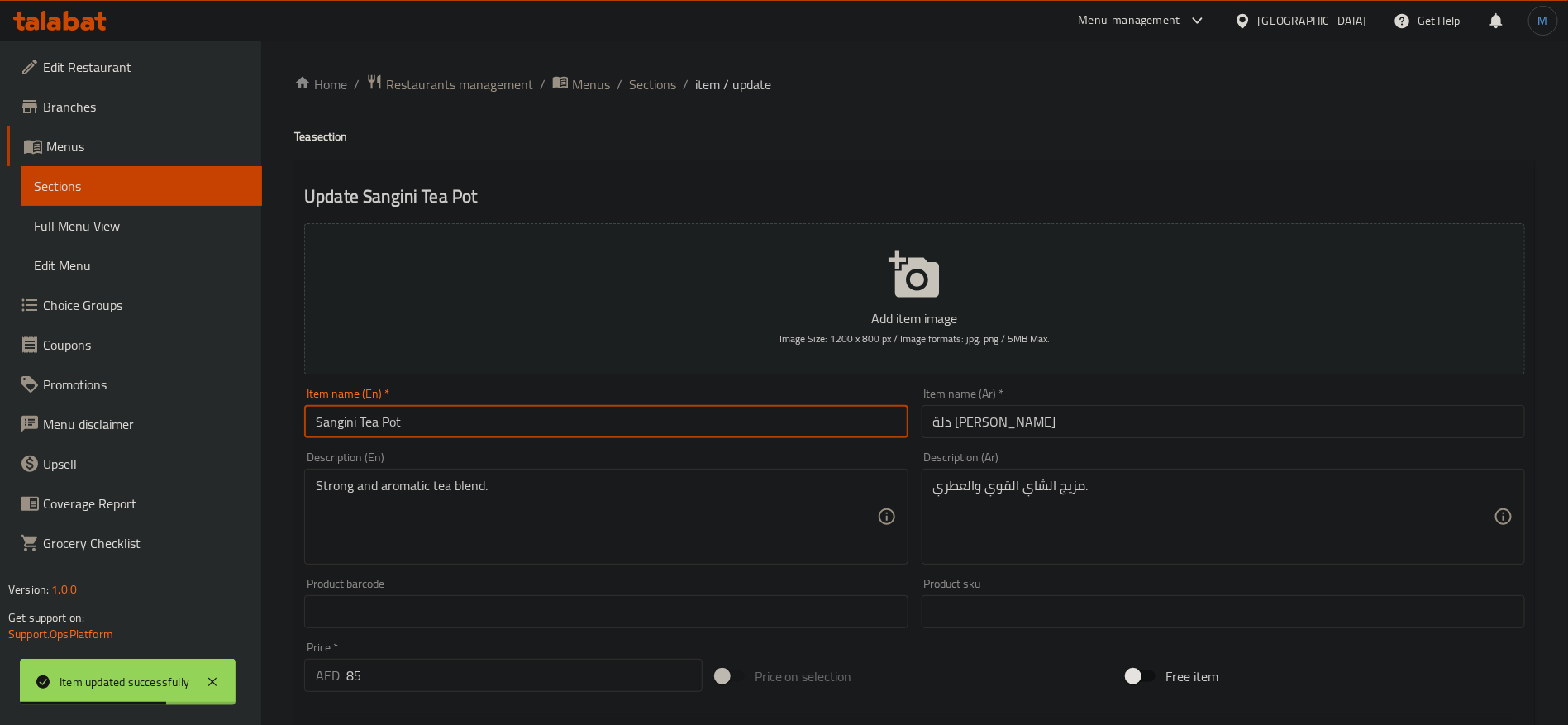
click at [320, 419] on input "Sangini Tea Pot" at bounding box center [606, 422] width 604 height 34
click at [969, 417] on input "دلة [PERSON_NAME]" at bounding box center [1224, 422] width 604 height 34
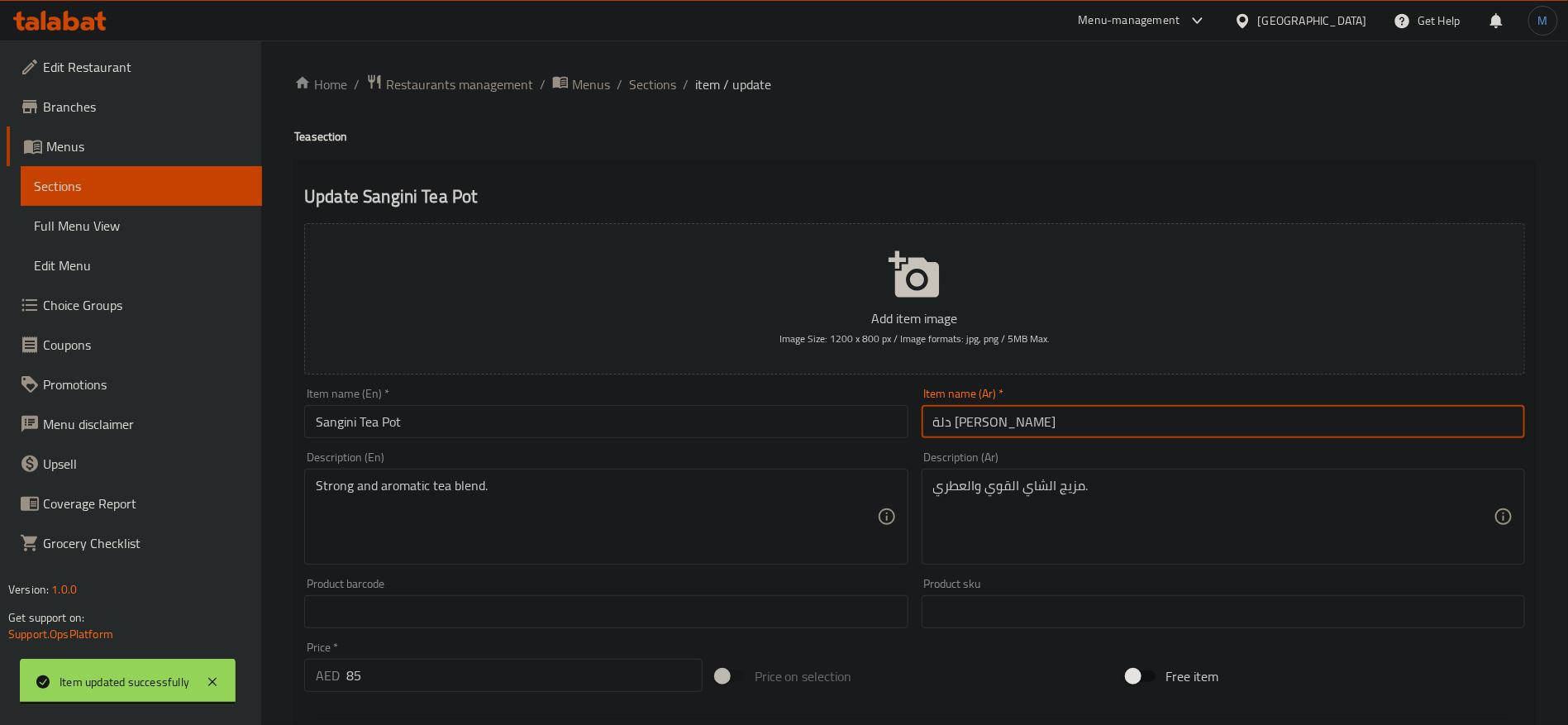
click at [969, 417] on input "دلة [PERSON_NAME]" at bounding box center [1224, 422] width 604 height 34
paste input "انج"
type input "دلة [PERSON_NAME]"
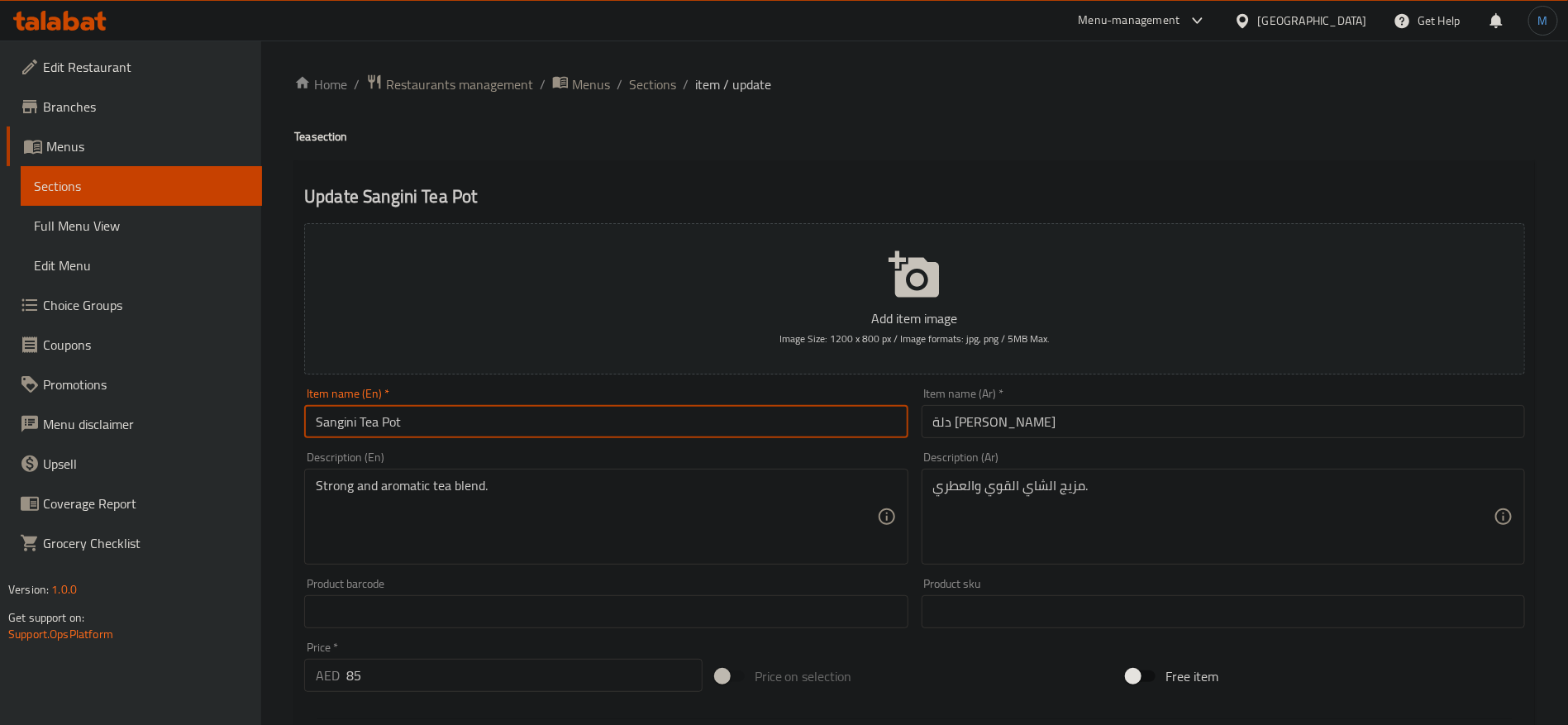
click at [687, 426] on input "Sangini Tea Pot" at bounding box center [606, 422] width 604 height 34
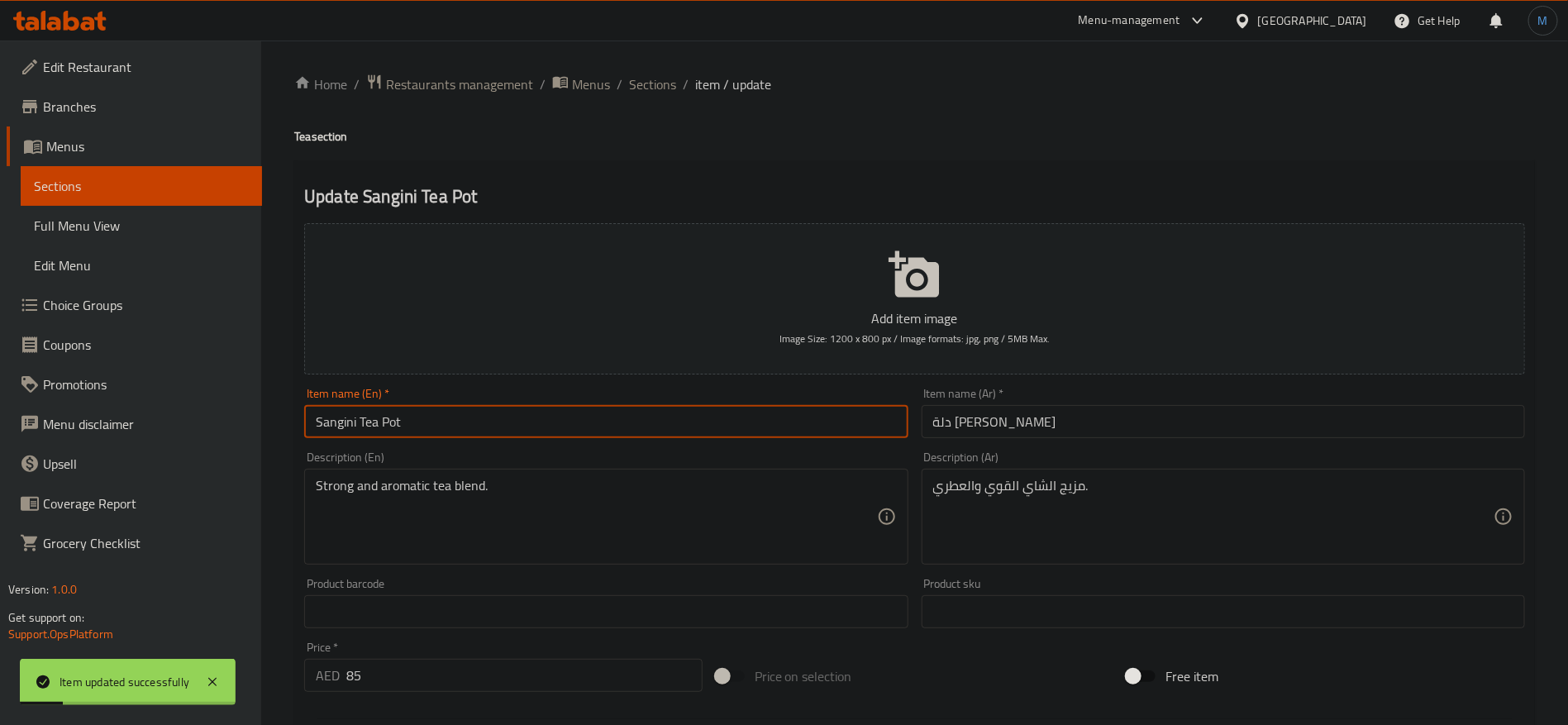
click at [655, 100] on div "Home / Restaurants management / Menus / Sections / item / update Tea section Up…" at bounding box center [915, 604] width 1241 height 1062
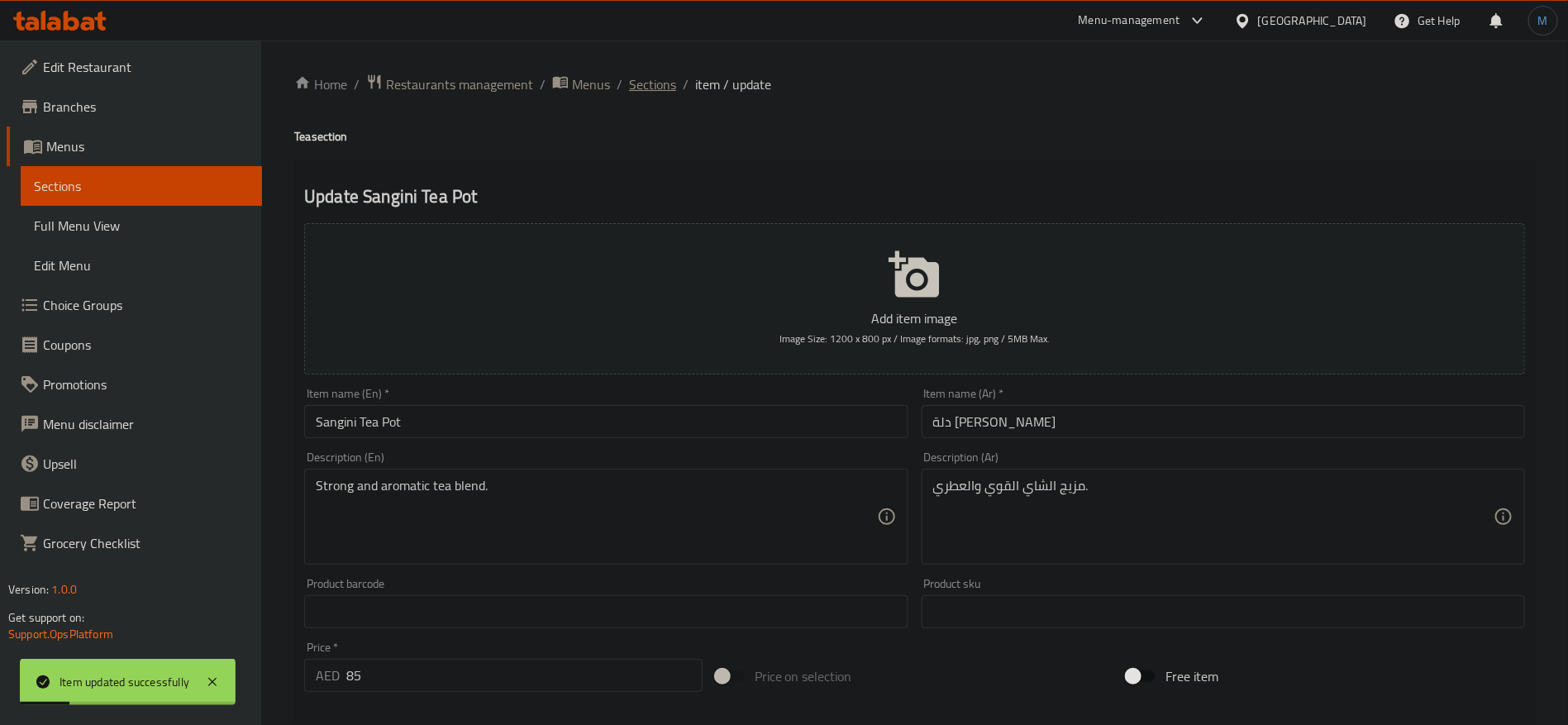
click at [652, 90] on span "Sections" at bounding box center [652, 84] width 47 height 20
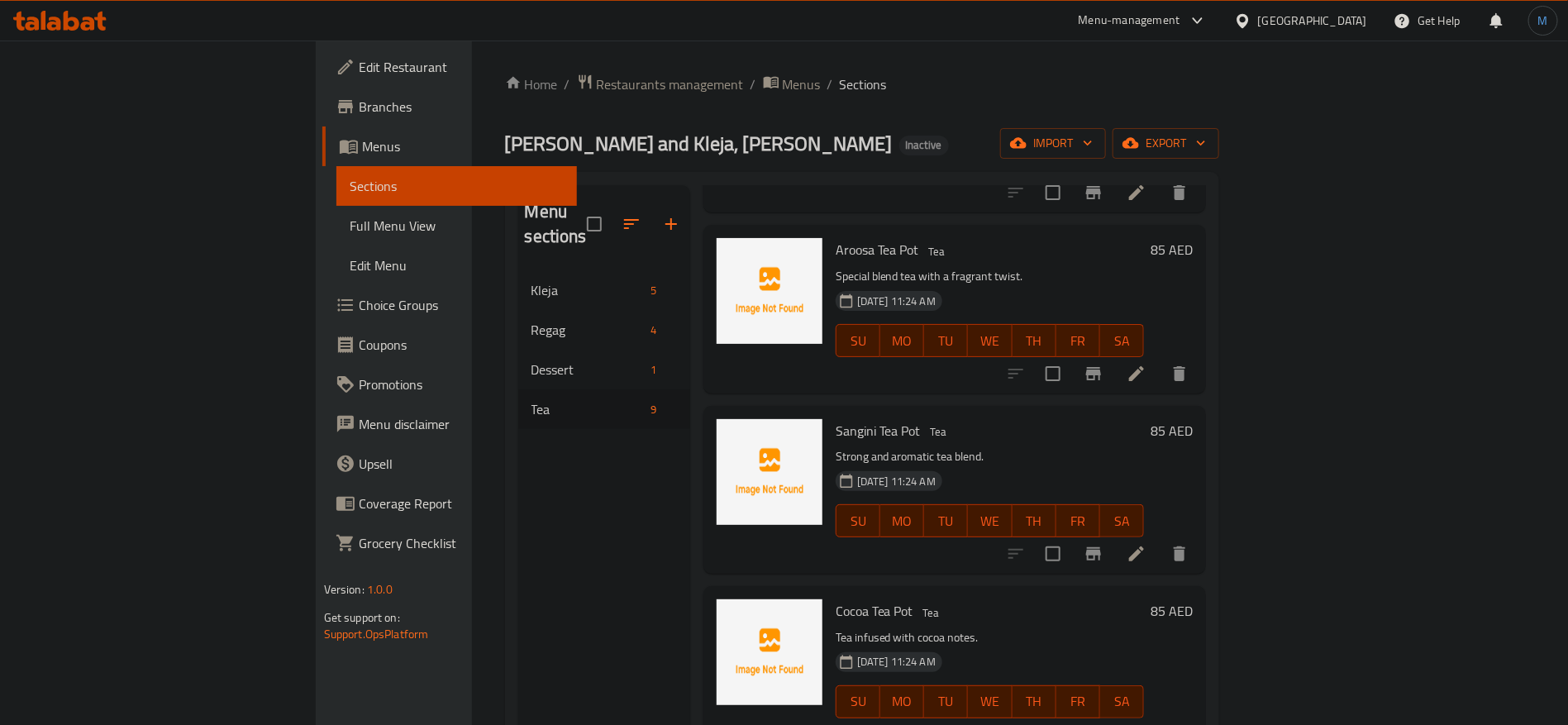
scroll to position [248, 0]
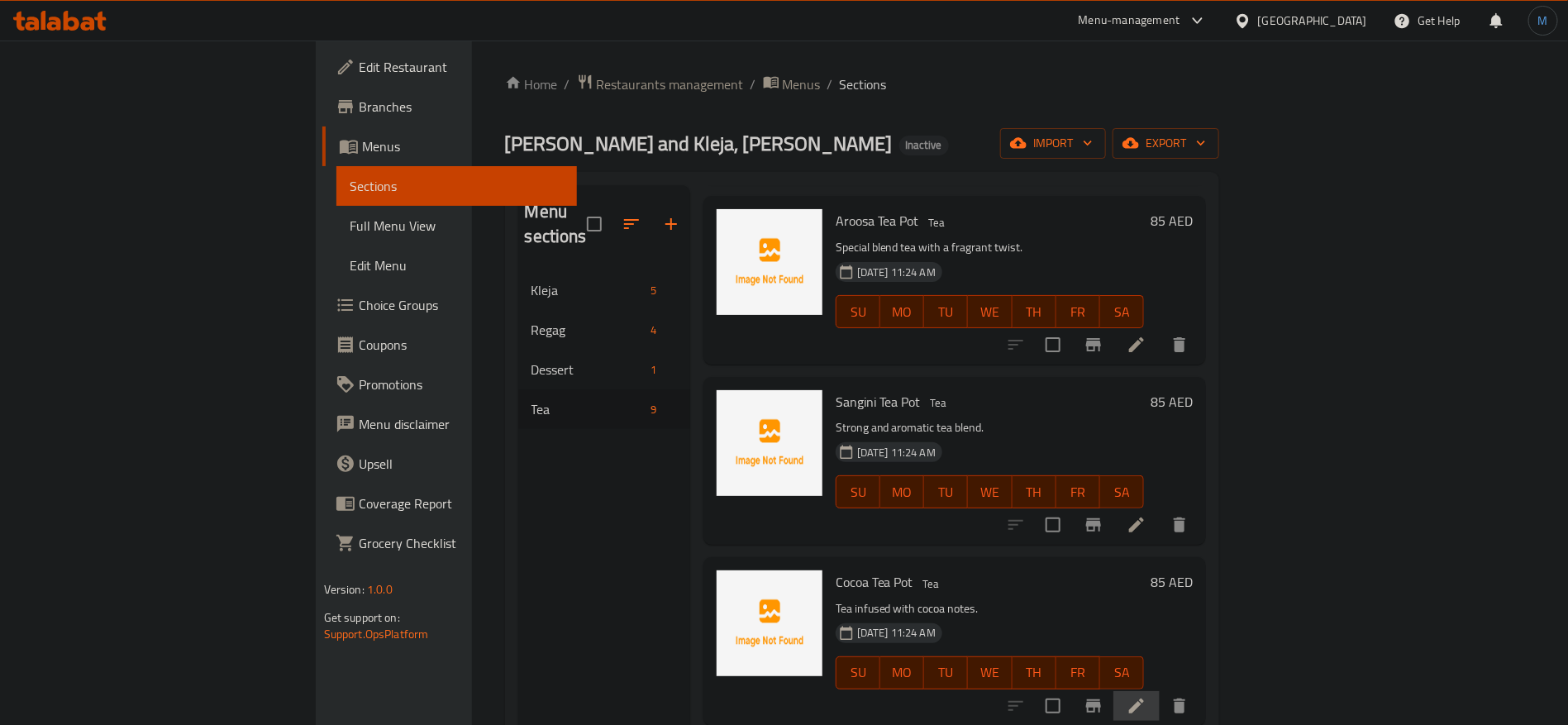
click at [1160, 691] on li at bounding box center [1137, 706] width 47 height 30
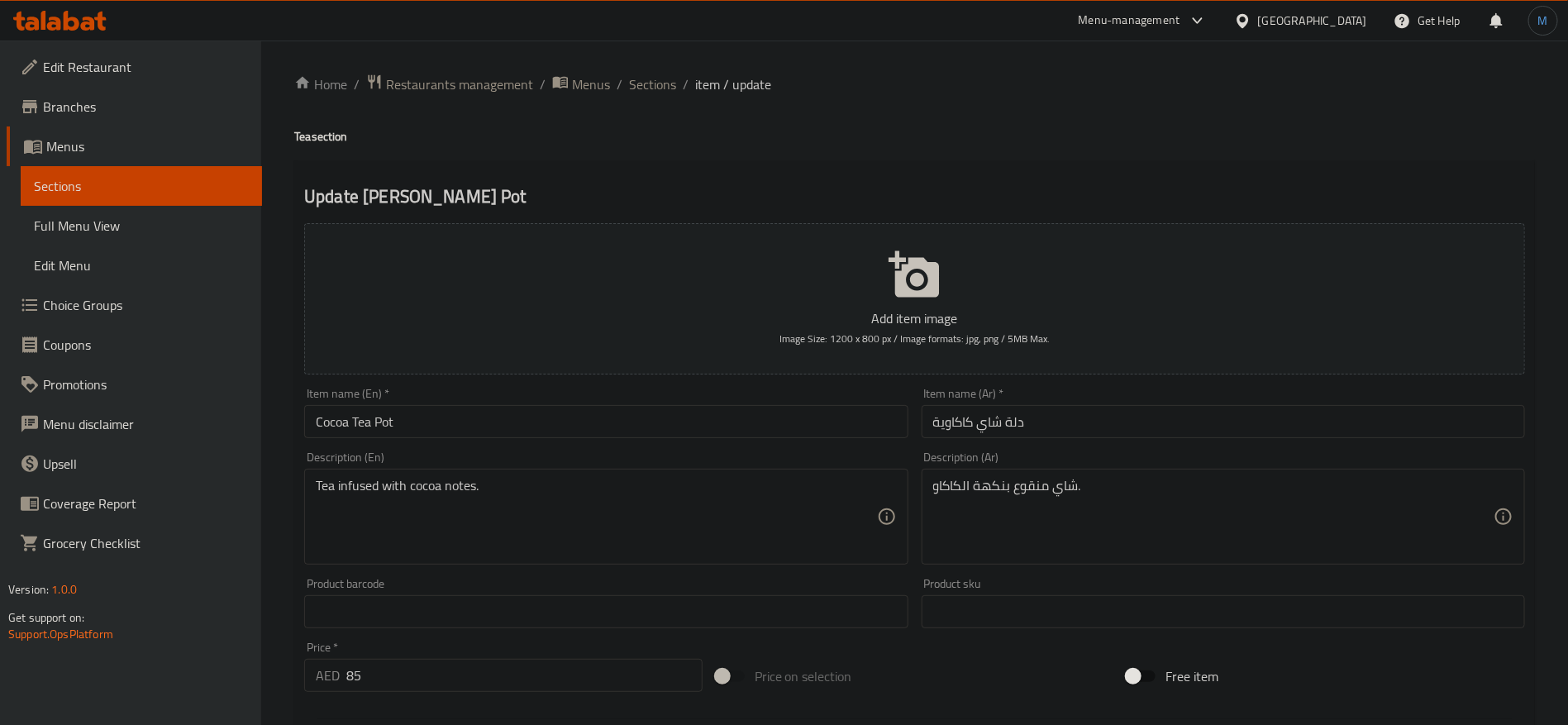
click at [348, 429] on input "Cocoa Tea Pot" at bounding box center [606, 422] width 604 height 34
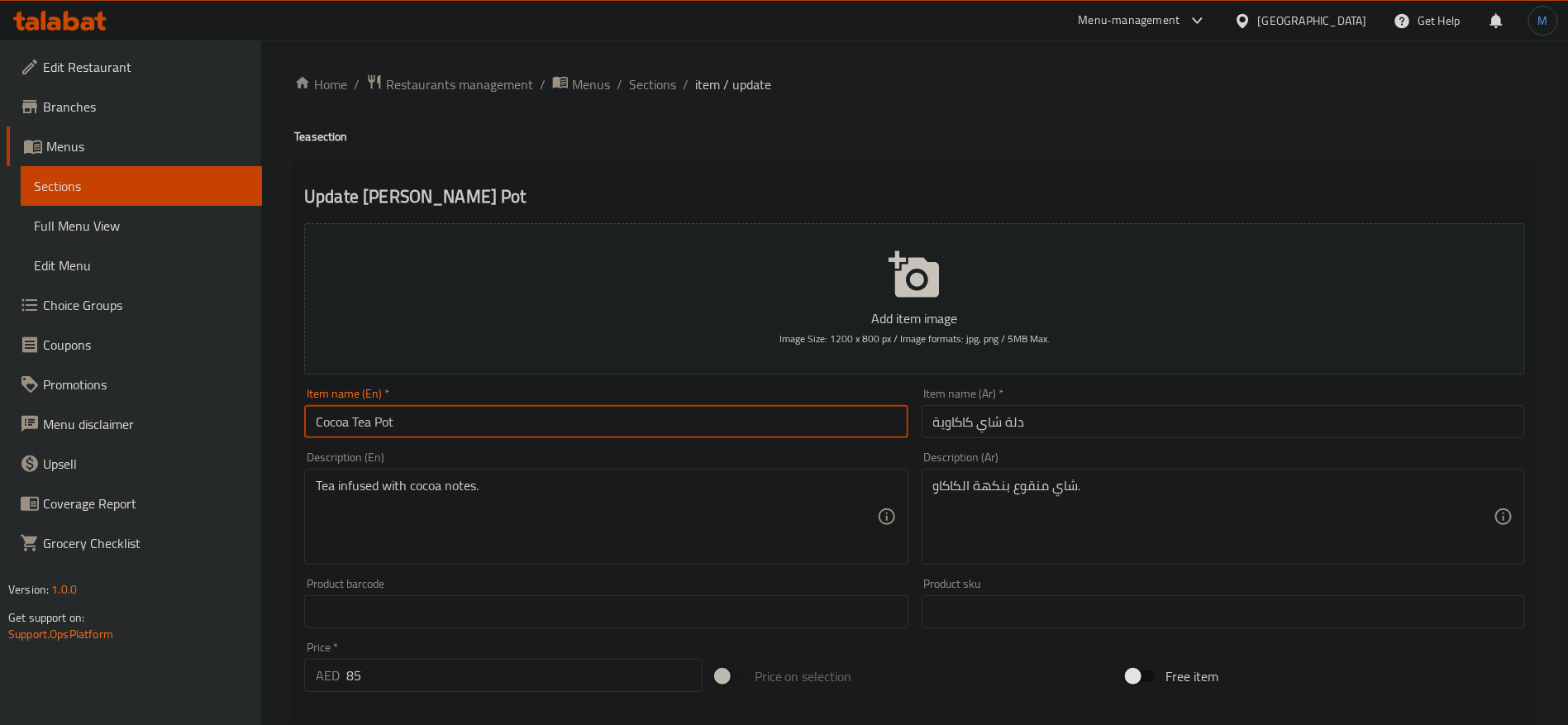
click at [348, 429] on input "Cocoa Tea Pot" at bounding box center [606, 422] width 604 height 34
click at [342, 412] on input "Cocoa Tea Pot" at bounding box center [606, 422] width 604 height 34
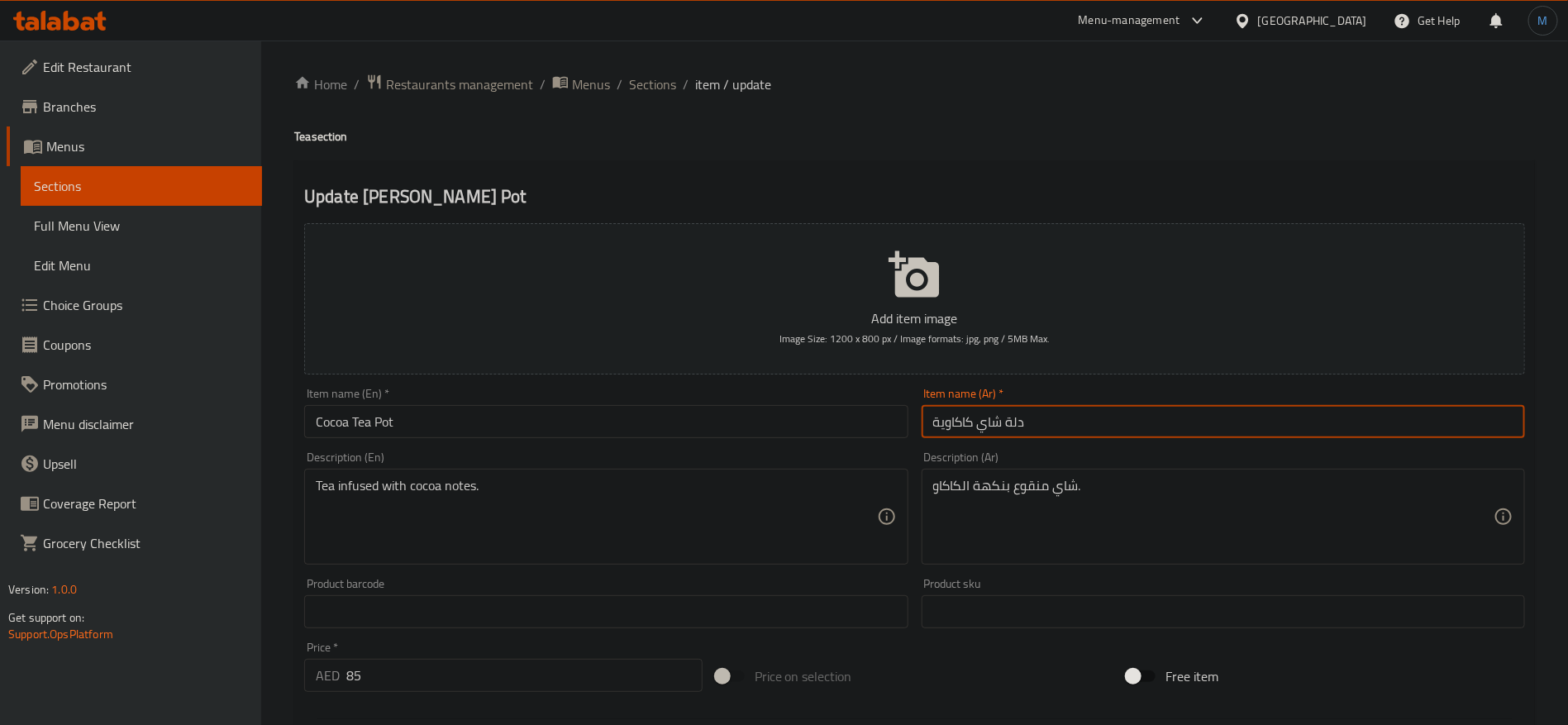
click at [1105, 412] on input "دلة شاي كاكاوية" at bounding box center [1224, 422] width 604 height 34
paste input "الكاكاو"
type input "دلة [PERSON_NAME]"
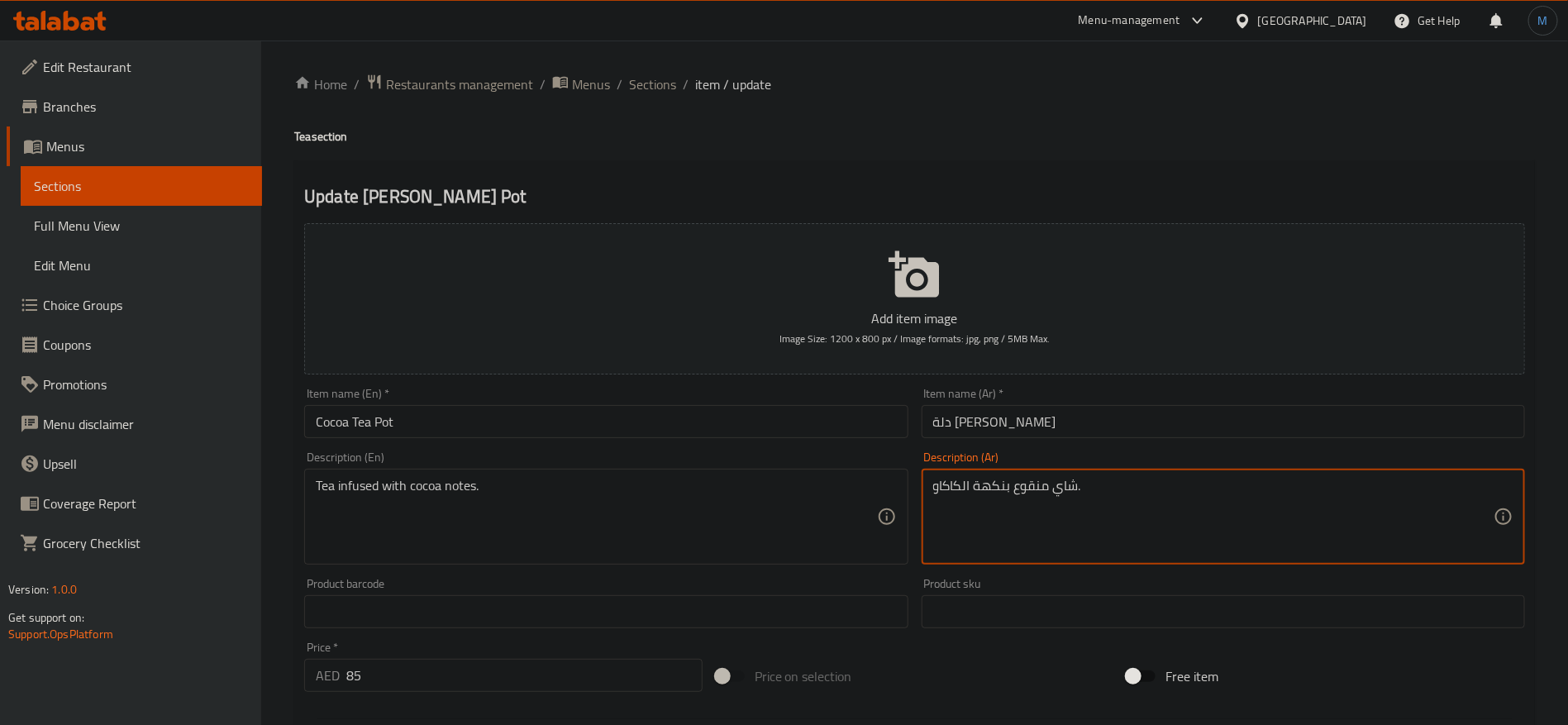
click at [1035, 493] on textarea "شاي منقوع بنكهة الكاكاو." at bounding box center [1213, 517] width 560 height 78
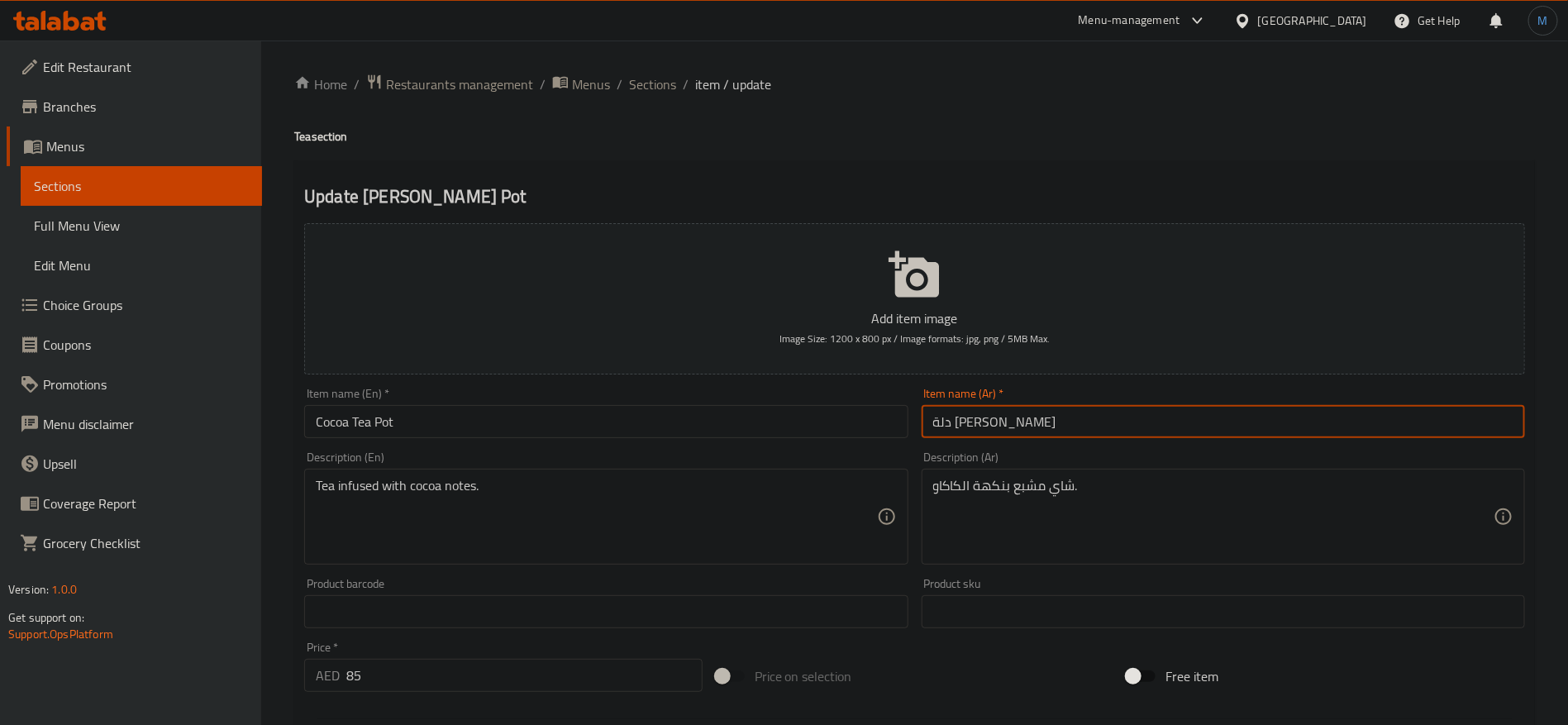
click at [1222, 413] on input "دلة [PERSON_NAME]" at bounding box center [1224, 422] width 604 height 34
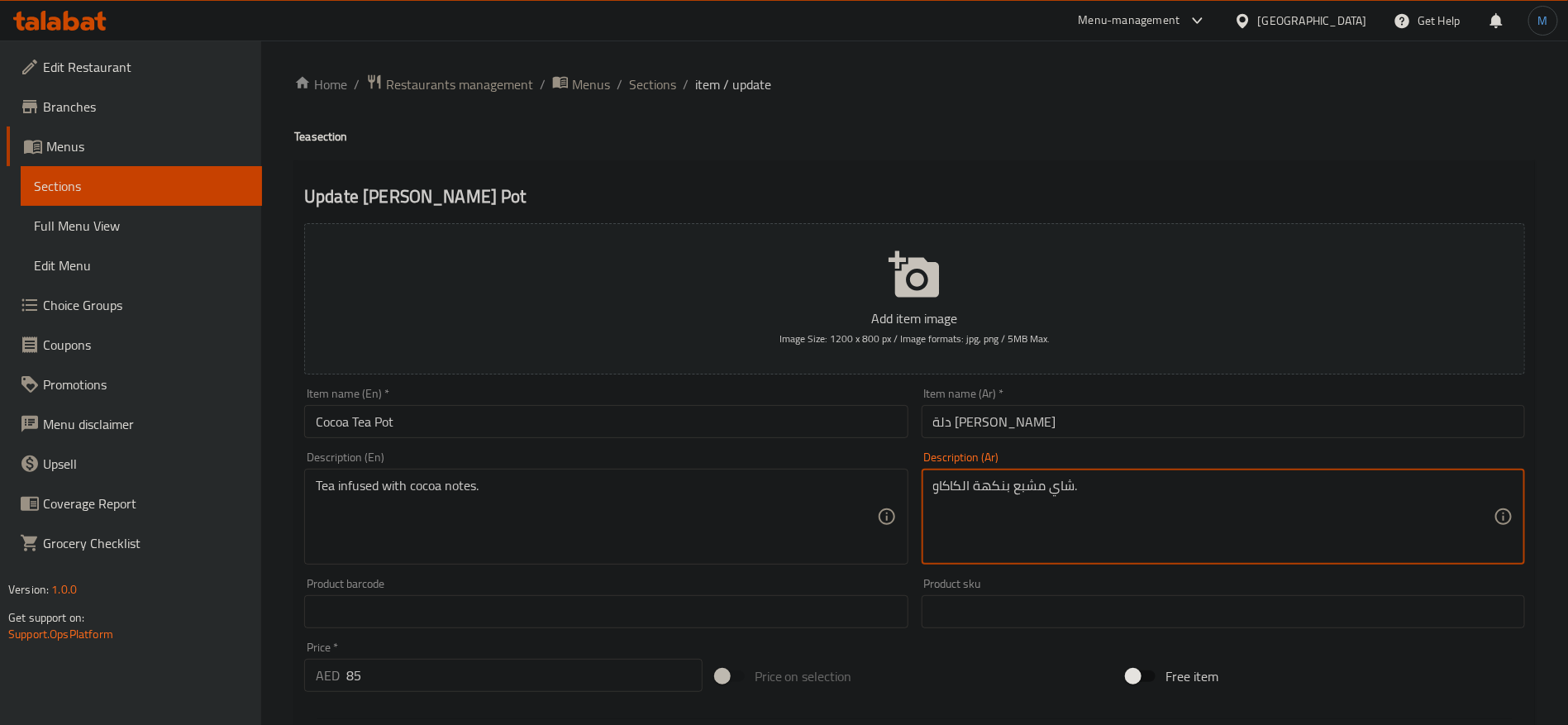
click at [989, 486] on textarea "شاي مشبع بنكهة الكاكاو." at bounding box center [1213, 517] width 560 height 78
type textarea "شاي مشبع بنوتس الكاكاو."
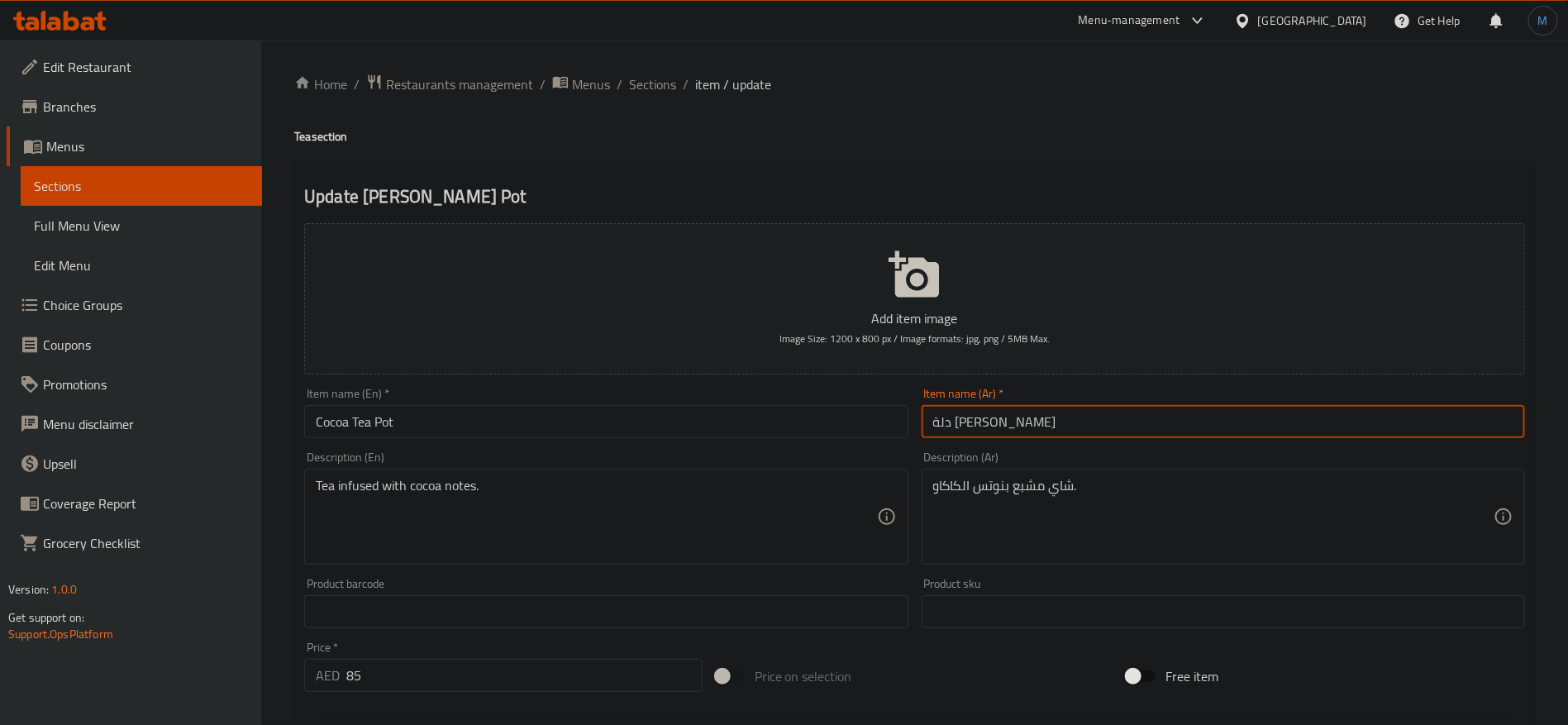
click at [1019, 428] on input "دلة [PERSON_NAME]" at bounding box center [1224, 422] width 604 height 34
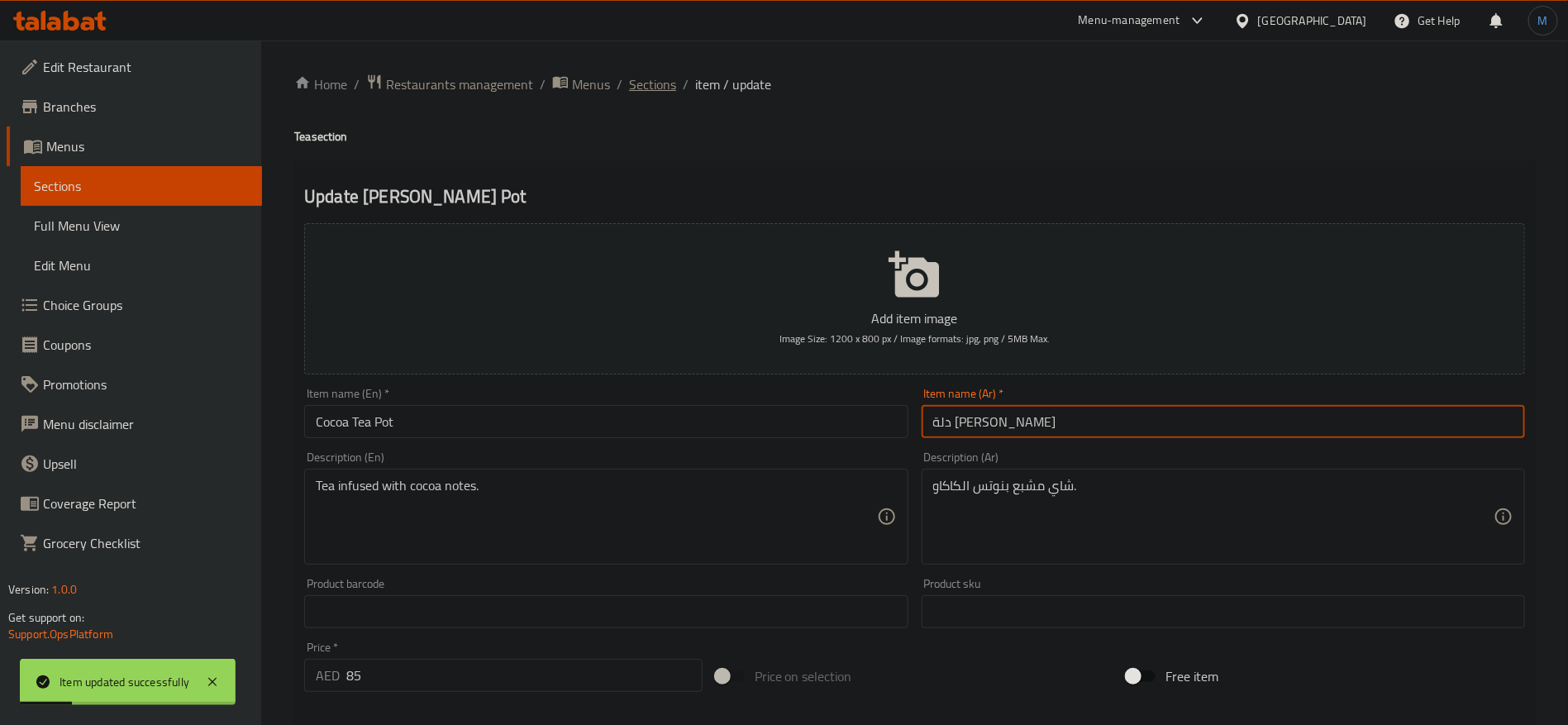
click at [656, 82] on span "Sections" at bounding box center [652, 84] width 47 height 20
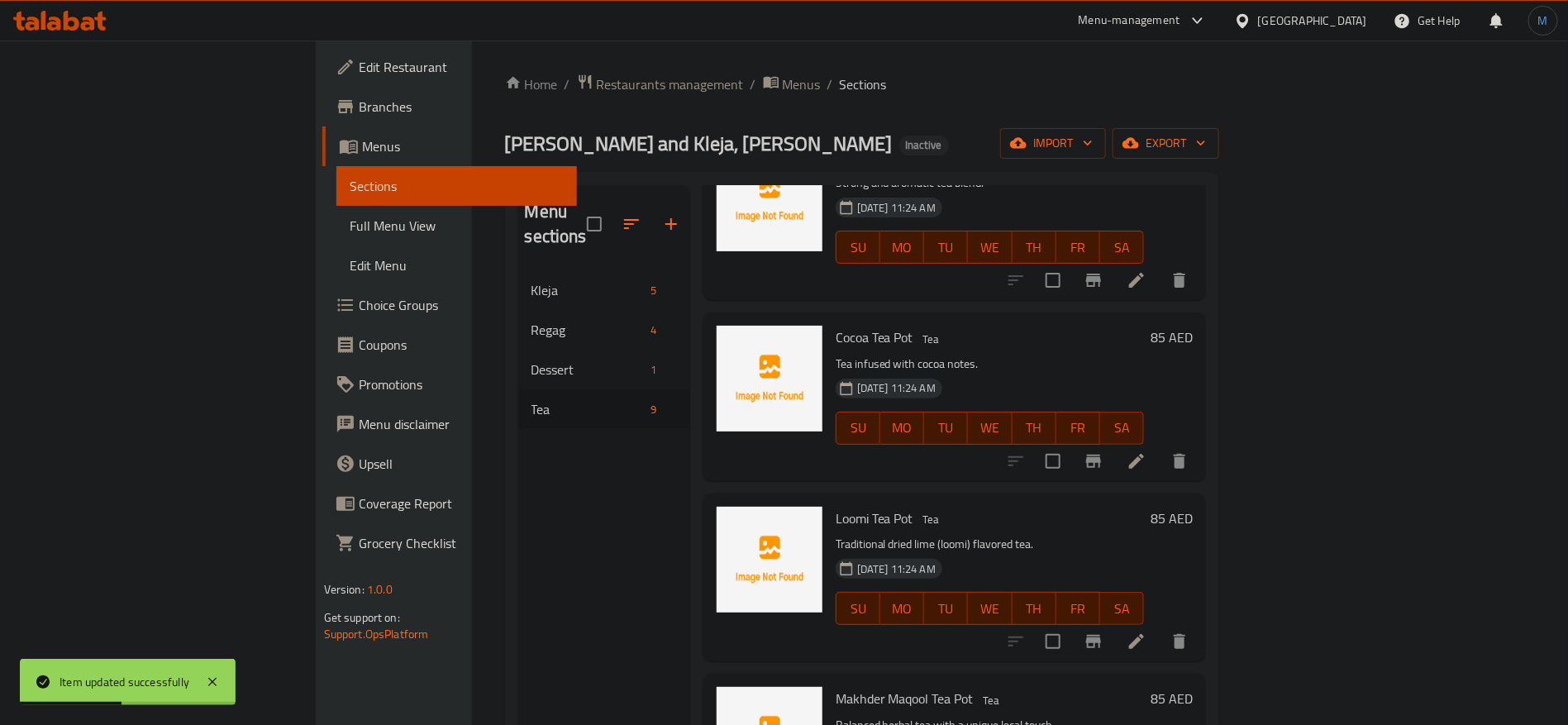
scroll to position [620, 0]
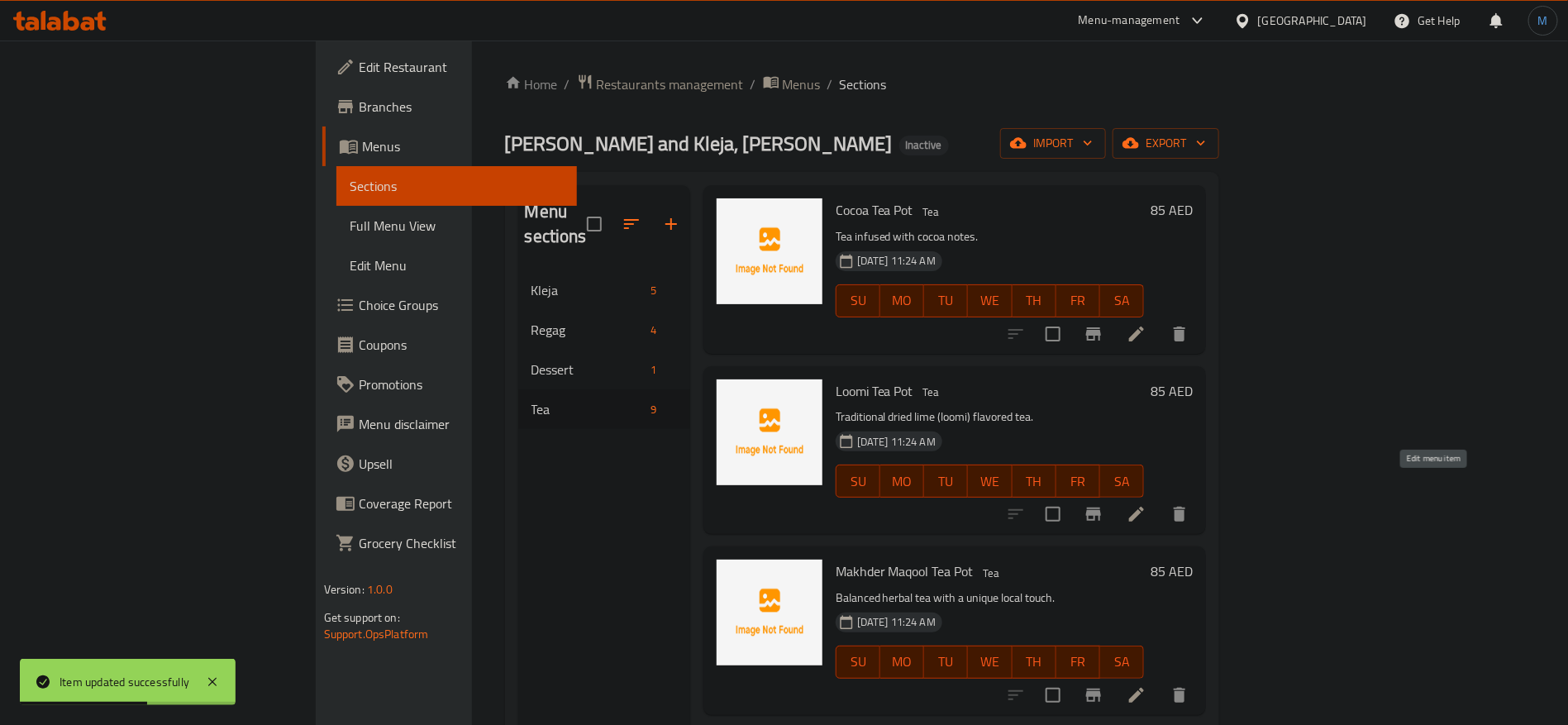
click at [1146, 504] on icon at bounding box center [1136, 514] width 20 height 20
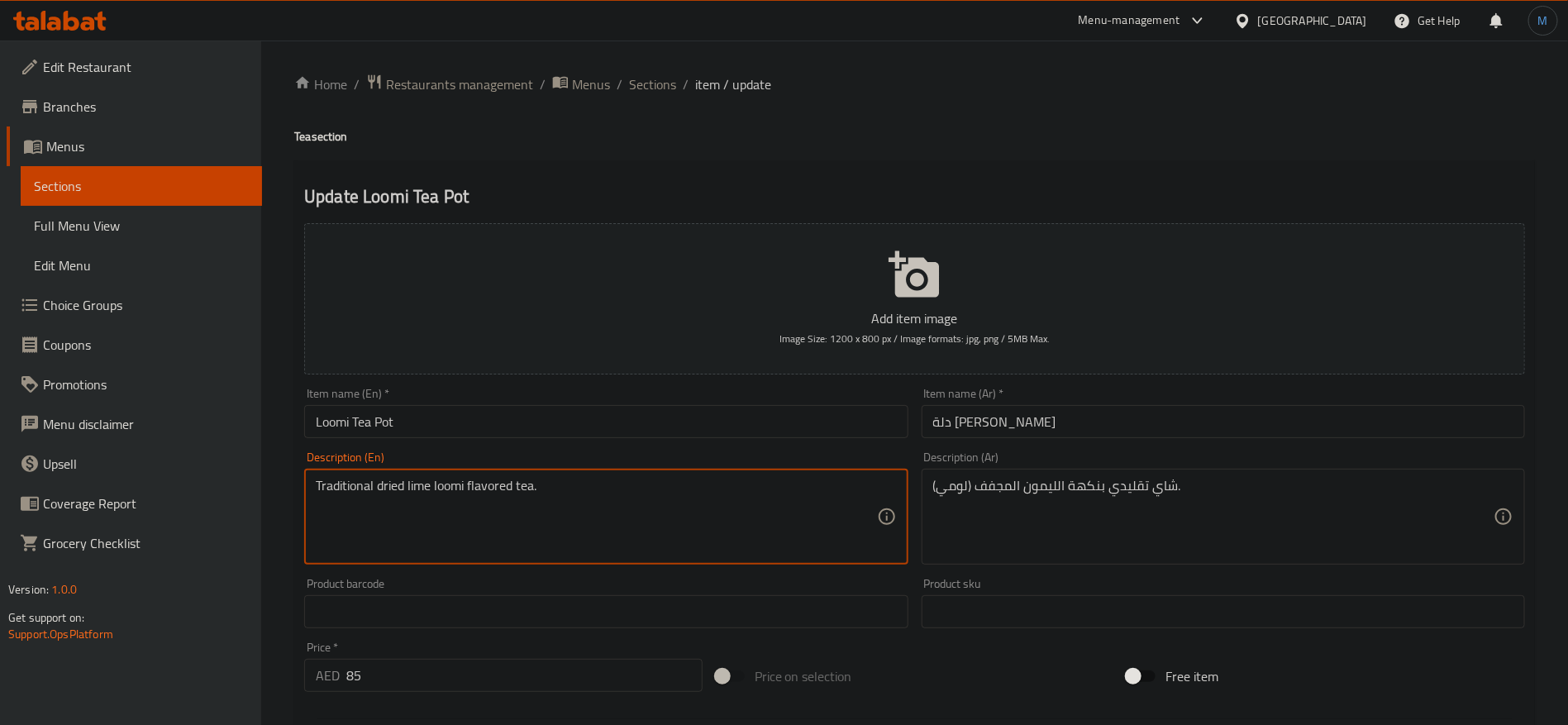
type textarea "Traditional dried lime loomi flavored tea."
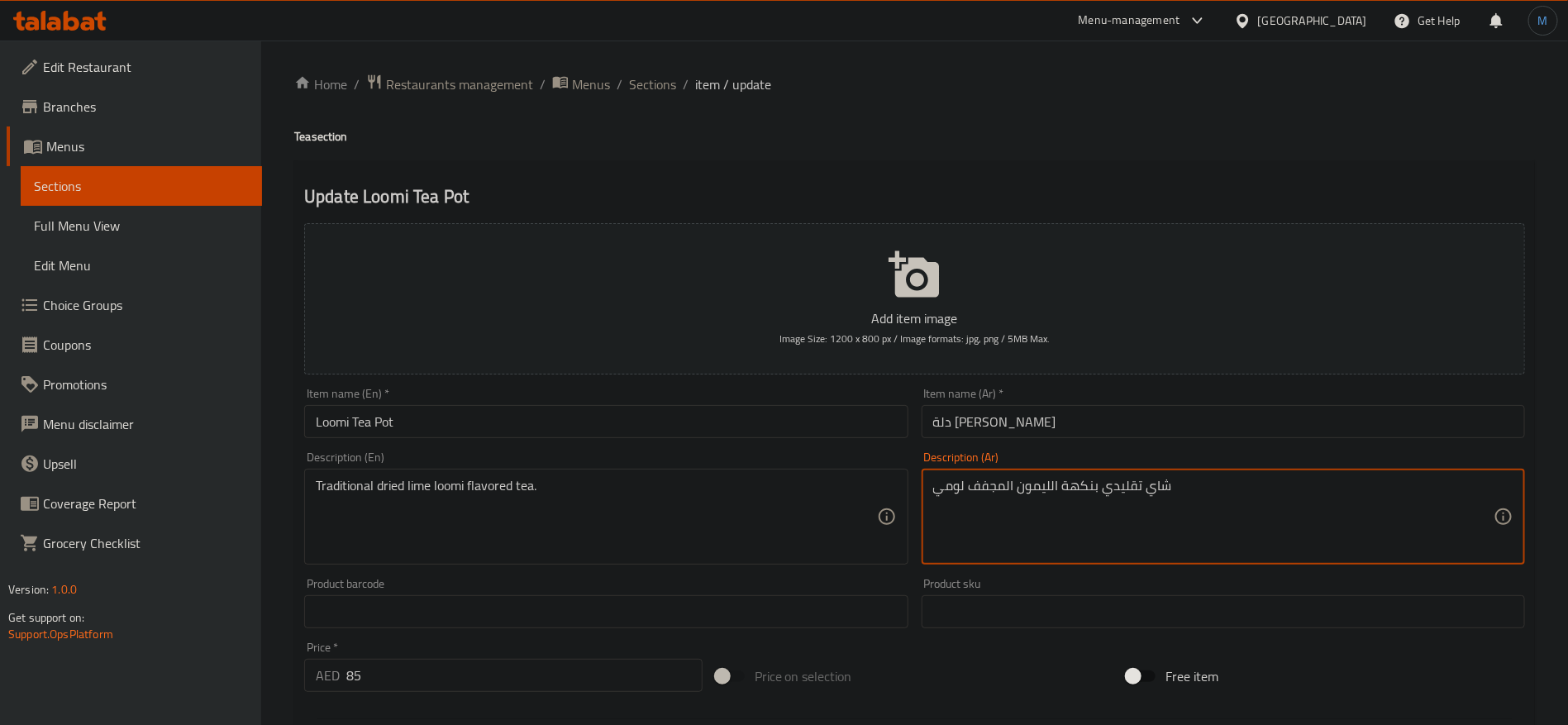
click at [1046, 490] on textarea "شاي تقليدي بنكهة الليمون المجفف لومي" at bounding box center [1213, 517] width 560 height 78
type textarea "شاي تقليدي بنكهة الحامض المجفف لومي"
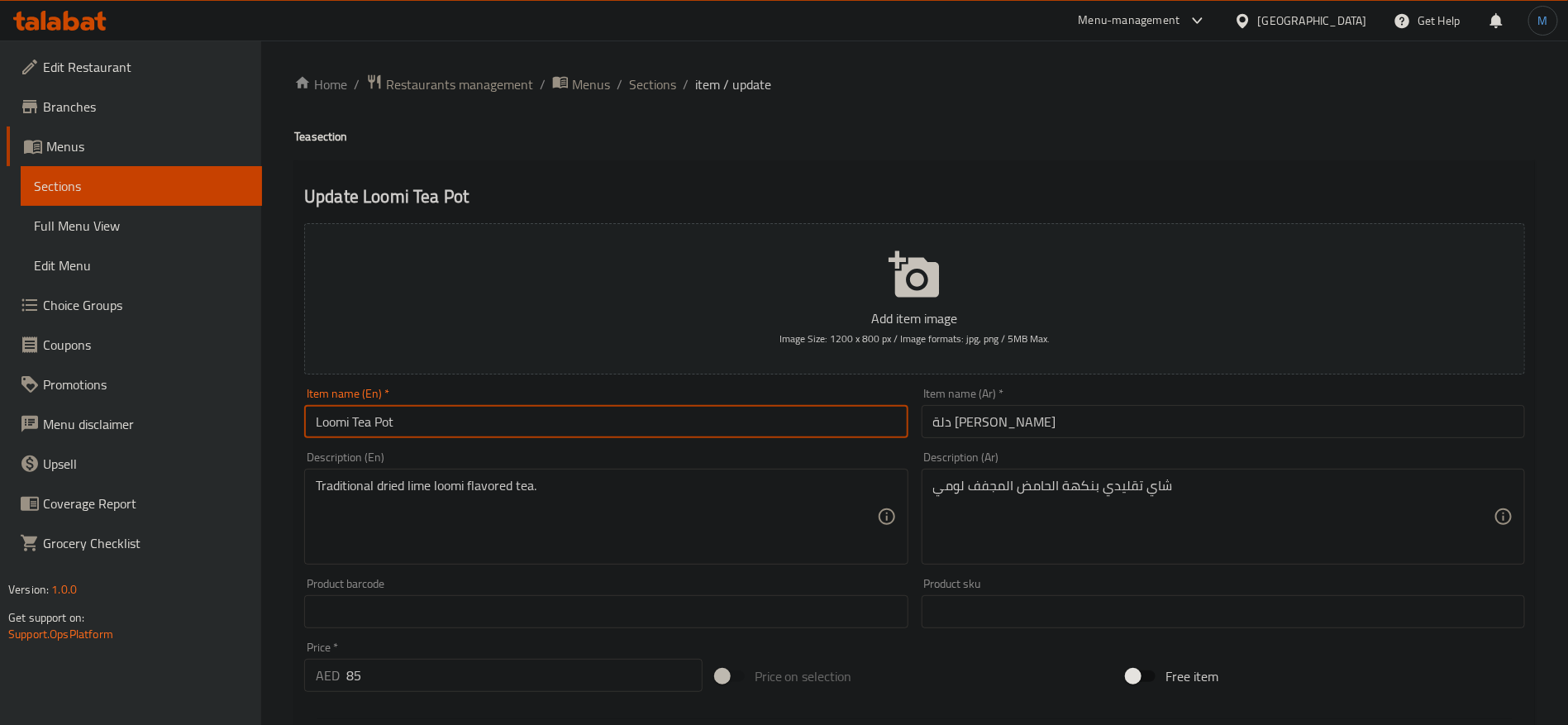
click at [865, 435] on input "Loomi Tea Pot" at bounding box center [606, 422] width 604 height 34
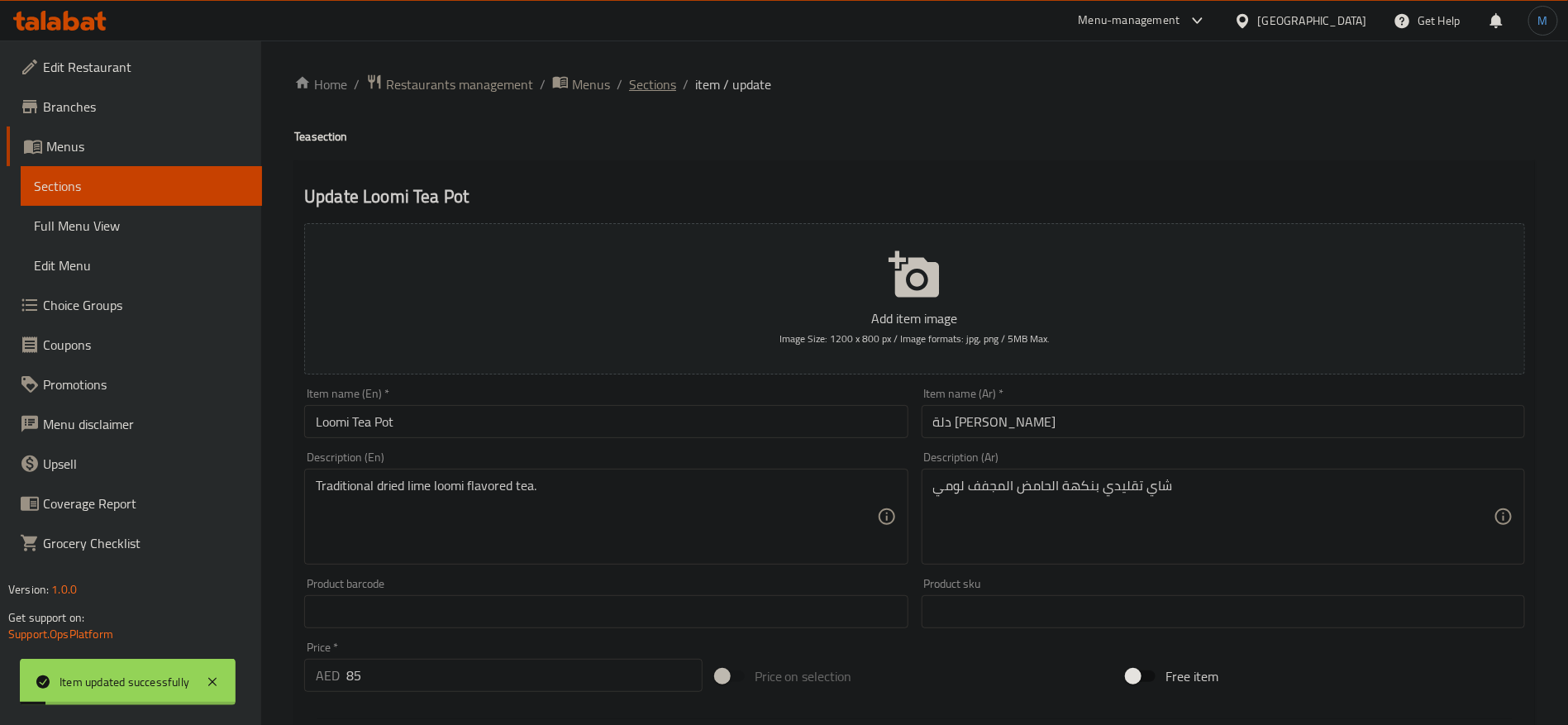
click at [657, 80] on span "Sections" at bounding box center [652, 84] width 47 height 20
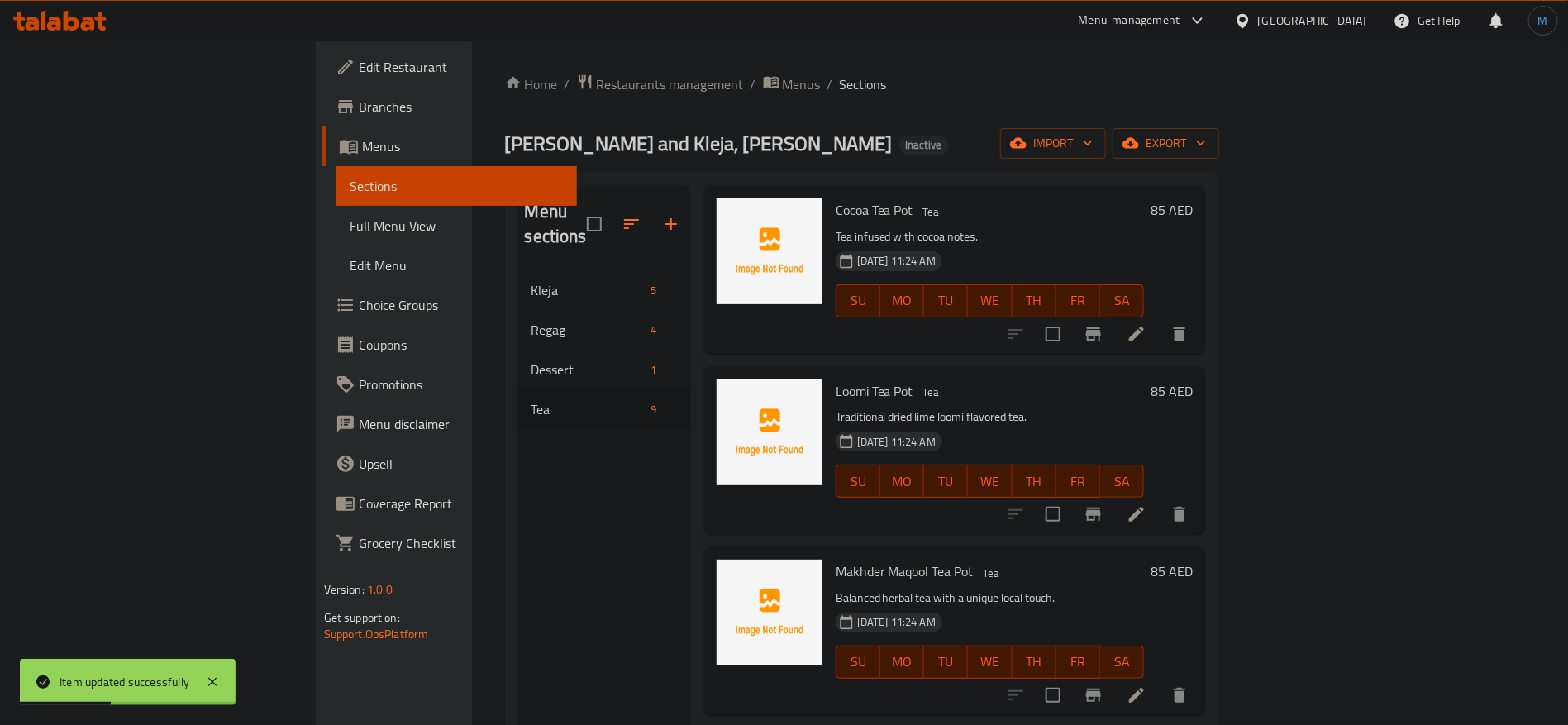
scroll to position [745, 0]
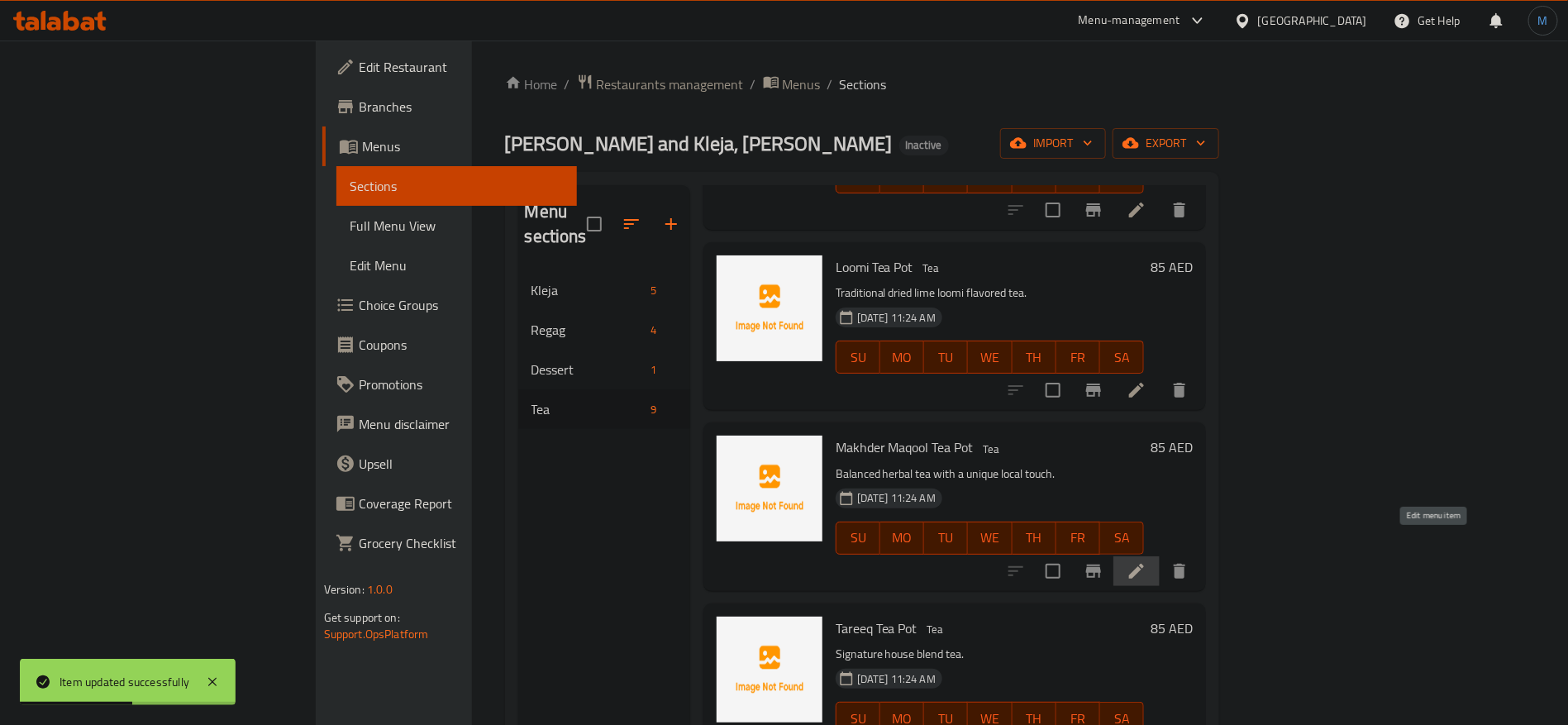
click at [1146, 561] on icon at bounding box center [1136, 571] width 20 height 20
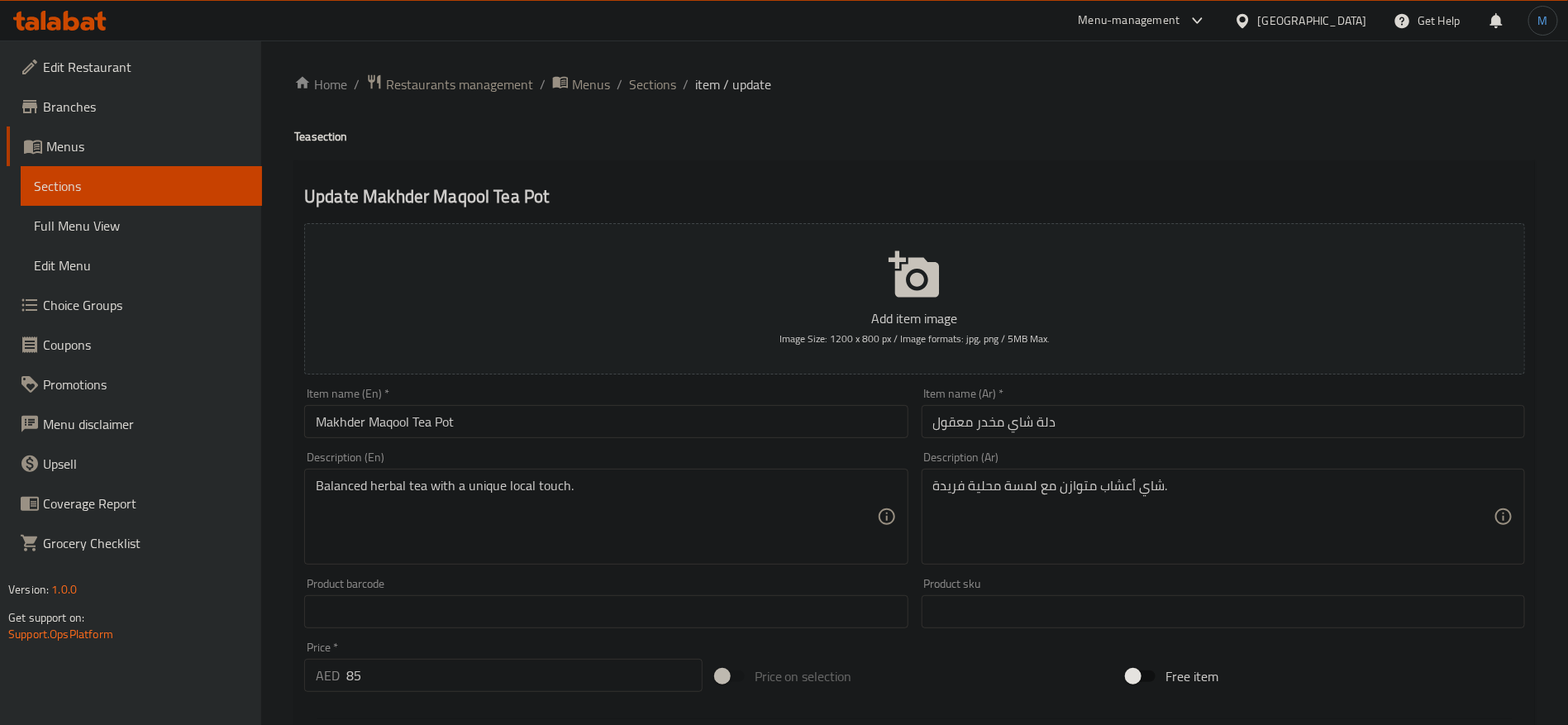
click at [805, 432] on input "Makhder Maqool Tea Pot" at bounding box center [606, 422] width 604 height 34
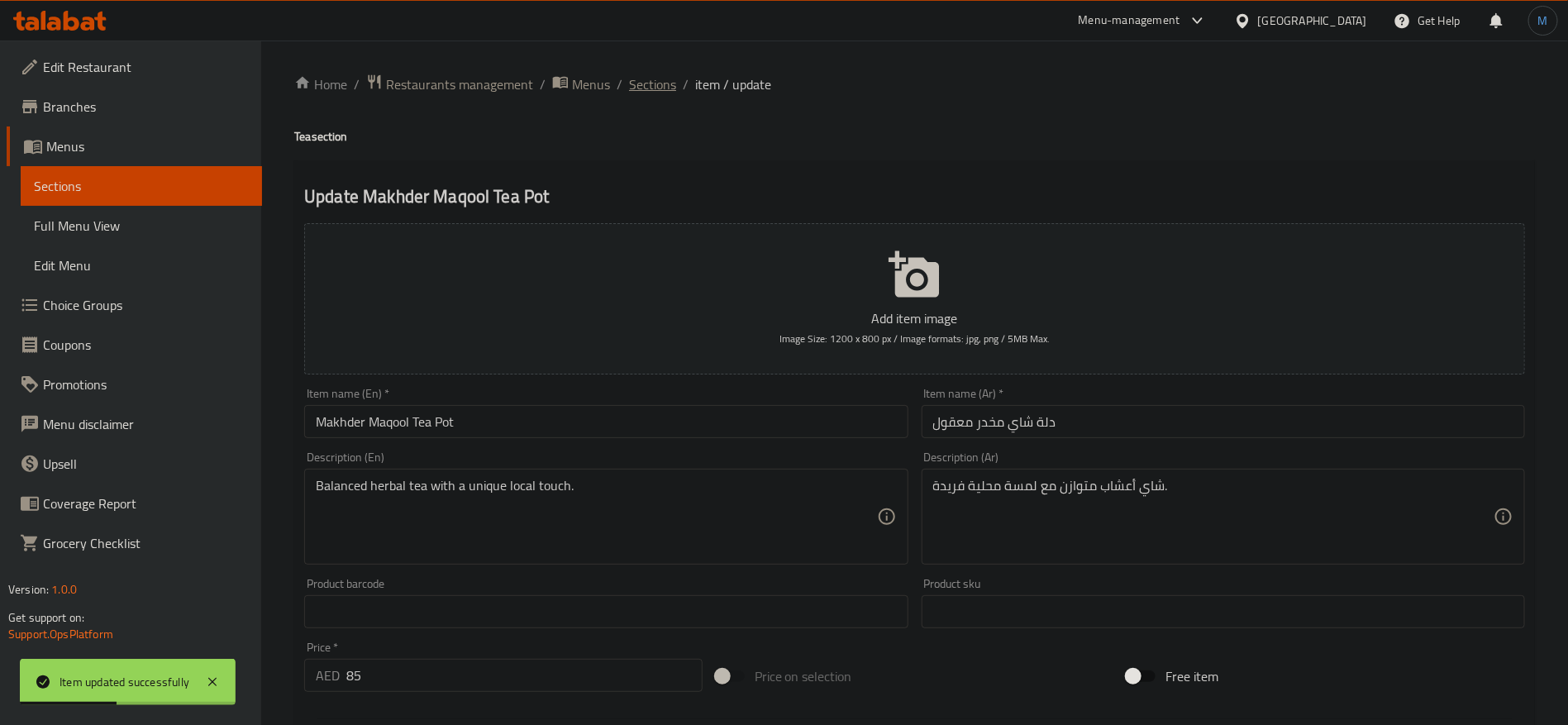
click at [641, 77] on span "Sections" at bounding box center [652, 84] width 47 height 20
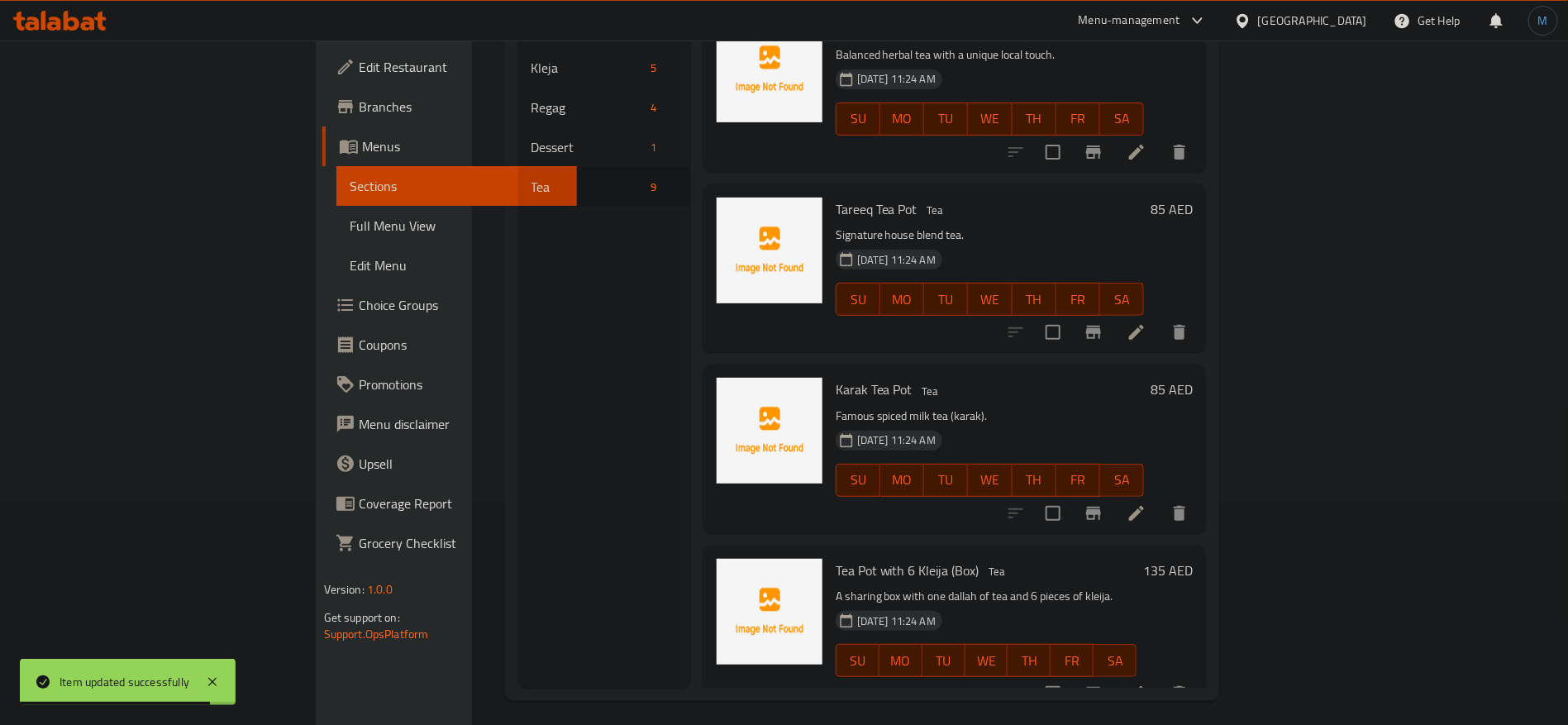
scroll to position [232, 0]
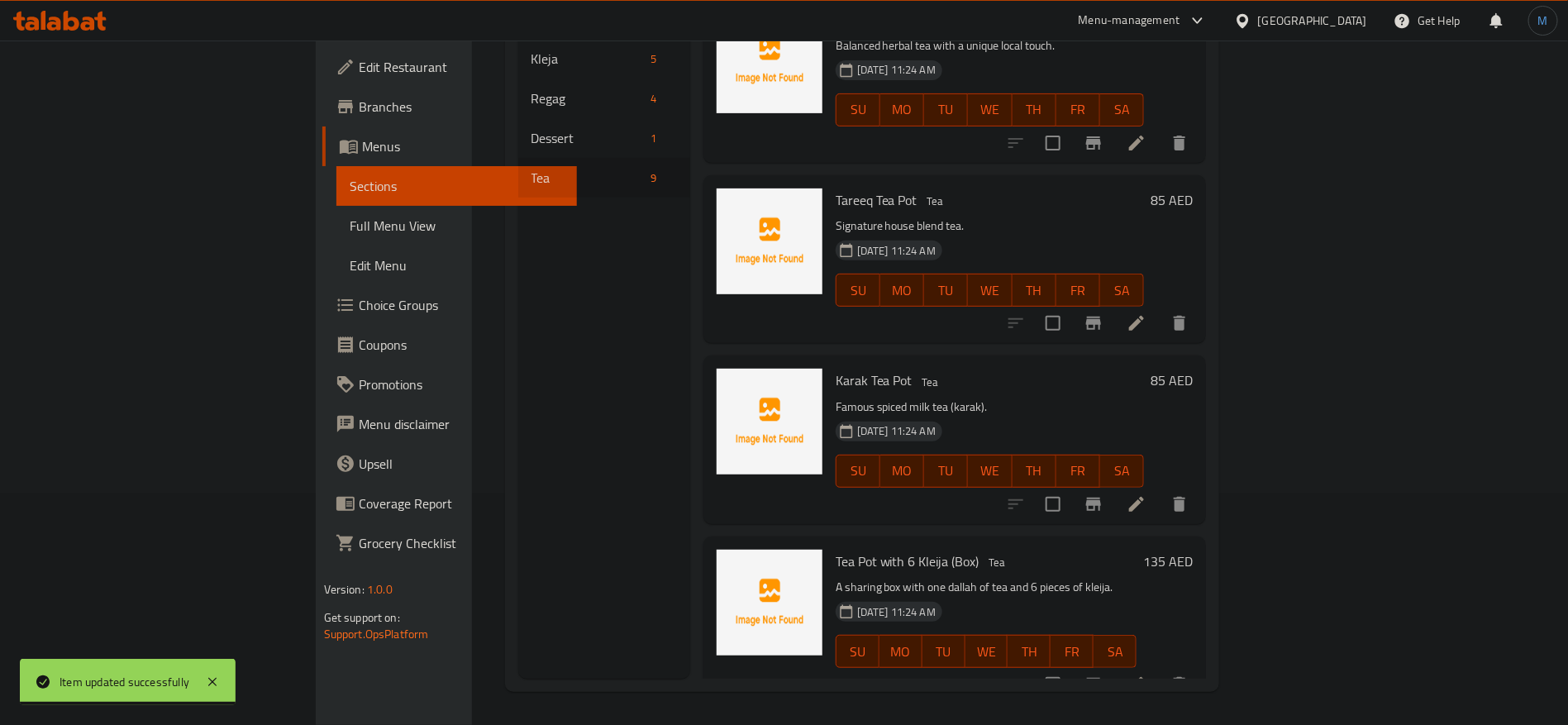
click at [1145, 316] on icon at bounding box center [1137, 323] width 15 height 15
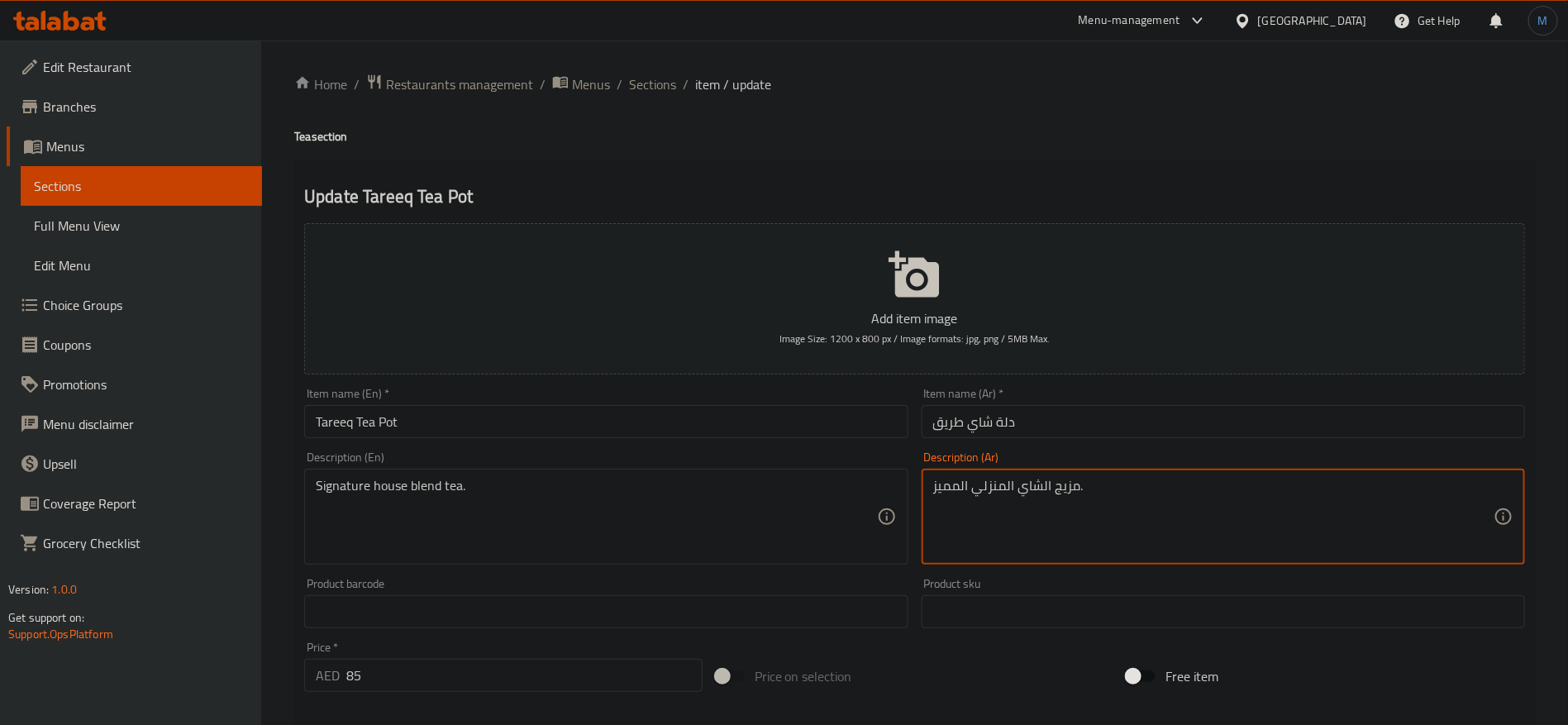
click at [965, 481] on textarea "مزيج الشاي المنزلي المميز." at bounding box center [1213, 517] width 560 height 78
click at [963, 130] on h4 "Tea section" at bounding box center [915, 137] width 1241 height 17
click at [981, 167] on div "Update Tareeq Tea Pot Add item image Image Size: 1200 x 800 px / Image formats:…" at bounding box center [915, 641] width 1241 height 962
click at [655, 74] on span "Sections" at bounding box center [652, 84] width 47 height 20
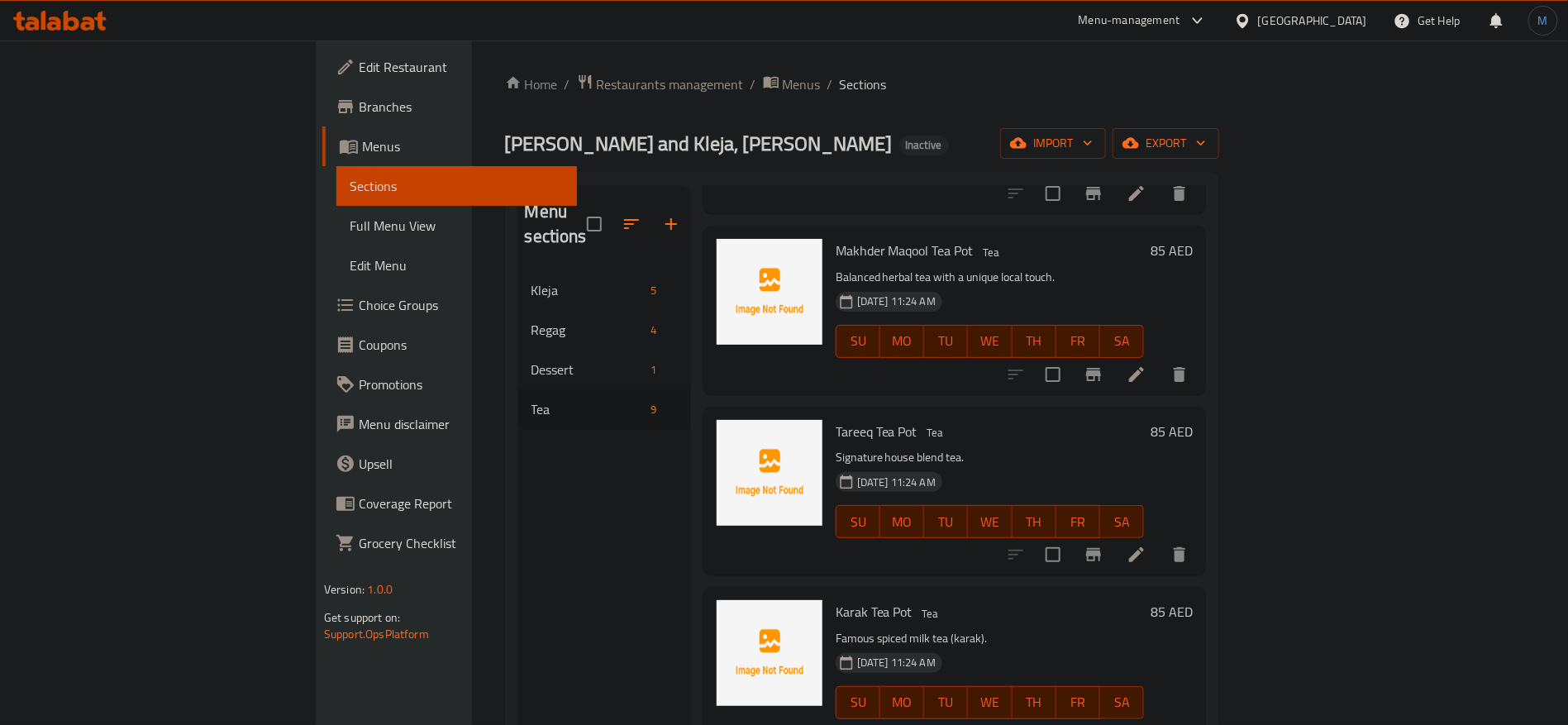
scroll to position [232, 0]
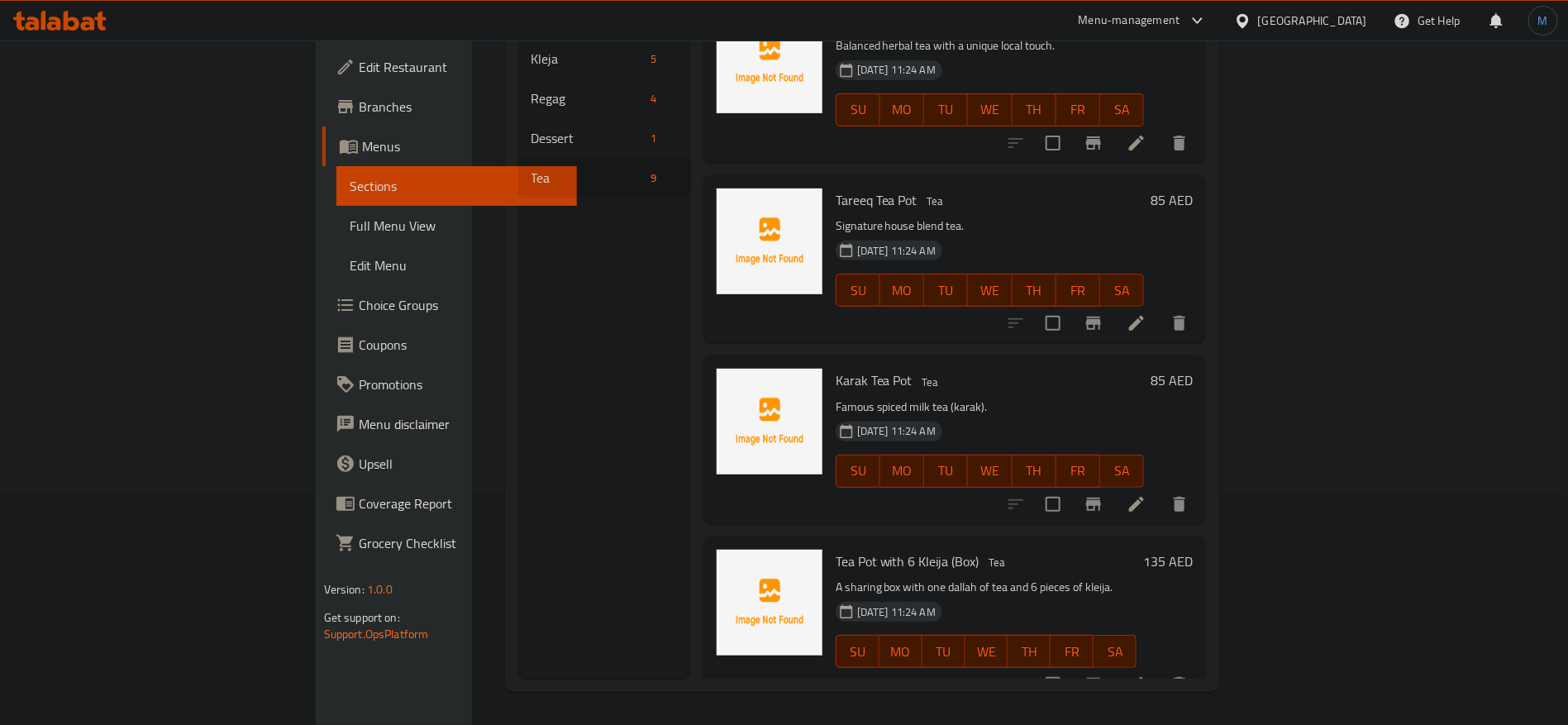
click at [1160, 490] on li at bounding box center [1137, 504] width 47 height 30
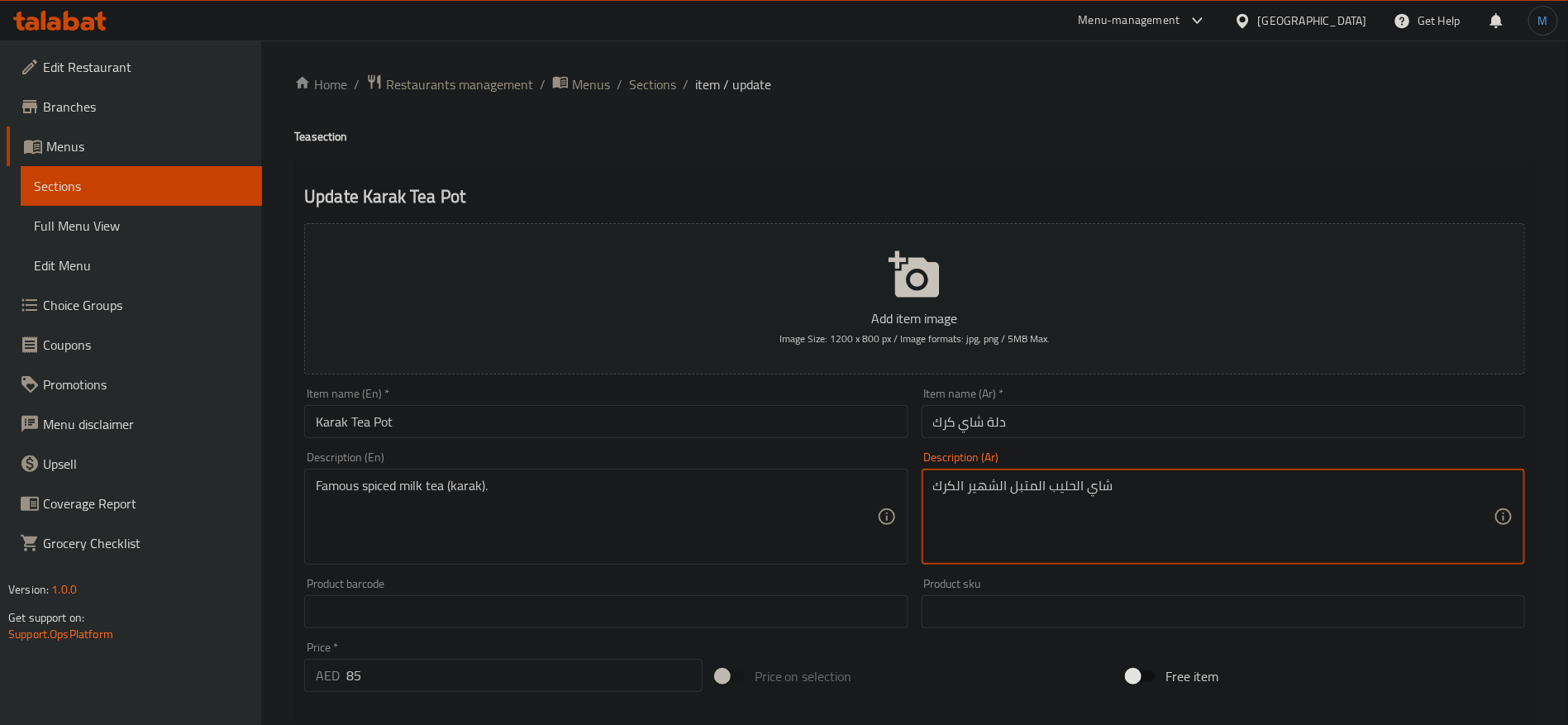
type textarea "شاي الحليب المتبل الشهير الكرك"
click at [804, 470] on div "Famous spiced milk tea (karak). Description (En)" at bounding box center [606, 517] width 604 height 96
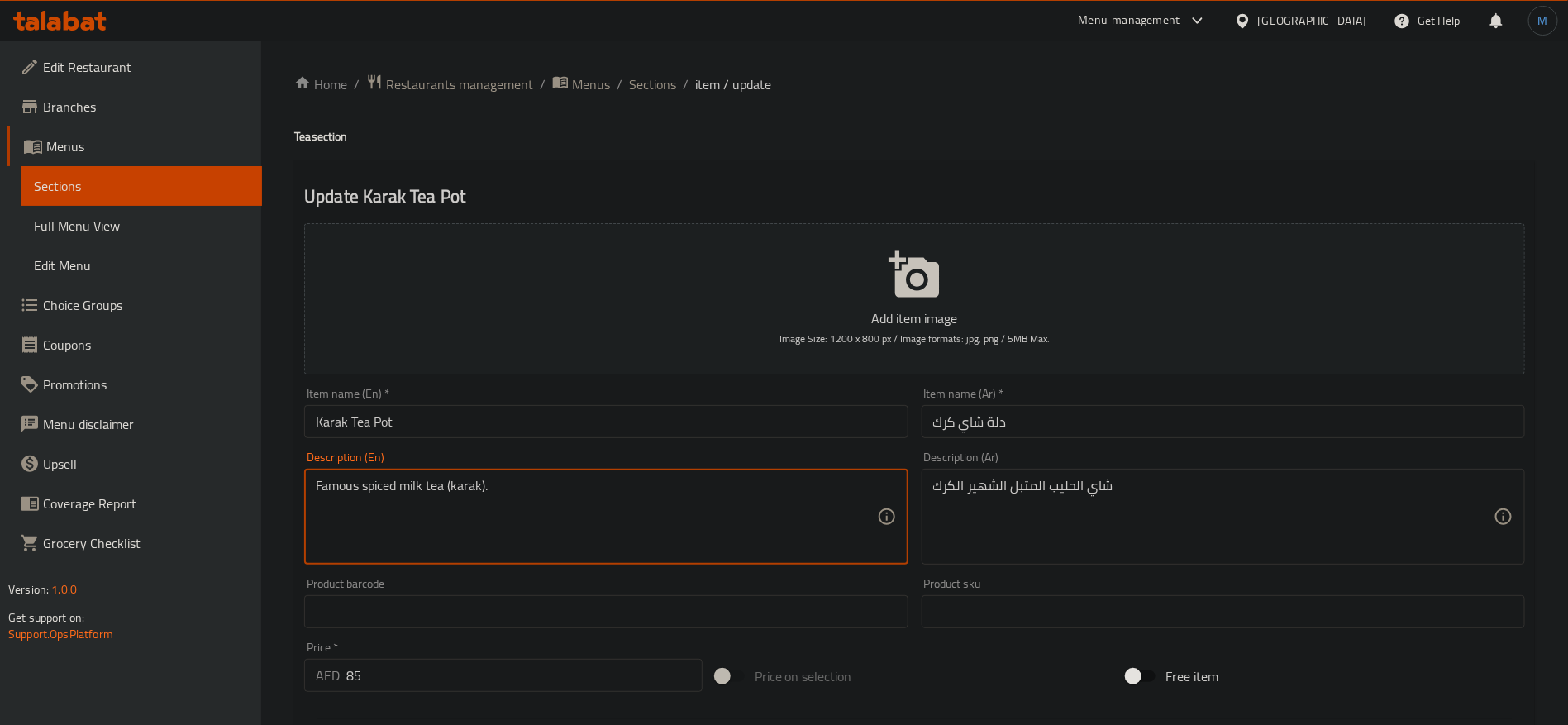
click at [783, 500] on textarea "Famous spiced milk tea (karak)." at bounding box center [596, 517] width 560 height 78
type textarea "Famous spiced milk tea karak"
drag, startPoint x: 753, startPoint y: 376, endPoint x: 712, endPoint y: 413, distance: 55.2
click at [749, 379] on div "Add item image Image Size: 1200 x 800 px / Image formats: jpg, png / 5MB Max." at bounding box center [915, 299] width 1235 height 165
click at [705, 420] on input "Karak Tea Pot" at bounding box center [606, 422] width 604 height 34
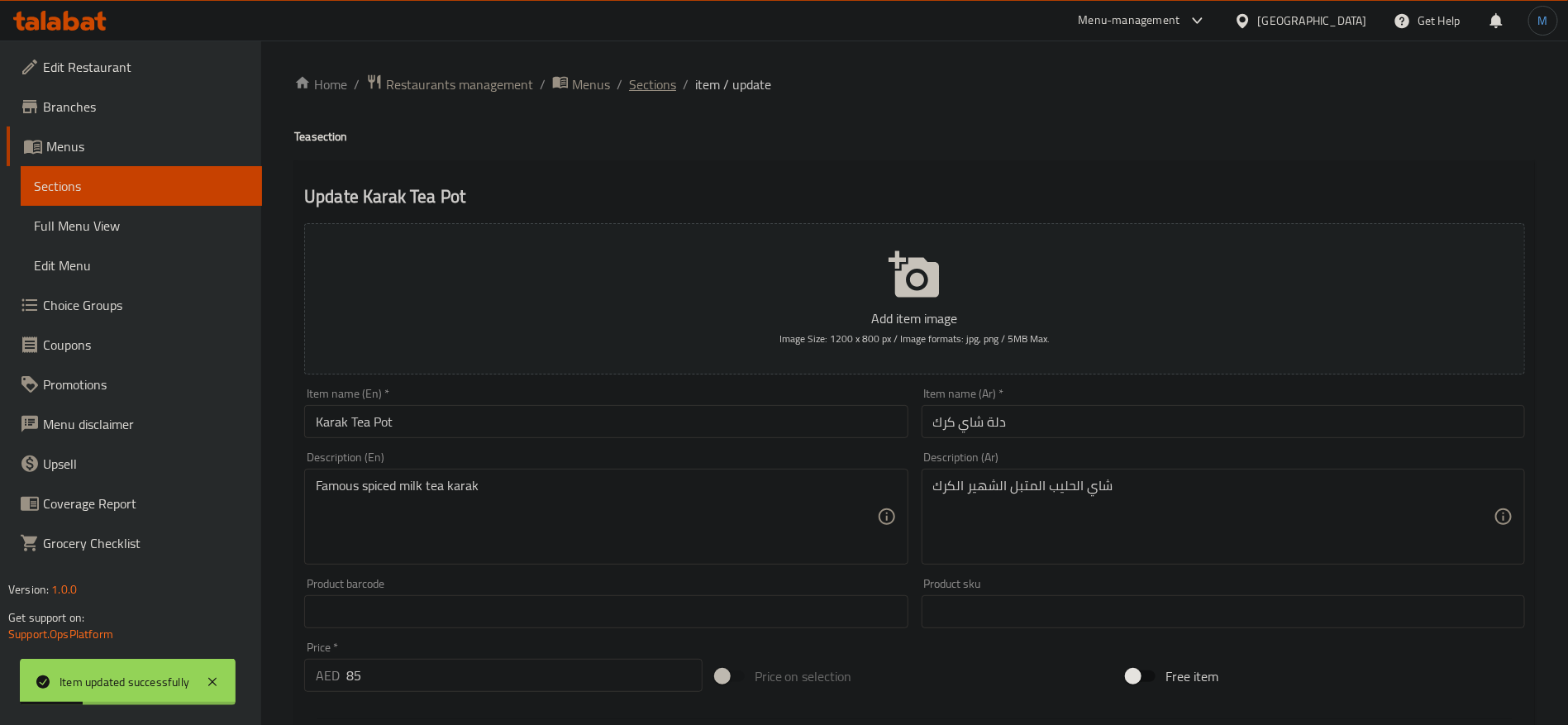
click at [652, 87] on span "Sections" at bounding box center [652, 84] width 47 height 20
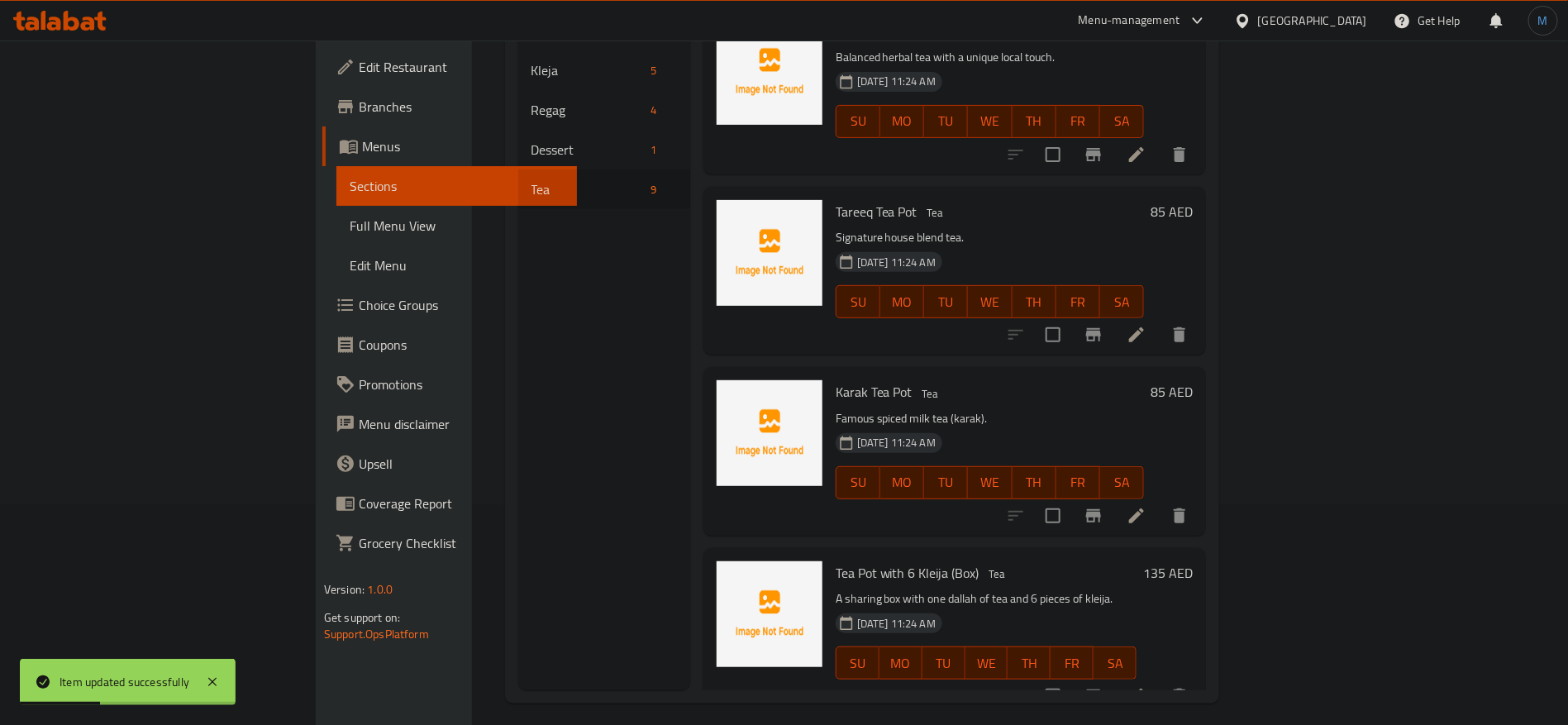
scroll to position [232, 0]
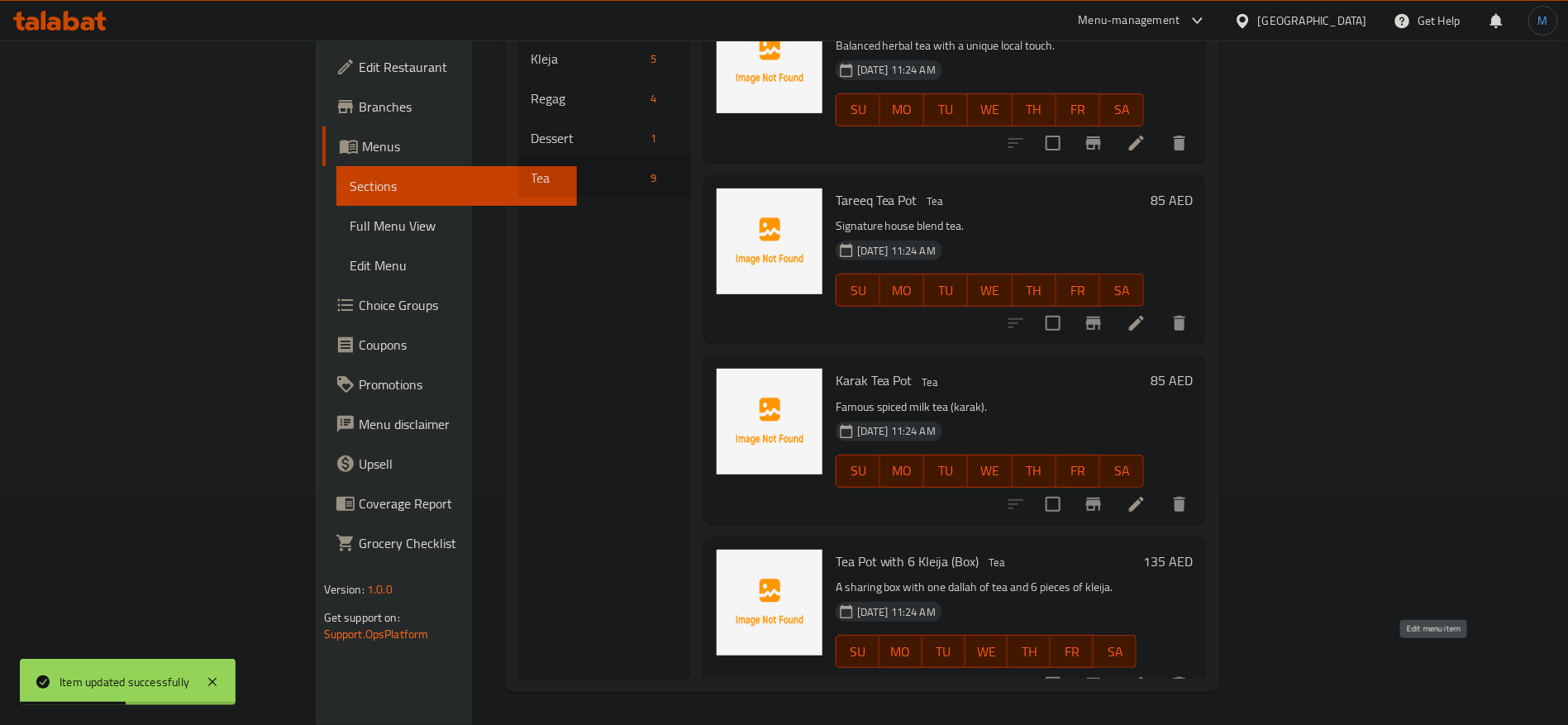
click at [1145, 678] on icon at bounding box center [1137, 685] width 15 height 15
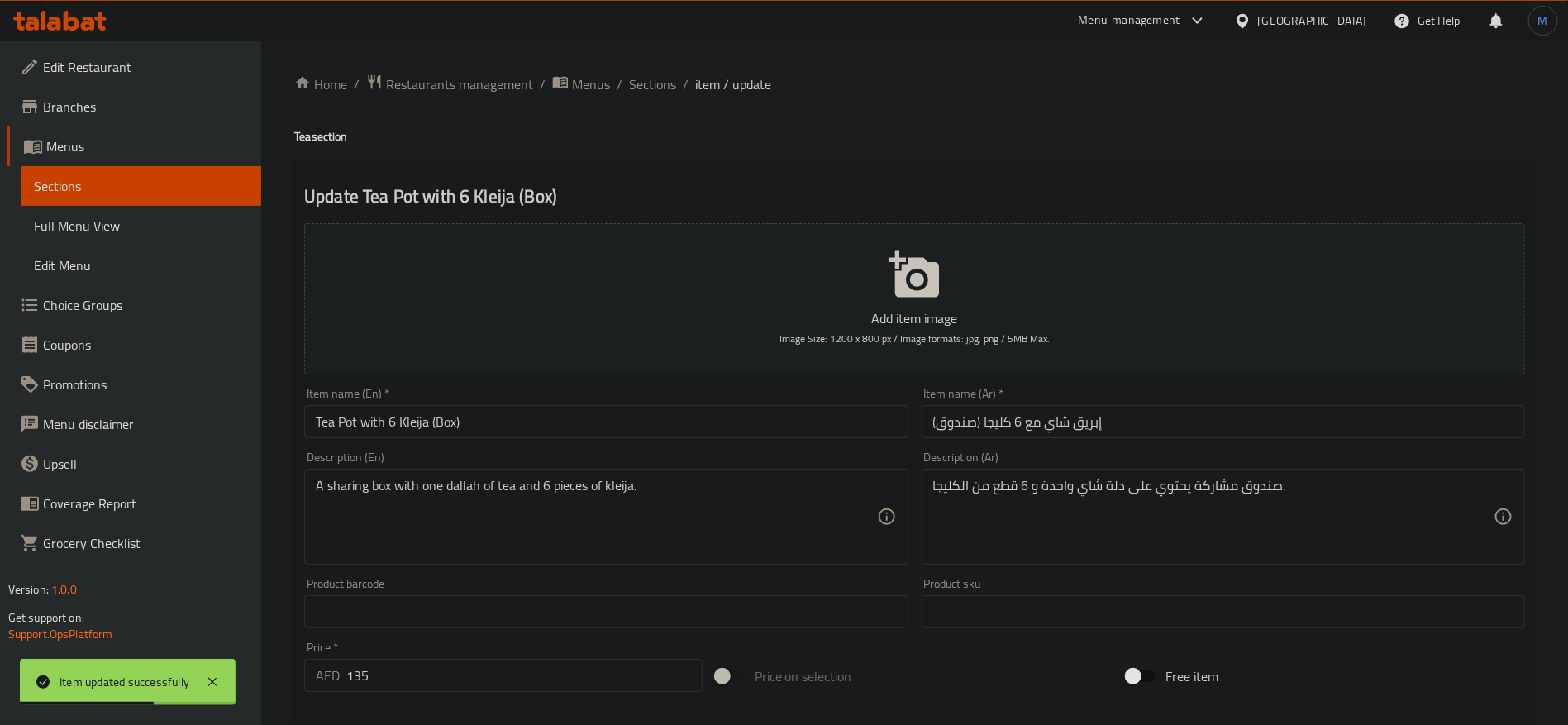
click at [677, 441] on div "Item name (En)   * Tea Pot with 6 Kleija (Box) Item name (En) *" at bounding box center [606, 413] width 617 height 63
click at [677, 440] on div "Item name (En)   * Tea Pot with 6 Kleija (Box) Item name (En) *" at bounding box center [606, 413] width 617 height 63
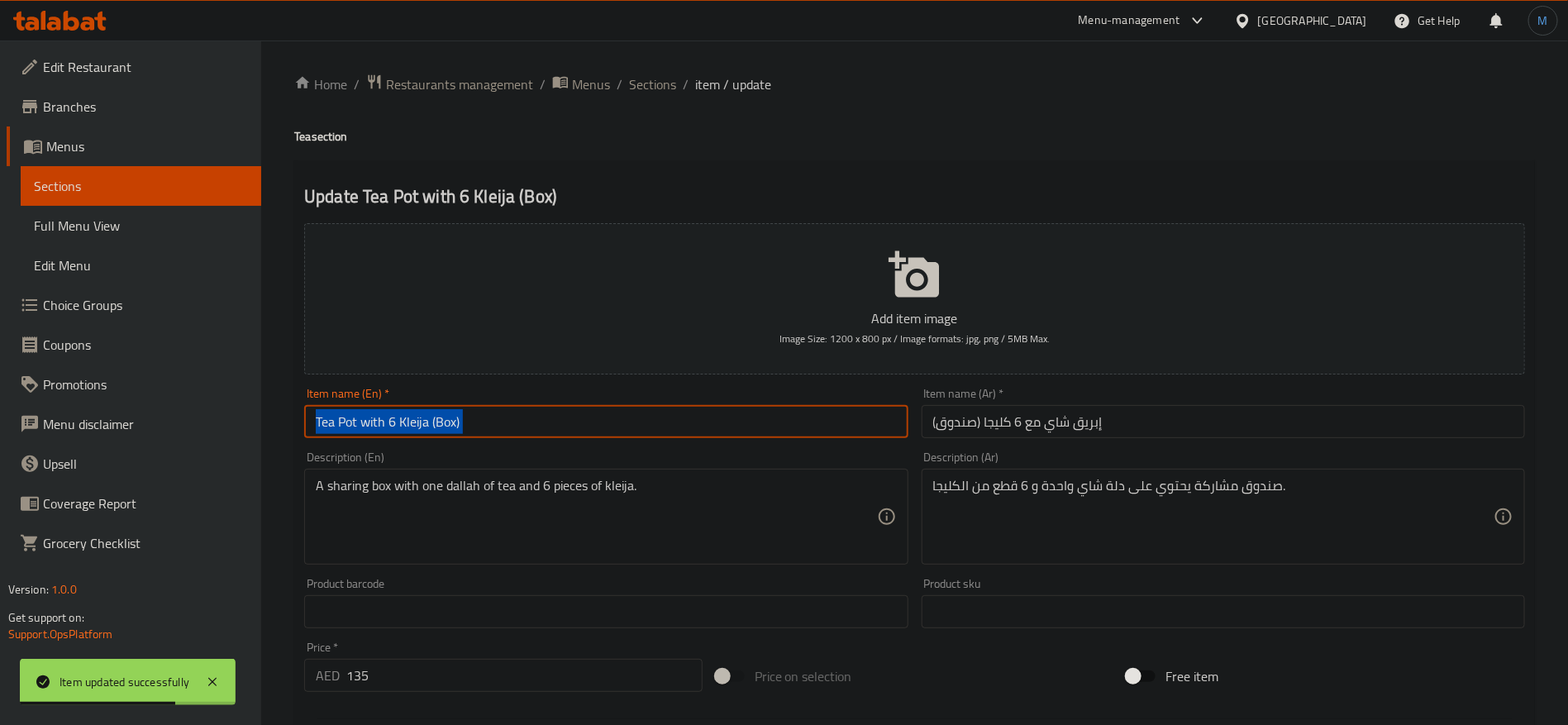
click at [673, 425] on input "Tea Pot with 6 Kleija (Box)" at bounding box center [606, 422] width 604 height 34
type input "Tea Pot with 6 Kleija Box"
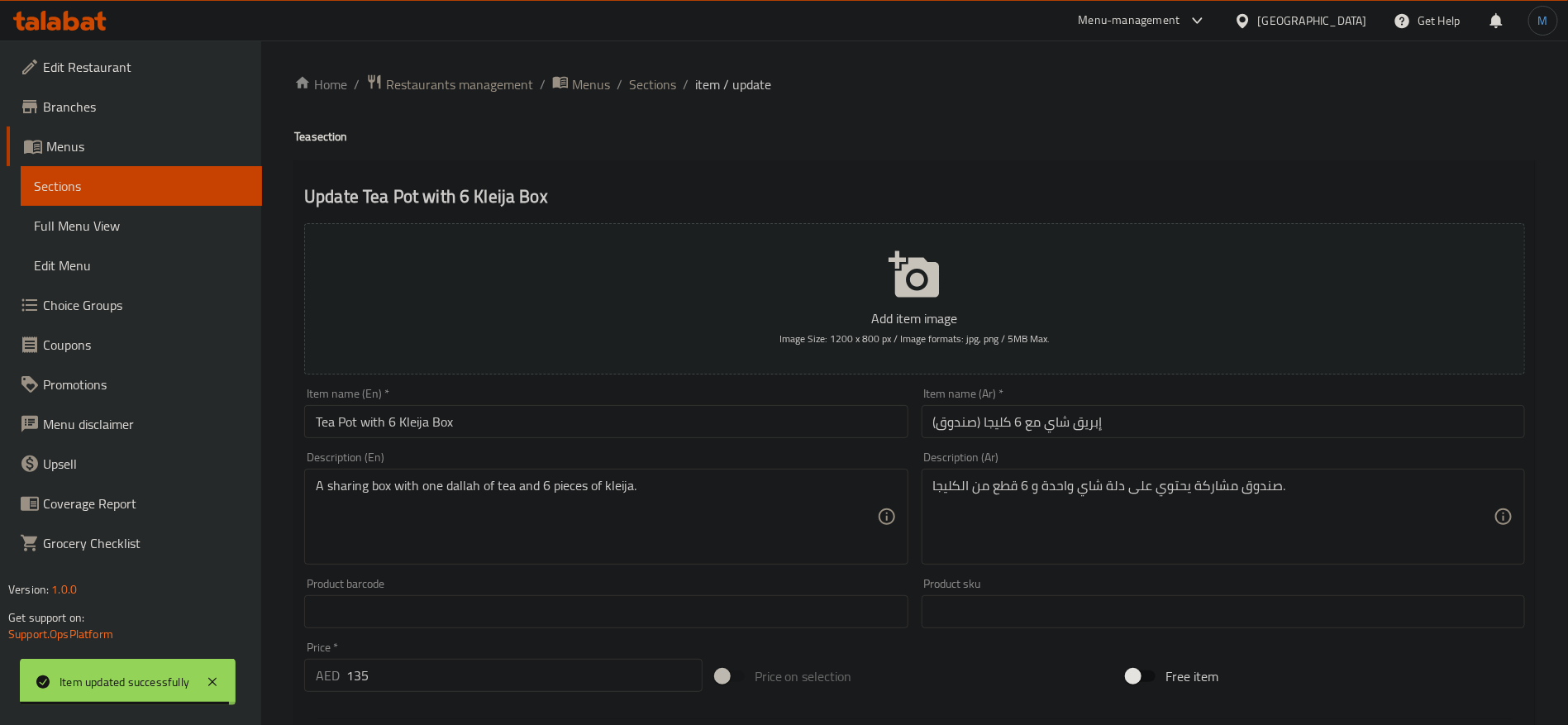
click at [1335, 442] on div "Item name (Ar)   * إبريق شاي مع 6 كليجا (صندوق) Item name (Ar) *" at bounding box center [1224, 413] width 617 height 63
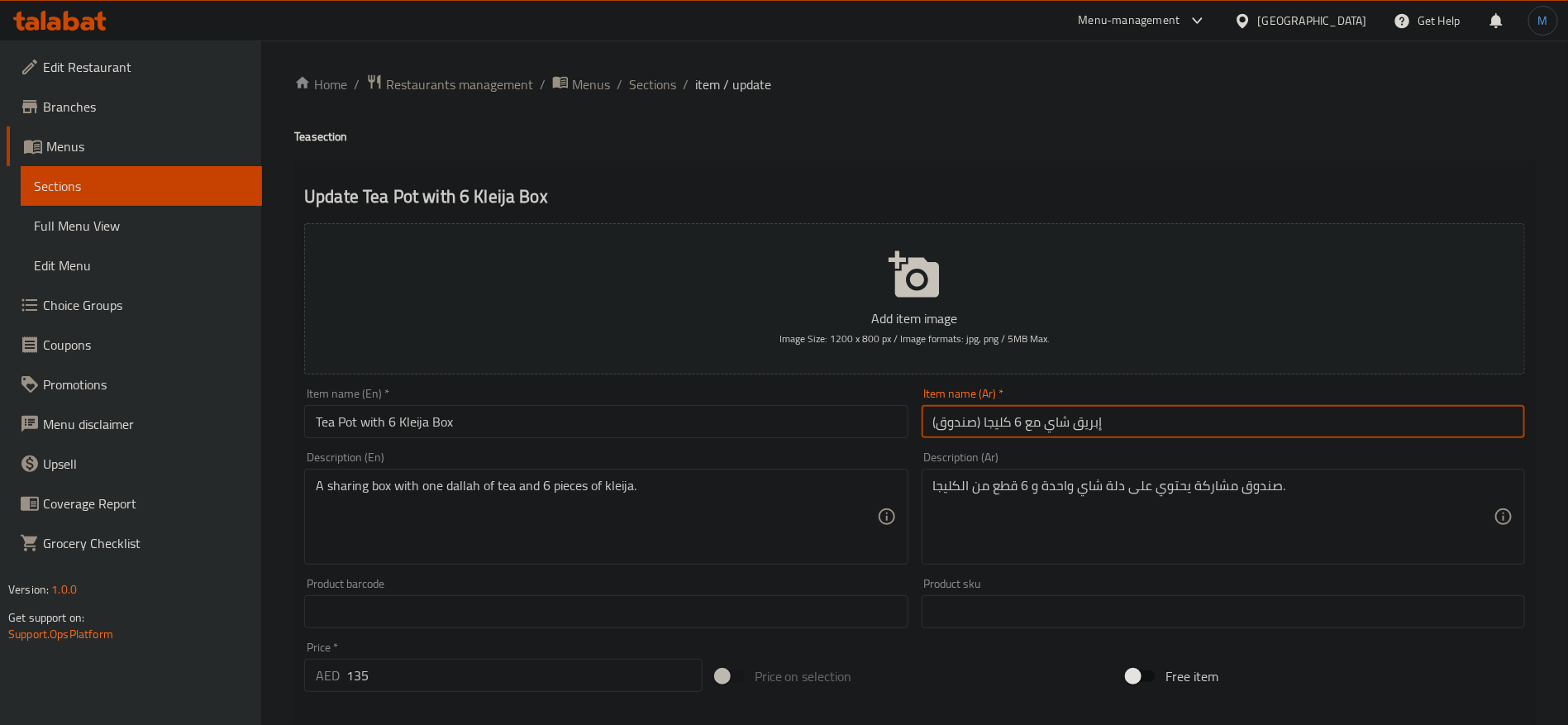
click at [1333, 430] on input "إبريق شاي مع 6 كليجا (صندوق)" at bounding box center [1224, 422] width 604 height 34
click at [1333, 430] on input "إبريق شاي مع 6 كليجا صندوق" at bounding box center [1224, 422] width 604 height 34
type input "إبريق شاي مع 6 [PERSON_NAME]"
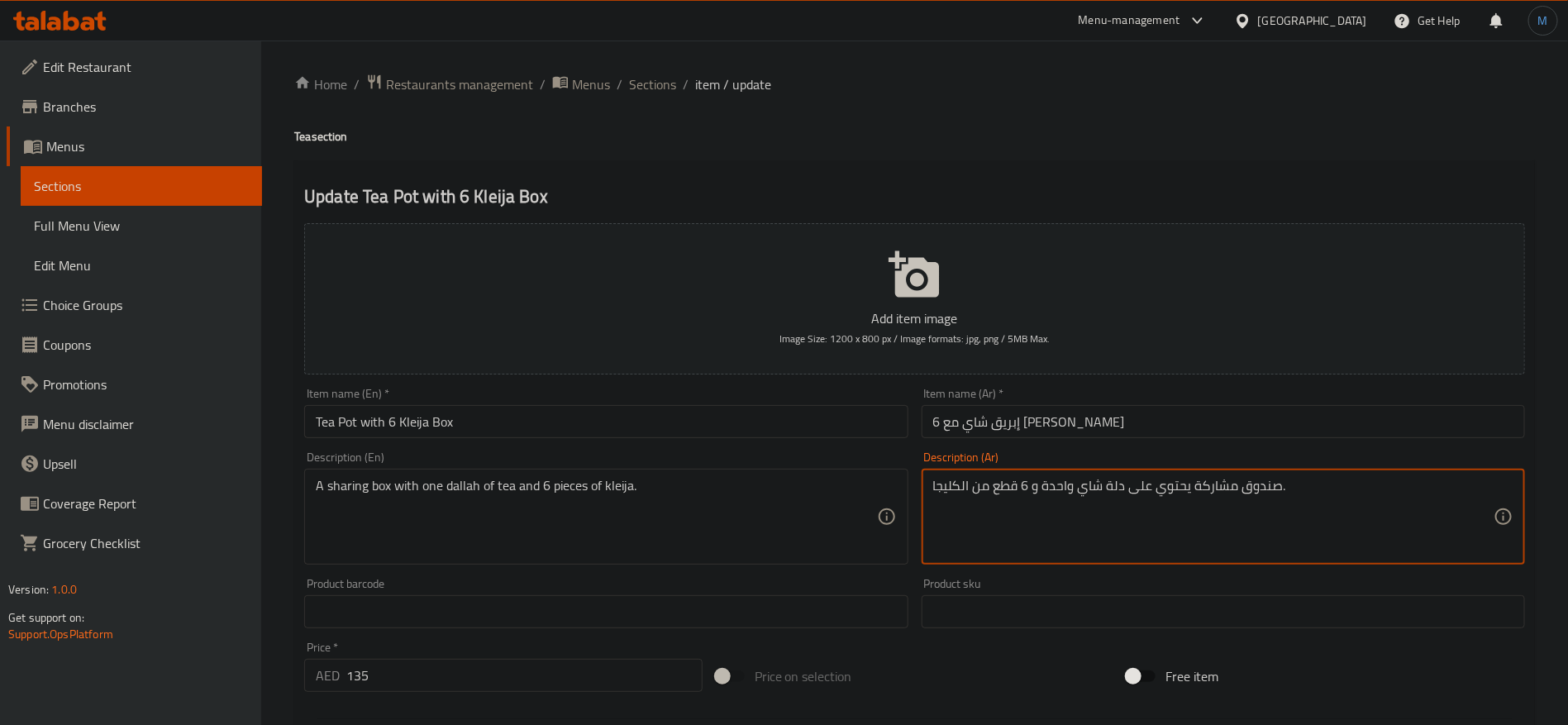
click at [1244, 490] on textarea "صندوق مشاركة يحتوي على دلة شاي واحدة و 6 قطع من الكليجا." at bounding box center [1213, 517] width 560 height 78
type textarea "بوكس مشاركة يحتوي على دلة شاي واحدة و 6 قطع من الكليجا."
click at [760, 420] on input "Tea Pot with 6 Kleija Box" at bounding box center [606, 422] width 604 height 34
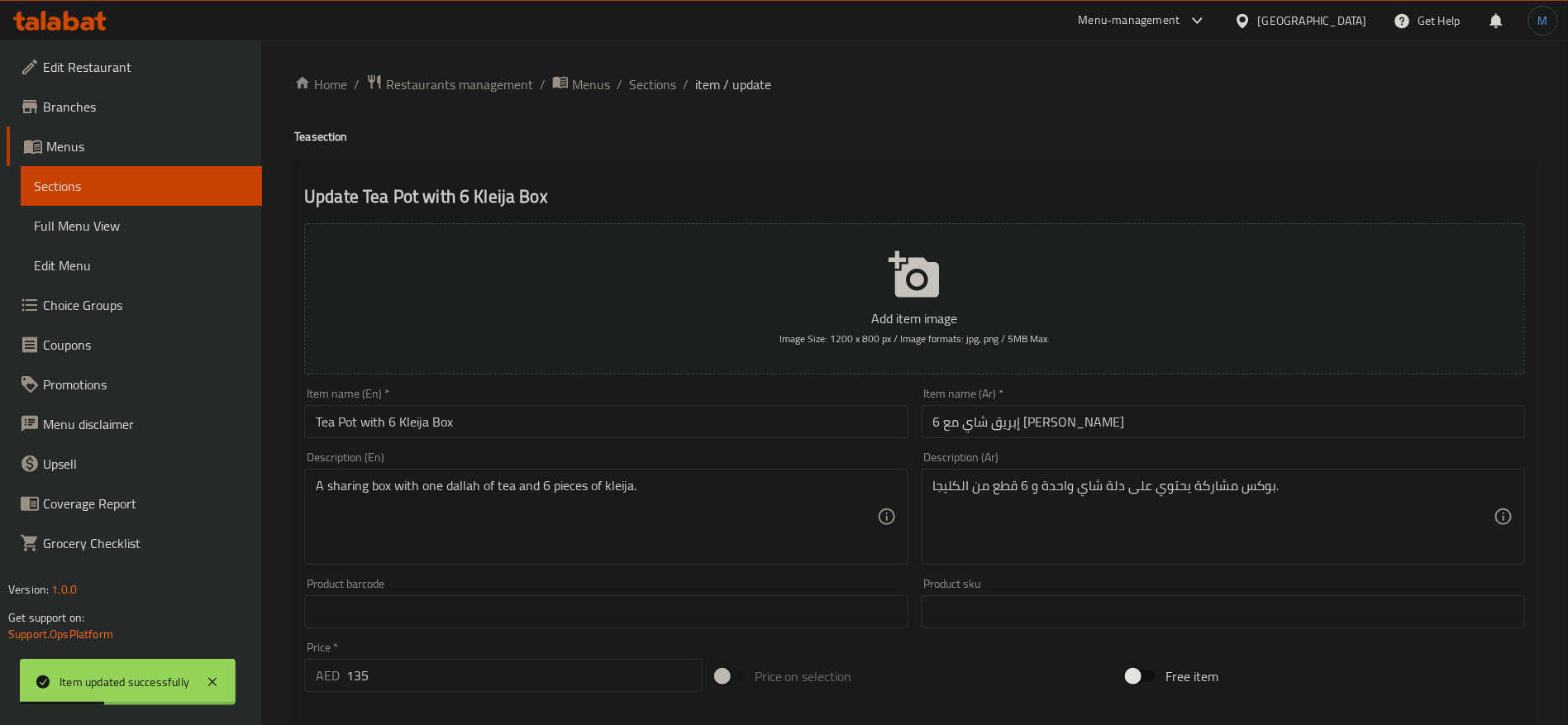
click at [634, 71] on div "Home / Restaurants management / Menus / Sections / item / update Tea section Up…" at bounding box center [915, 605] width 1307 height 1128
click at [642, 80] on span "Sections" at bounding box center [652, 84] width 47 height 20
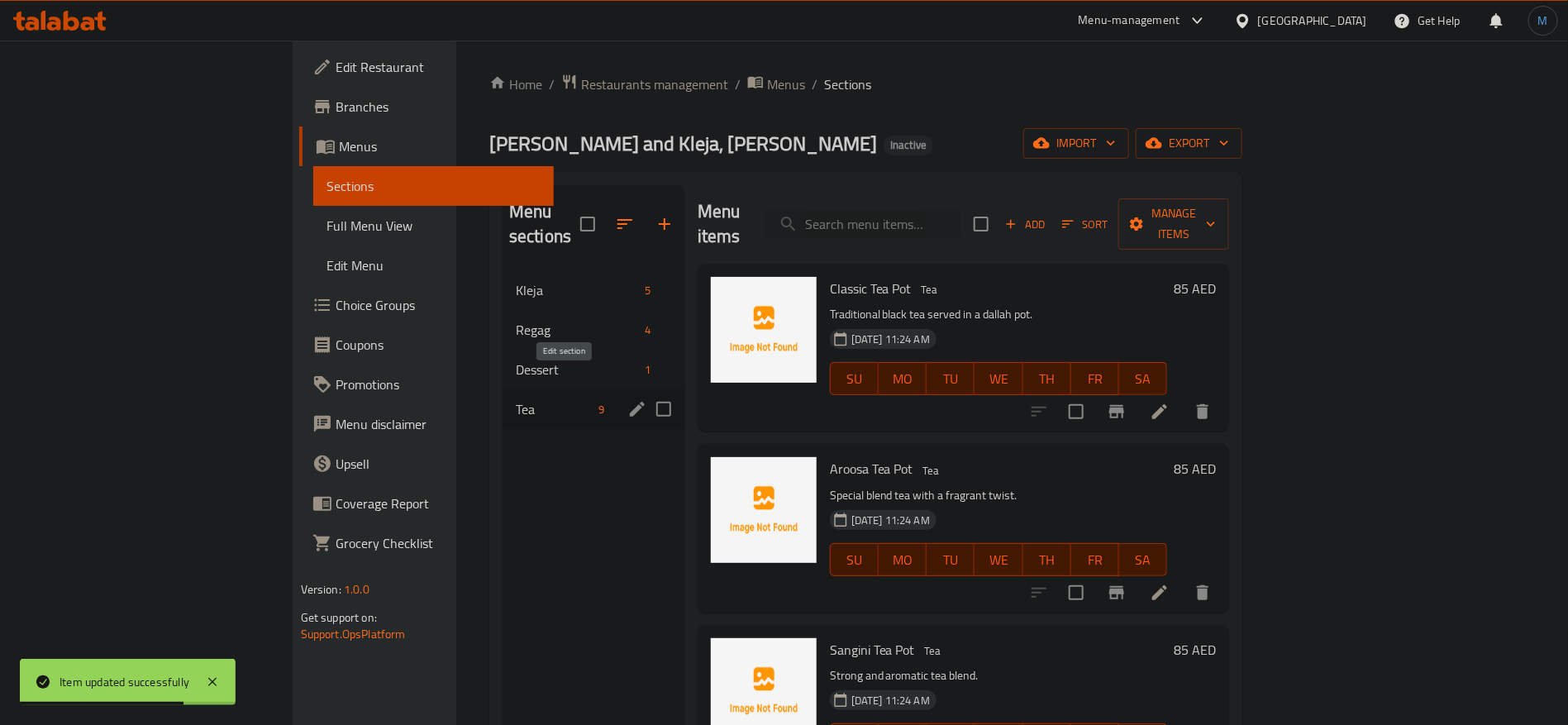
click at [630, 402] on icon "edit" at bounding box center [637, 409] width 15 height 15
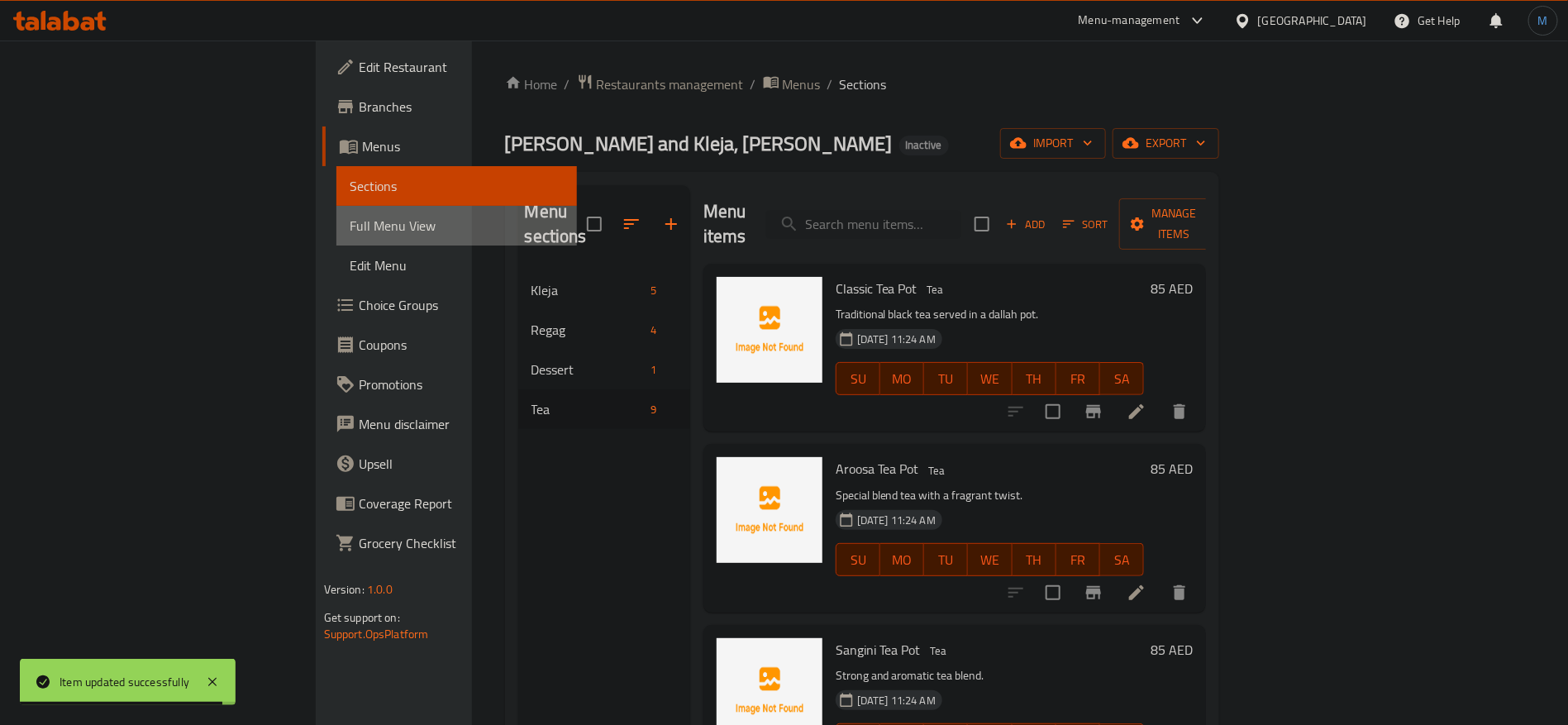
click at [350, 231] on span "Full Menu View" at bounding box center [457, 225] width 215 height 20
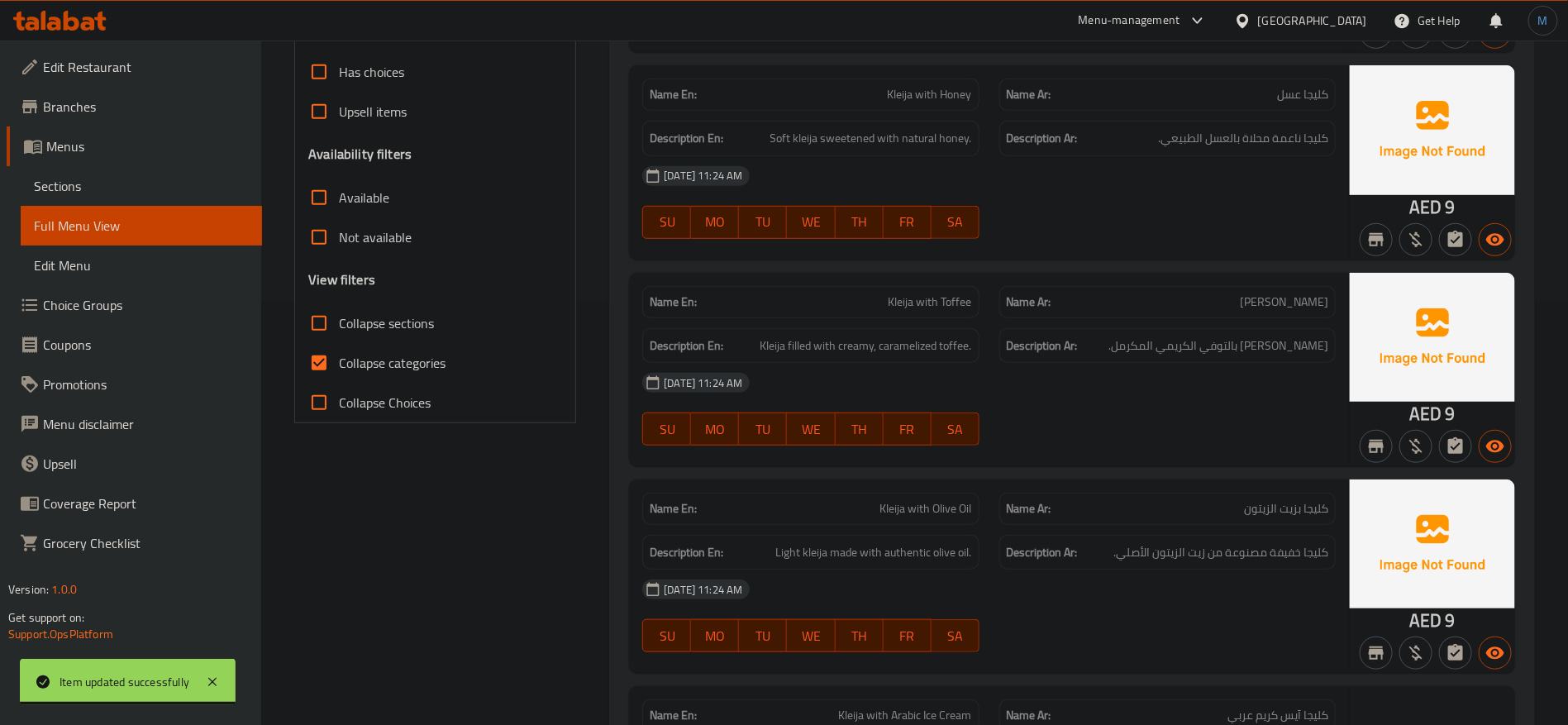
scroll to position [496, 0]
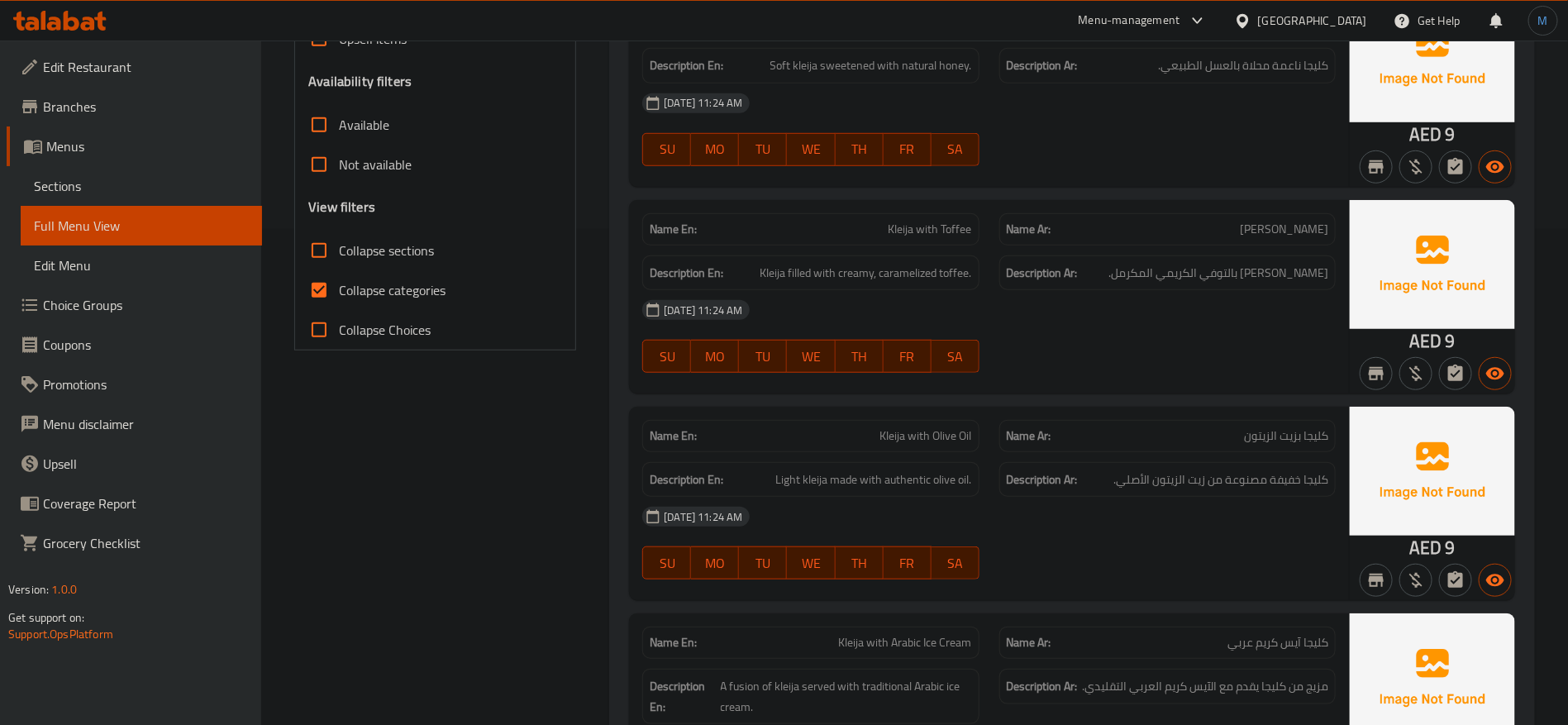
click at [374, 303] on label "Collapse categories" at bounding box center [372, 290] width 146 height 40
click at [339, 303] on input "Collapse categories" at bounding box center [319, 290] width 40 height 40
checkbox input "false"
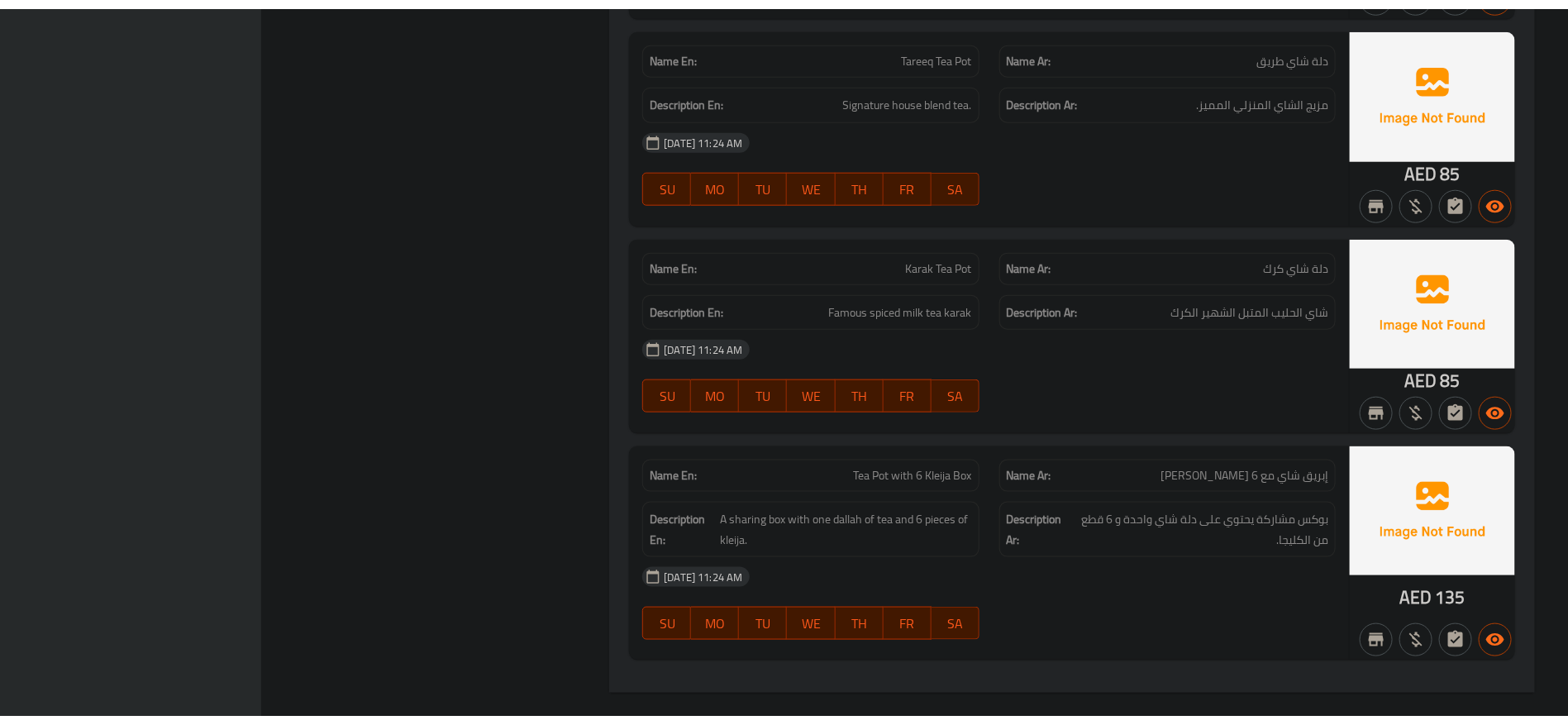
scroll to position [3899, 0]
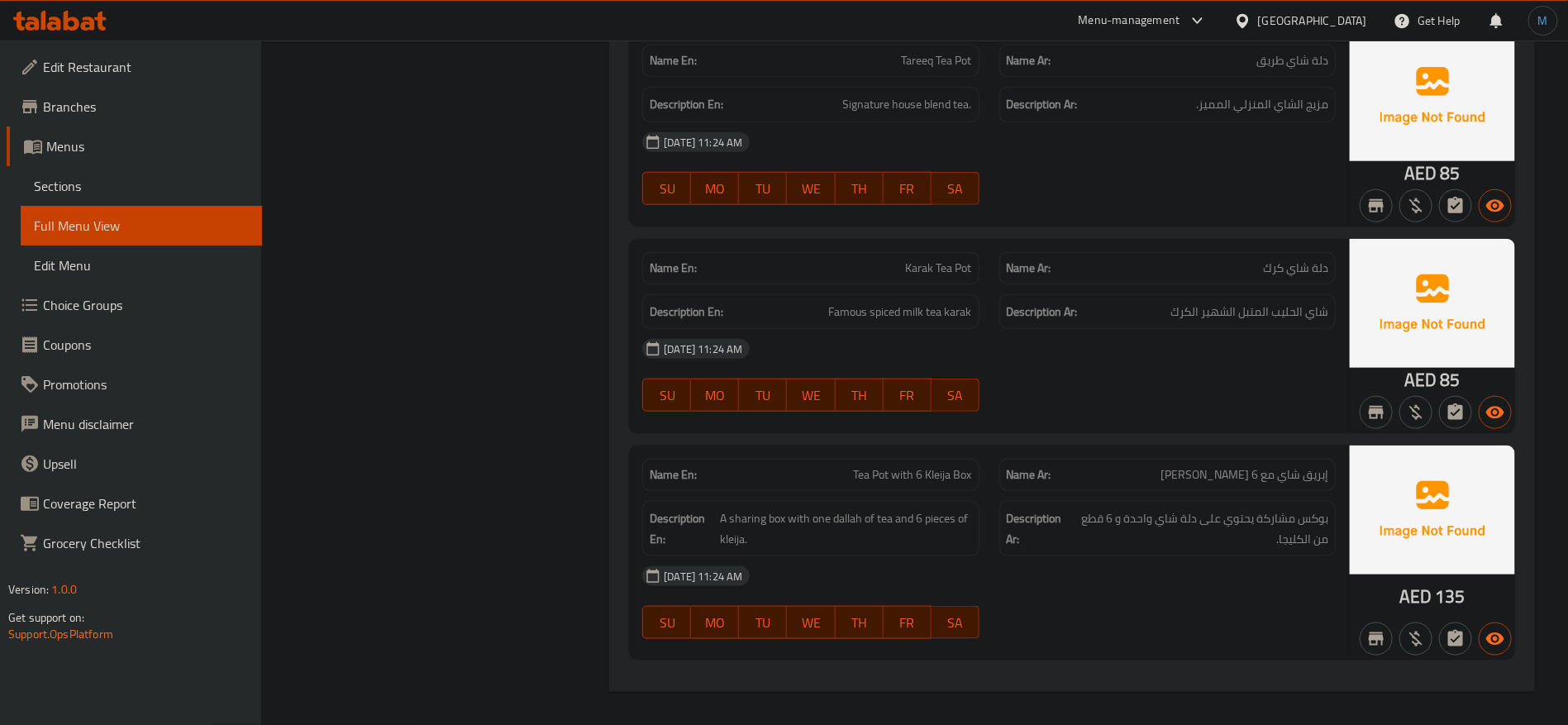
click at [1333, 19] on div "[GEOGRAPHIC_DATA]" at bounding box center [1312, 20] width 109 height 19
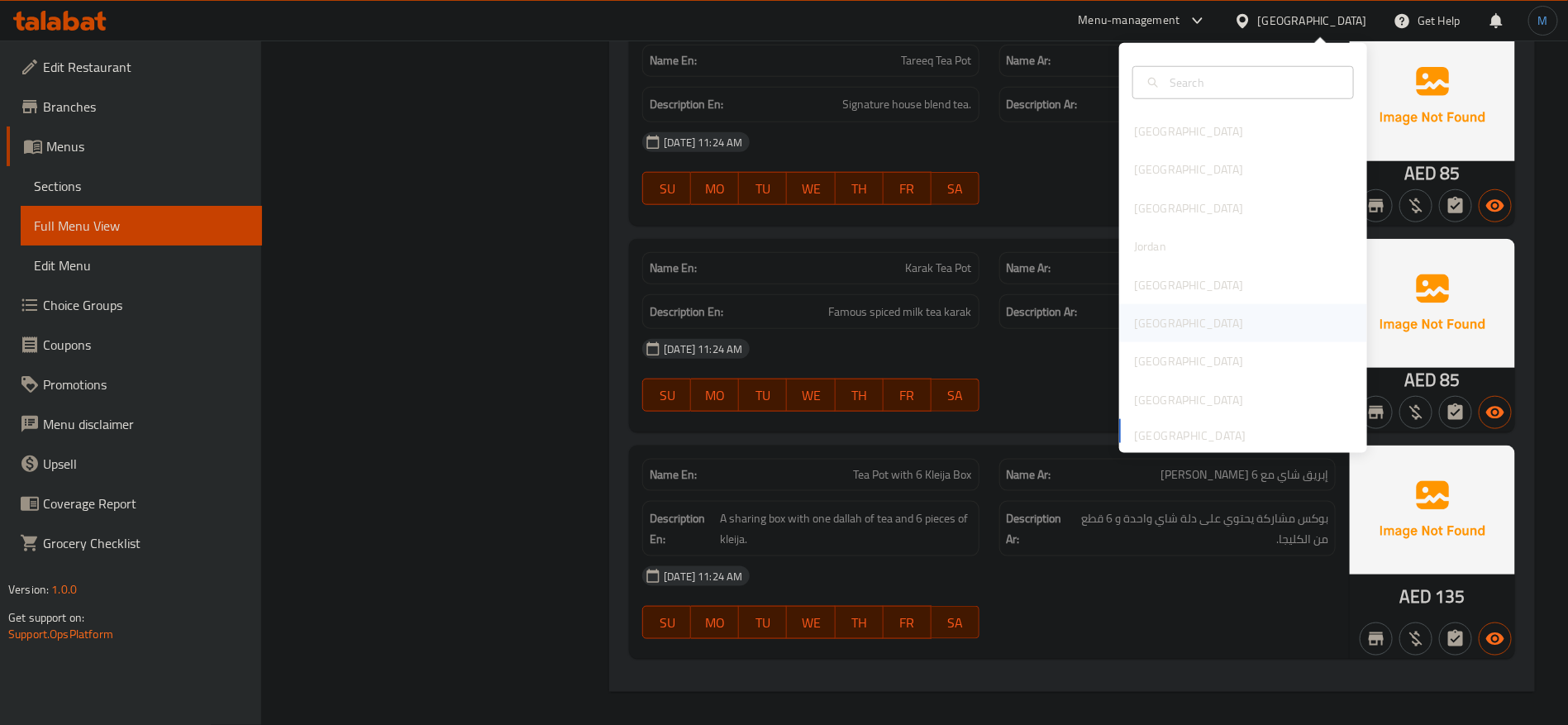
click at [1134, 316] on div "[GEOGRAPHIC_DATA]" at bounding box center [1188, 324] width 109 height 19
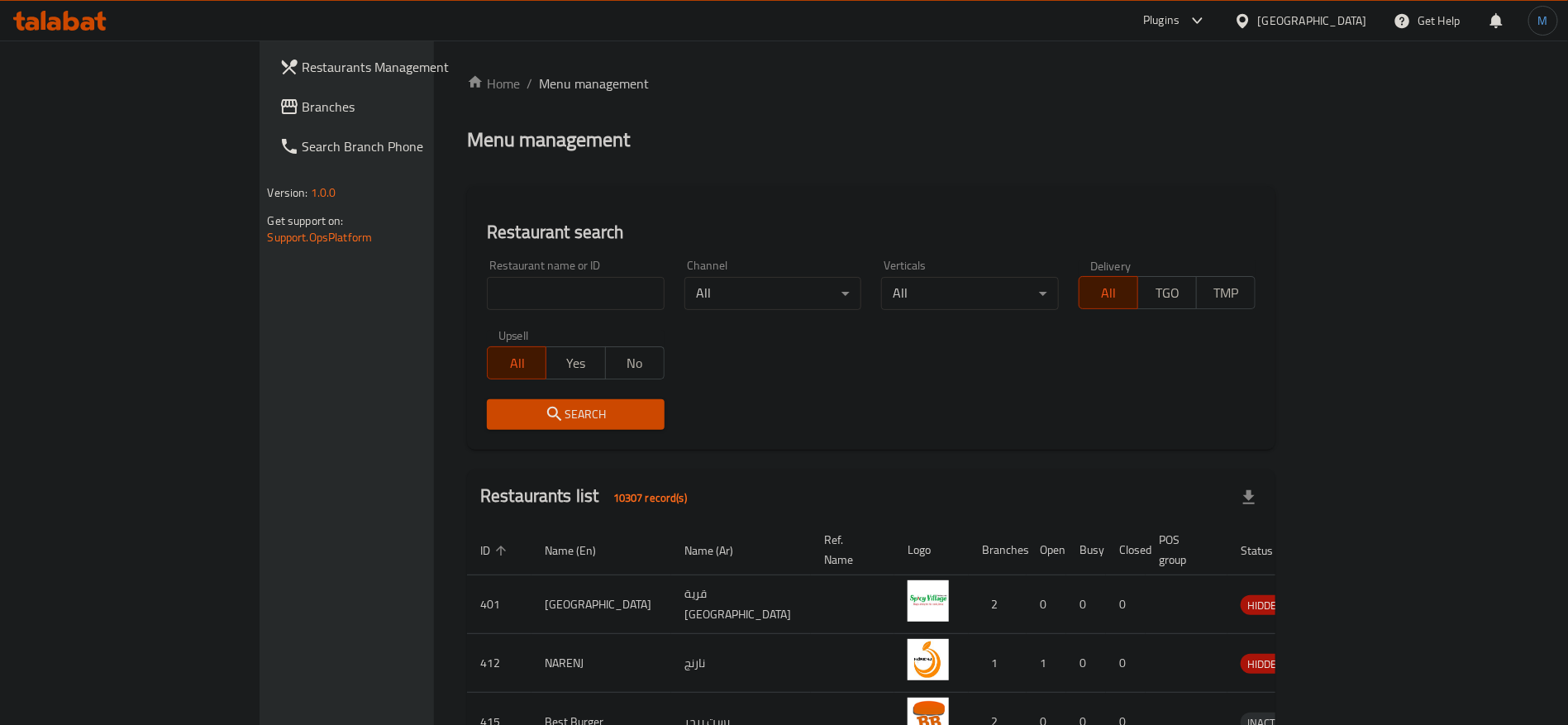
click at [302, 110] on span "Branches" at bounding box center [405, 106] width 206 height 20
